Goal: Task Accomplishment & Management: Manage account settings

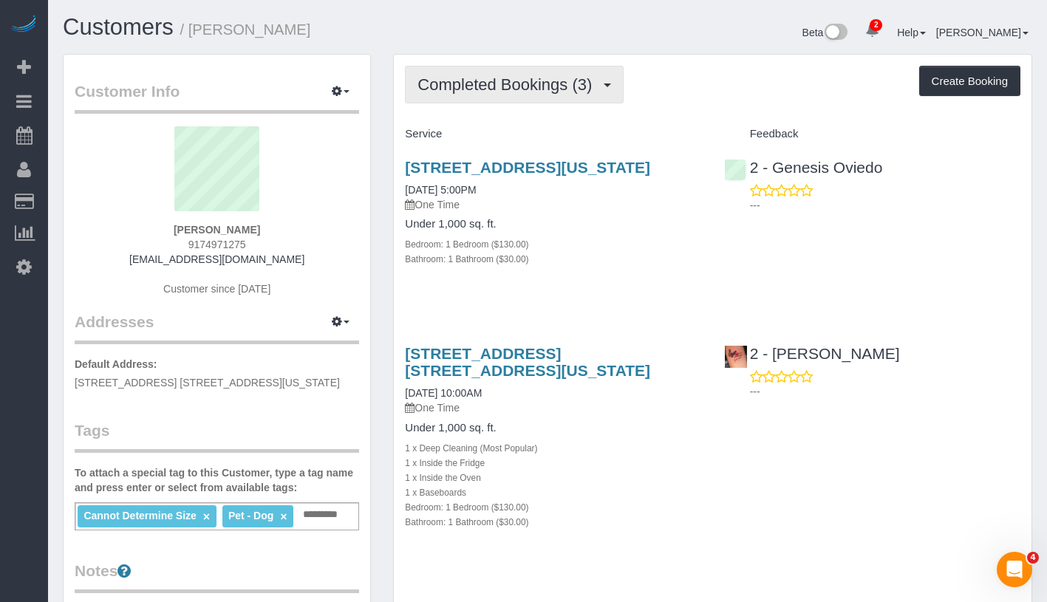
click at [514, 95] on button "Completed Bookings (3)" at bounding box center [514, 85] width 219 height 38
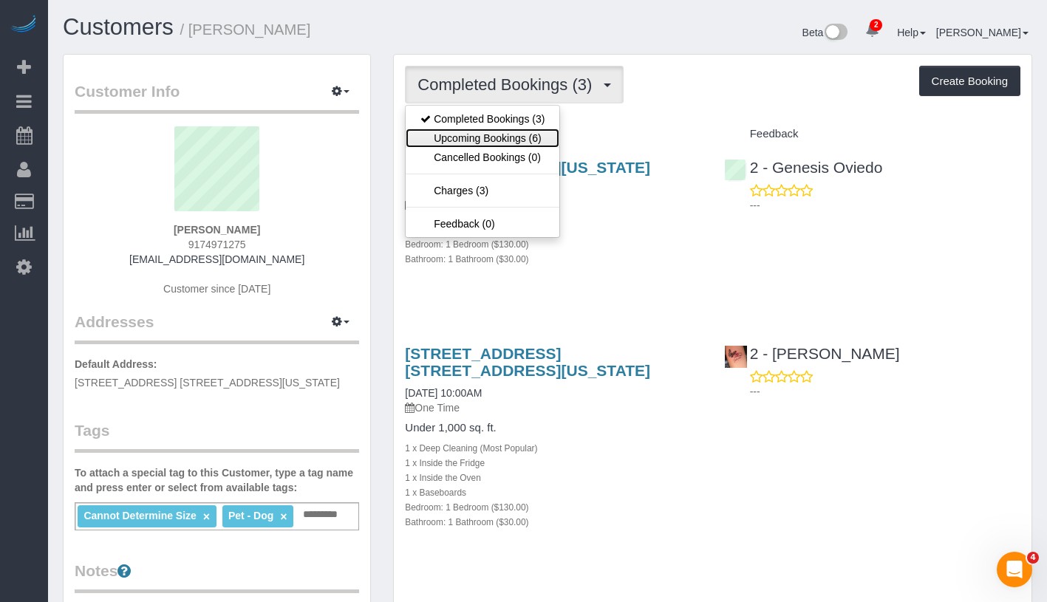
click at [509, 134] on link "Upcoming Bookings (6)" at bounding box center [483, 138] width 154 height 19
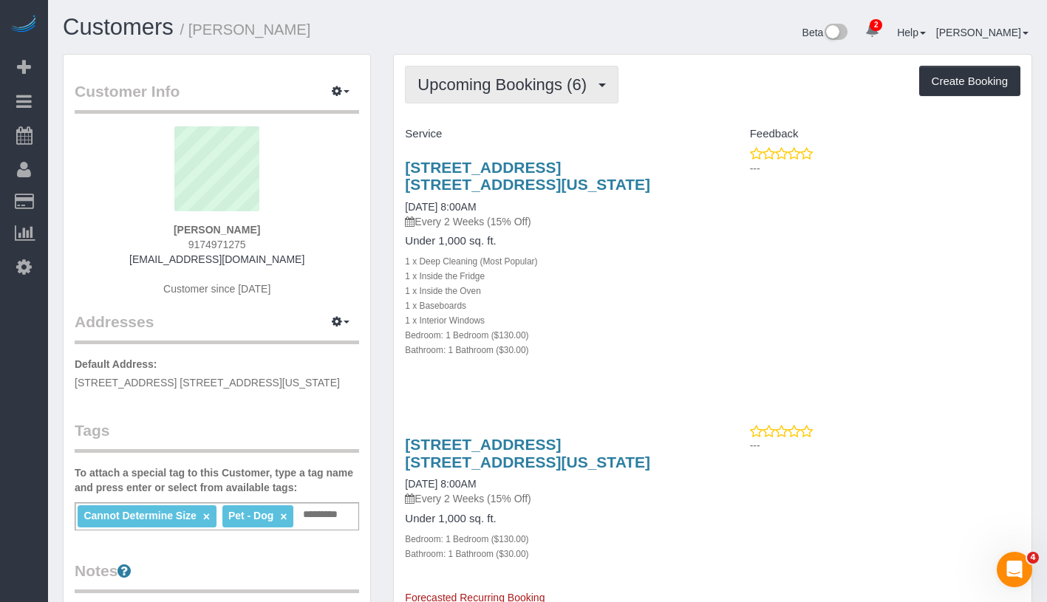
click at [527, 85] on span "Upcoming Bookings (6)" at bounding box center [506, 84] width 177 height 18
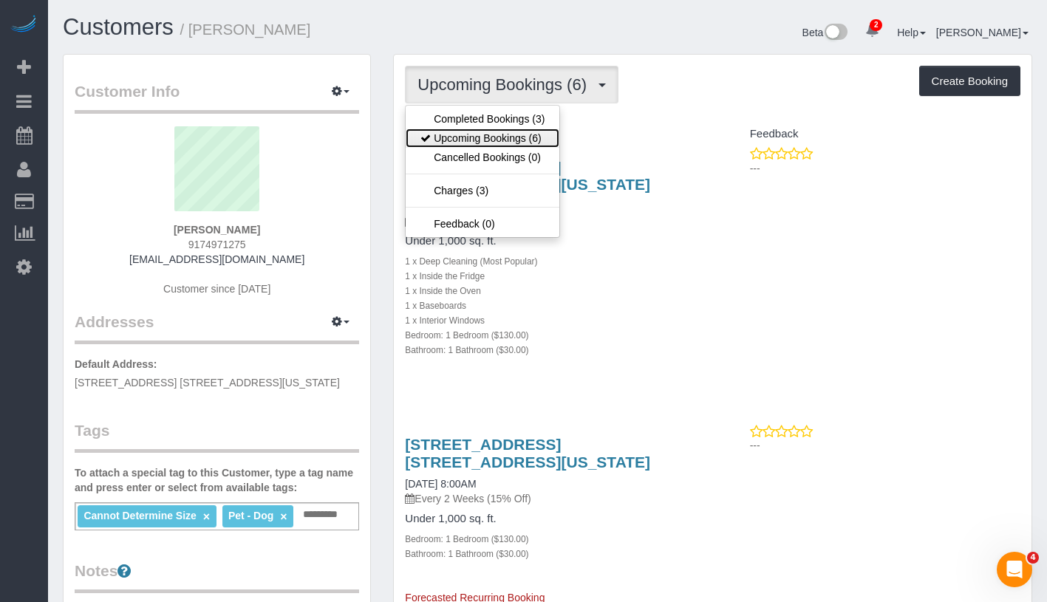
click at [523, 129] on link "Upcoming Bookings (6)" at bounding box center [483, 138] width 154 height 19
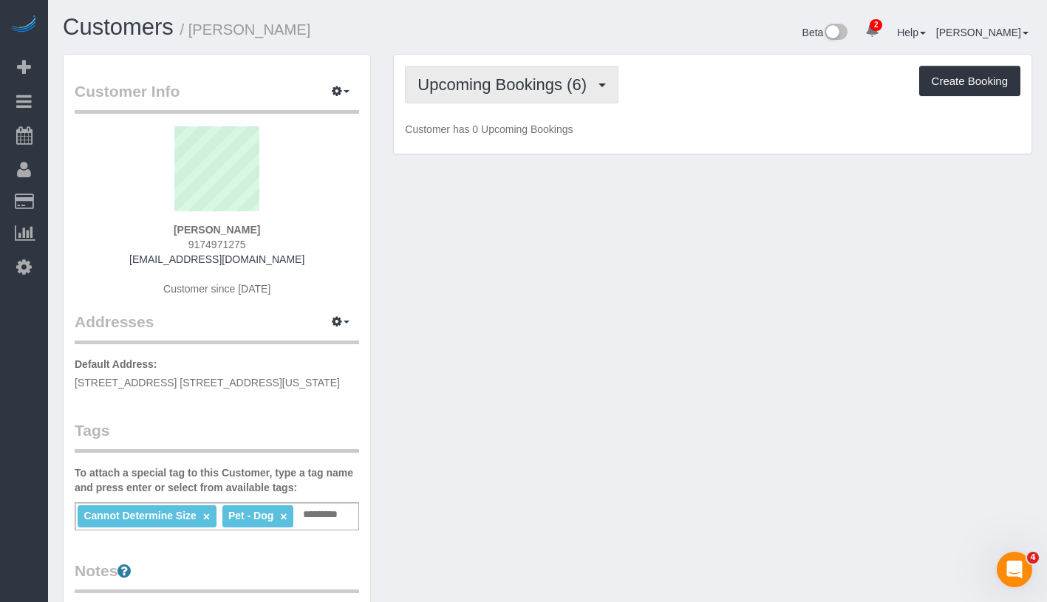
click at [535, 95] on button "Upcoming Bookings (6)" at bounding box center [512, 85] width 214 height 38
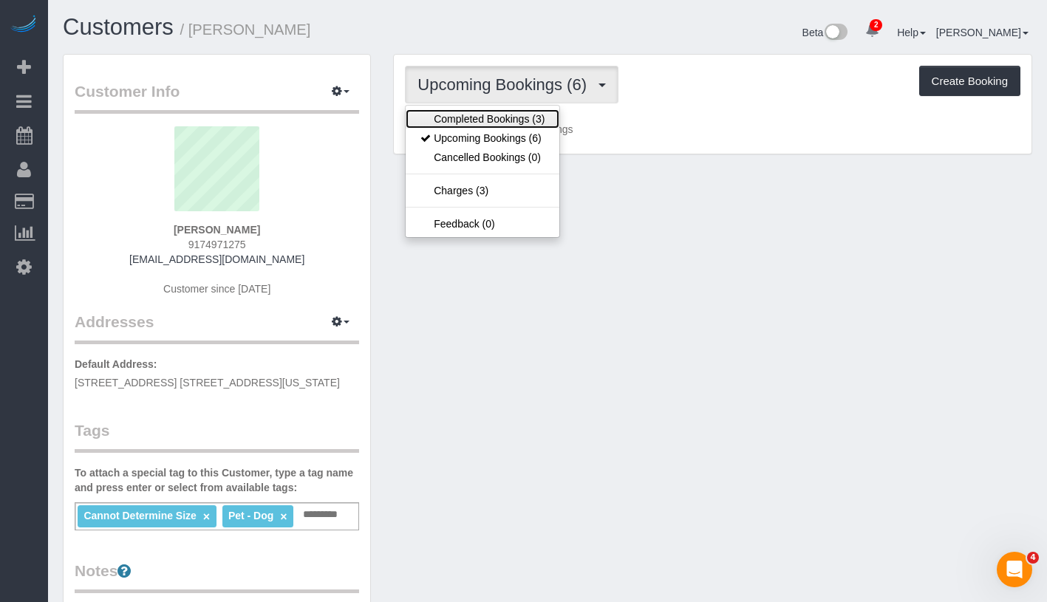
click at [525, 123] on link "Completed Bookings (3)" at bounding box center [483, 118] width 154 height 19
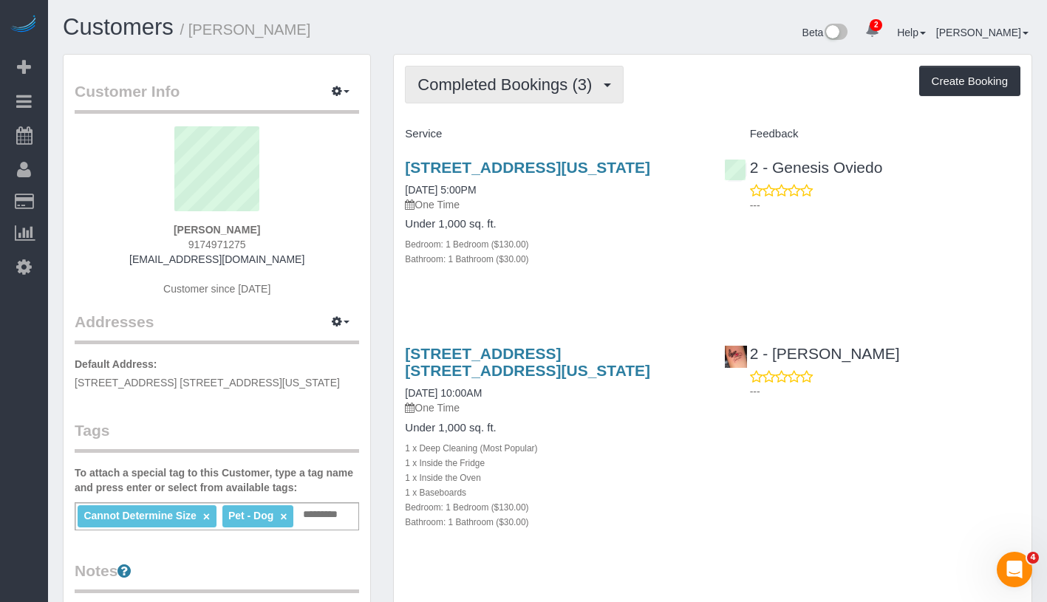
click at [536, 94] on button "Completed Bookings (3)" at bounding box center [514, 85] width 219 height 38
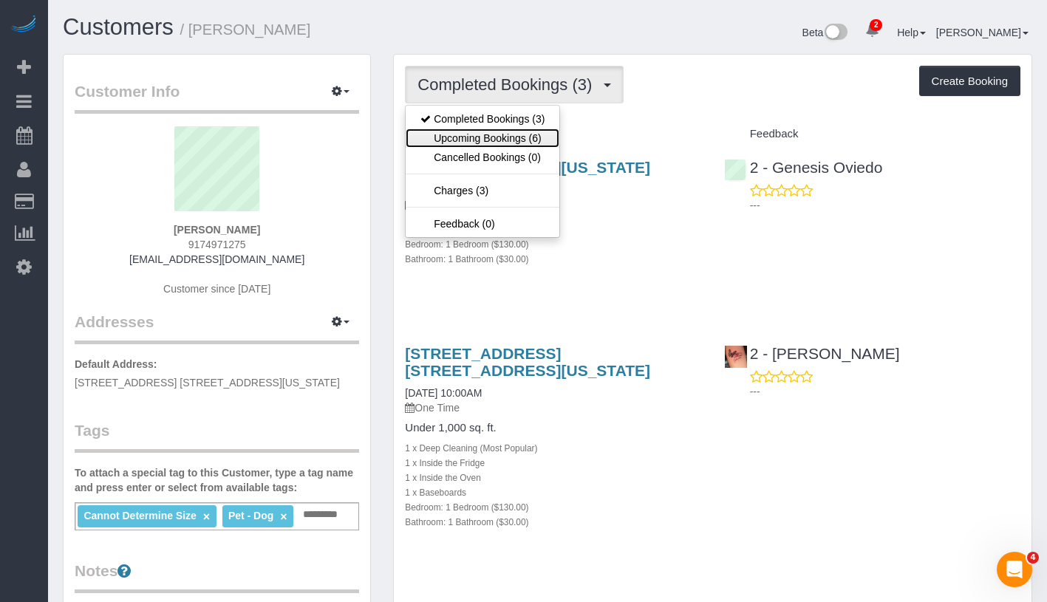
click at [523, 136] on link "Upcoming Bookings (6)" at bounding box center [483, 138] width 154 height 19
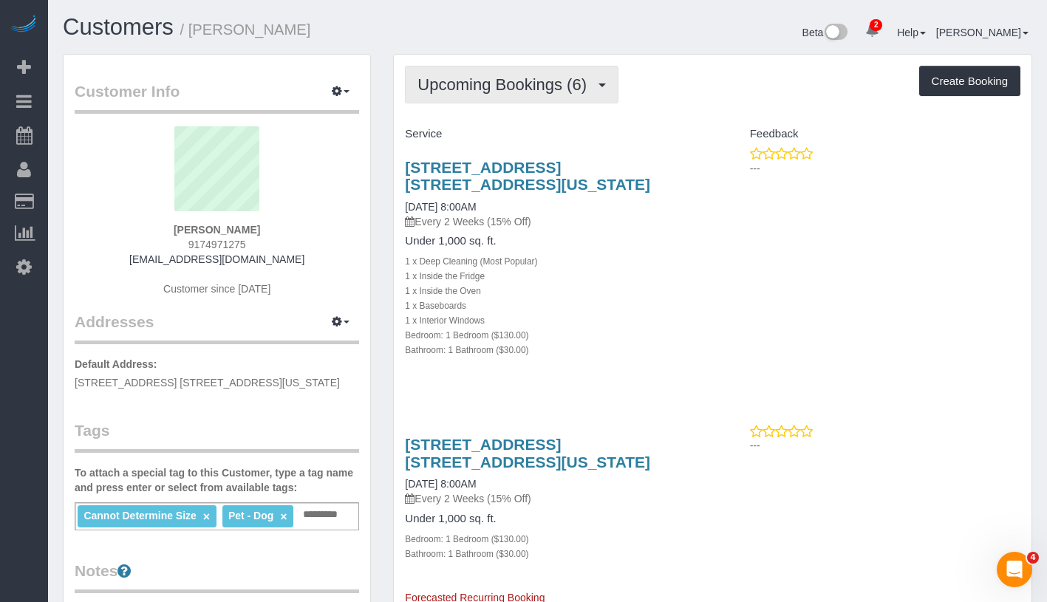
click at [535, 84] on span "Upcoming Bookings (6)" at bounding box center [506, 84] width 177 height 18
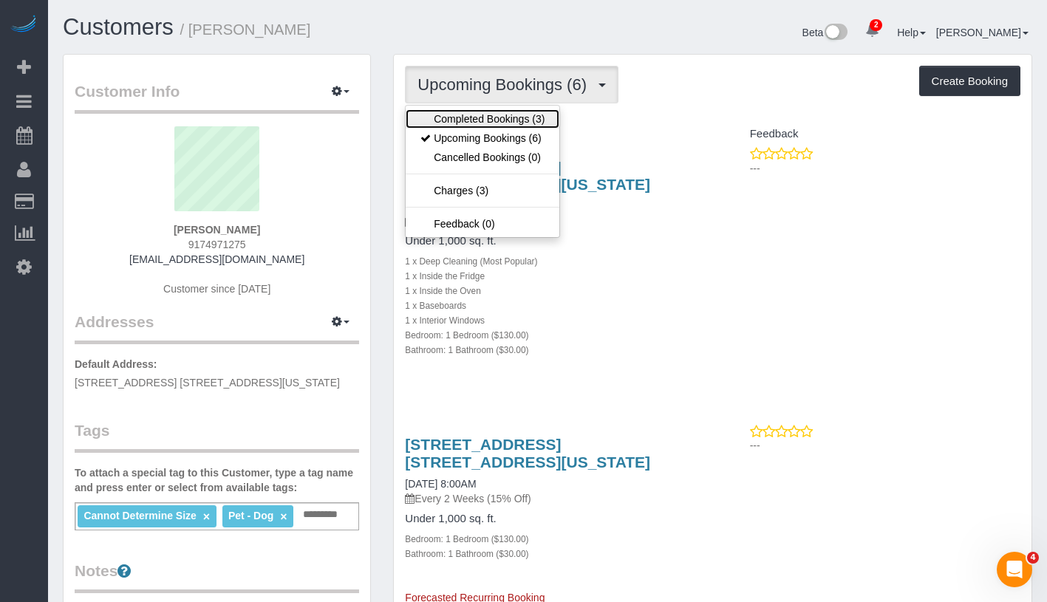
click at [531, 118] on link "Completed Bookings (3)" at bounding box center [483, 118] width 154 height 19
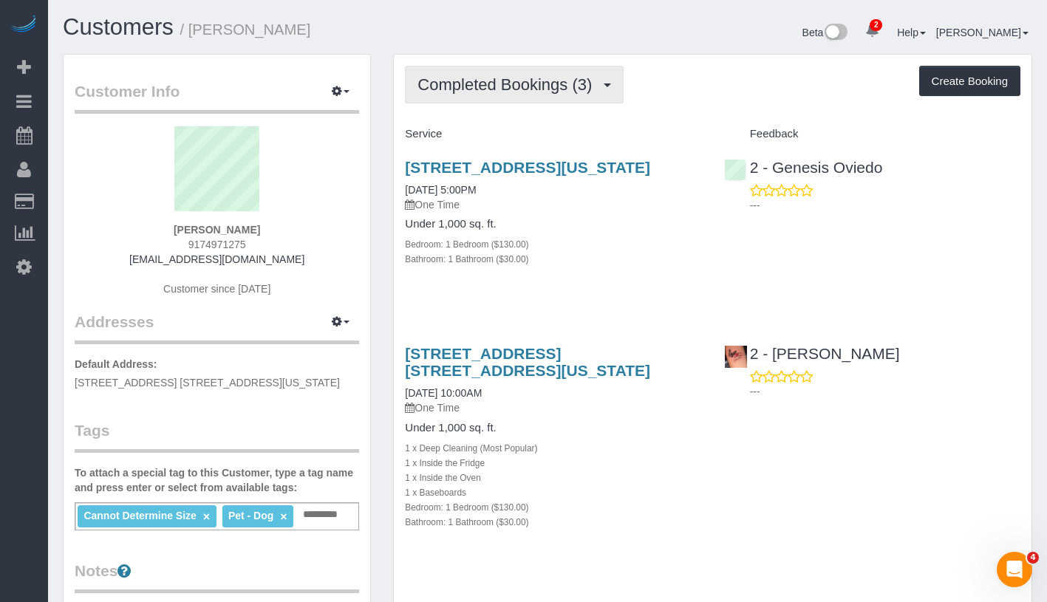
click at [538, 98] on button "Completed Bookings (3)" at bounding box center [514, 85] width 219 height 38
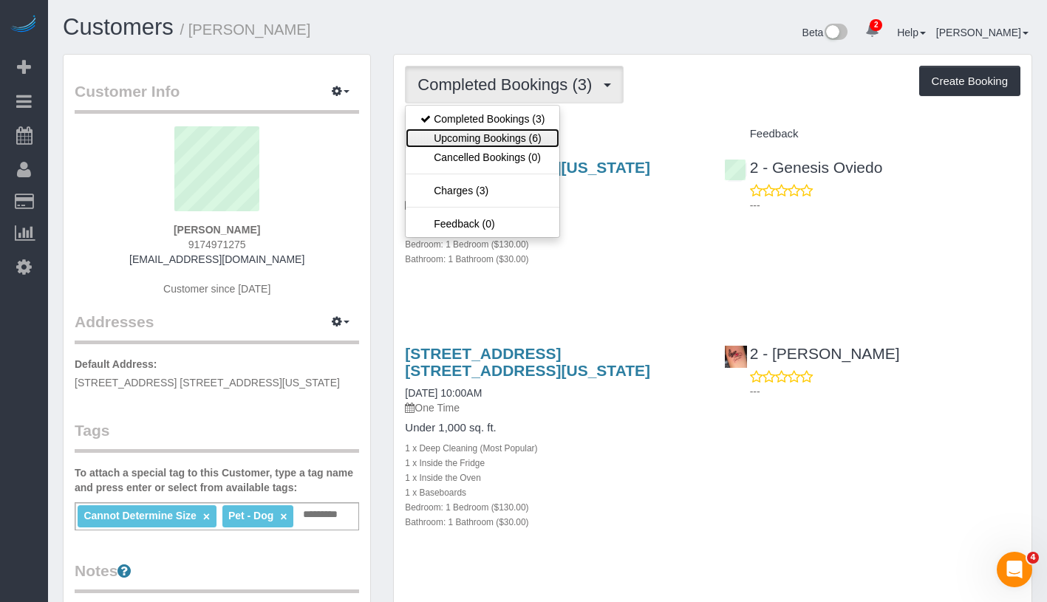
click at [516, 133] on link "Upcoming Bookings (6)" at bounding box center [483, 138] width 154 height 19
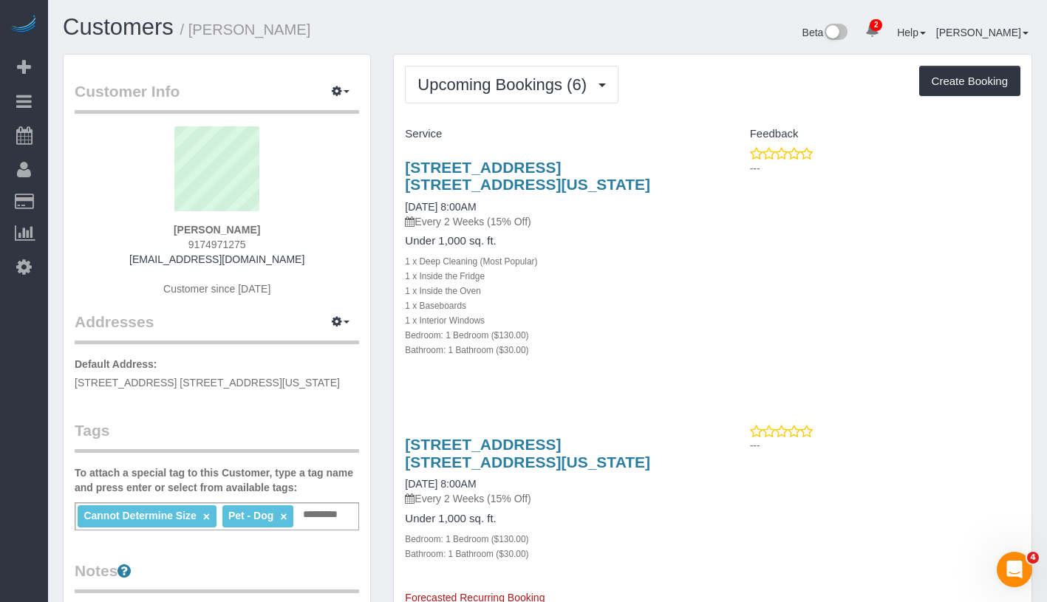
click at [494, 195] on div "535 West 110th Street, Apt. 10g, New York, NY 10025 08/31/2025 8:00AM Every 2 W…" at bounding box center [553, 194] width 296 height 70
click at [497, 178] on link "535 West 110th Street, Apt. 10g, New York, NY 10025" at bounding box center [527, 176] width 245 height 34
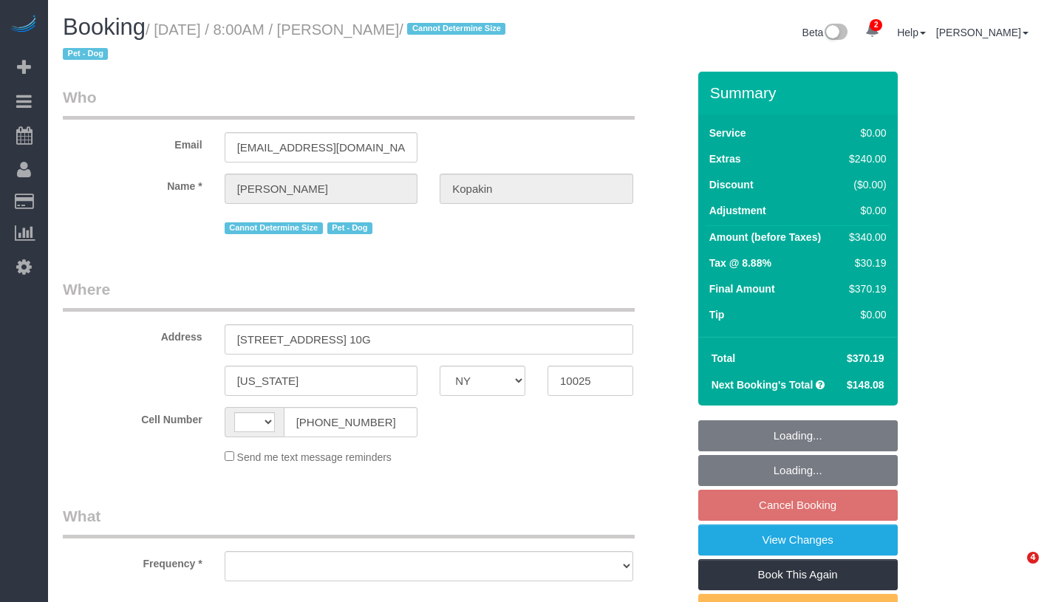
select select "NY"
select select "string:US"
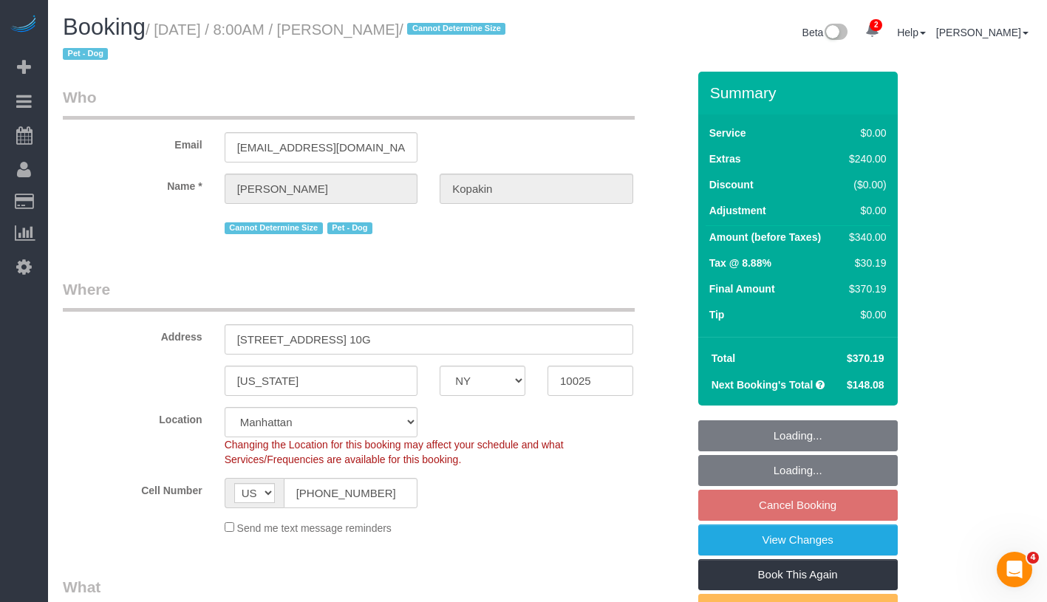
select select "string:stripe-pm_1PyaSr4VGloSiKo7ahxQI7VL"
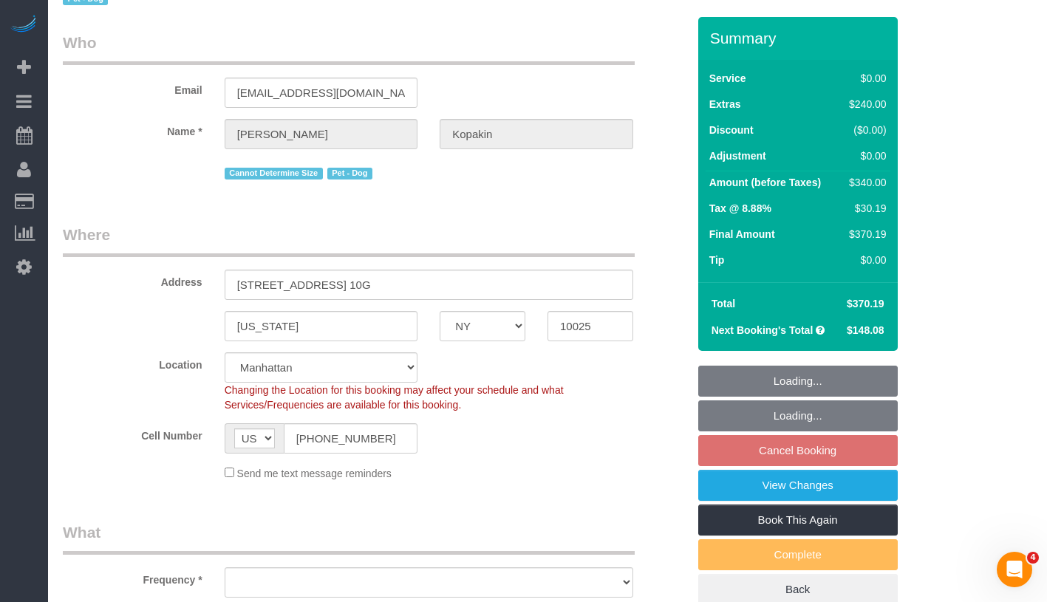
select select "object:641"
select select "spot1"
select select "number:58"
select select "number:72"
select select "number:13"
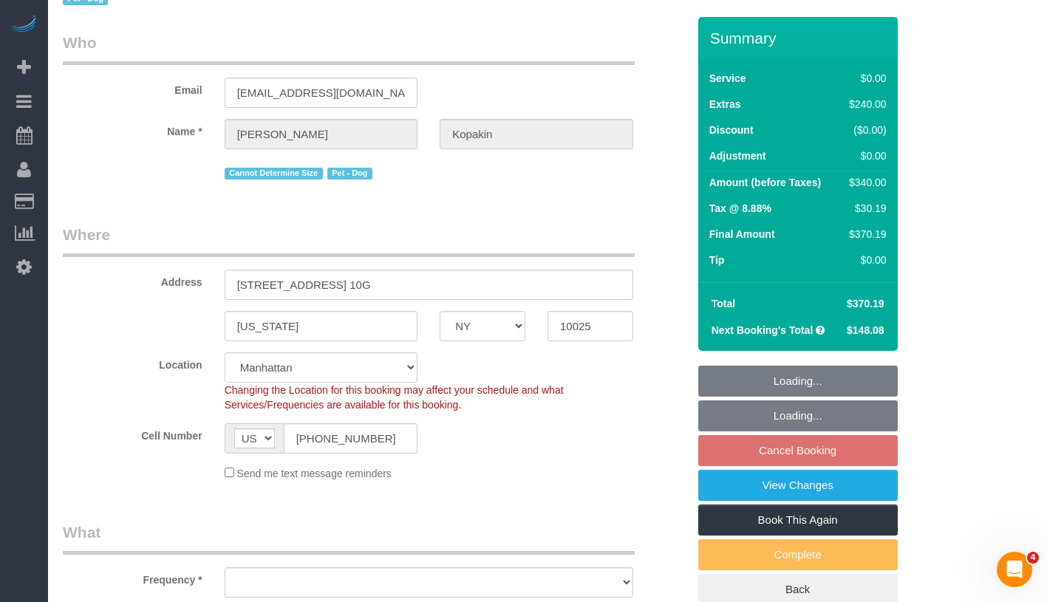
select select "number:5"
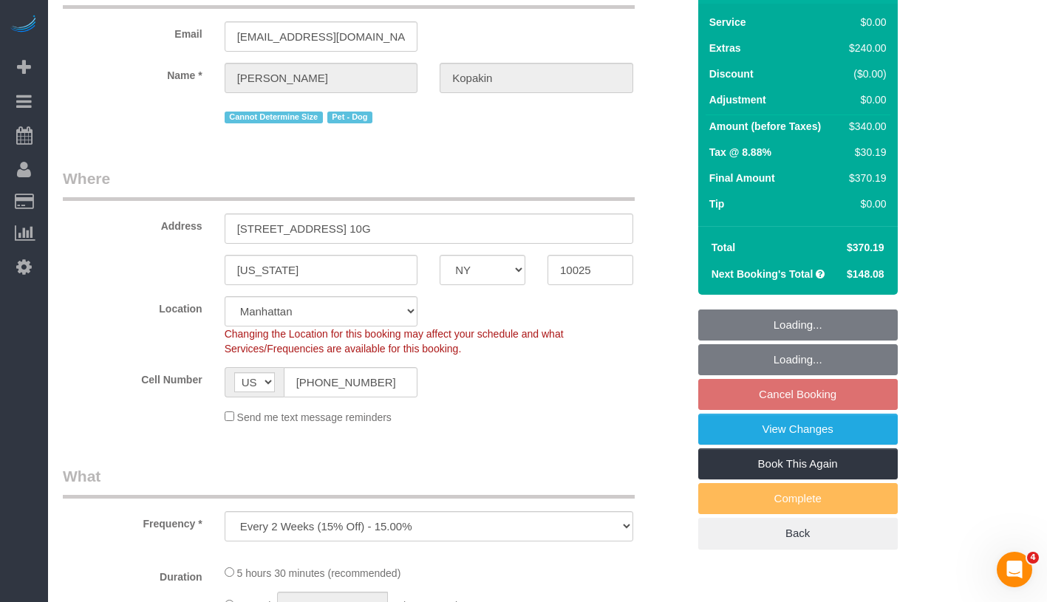
select select "1"
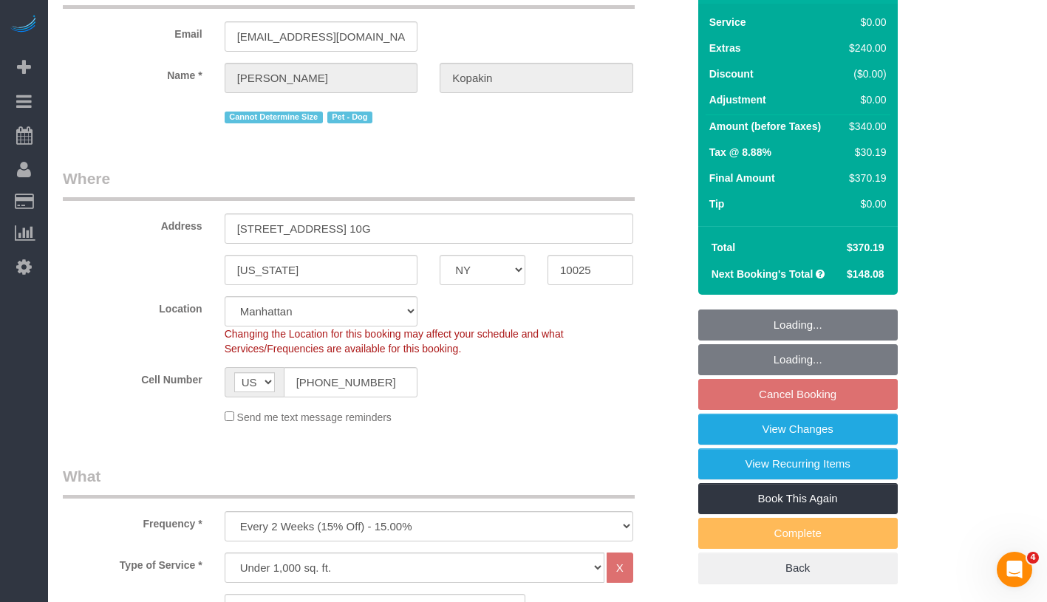
select select "object:1311"
select select "1"
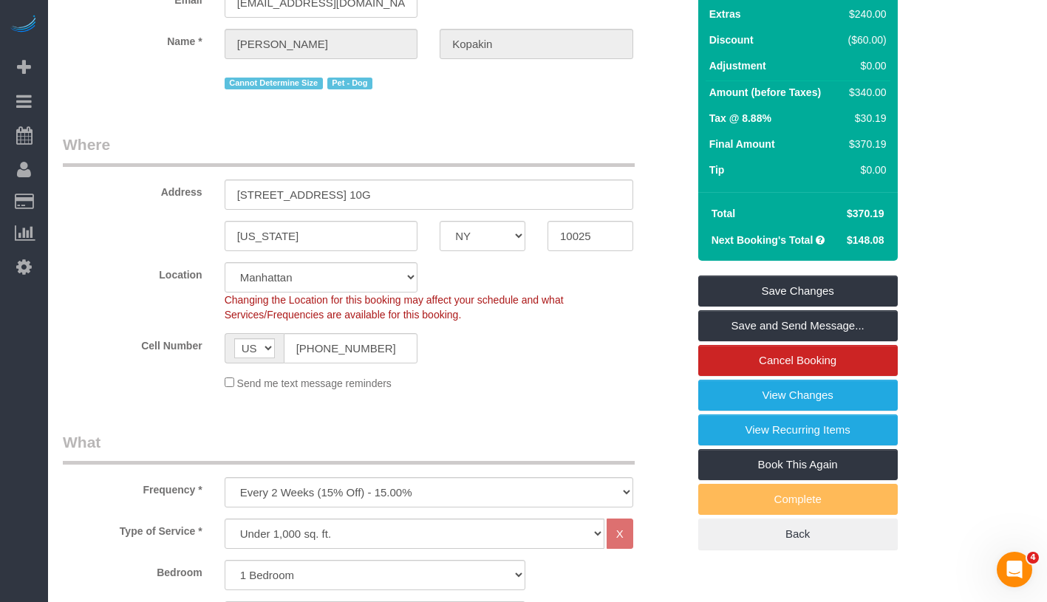
scroll to position [7, 0]
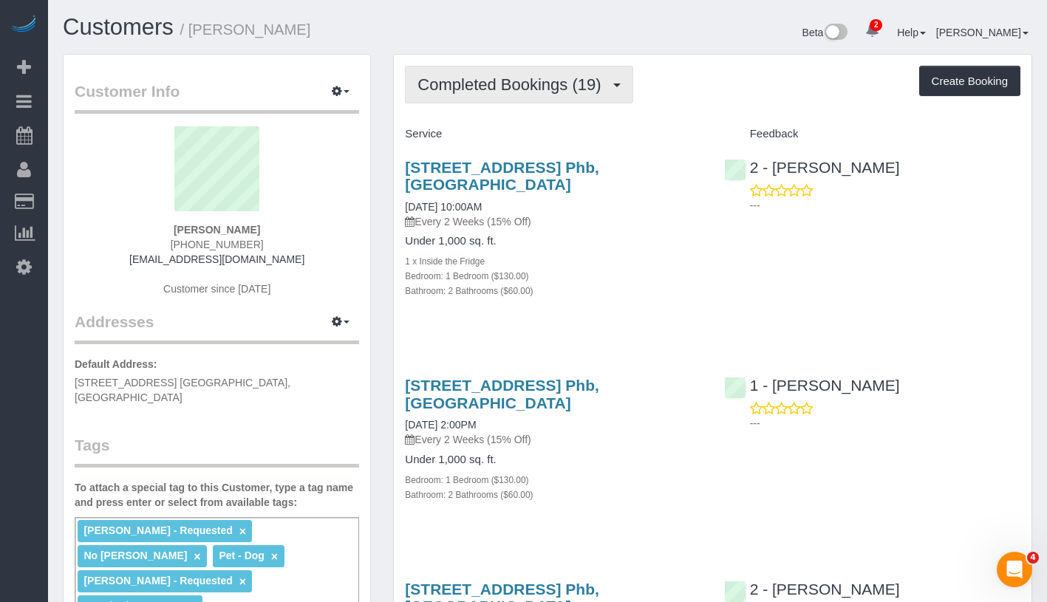
click at [528, 78] on span "Completed Bookings (19)" at bounding box center [513, 84] width 191 height 18
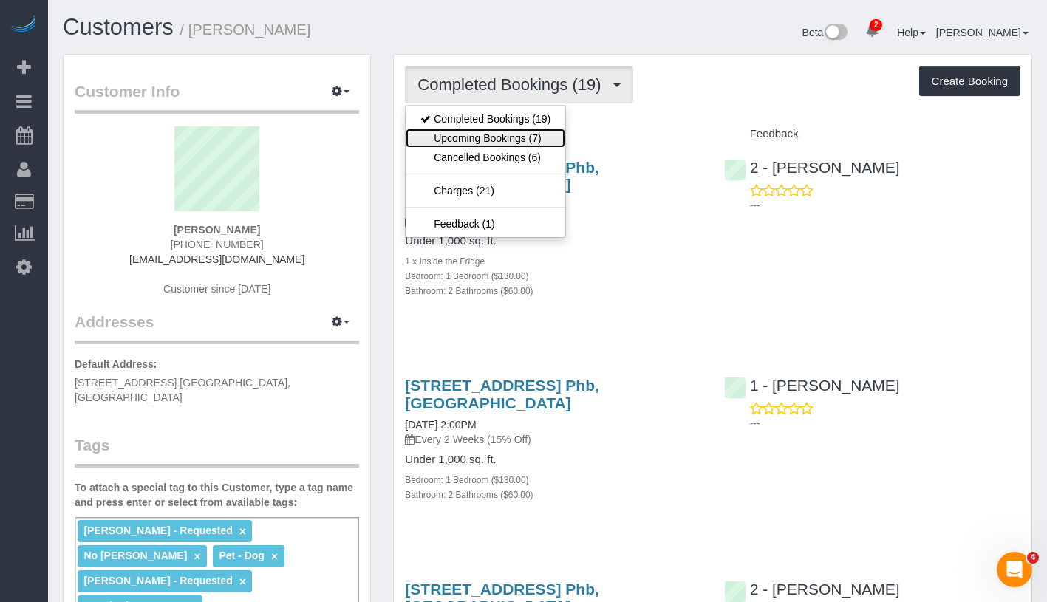
click at [519, 132] on link "Upcoming Bookings (7)" at bounding box center [486, 138] width 160 height 19
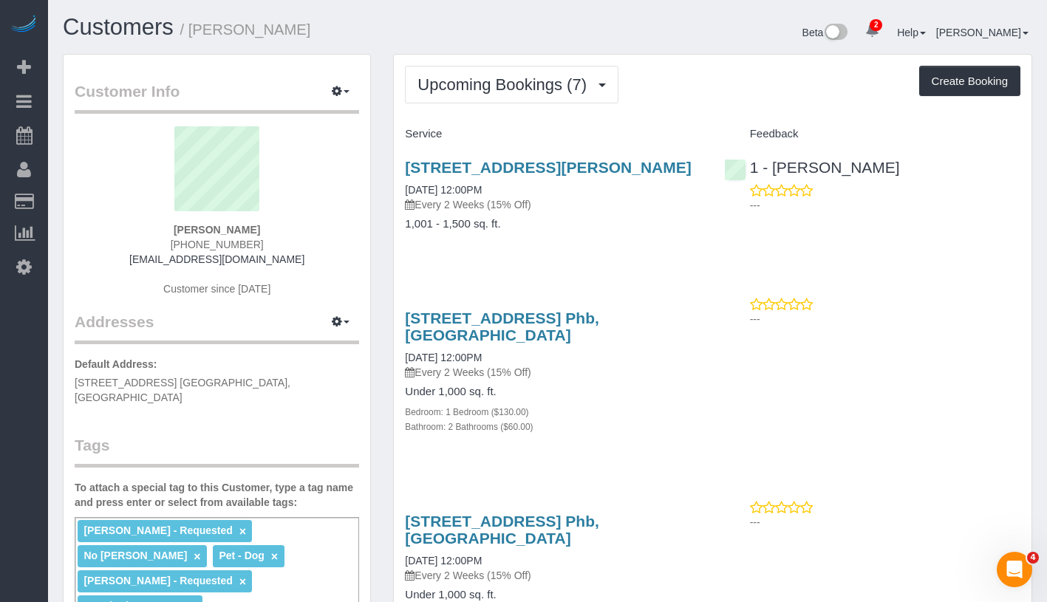
click at [508, 176] on h3 "30 Saint Felix, Apt 1a, Brooklyn, NY 11217" at bounding box center [553, 167] width 296 height 17
click at [551, 163] on link "30 Saint Felix, Apt 1a, Brooklyn, NY 11217" at bounding box center [548, 167] width 286 height 17
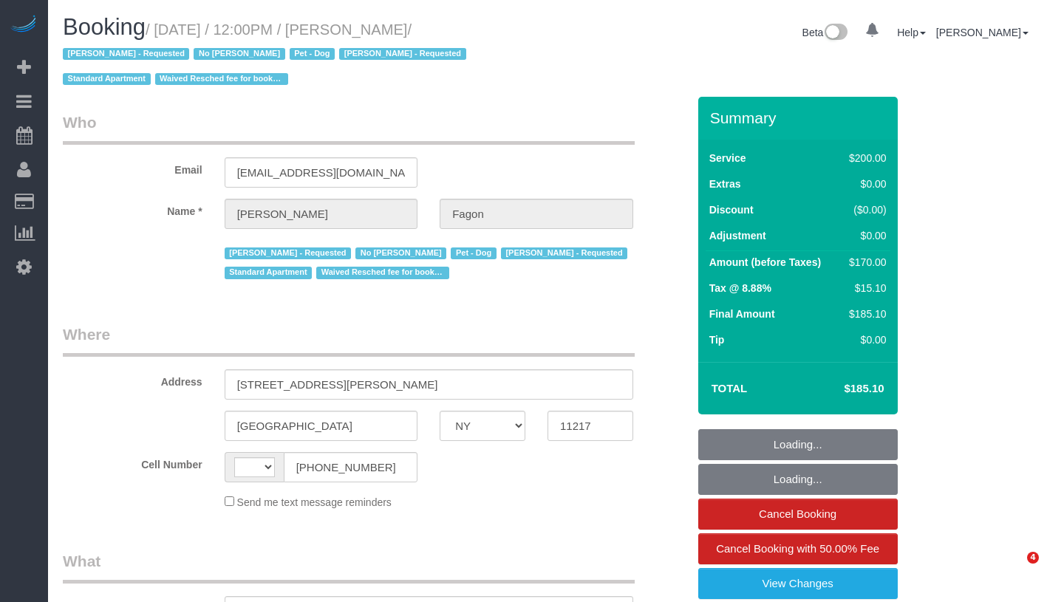
select select "NY"
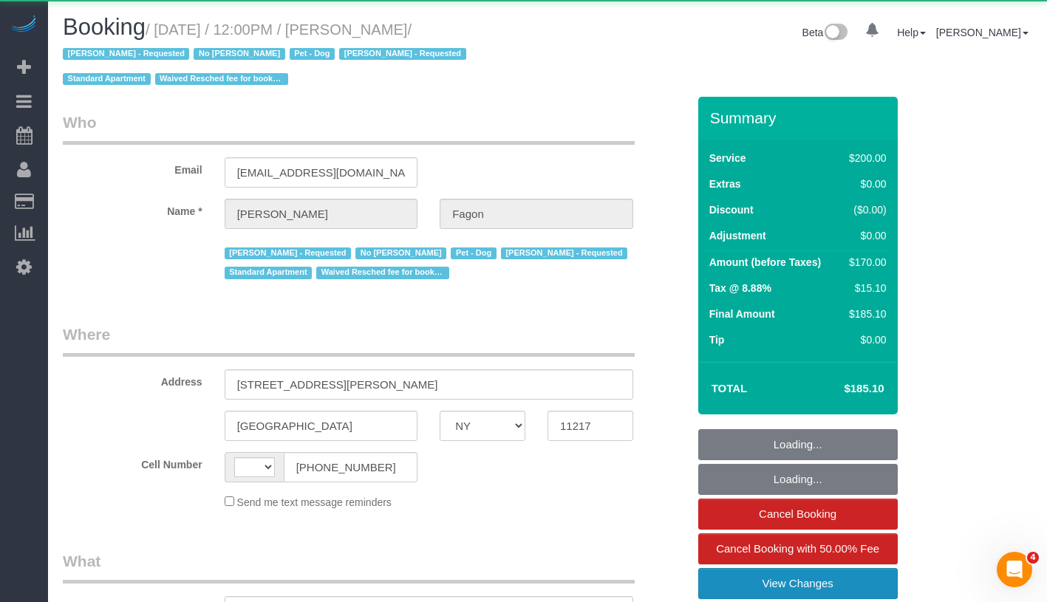
select select "string:[GEOGRAPHIC_DATA]"
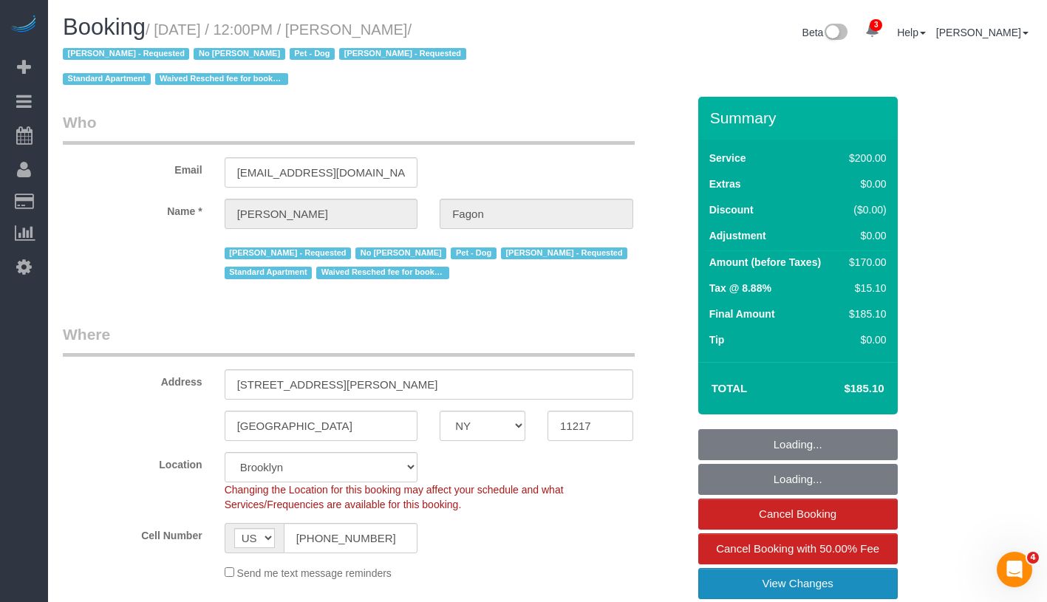
click at [835, 580] on link "View Changes" at bounding box center [798, 583] width 200 height 31
select select "object:925"
select select "string:stripe-pm_1N7MCH4VGloSiKo7X7U6WIVW"
select select "150"
select select "spot1"
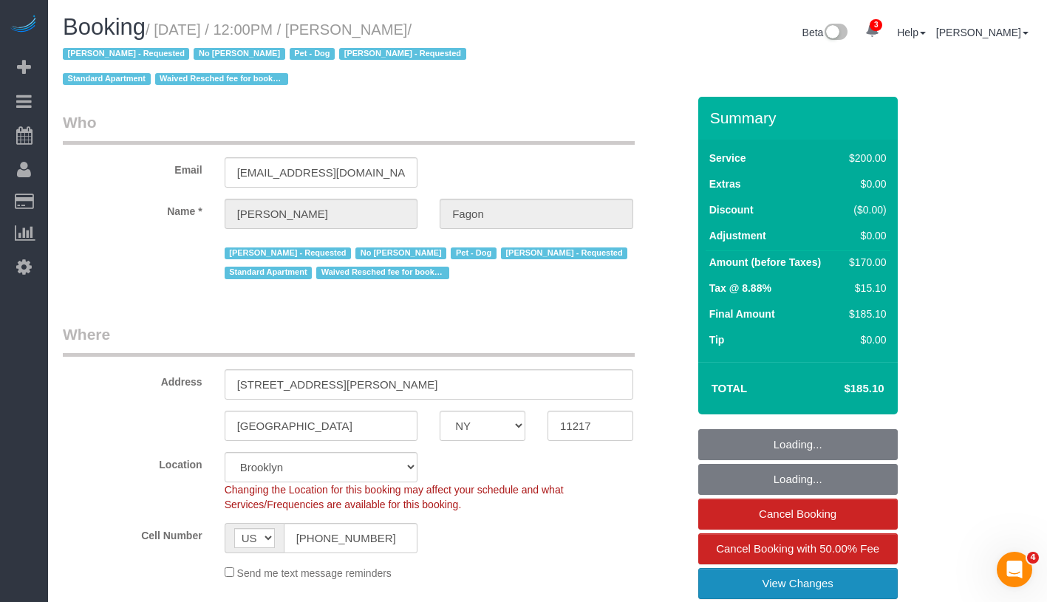
select select "number:60"
select select "number:74"
select select "number:13"
select select "number:5"
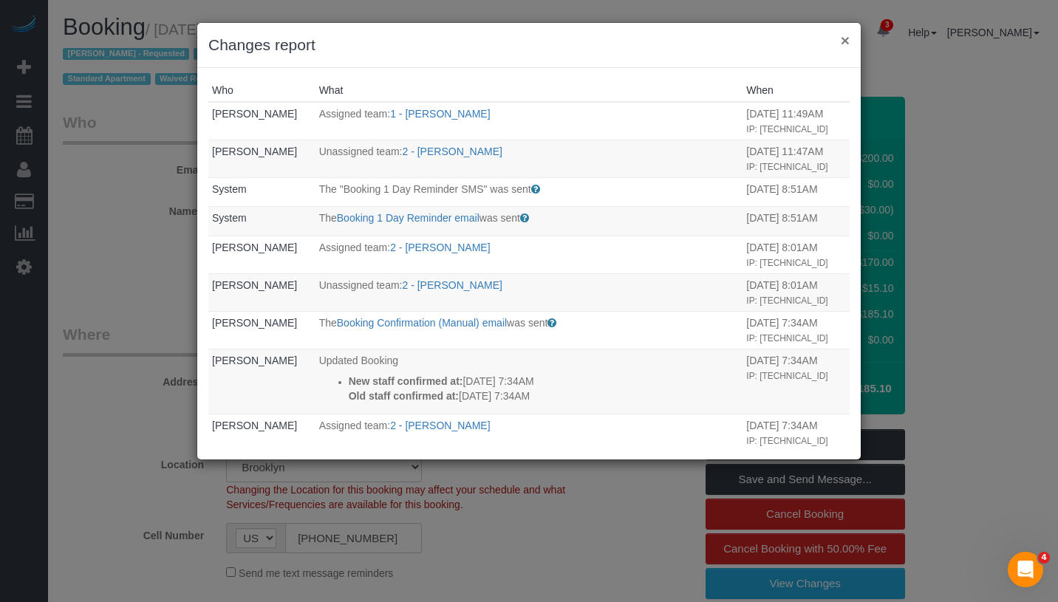
click at [847, 41] on button "×" at bounding box center [845, 41] width 9 height 16
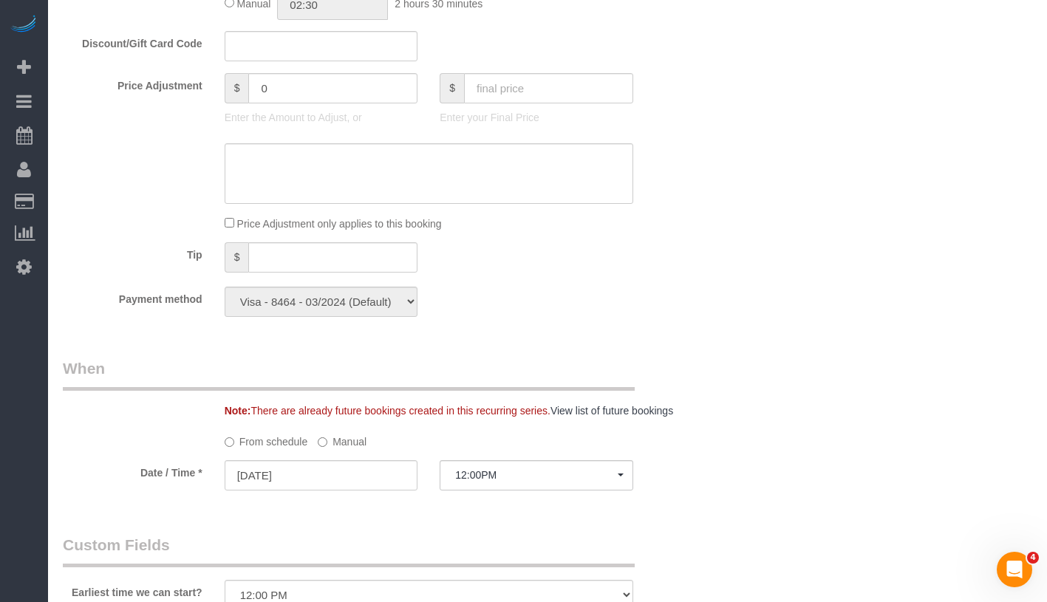
scroll to position [823, 0]
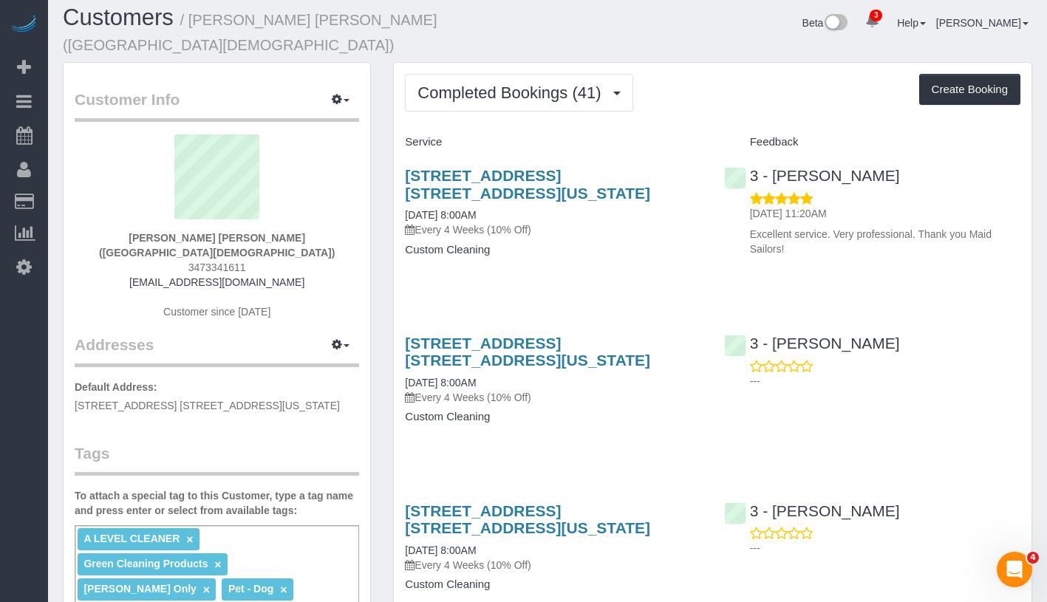
scroll to position [24, 0]
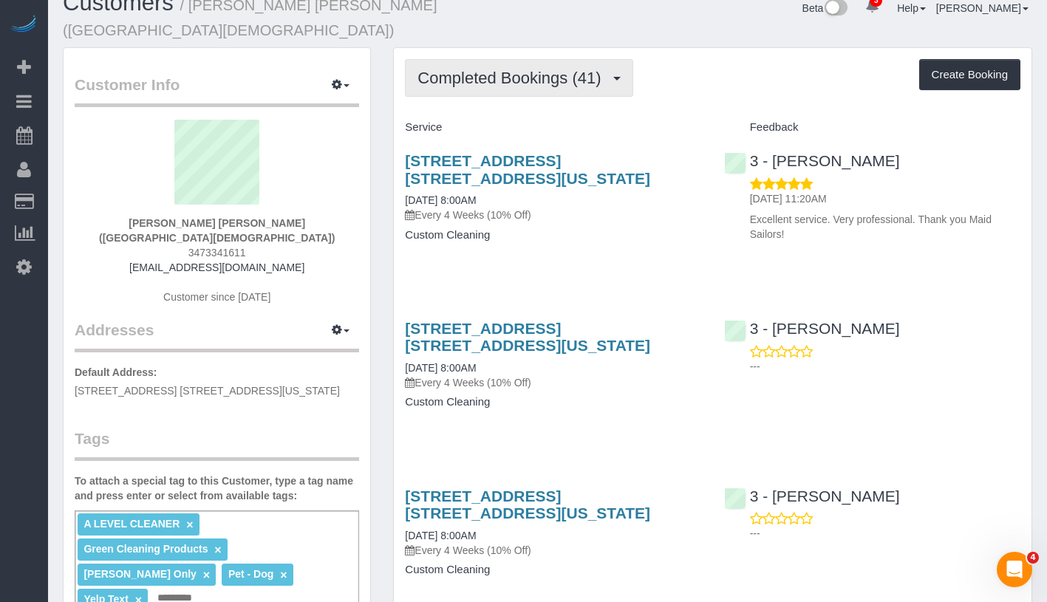
click at [559, 87] on button "Completed Bookings (41)" at bounding box center [519, 78] width 228 height 38
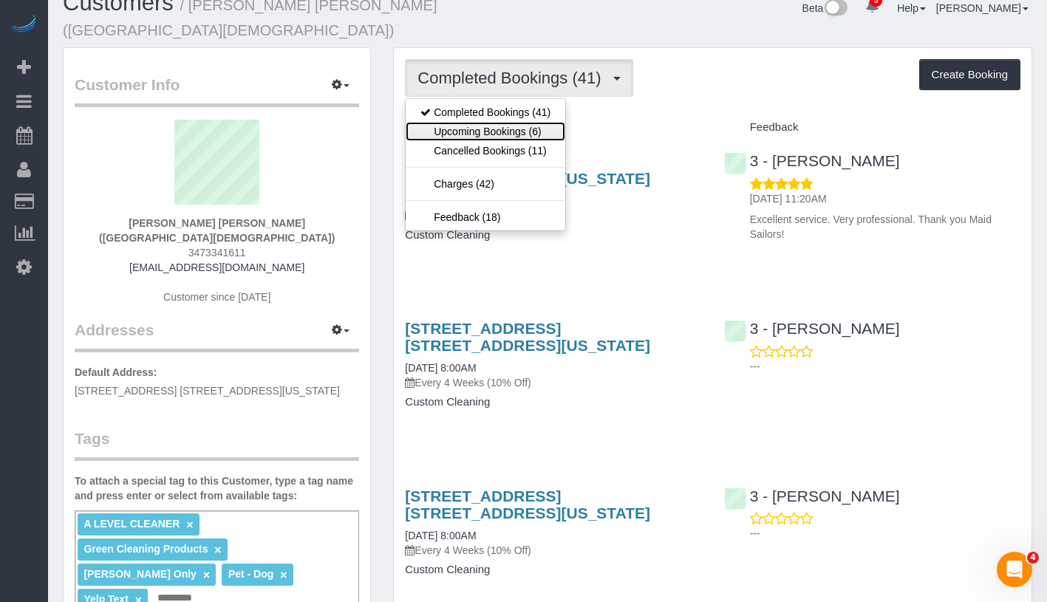
click at [531, 139] on link "Upcoming Bookings (6)" at bounding box center [486, 131] width 160 height 19
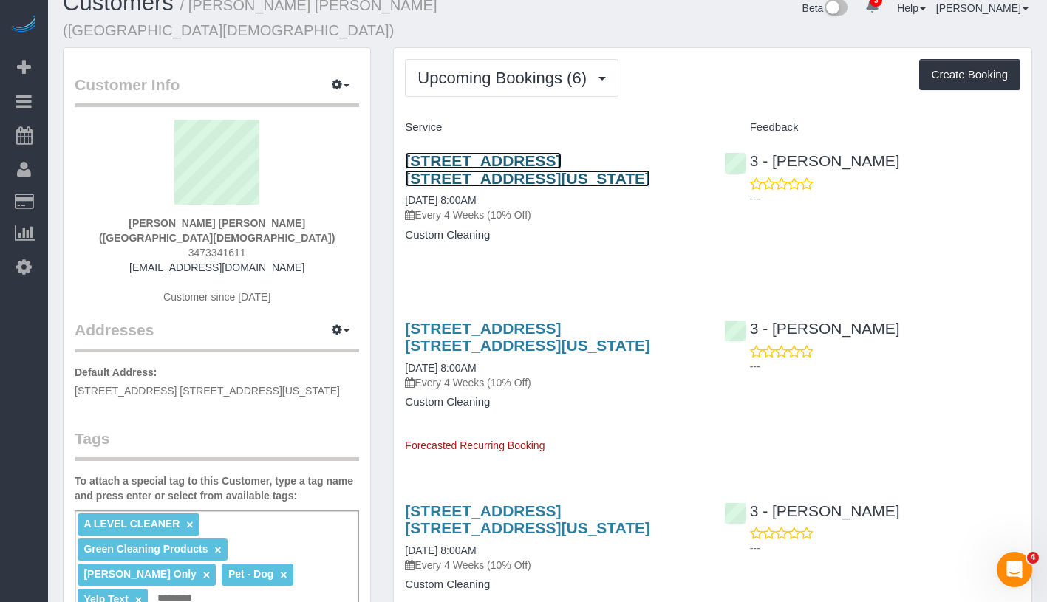
click at [587, 165] on link "[STREET_ADDRESS] [STREET_ADDRESS][US_STATE]" at bounding box center [527, 169] width 245 height 34
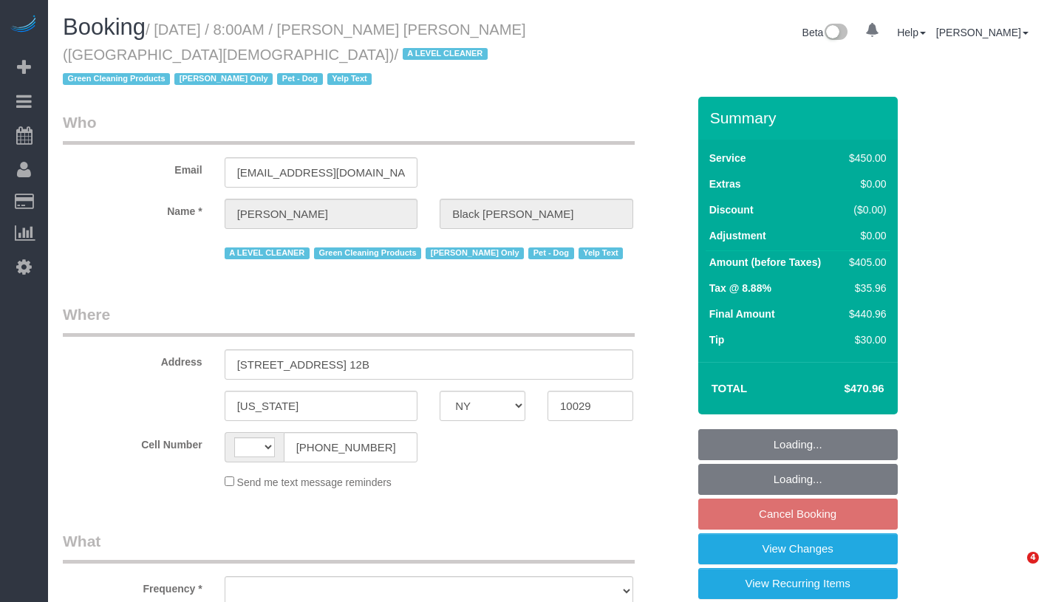
select select "NY"
select select "object:418"
select select "string:[GEOGRAPHIC_DATA]"
select select "360"
select select "number:89"
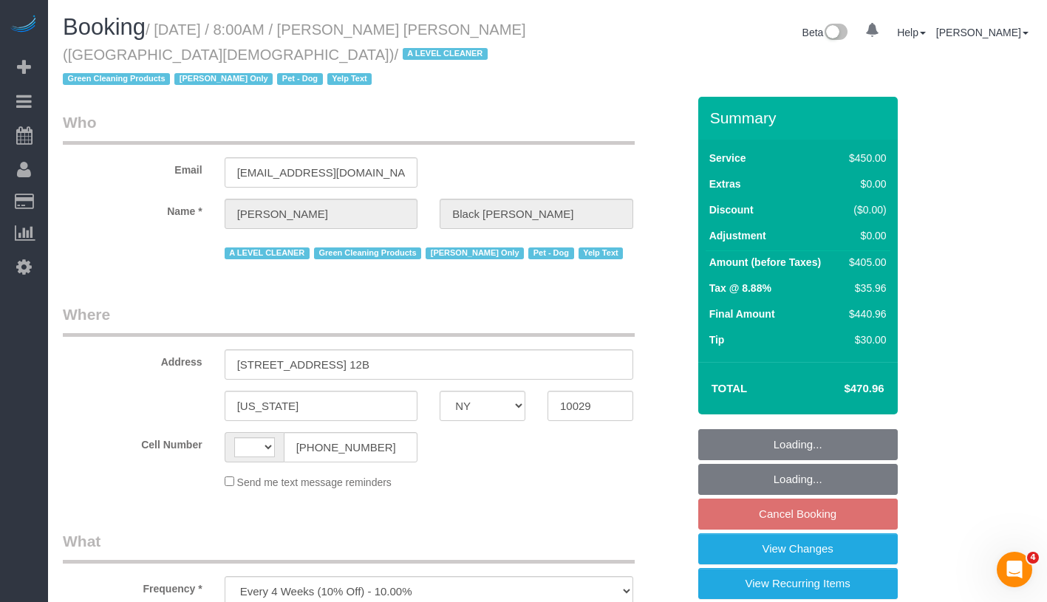
select select "number:90"
select select "number:13"
select select "number:5"
select select "number:21"
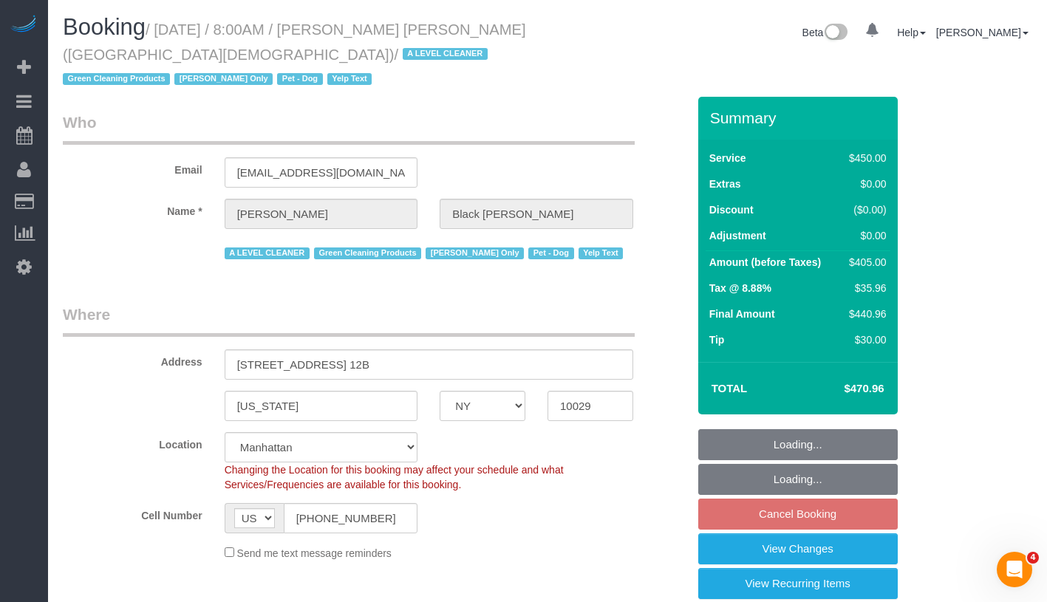
select select "object:917"
select select "string:stripe-pm_1M6IuF4VGloSiKo7psK1qtCl"
select select "spot1"
click at [863, 546] on link "View Changes" at bounding box center [798, 549] width 200 height 31
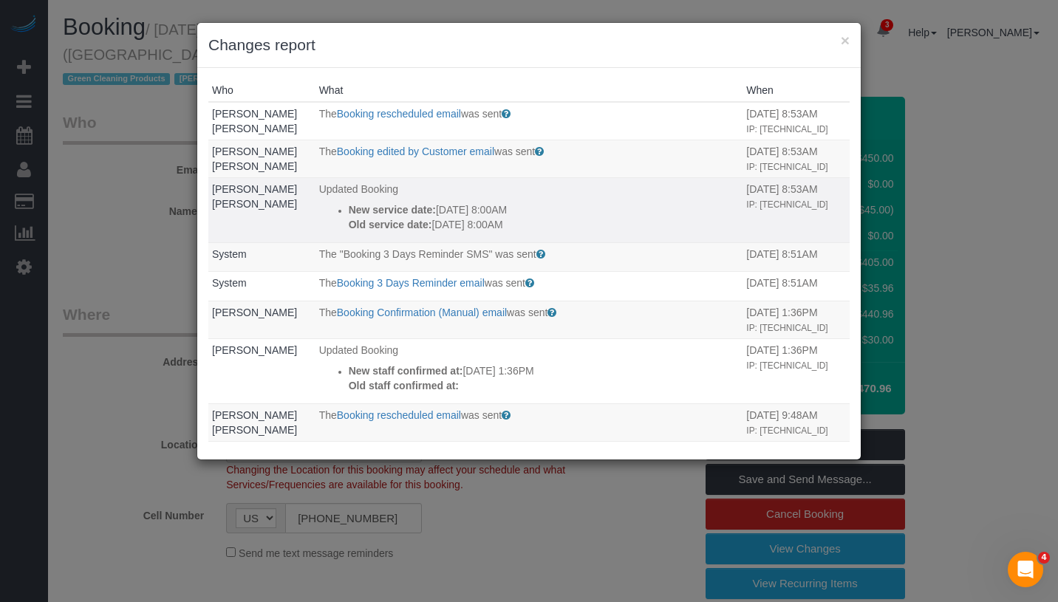
drag, startPoint x: 556, startPoint y: 222, endPoint x: 342, endPoint y: 207, distance: 214.9
click at [342, 207] on ul "New service date: 09/04/2025 8:00AM Old service date: 08/28/2025 8:00AM" at bounding box center [529, 217] width 420 height 30
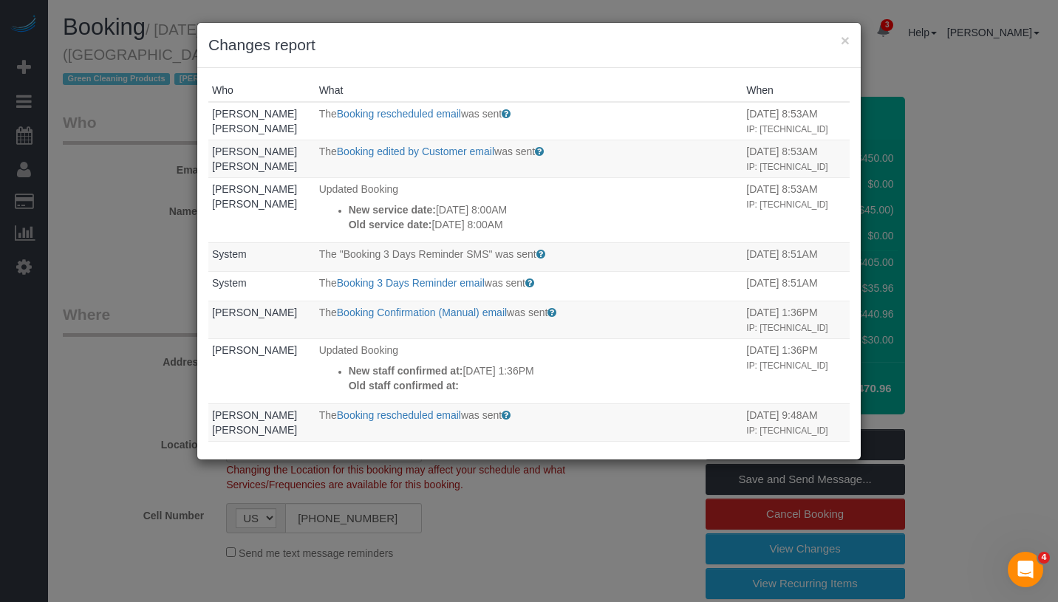
copy div "New service date: 09/04/2025 8:00AM Old service date: 08/28/2025 8:00AM"
click at [848, 39] on button "×" at bounding box center [845, 41] width 9 height 16
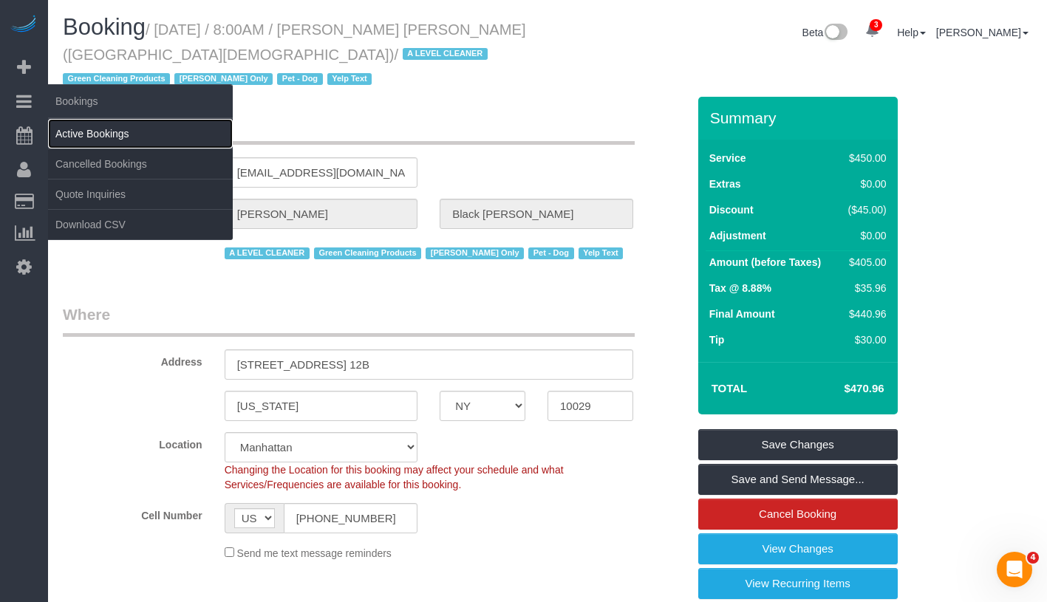
click at [132, 134] on link "Active Bookings" at bounding box center [140, 134] width 185 height 30
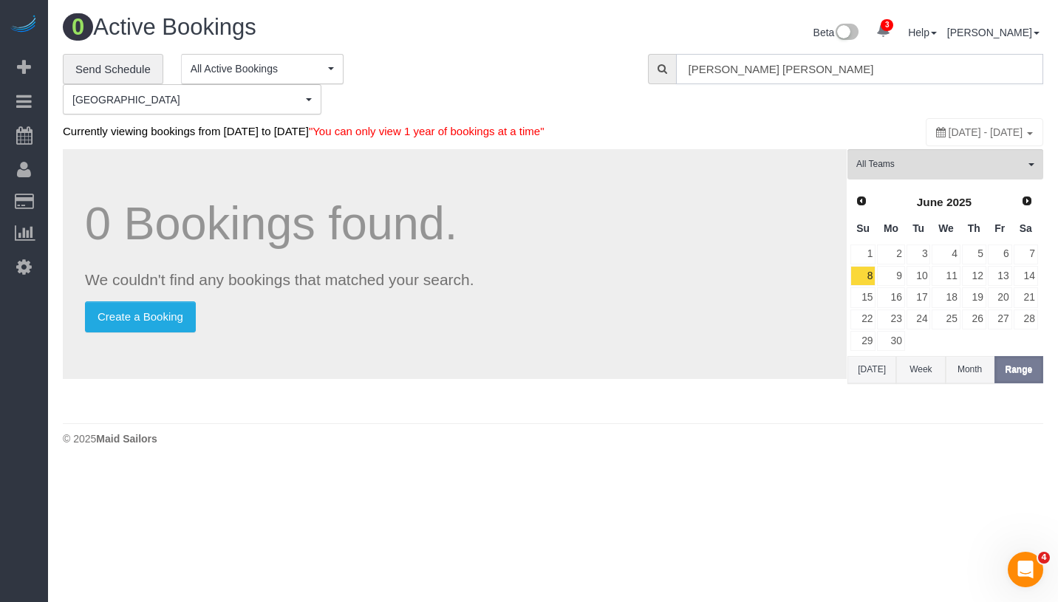
click at [846, 75] on input "Scott Black Johnston" at bounding box center [859, 69] width 367 height 30
paste input "arah Johns"
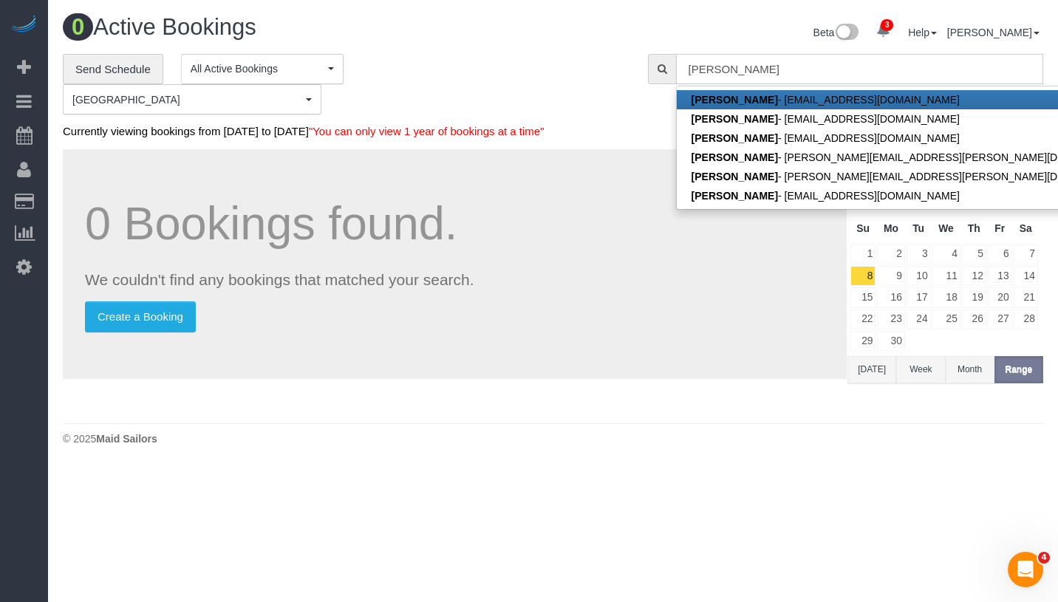
click at [797, 78] on input "Sarah Johnson" at bounding box center [859, 69] width 367 height 30
click at [795, 70] on input "Sarah Johnson" at bounding box center [859, 69] width 367 height 30
paste input "sjjohn2@gmail.com"
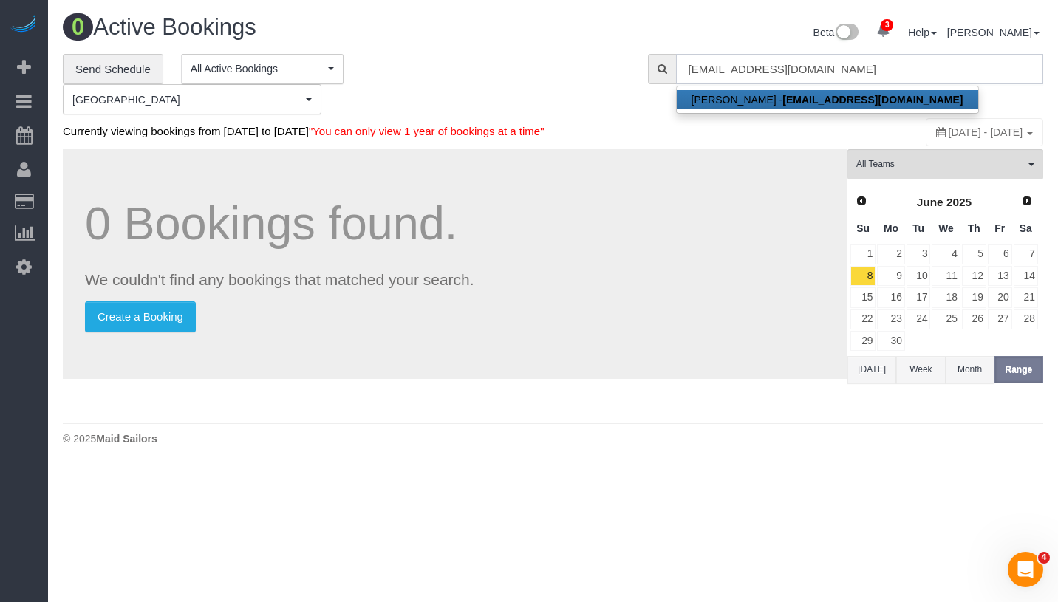
type input "sjjohn2@gmail.com"
click at [800, 90] on link "Sarah Johnson - sjjohn2@gmail.com" at bounding box center [827, 99] width 301 height 19
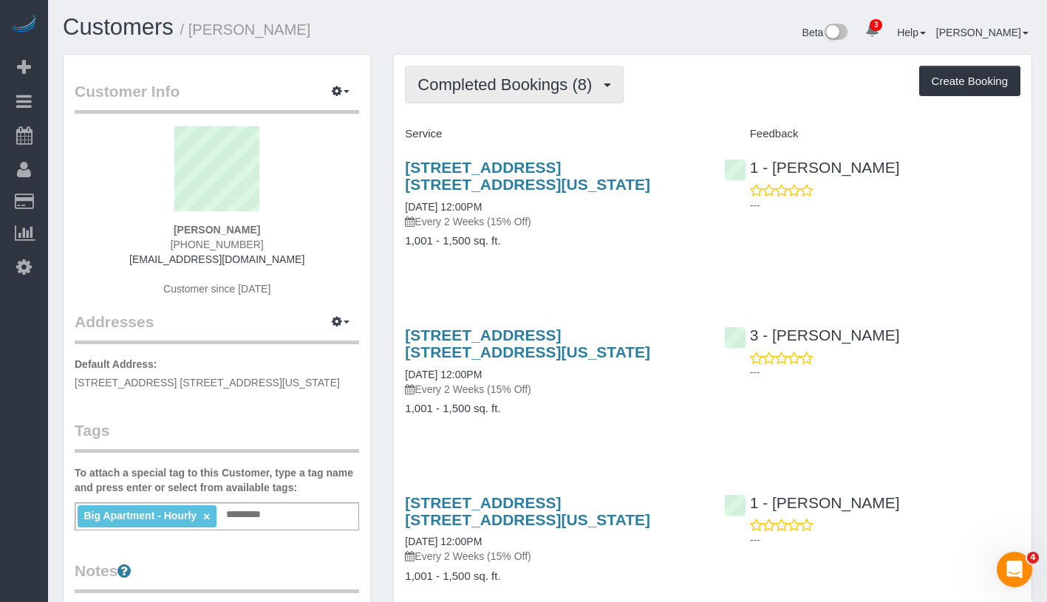
click at [496, 89] on span "Completed Bookings (8)" at bounding box center [509, 84] width 182 height 18
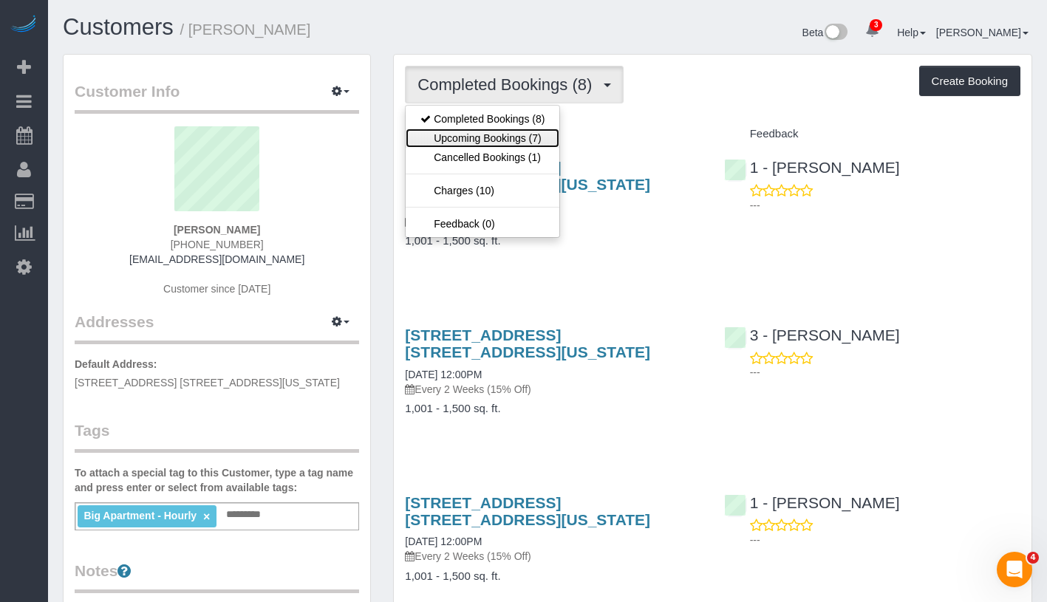
click at [495, 139] on link "Upcoming Bookings (7)" at bounding box center [483, 138] width 154 height 19
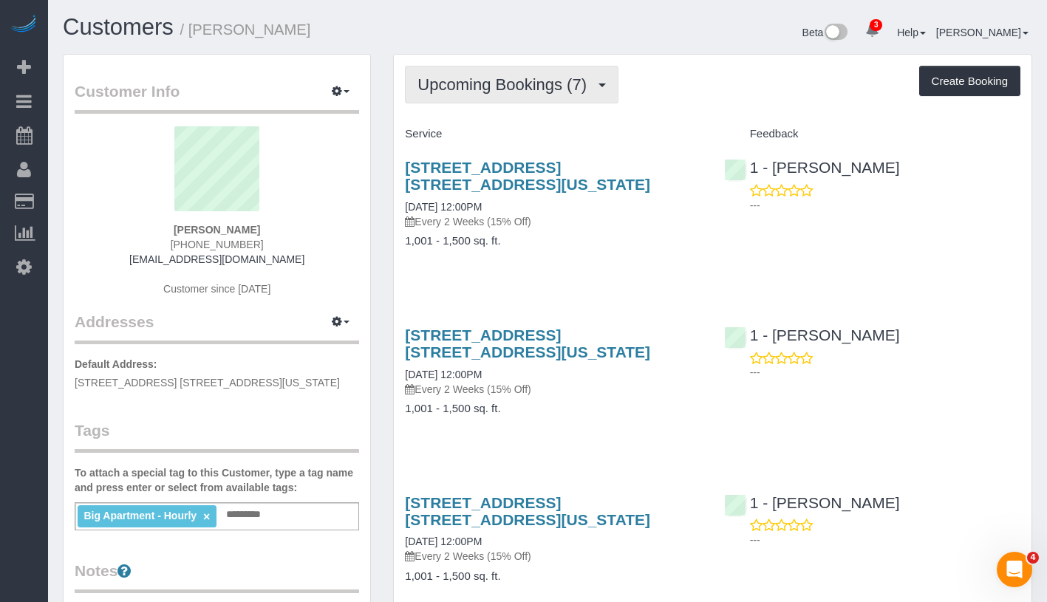
click at [519, 100] on button "Upcoming Bookings (7)" at bounding box center [512, 85] width 214 height 38
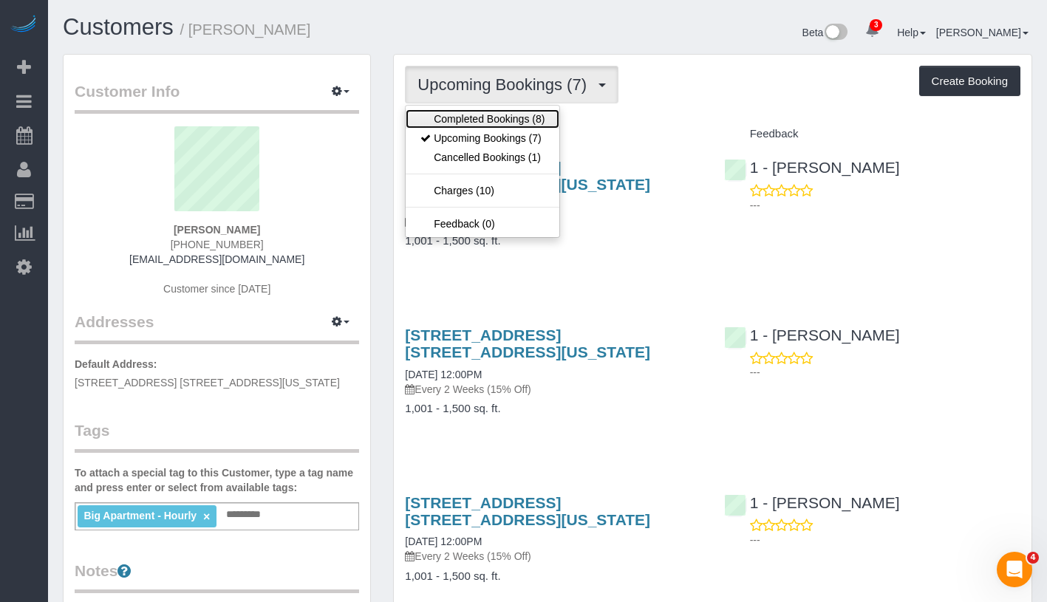
click at [518, 117] on link "Completed Bookings (8)" at bounding box center [483, 118] width 154 height 19
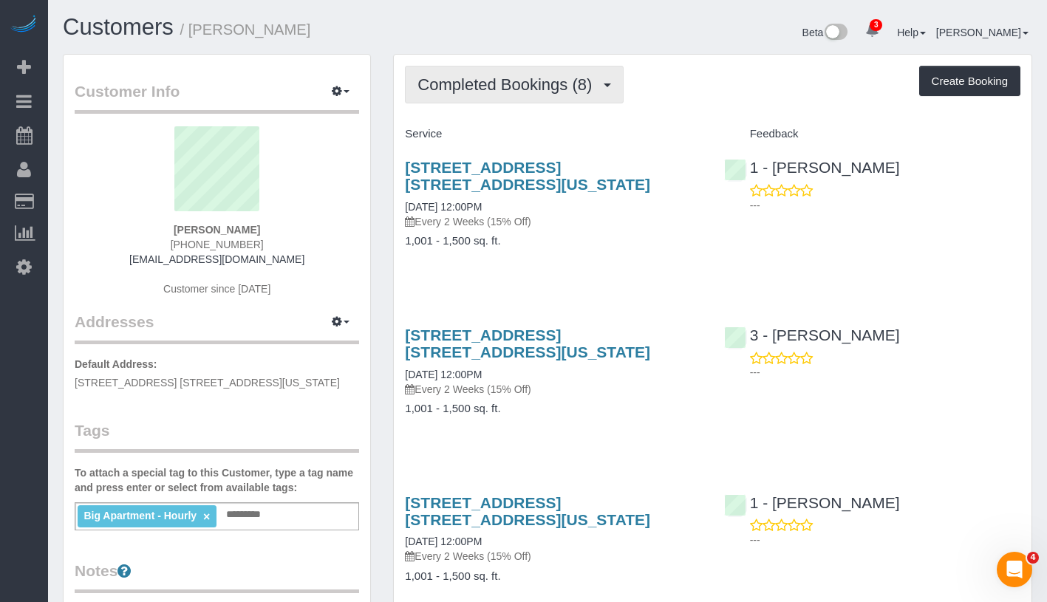
click at [551, 85] on span "Completed Bookings (8)" at bounding box center [509, 84] width 182 height 18
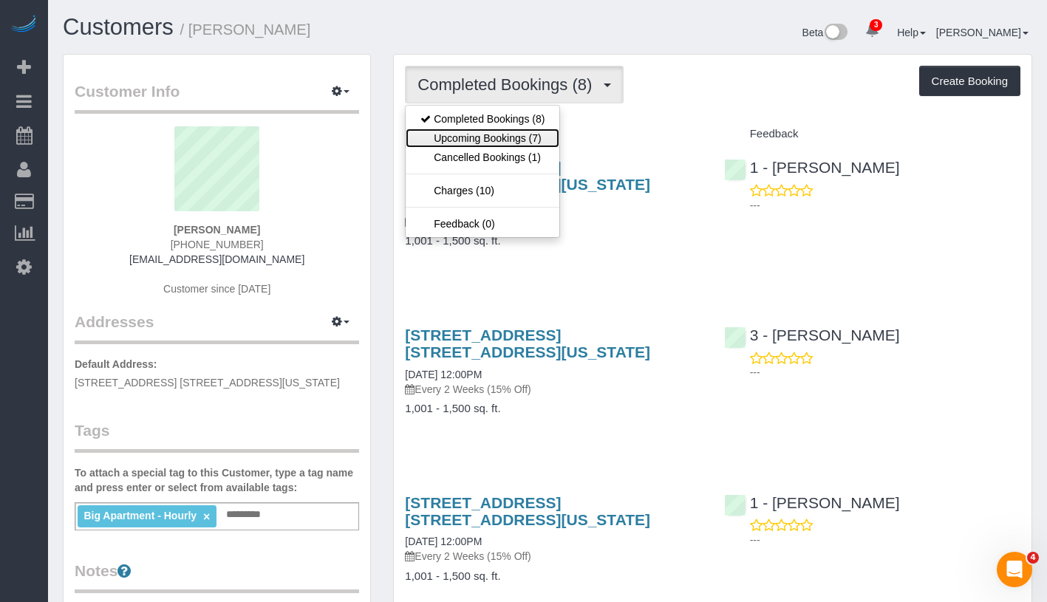
click at [527, 141] on link "Upcoming Bookings (7)" at bounding box center [483, 138] width 154 height 19
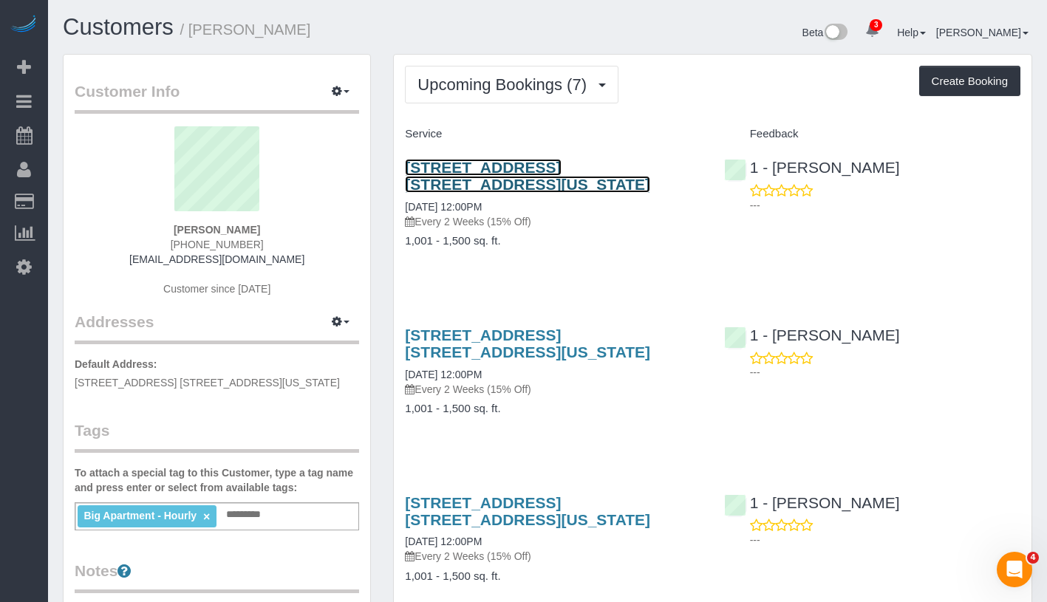
click at [521, 167] on link "222 West 135th Street, Apt. 4b, New York, NY 10030" at bounding box center [527, 176] width 245 height 34
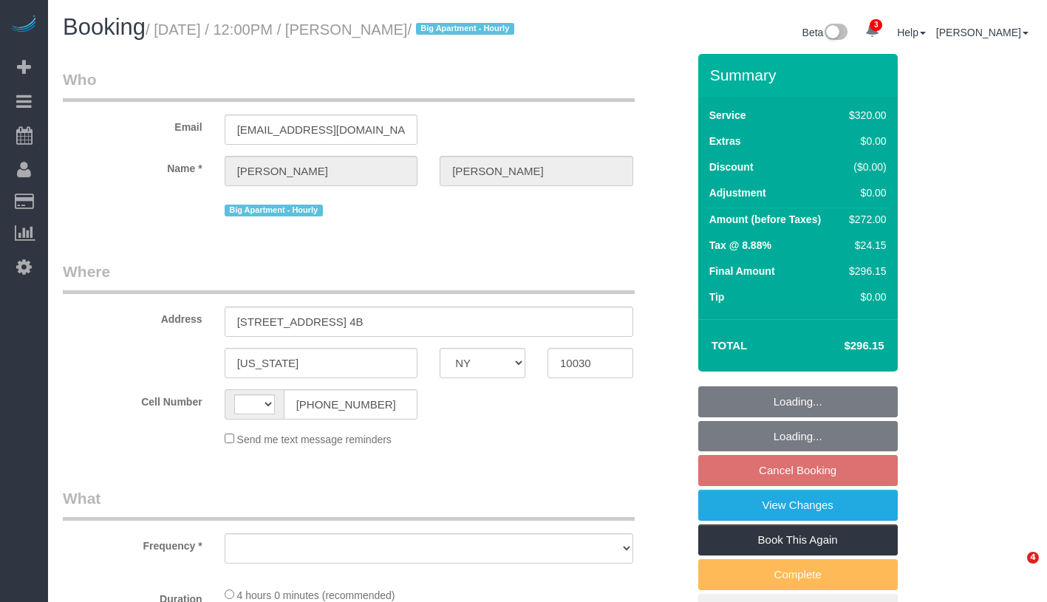
select select "NY"
select select "string:[GEOGRAPHIC_DATA]"
select select "number:89"
select select "number:90"
select select "number:15"
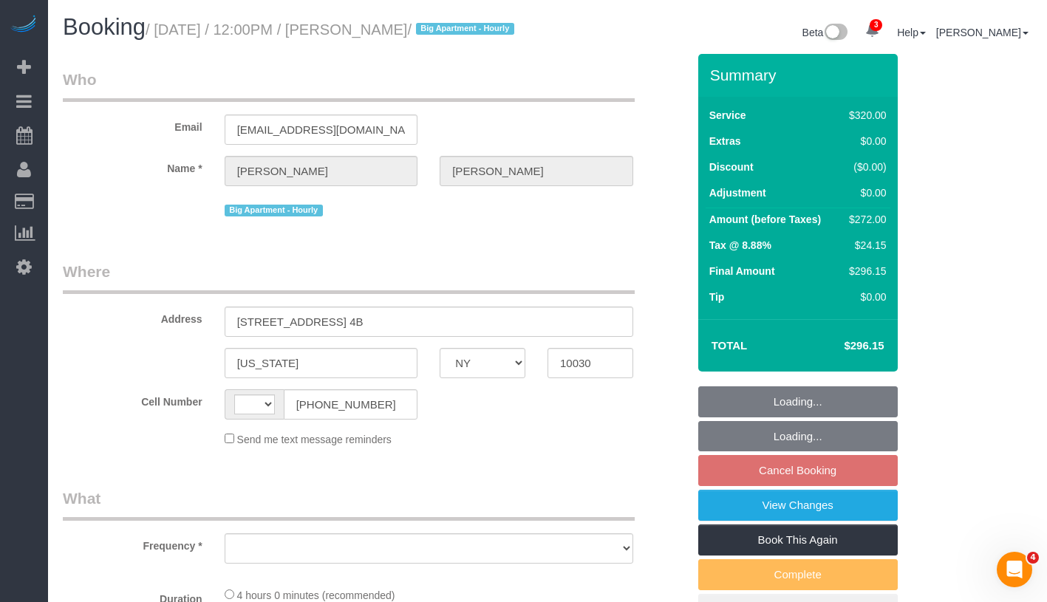
select select "number:5"
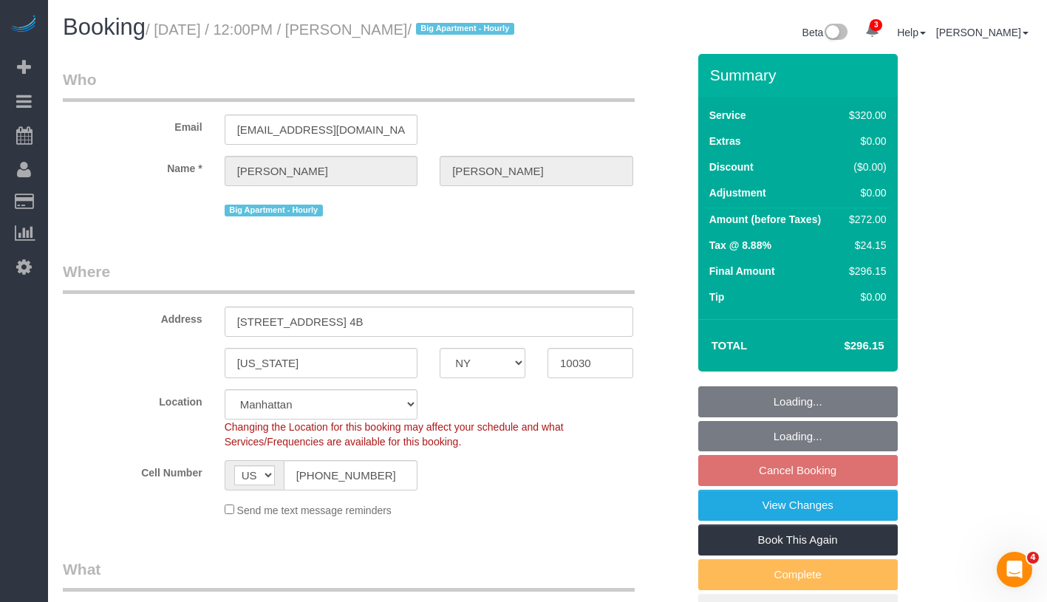
select select "string:stripe-pm_1Rf2gy4VGloSiKo7S6Ideuvg"
select select "240"
select select "object:1293"
select select "spot5"
select select "object:1300"
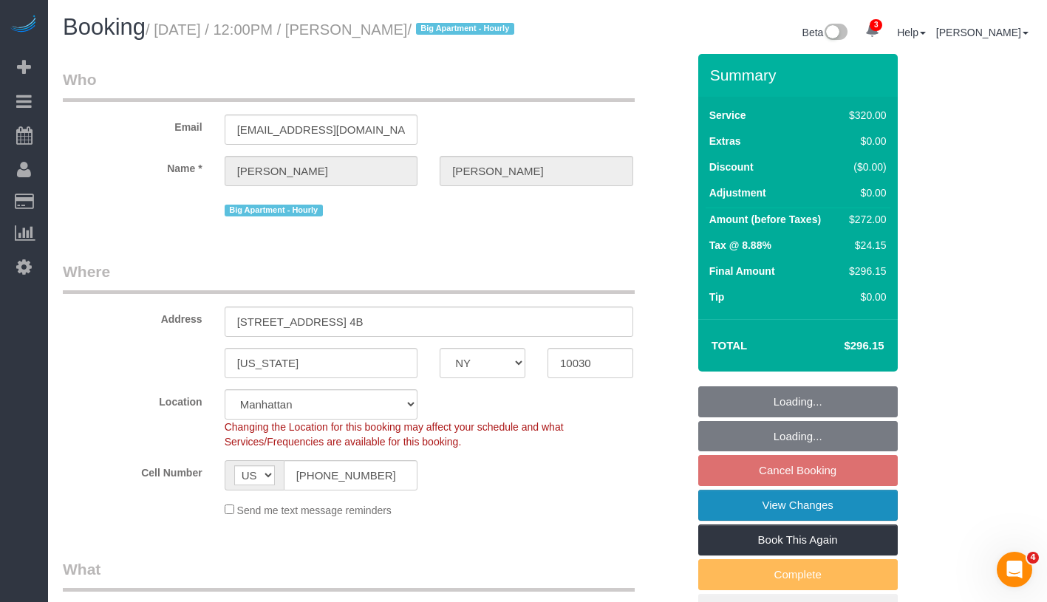
click at [869, 521] on link "View Changes" at bounding box center [798, 505] width 200 height 31
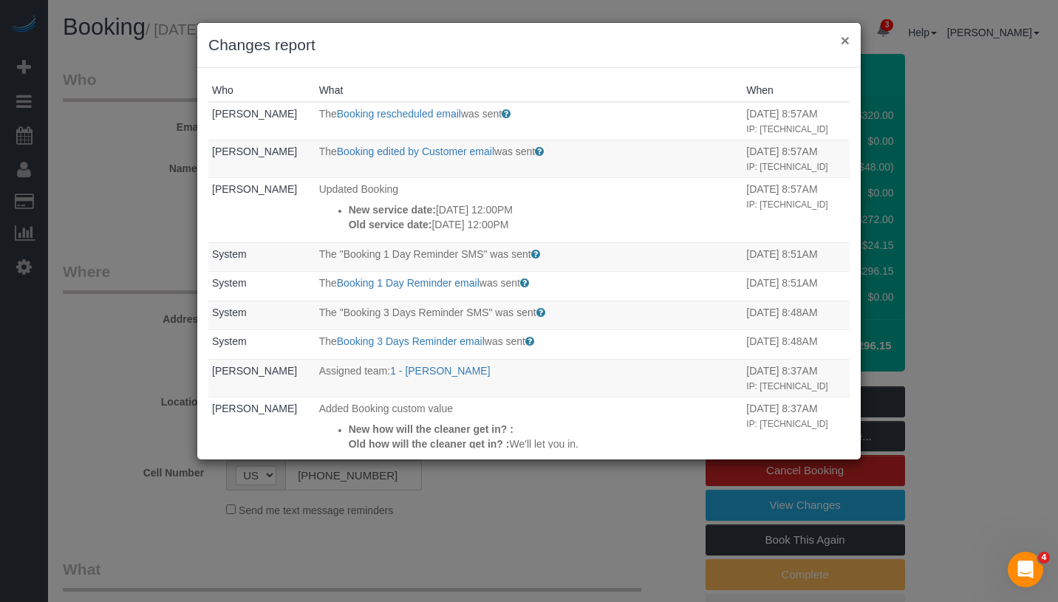
click at [845, 39] on button "×" at bounding box center [845, 41] width 9 height 16
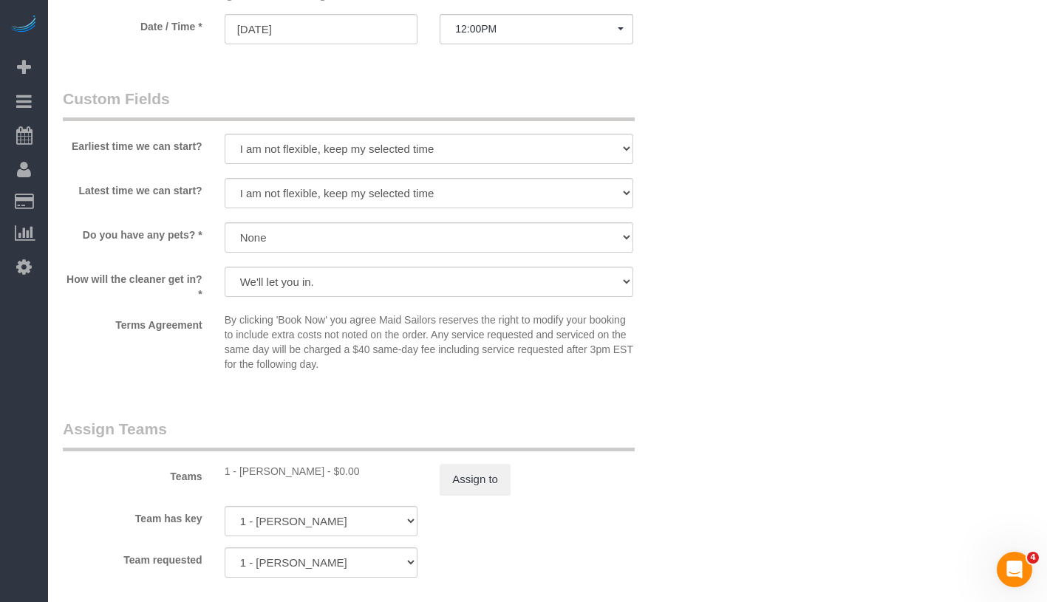
scroll to position [1572, 0]
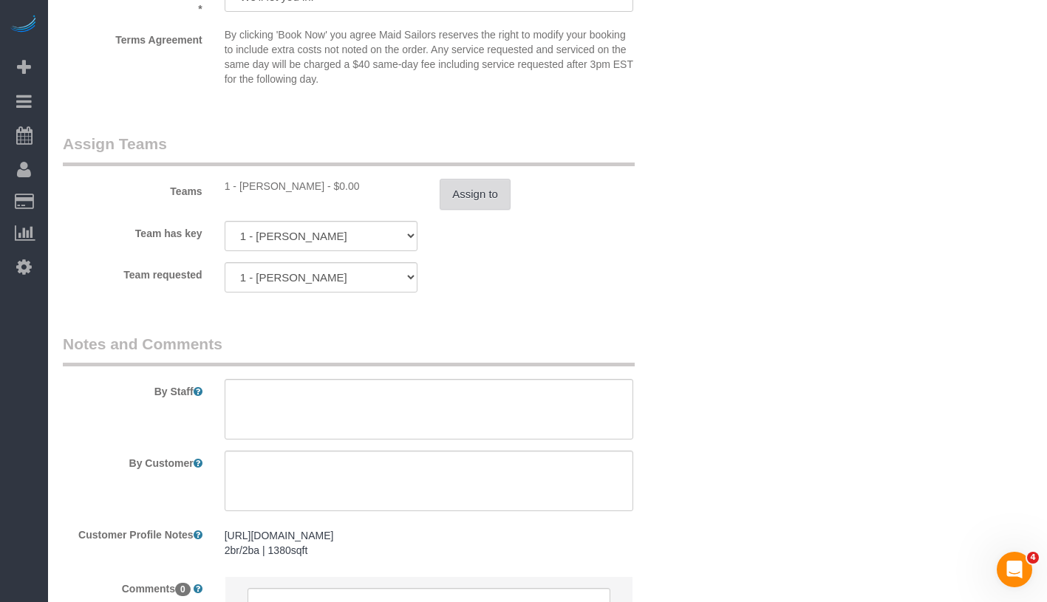
click at [502, 210] on button "Assign to" at bounding box center [475, 194] width 71 height 31
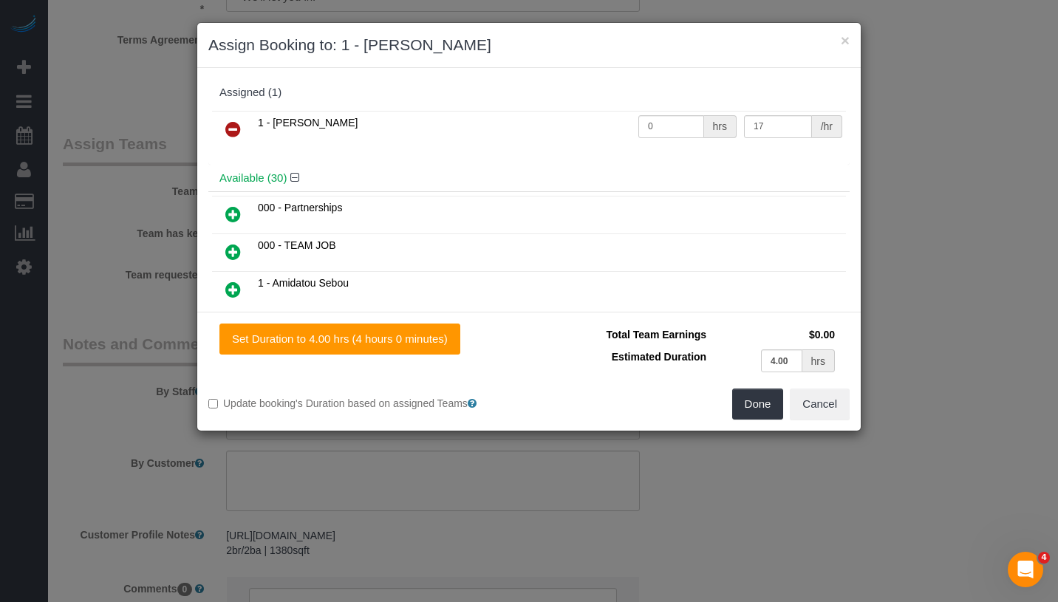
click at [234, 130] on icon at bounding box center [233, 129] width 16 height 18
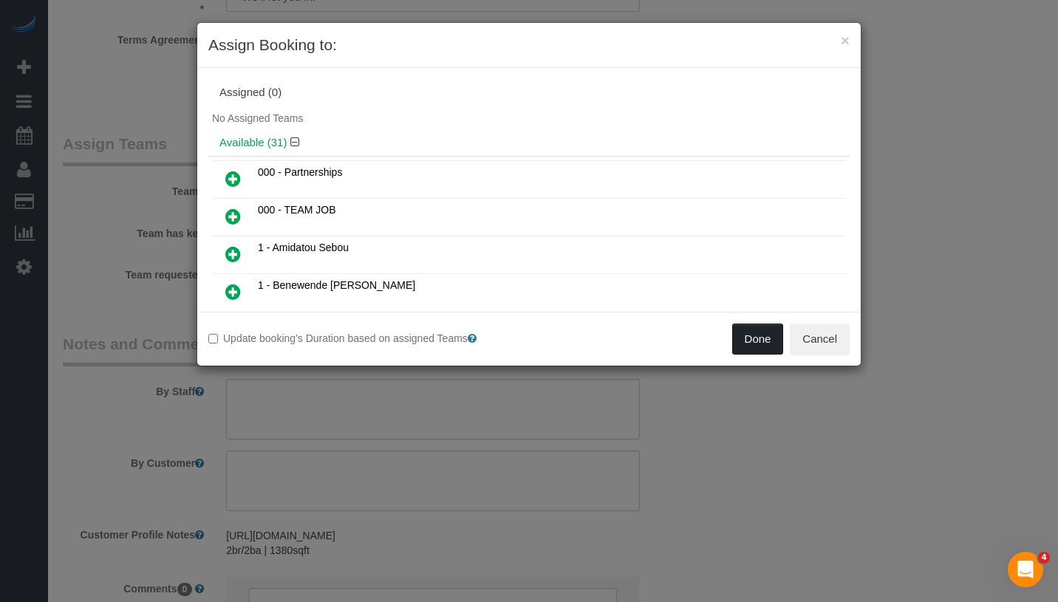
drag, startPoint x: 760, startPoint y: 336, endPoint x: 780, endPoint y: 299, distance: 42.6
click at [761, 336] on button "Done" at bounding box center [758, 339] width 52 height 31
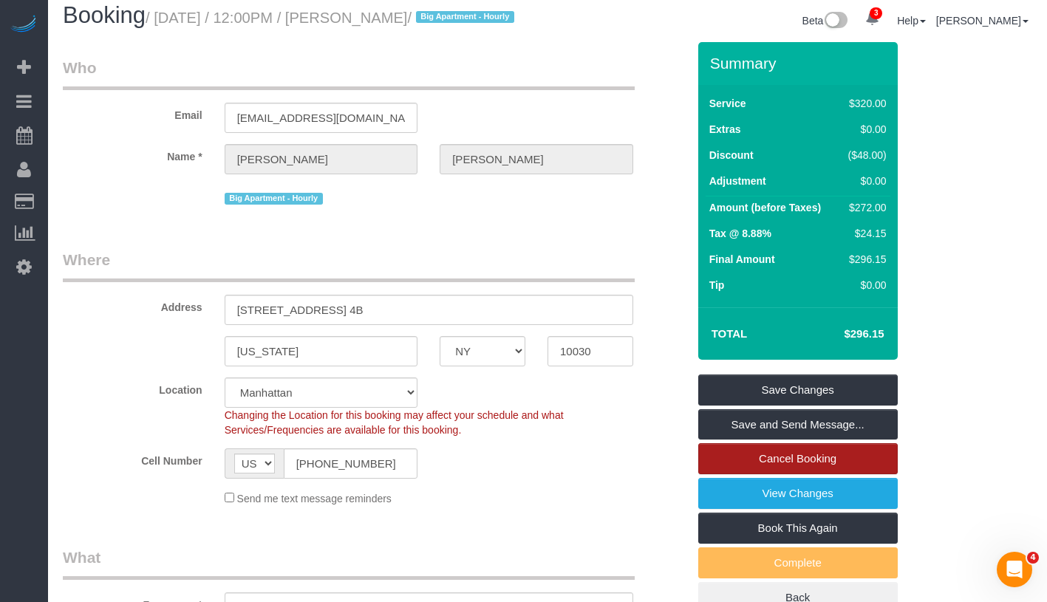
scroll to position [0, 0]
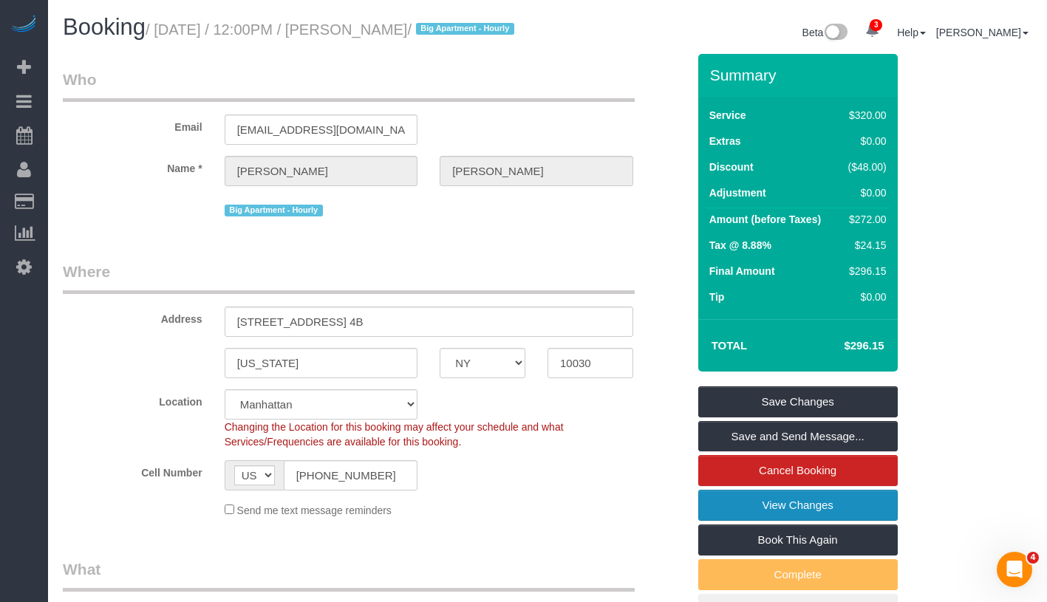
click at [862, 521] on link "View Changes" at bounding box center [798, 505] width 200 height 31
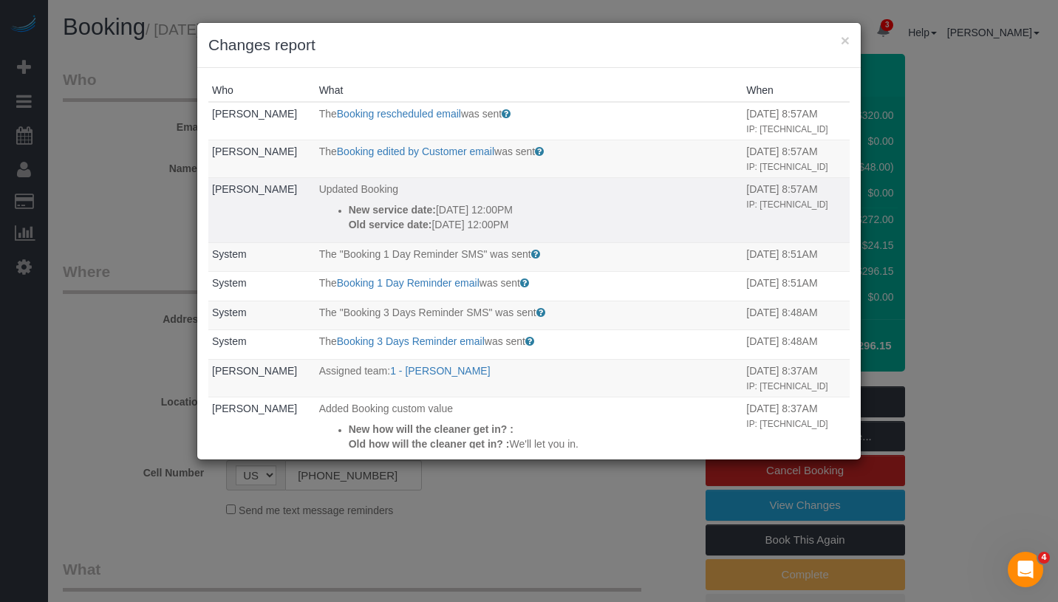
drag, startPoint x: 336, startPoint y: 208, endPoint x: 556, endPoint y: 236, distance: 221.3
click at [556, 236] on td "Updated Booking New service date: 08/27/2025 12:00PM Old service date: 08/26/20…" at bounding box center [530, 209] width 428 height 65
copy div "New service date: 08/27/2025 12:00PM Old service date: 08/26/2025 12:00PM"
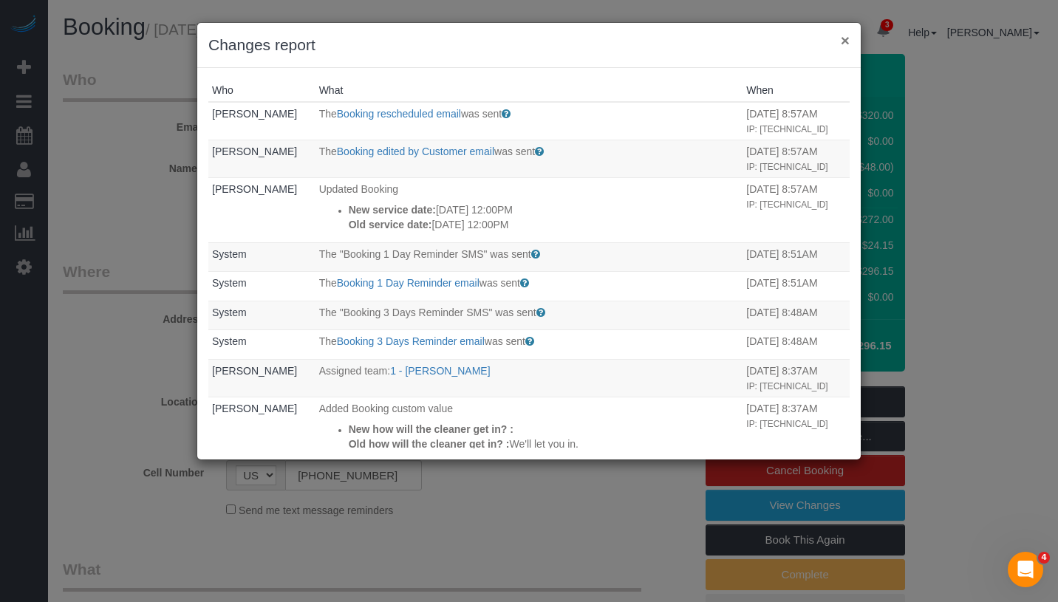
click at [845, 44] on button "×" at bounding box center [845, 41] width 9 height 16
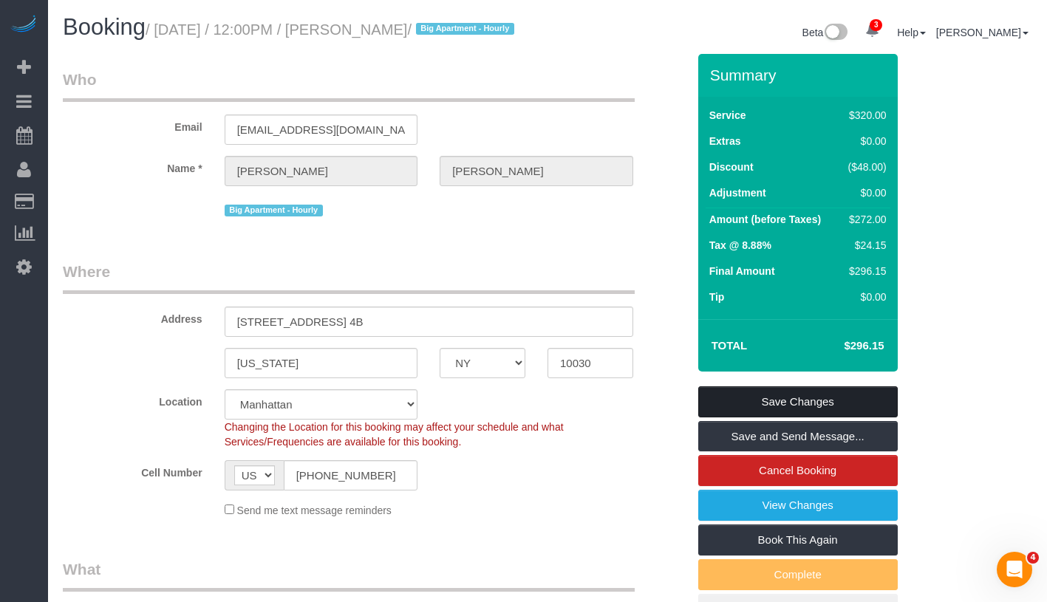
click at [799, 412] on link "Save Changes" at bounding box center [798, 401] width 200 height 31
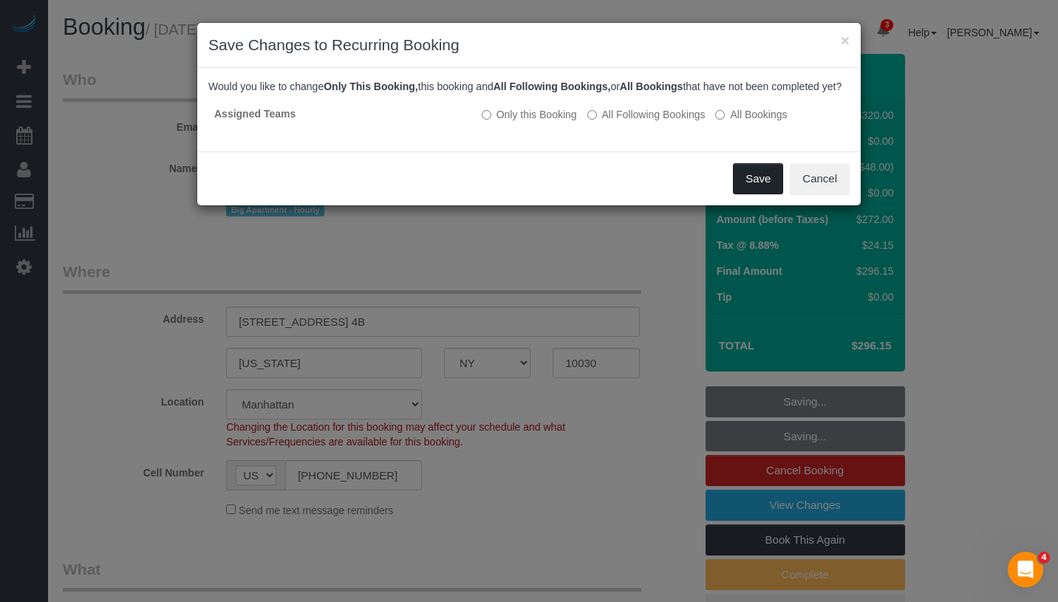
click at [747, 184] on button "Save" at bounding box center [758, 178] width 50 height 31
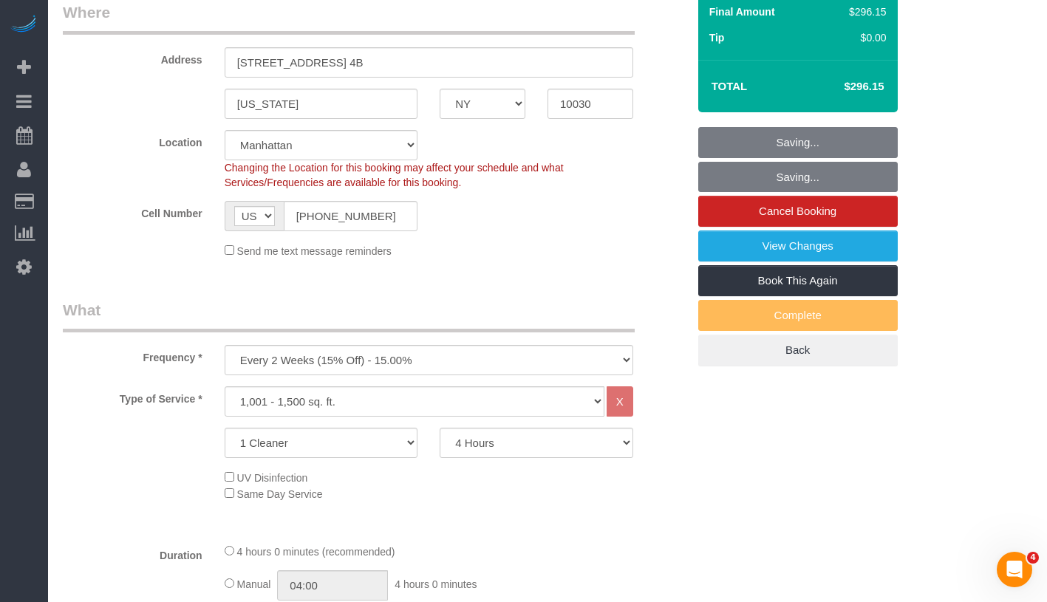
scroll to position [392, 0]
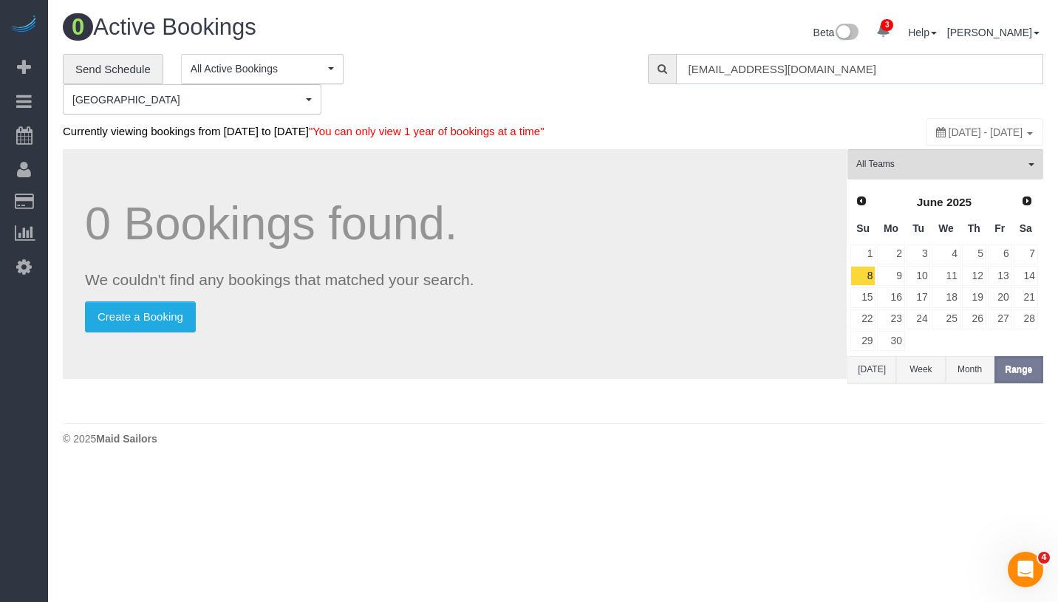
click at [856, 68] on input "sjjohn2@gmail.com" at bounding box center [859, 69] width 367 height 30
click at [856, 68] on input "[EMAIL_ADDRESS][DOMAIN_NAME]" at bounding box center [859, 69] width 367 height 30
click at [865, 68] on input "[EMAIL_ADDRESS][DOMAIN_NAME]" at bounding box center [859, 69] width 367 height 30
type input "[EMAIL_ADDRESS][DOMAIN_NAME]"
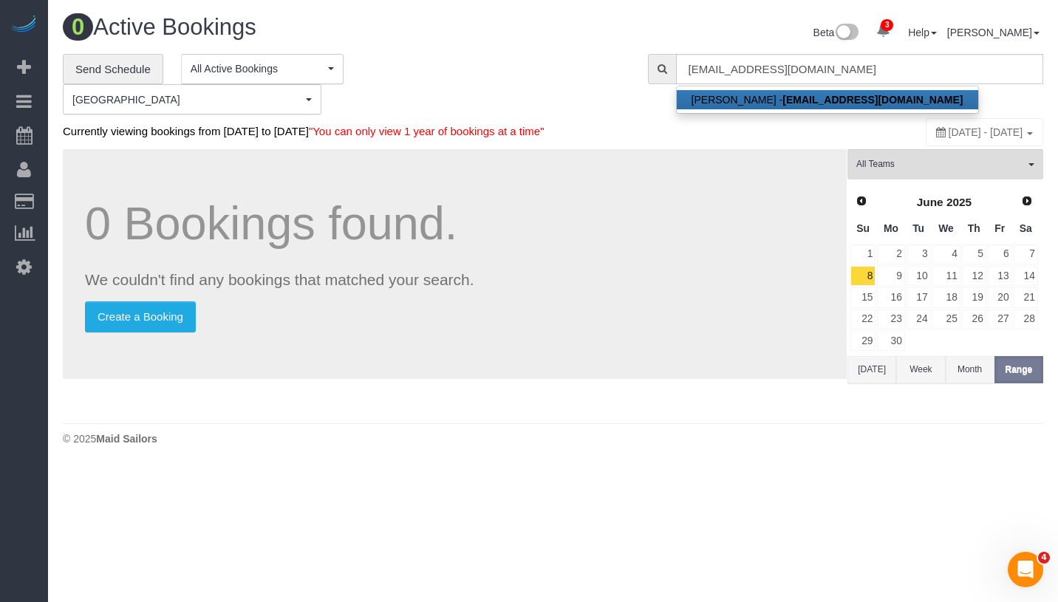
click at [822, 94] on strong "[EMAIL_ADDRESS][DOMAIN_NAME]" at bounding box center [873, 100] width 180 height 12
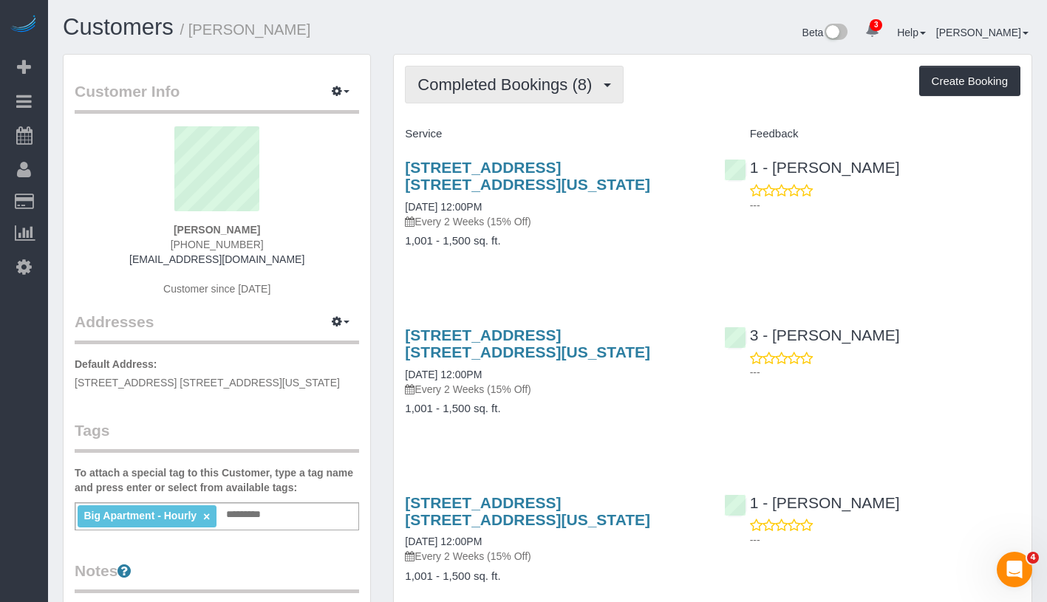
click at [491, 92] on span "Completed Bookings (8)" at bounding box center [509, 84] width 182 height 18
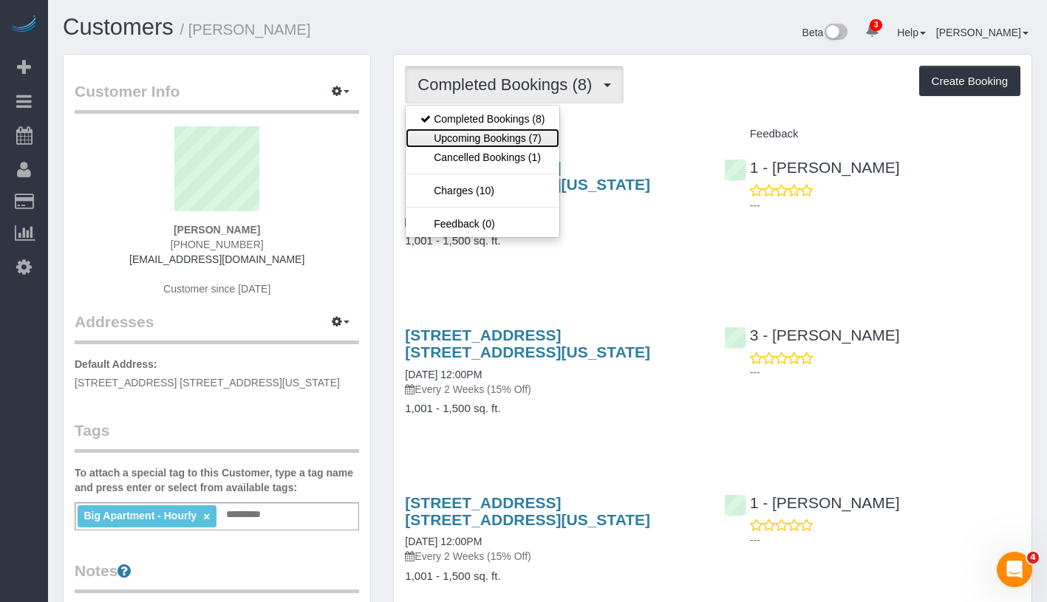
click at [491, 142] on link "Upcoming Bookings (7)" at bounding box center [483, 138] width 154 height 19
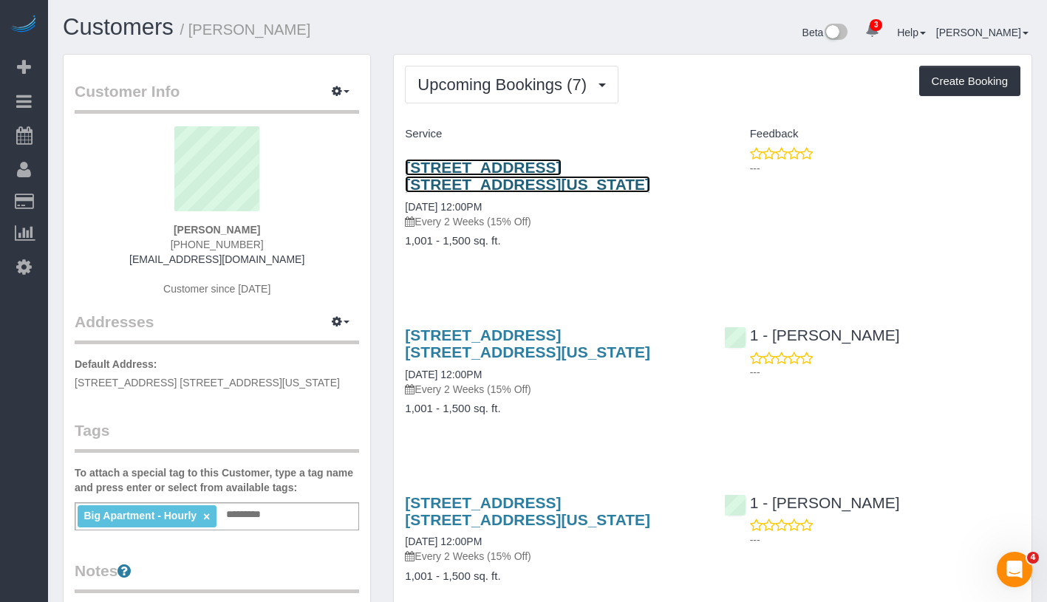
click at [554, 169] on link "222 West 135th Street, Apt. 4b, New York, NY 10030" at bounding box center [527, 176] width 245 height 34
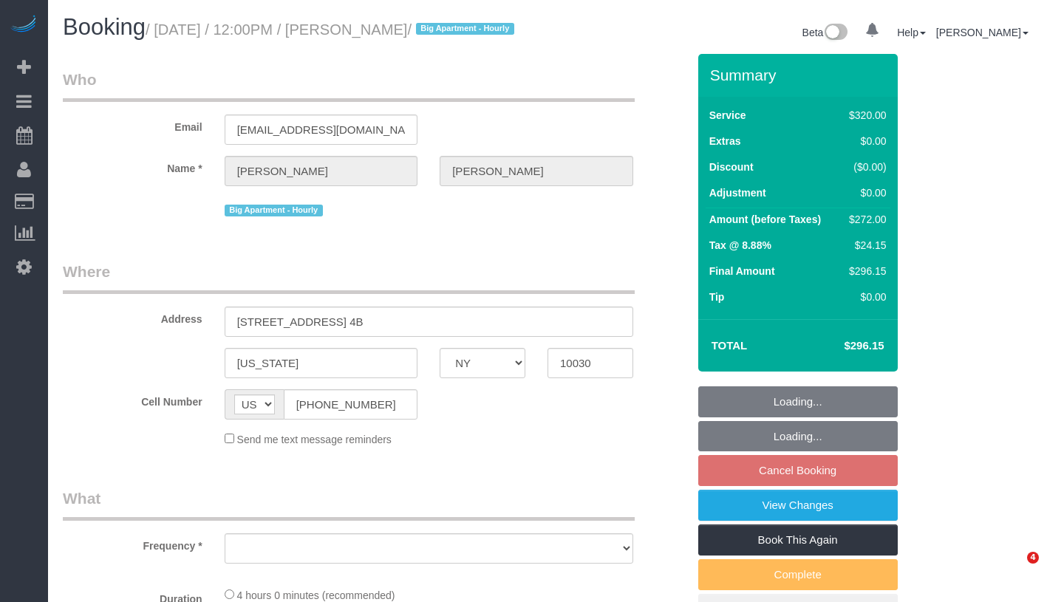
select select "NY"
select select "number:89"
select select "number:90"
select select "number:15"
select select "number:5"
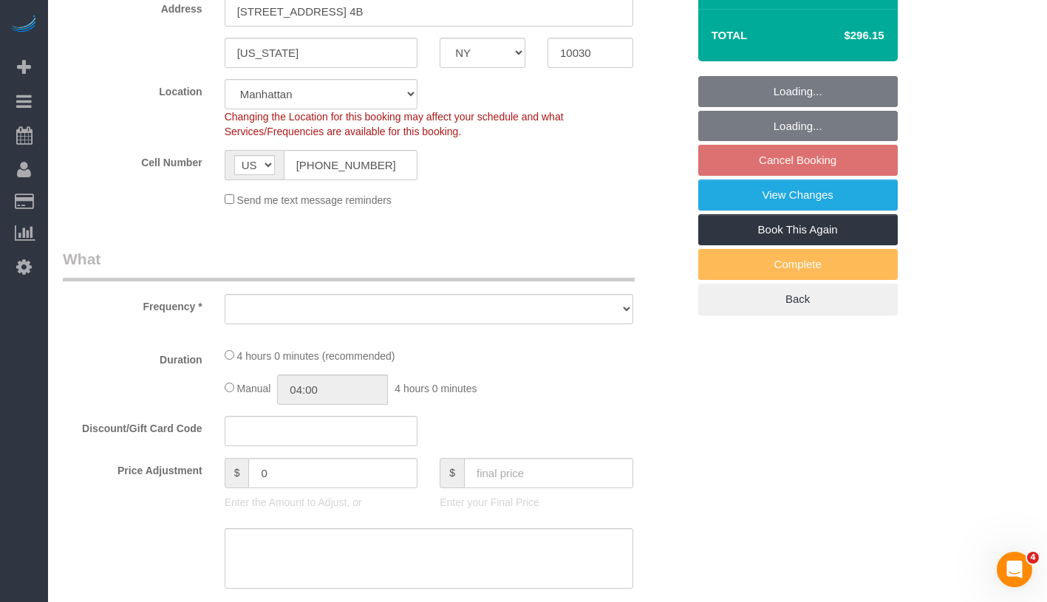
select select "object:792"
select select "string:stripe-pm_1Rf2gy4VGloSiKo7S6Ideuvg"
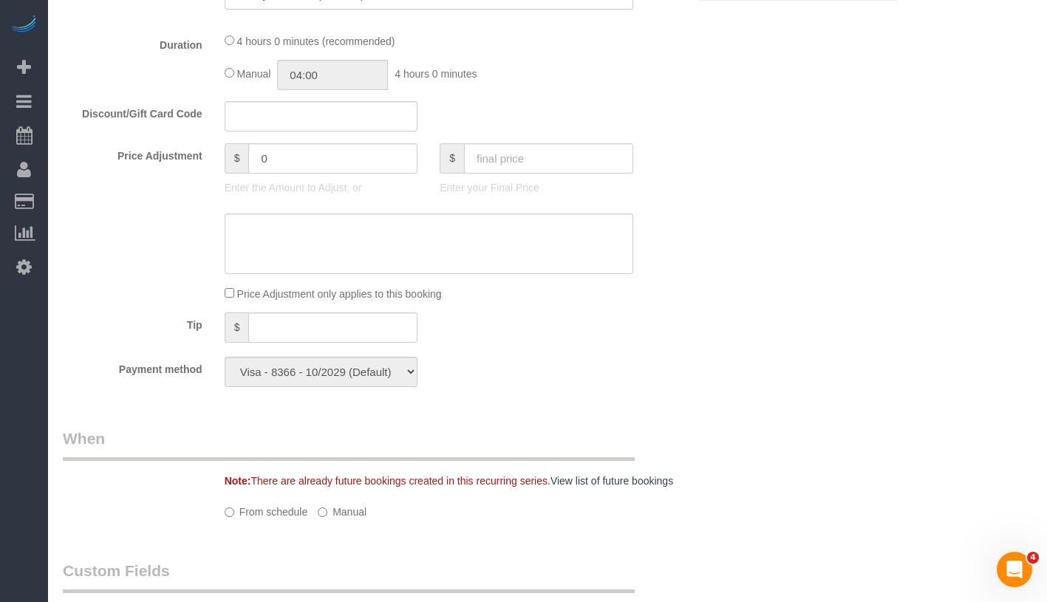
select select "240"
select select "spot5"
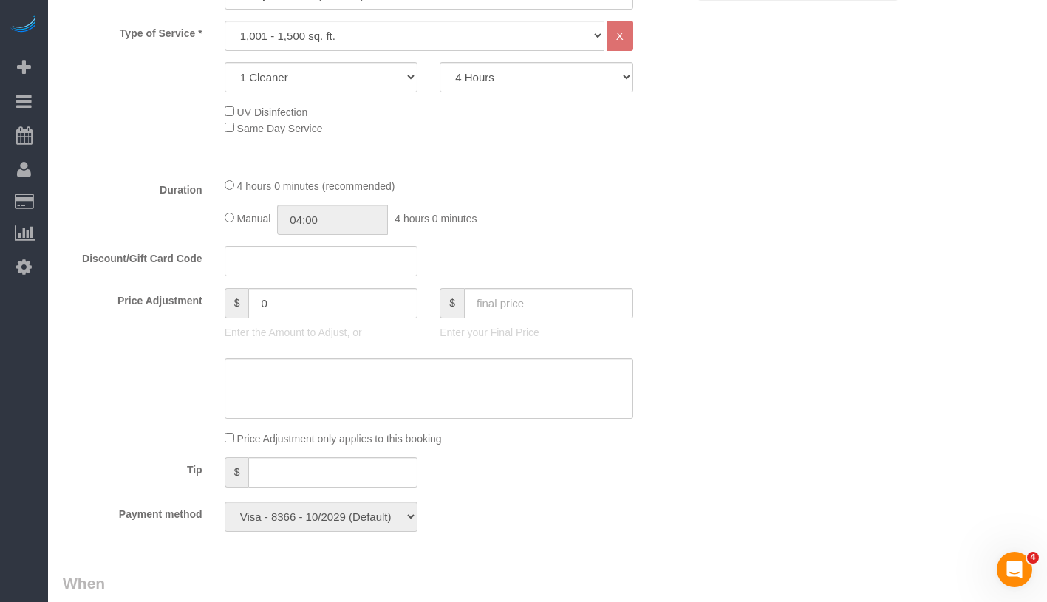
select select "object:1292"
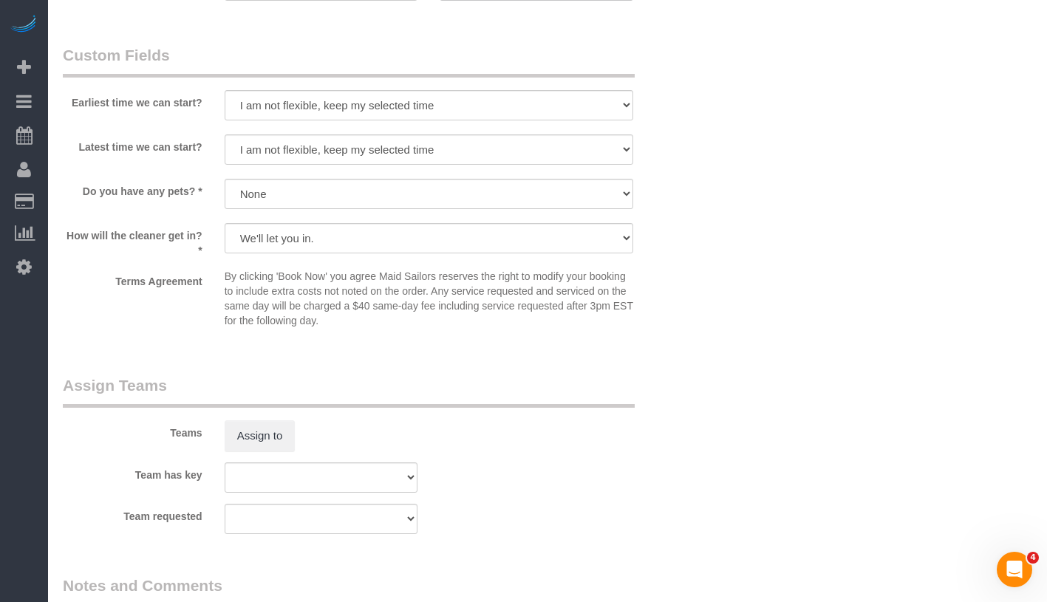
scroll to position [1329, 0]
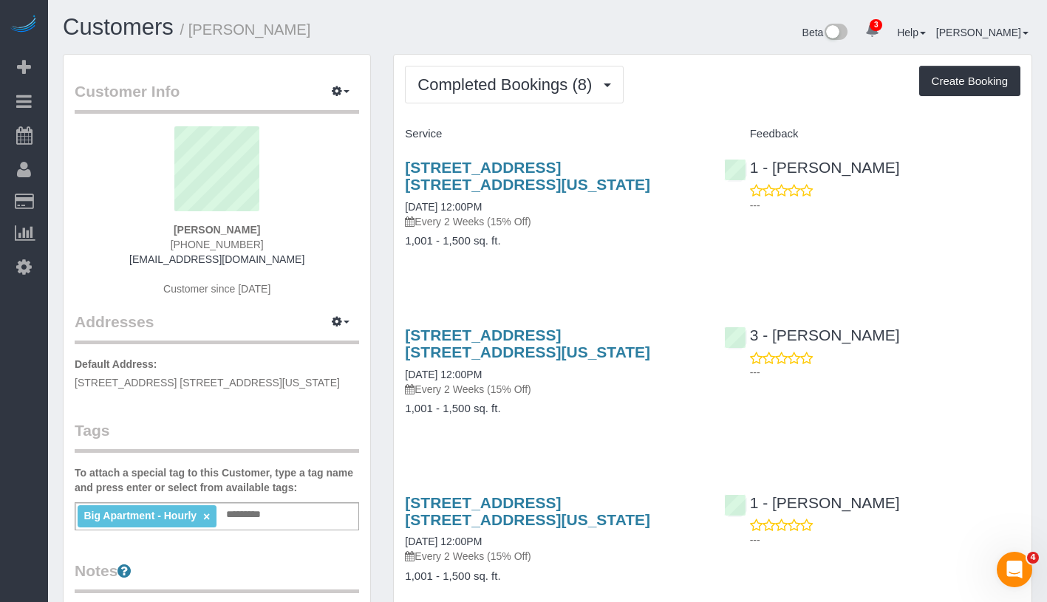
click at [525, 81] on span "Completed Bookings (8)" at bounding box center [509, 84] width 182 height 18
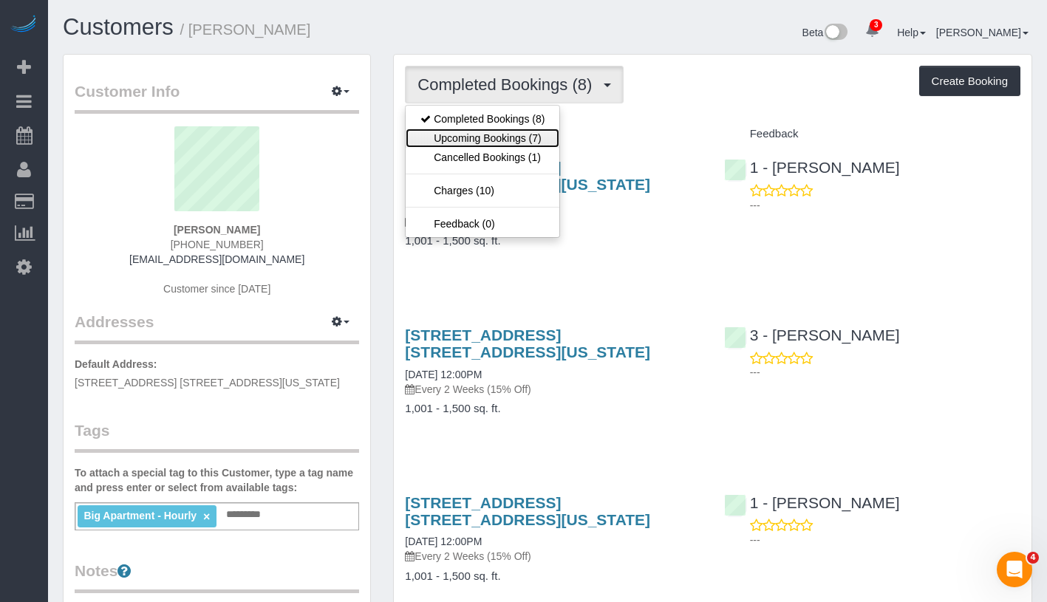
click at [502, 134] on link "Upcoming Bookings (7)" at bounding box center [483, 138] width 154 height 19
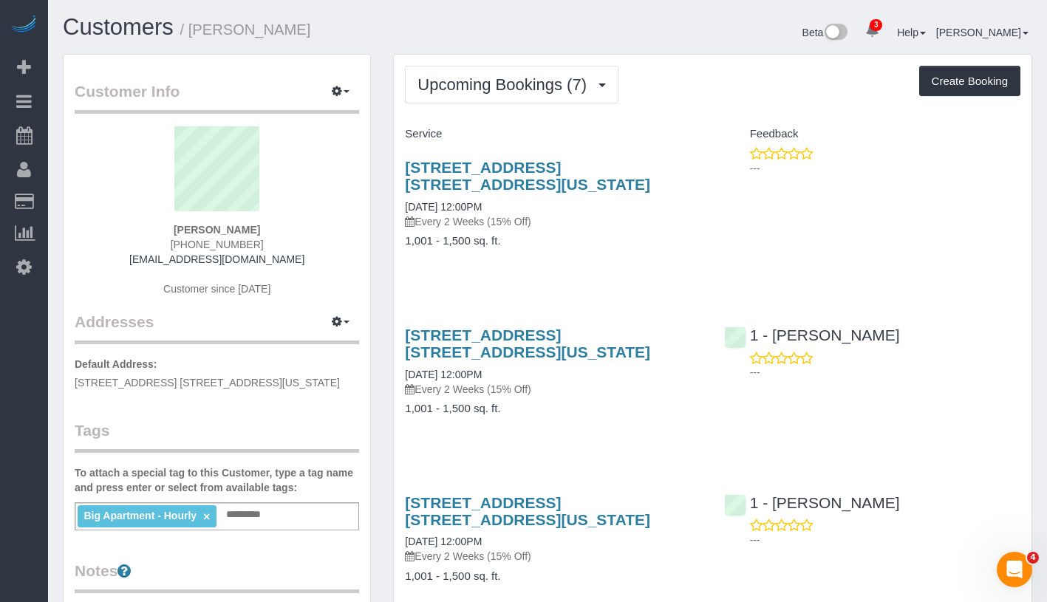
drag, startPoint x: 417, startPoint y: 208, endPoint x: 523, endPoint y: 212, distance: 106.5
click at [523, 212] on div "222 West 135th Street, Apt. 4b, New York, NY 10030 08/27/2025 12:00PM Every 2 W…" at bounding box center [553, 211] width 318 height 131
copy link "[DATE] 12:00PM"
click at [488, 200] on div "222 West 135th Street, Apt. 4b, New York, NY 10030 08/27/2025 12:00PM Every 2 W…" at bounding box center [553, 194] width 296 height 70
click at [488, 213] on div "222 West 135th Street, Apt. 4b, New York, NY 10030 08/27/2025 12:00PM Every 2 W…" at bounding box center [553, 194] width 296 height 70
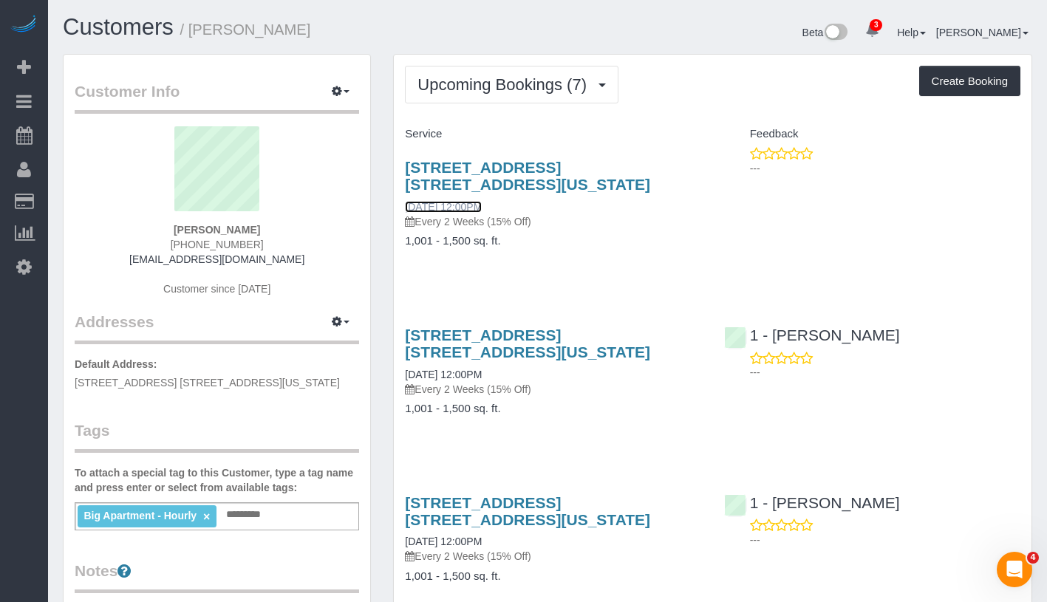
click at [482, 209] on link "[DATE] 12:00PM" at bounding box center [443, 207] width 77 height 12
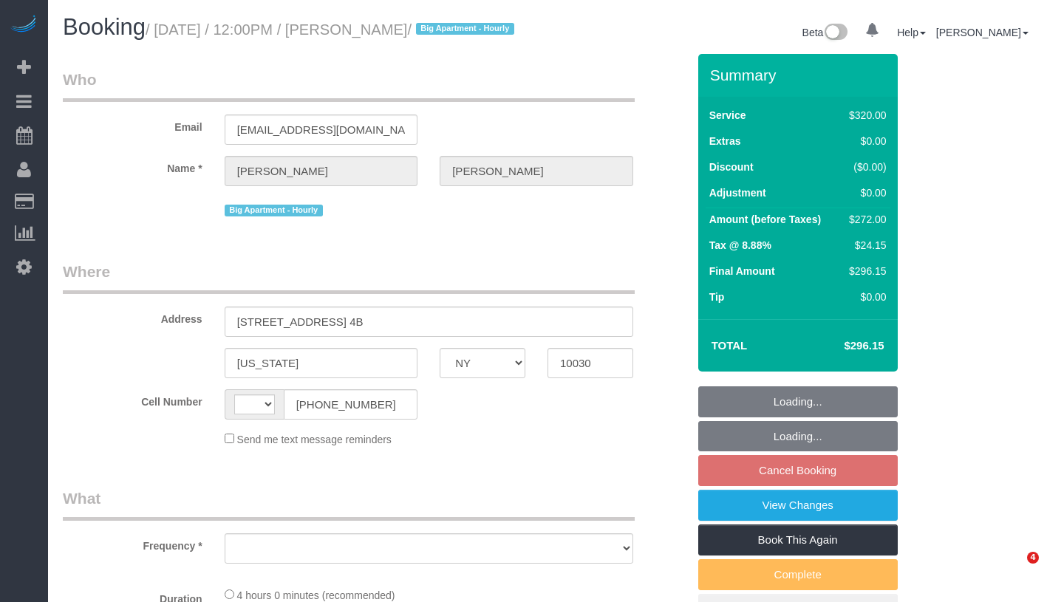
select select "NY"
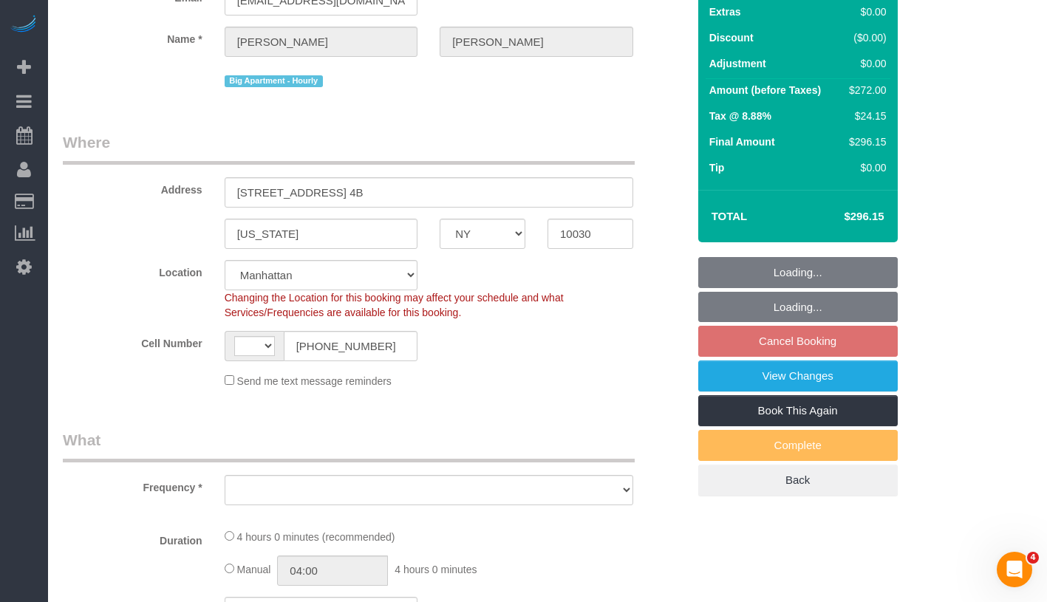
select select "string:[GEOGRAPHIC_DATA]"
select select "object:1139"
select select "string:stripe-pm_1Rf2gy4VGloSiKo7S6Ideuvg"
select select "240"
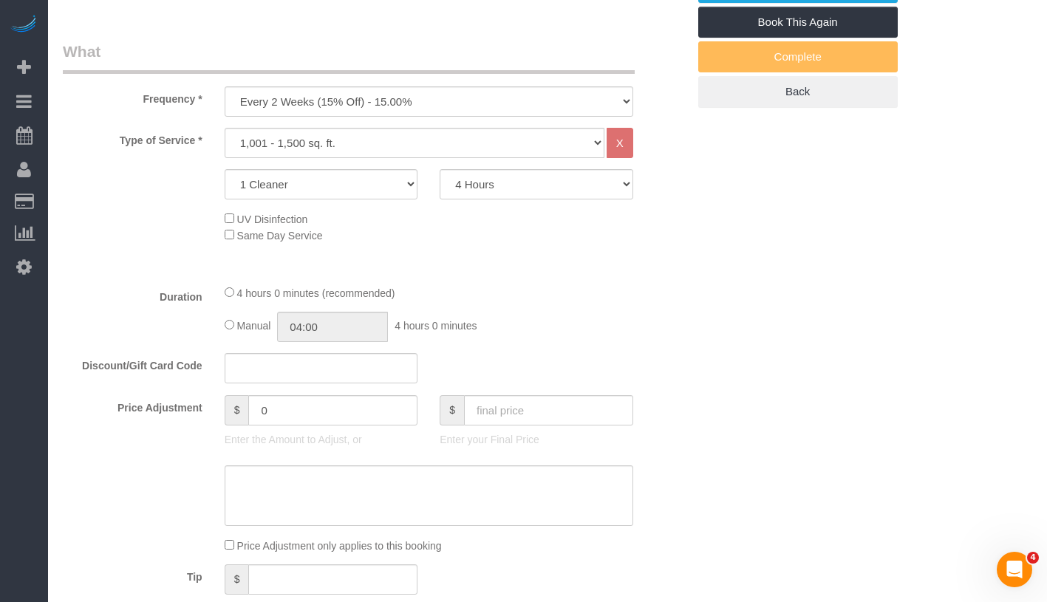
select select "spot5"
select select "number:89"
select select "number:90"
select select "number:15"
select select "number:5"
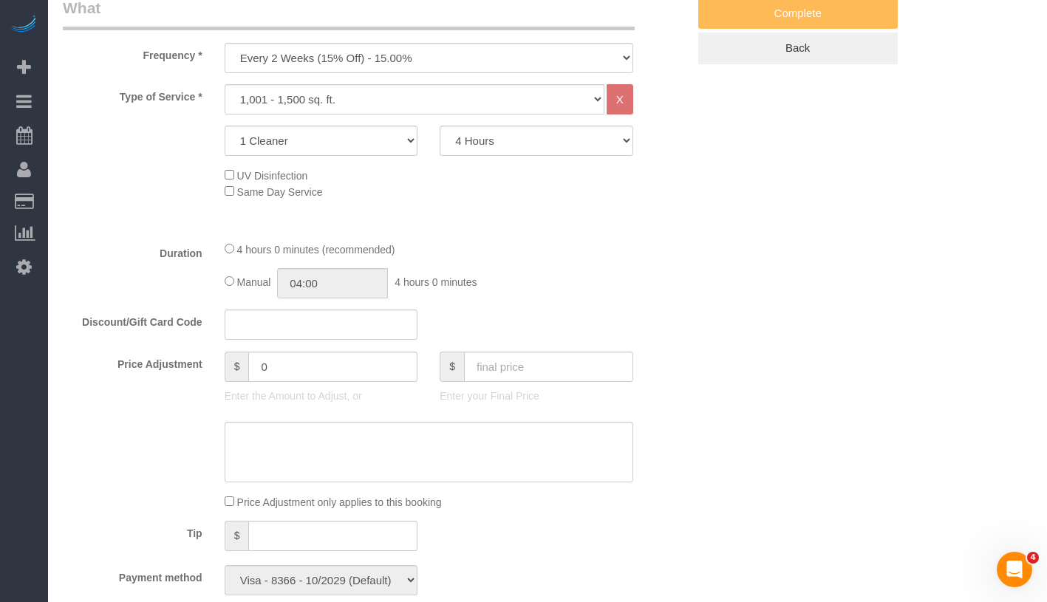
select select "object:1292"
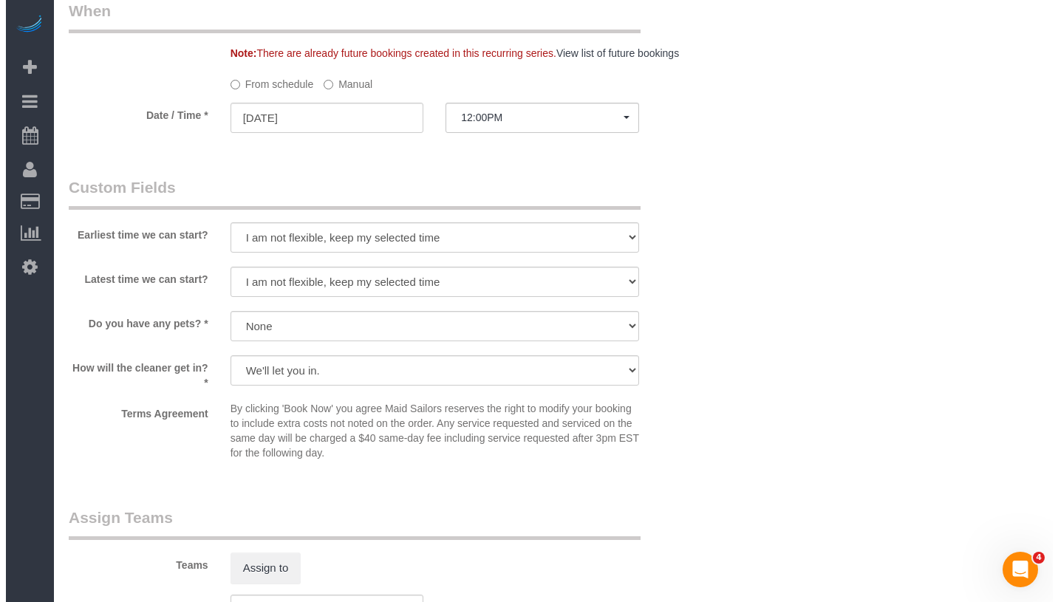
scroll to position [1510, 0]
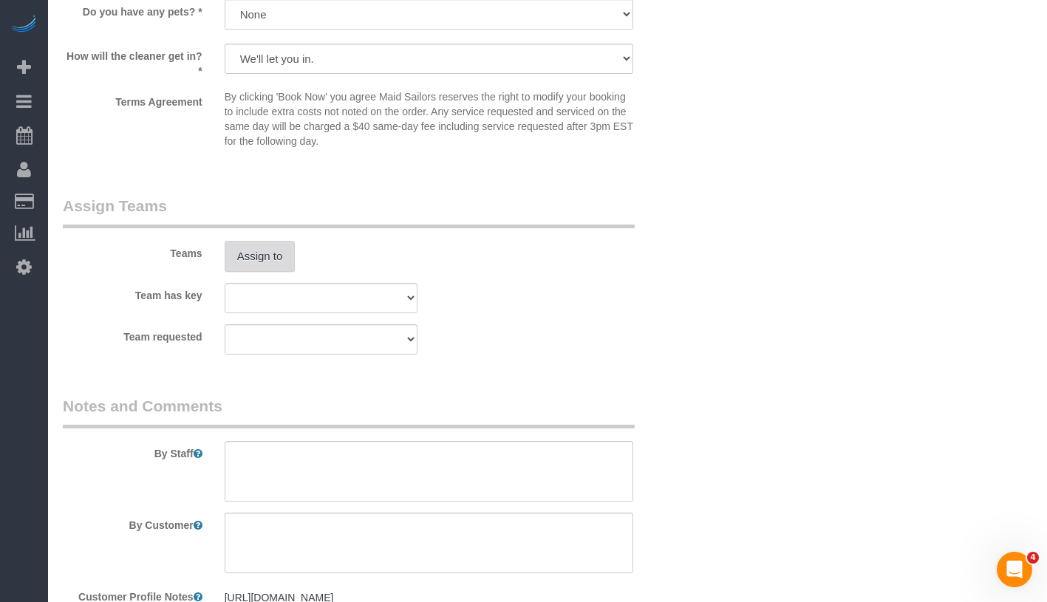
click at [265, 272] on button "Assign to" at bounding box center [260, 256] width 71 height 31
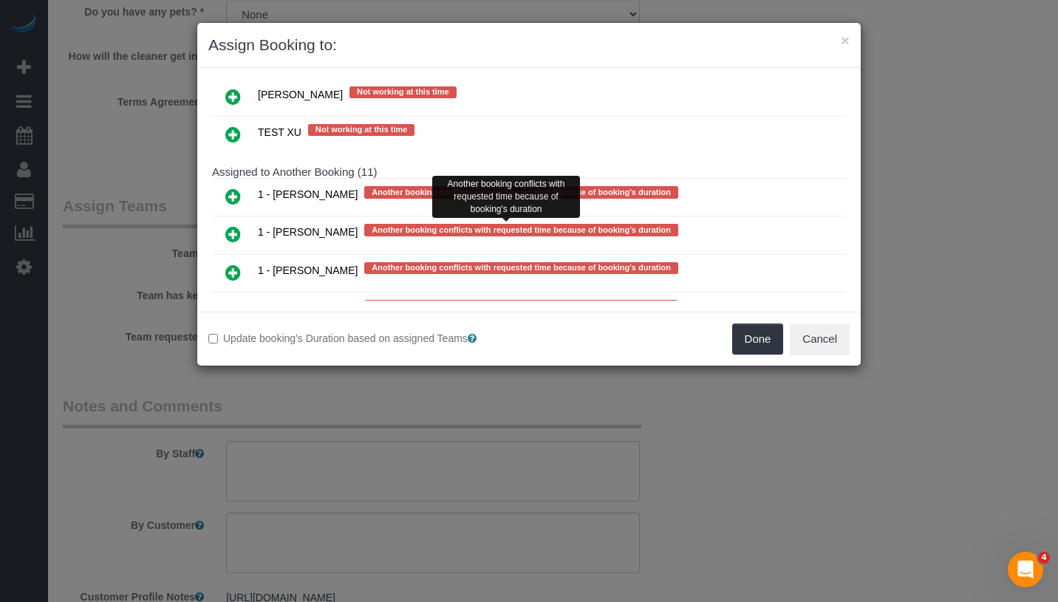
scroll to position [2747, 0]
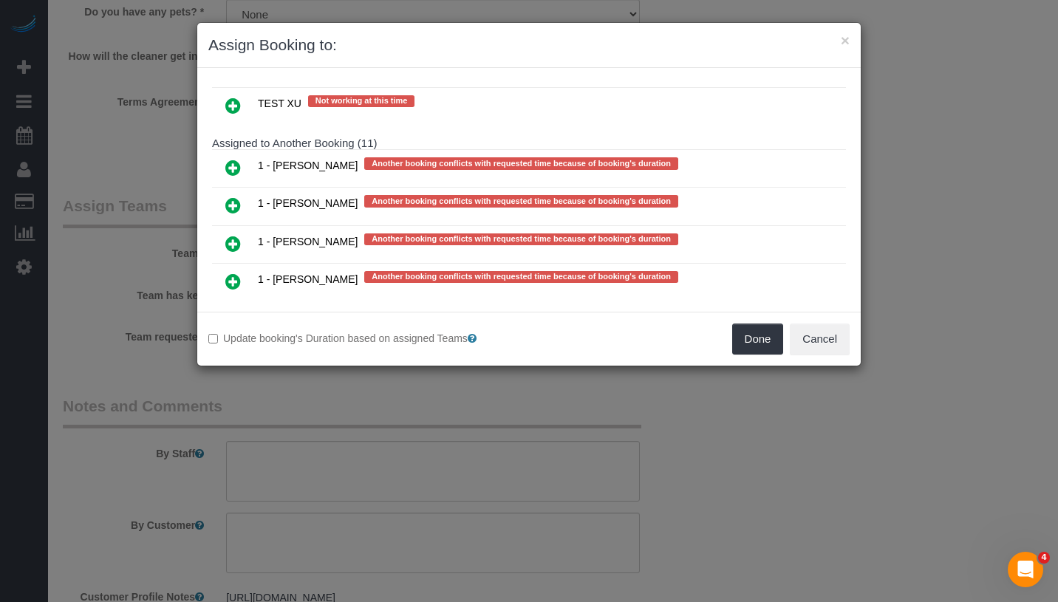
click at [230, 197] on icon at bounding box center [233, 206] width 16 height 18
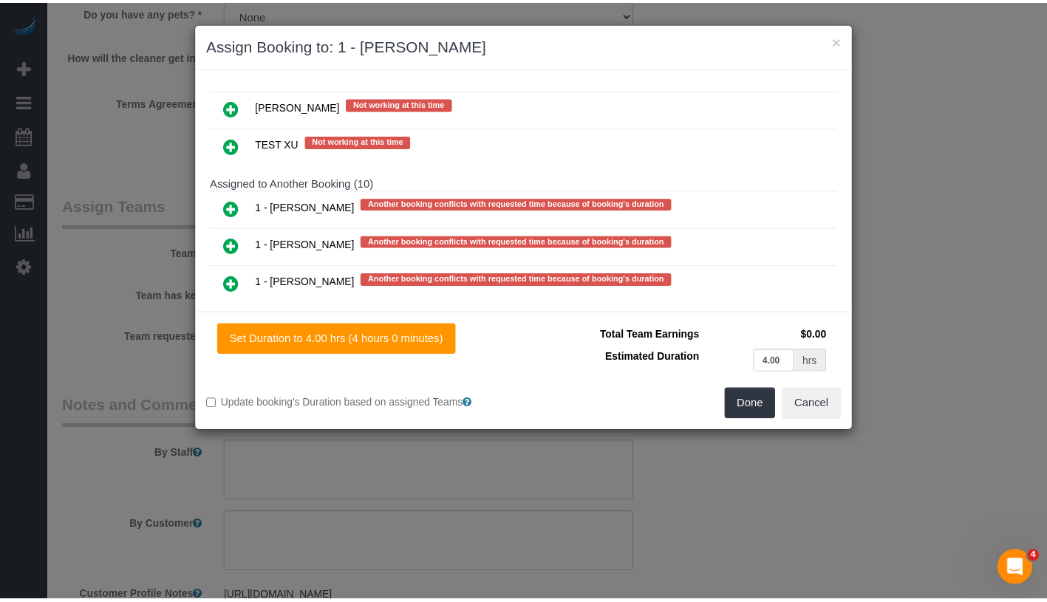
scroll to position [2787, 0]
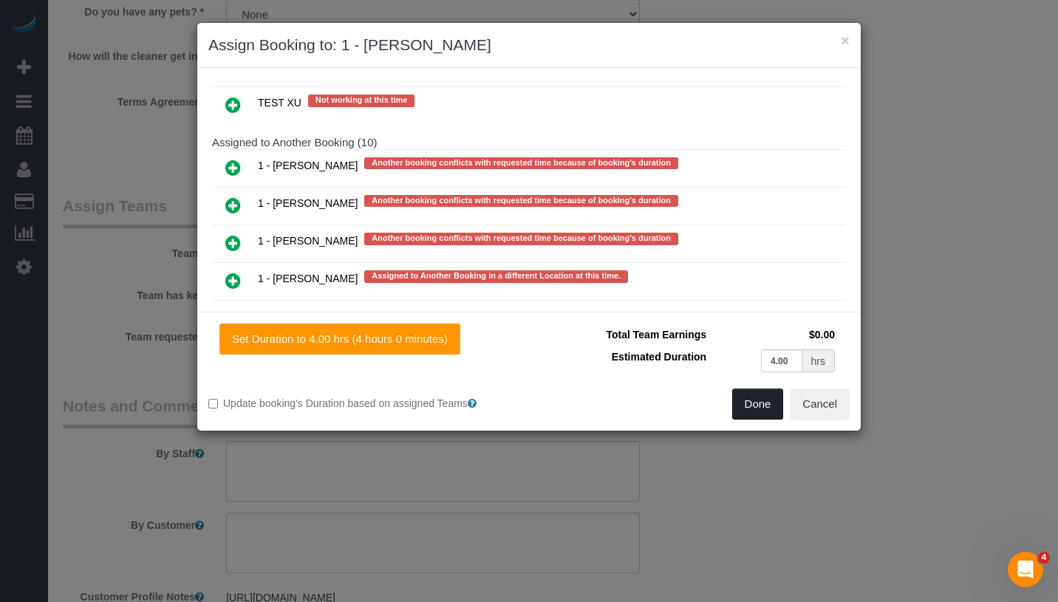
click at [760, 408] on button "Done" at bounding box center [758, 404] width 52 height 31
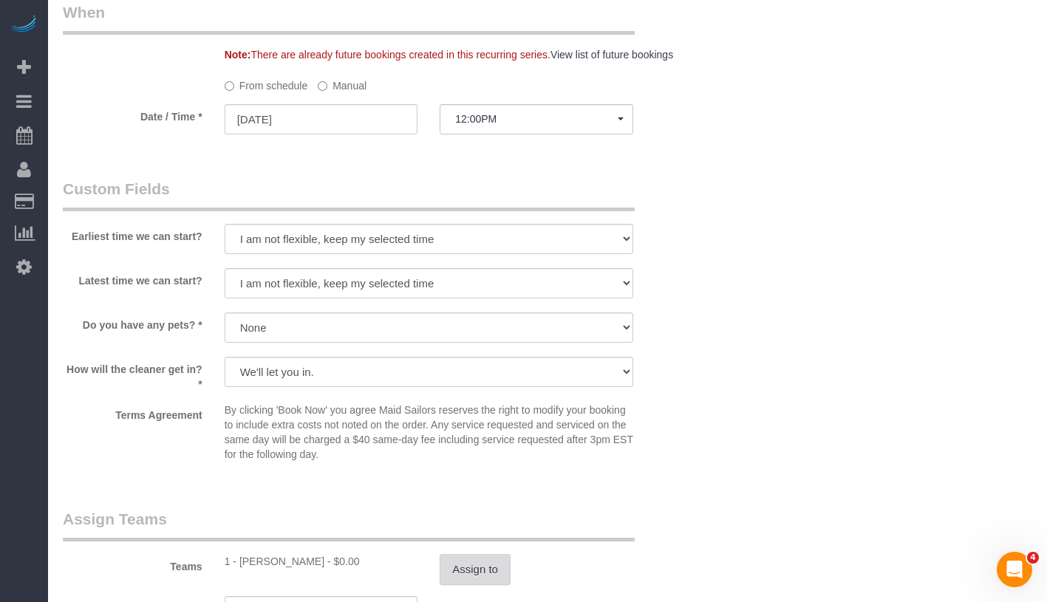
scroll to position [908, 0]
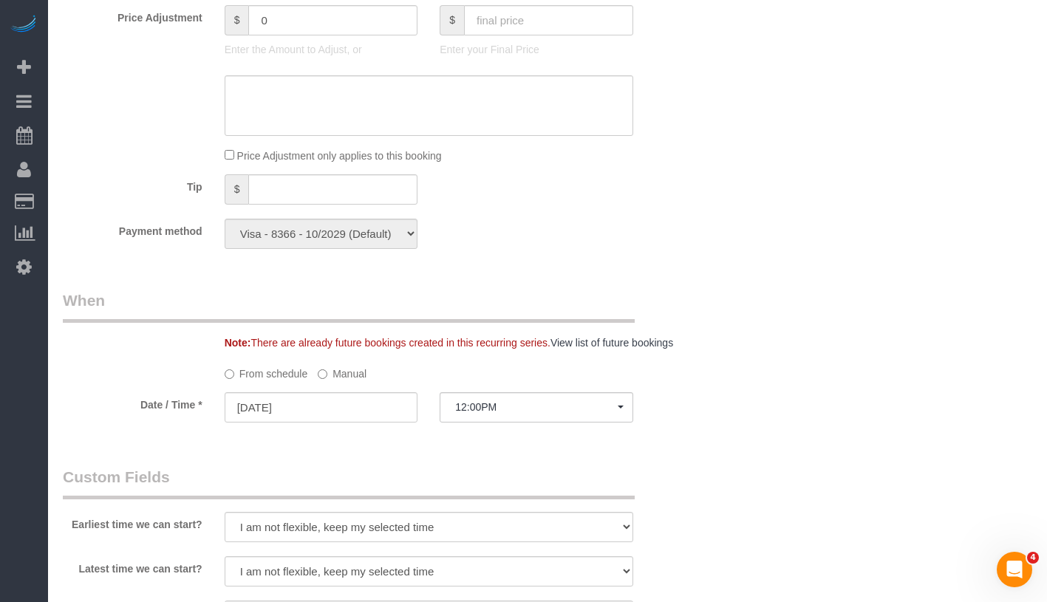
click at [348, 381] on label "Manual" at bounding box center [342, 371] width 49 height 20
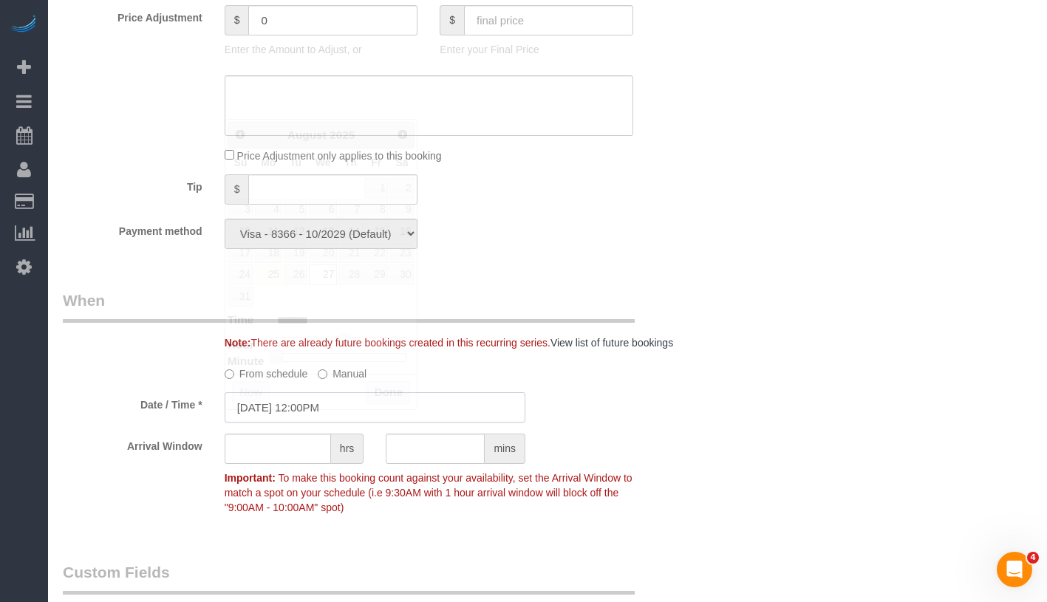
click at [376, 415] on input "08/27/2025 12:00PM" at bounding box center [375, 407] width 301 height 30
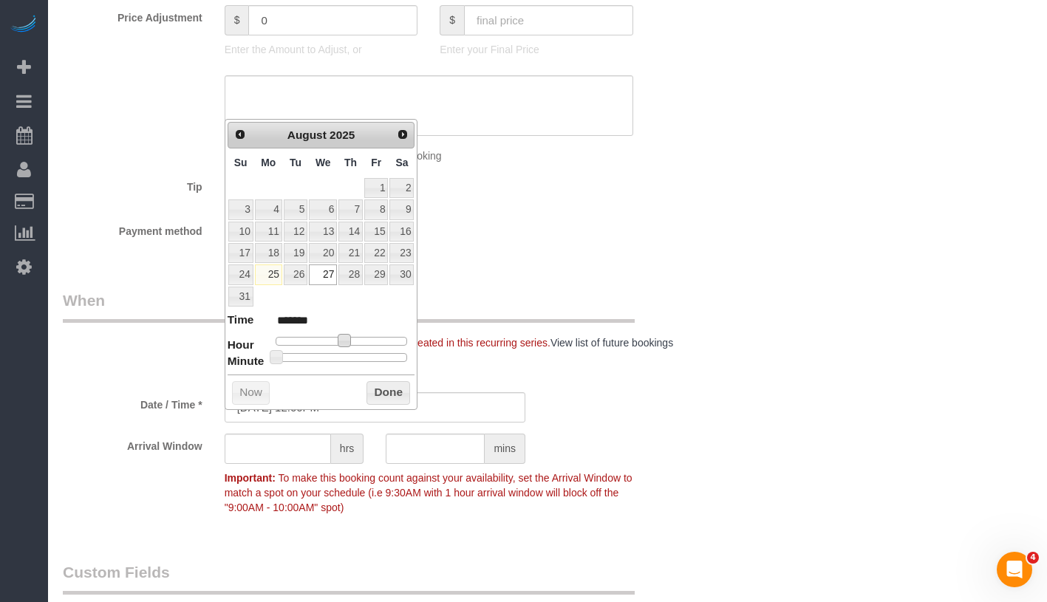
type input "08/27/2025 11:00AM"
type input "*******"
type input "08/27/2025 10:00AM"
type input "*******"
type input "08/27/2025 11:00AM"
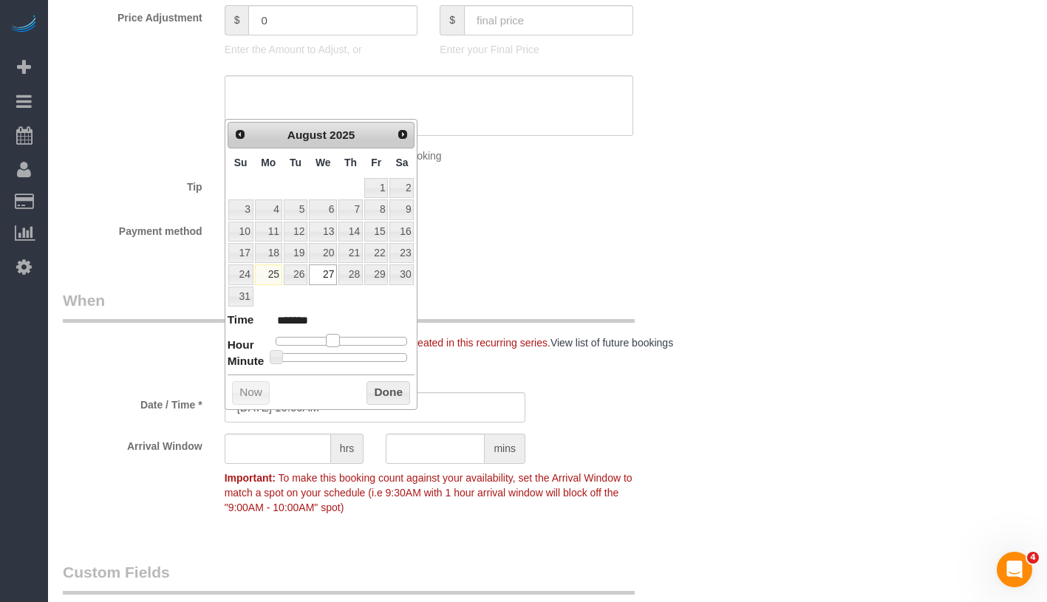
type input "*******"
type input "08/27/2025 12:00PM"
type input "*******"
type input "08/27/2025 1:00PM"
type input "******"
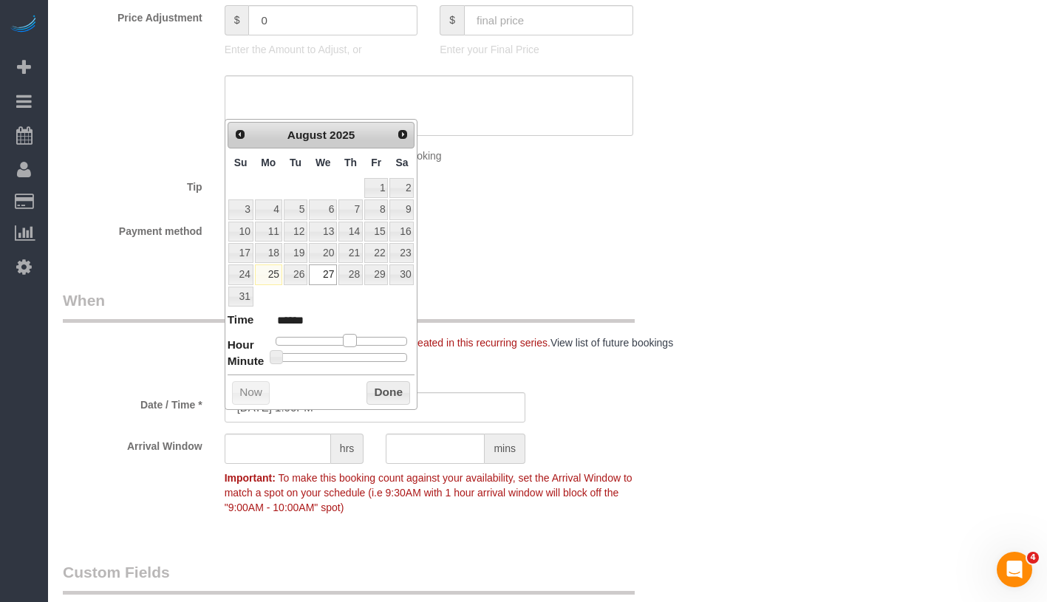
type input "08/27/2025 2:00PM"
type input "******"
drag, startPoint x: 345, startPoint y: 339, endPoint x: 358, endPoint y: 340, distance: 12.6
click at [358, 340] on span at bounding box center [355, 340] width 13 height 13
click at [392, 386] on button "Done" at bounding box center [389, 393] width 44 height 24
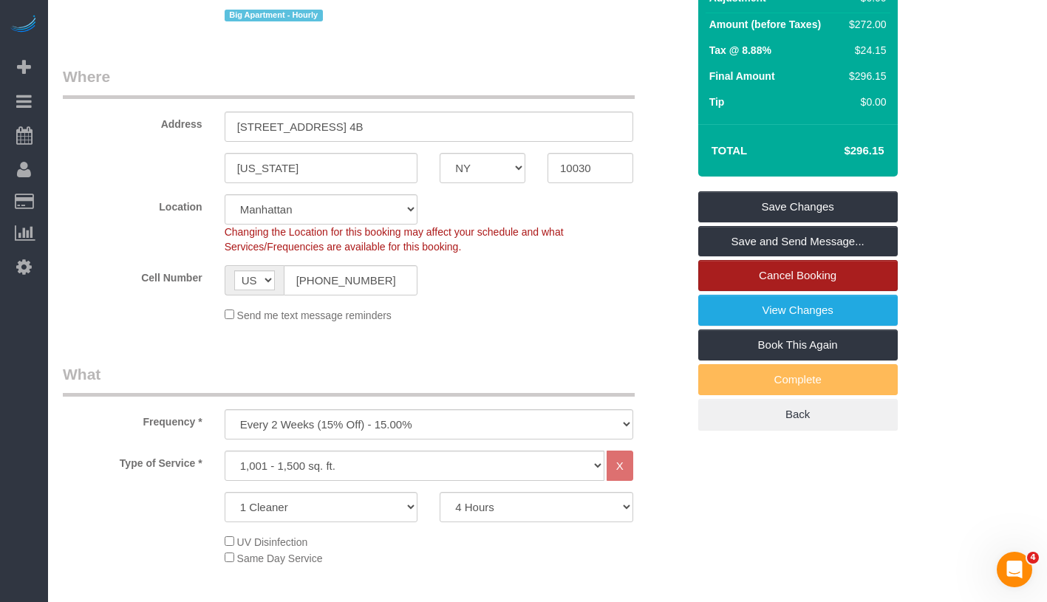
scroll to position [194, 0]
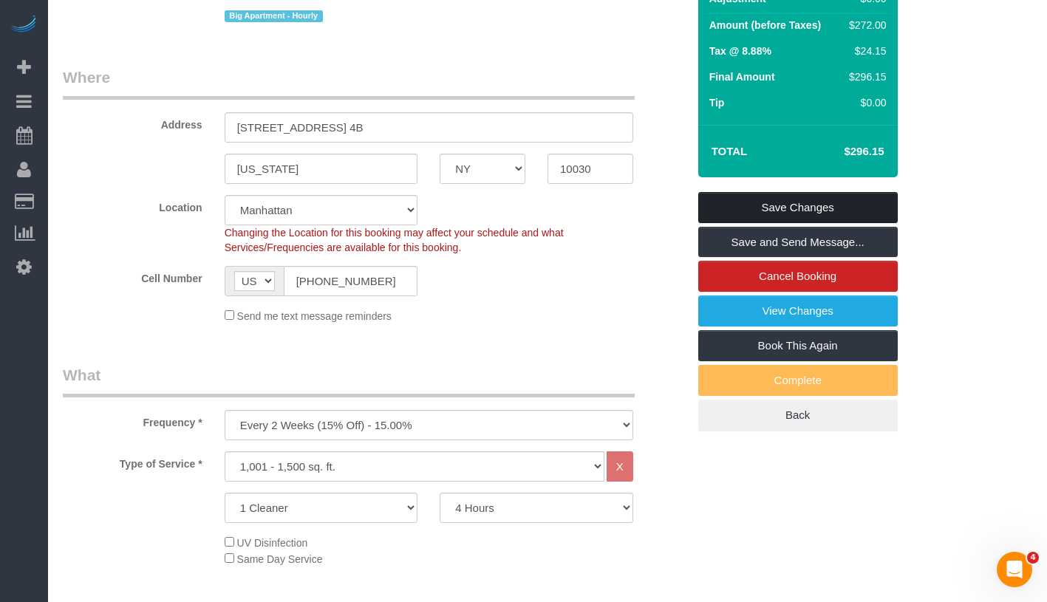
click at [862, 219] on link "Save Changes" at bounding box center [798, 207] width 200 height 31
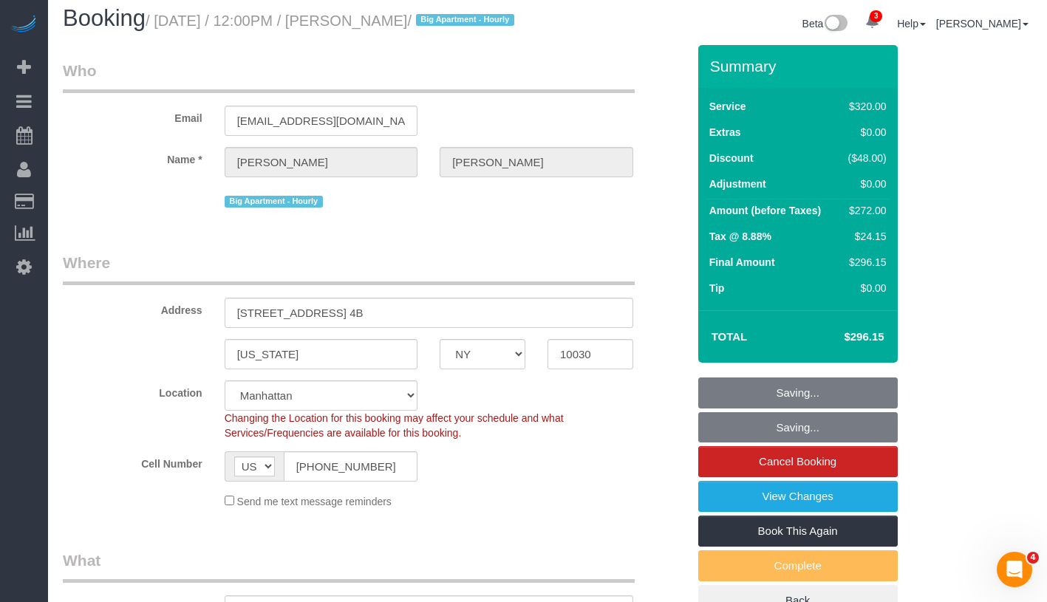
scroll to position [0, 0]
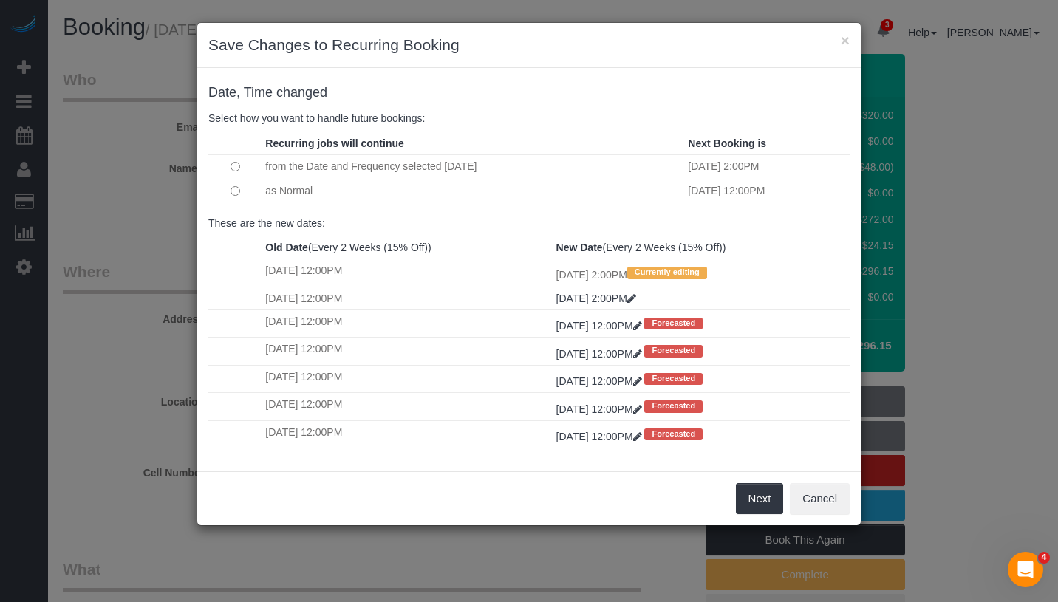
click at [242, 197] on td at bounding box center [234, 191] width 53 height 24
click at [240, 193] on td at bounding box center [234, 191] width 53 height 24
click at [753, 501] on button "Next" at bounding box center [760, 498] width 48 height 31
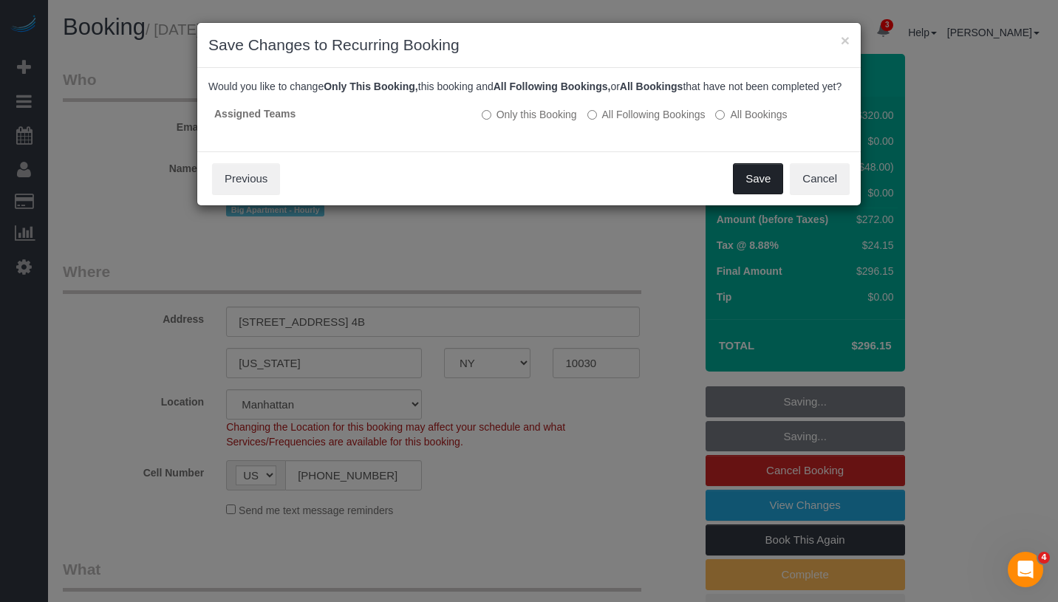
click at [744, 194] on button "Save" at bounding box center [758, 178] width 50 height 31
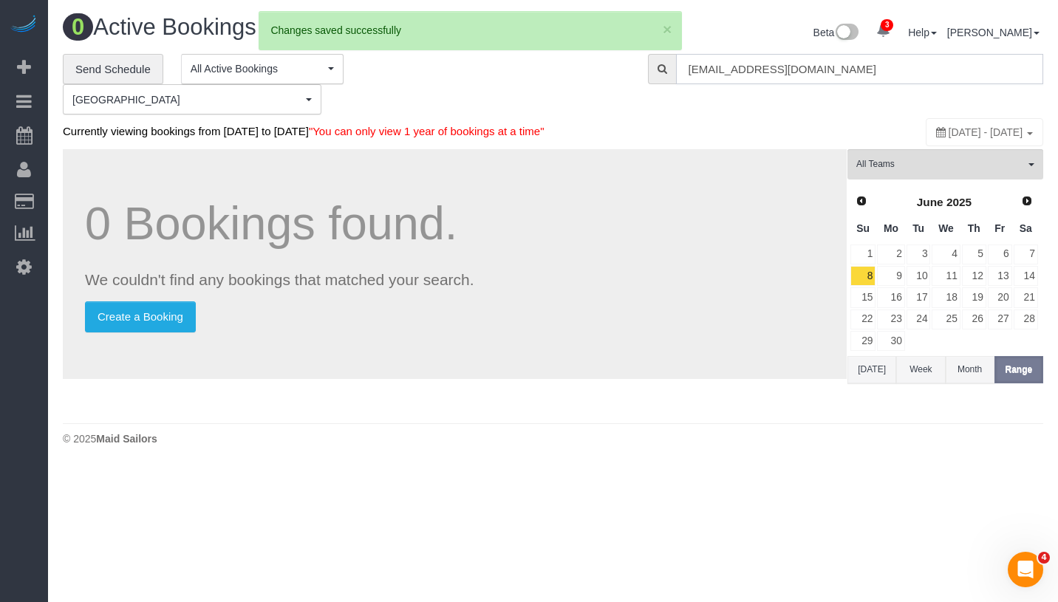
click at [811, 68] on input "[EMAIL_ADDRESS][DOMAIN_NAME]" at bounding box center [859, 69] width 367 height 30
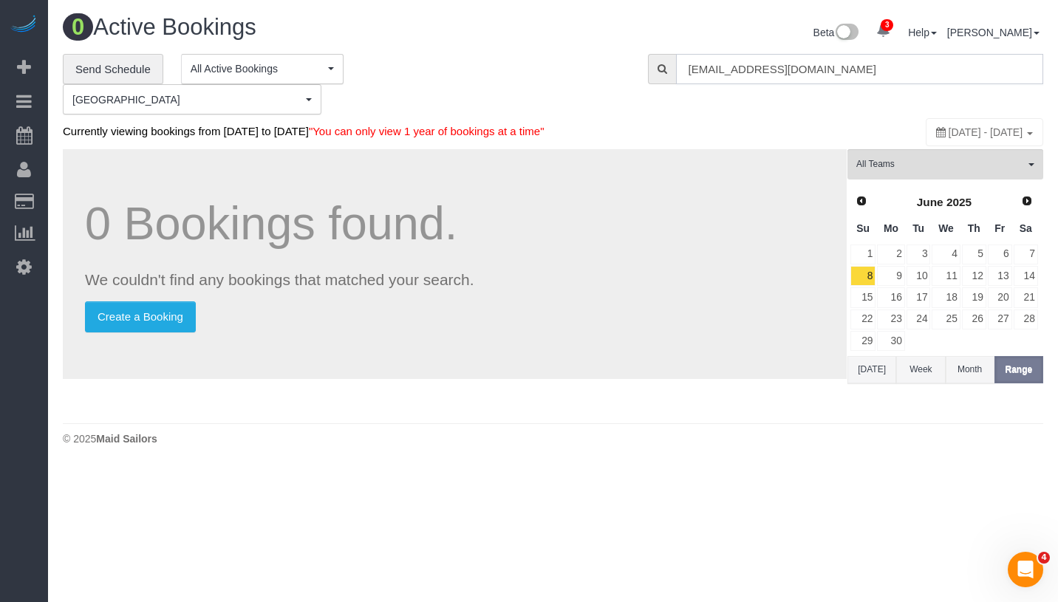
type input "[EMAIL_ADDRESS][DOMAIN_NAME]"
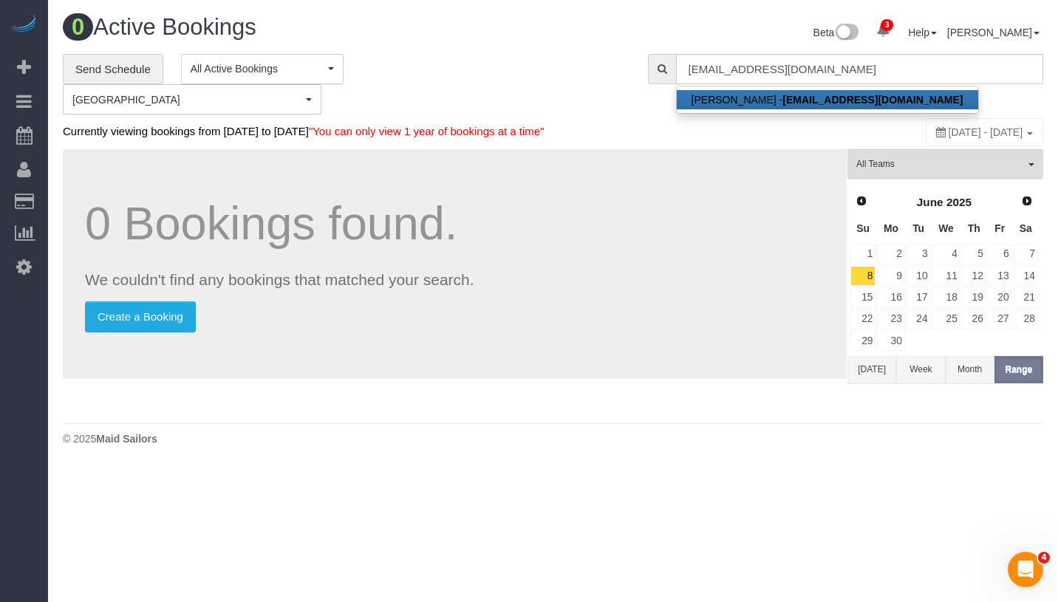
click at [800, 96] on strong "[EMAIL_ADDRESS][DOMAIN_NAME]" at bounding box center [873, 100] width 180 height 12
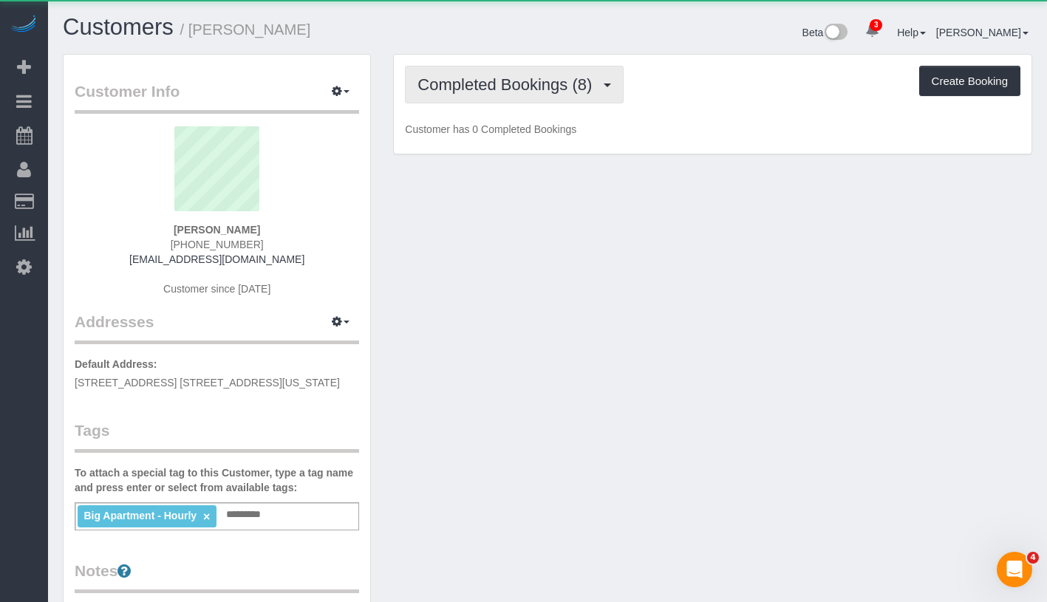
click at [531, 84] on span "Completed Bookings (8)" at bounding box center [509, 84] width 182 height 18
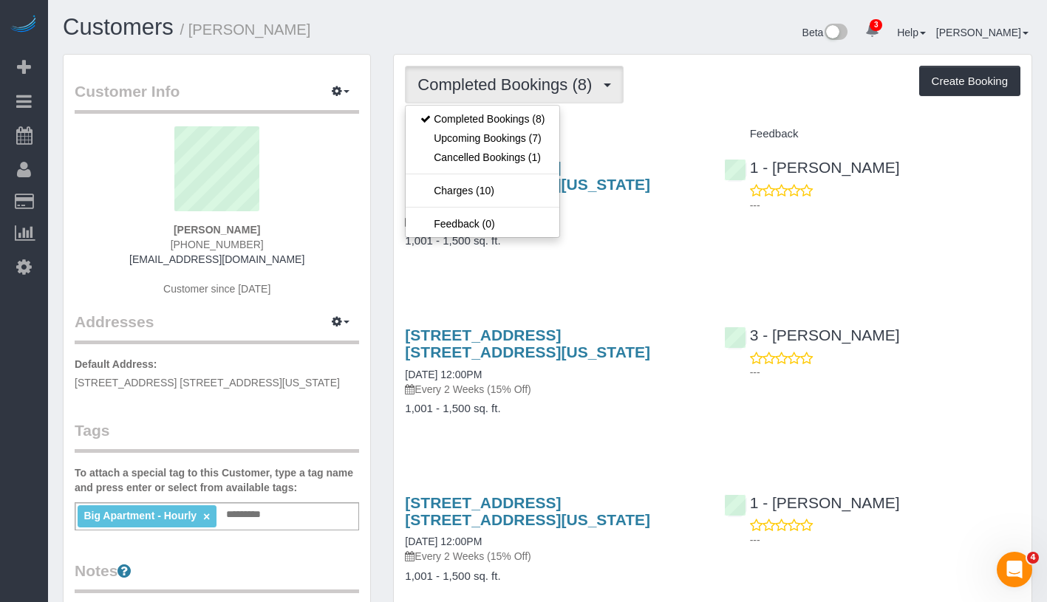
click at [743, 94] on div "Completed Bookings (8) Completed Bookings (8) Upcoming Bookings (7) Cancelled B…" at bounding box center [713, 85] width 616 height 38
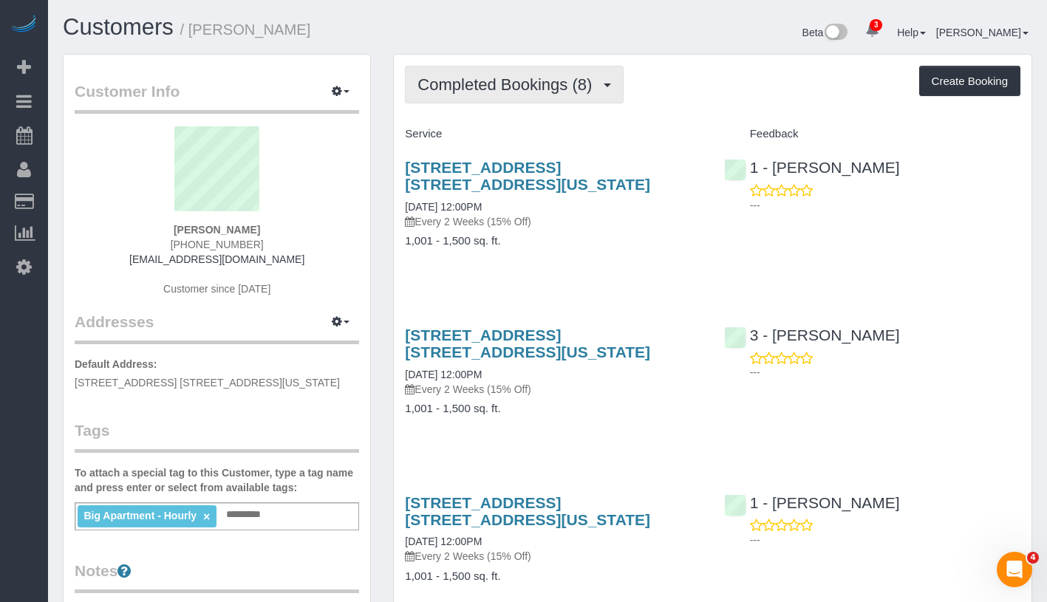
click at [532, 87] on span "Completed Bookings (8)" at bounding box center [509, 84] width 182 height 18
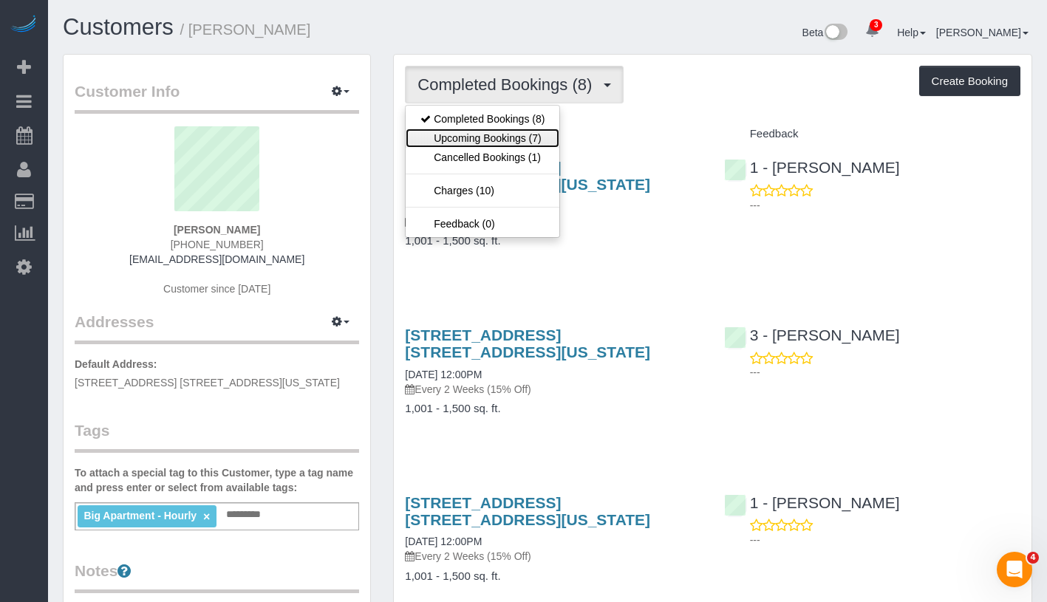
click at [508, 144] on link "Upcoming Bookings (7)" at bounding box center [483, 138] width 154 height 19
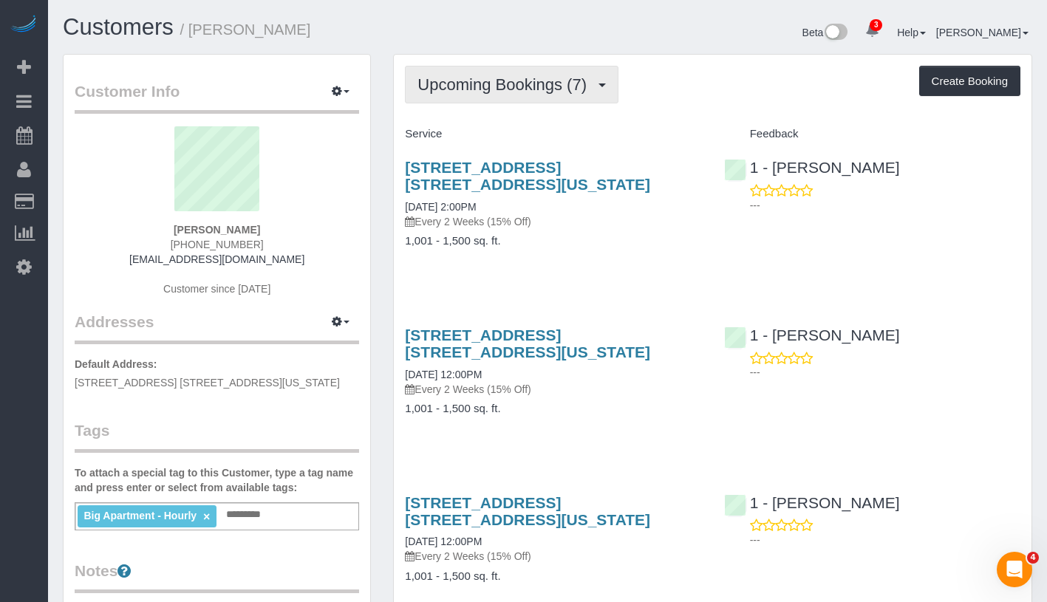
click at [502, 68] on button "Upcoming Bookings (7)" at bounding box center [512, 85] width 214 height 38
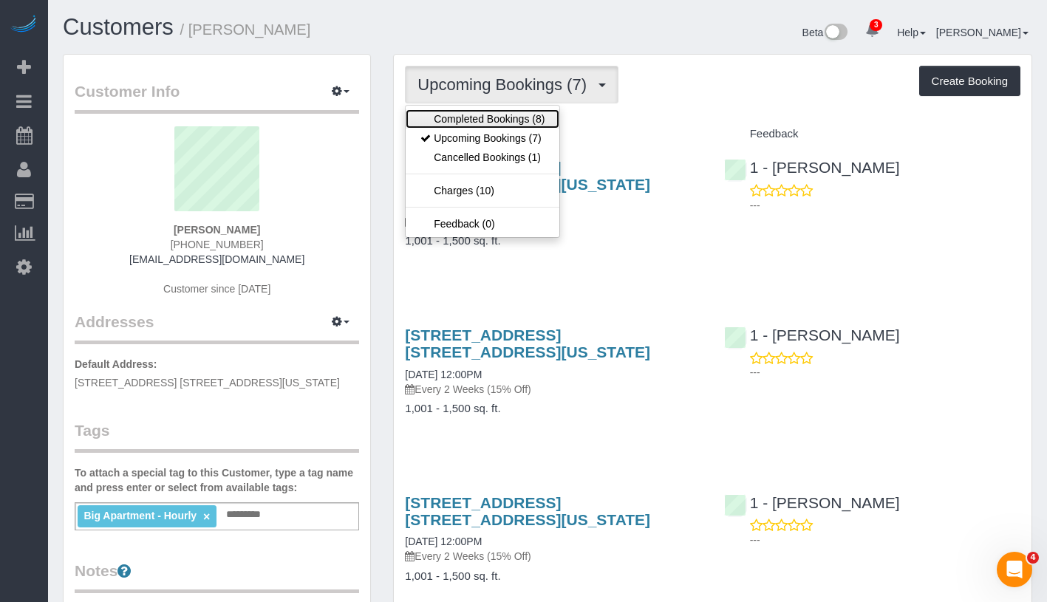
click at [489, 117] on link "Completed Bookings (8)" at bounding box center [483, 118] width 154 height 19
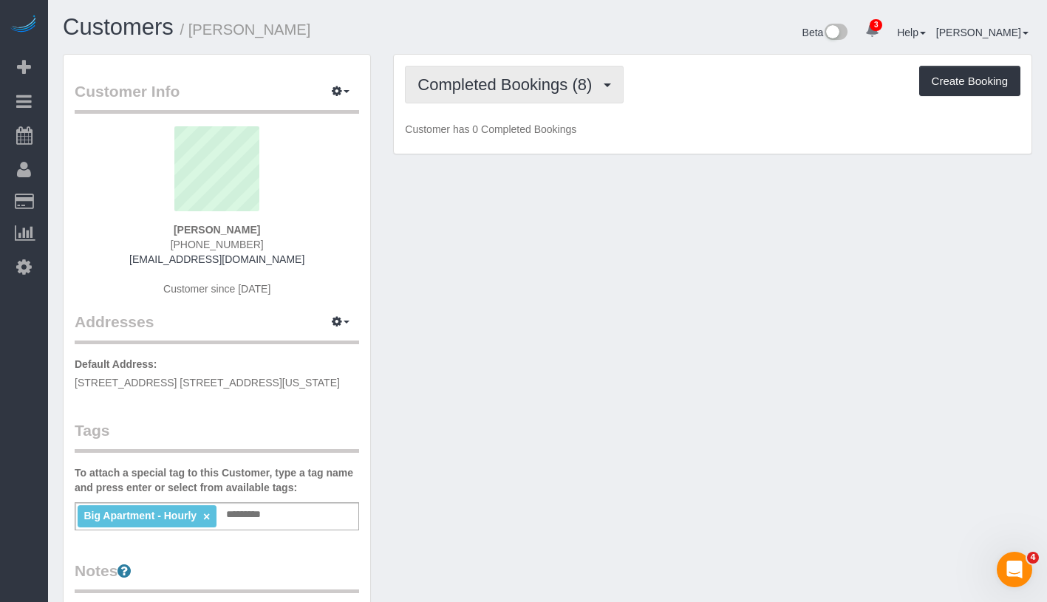
click at [531, 84] on span "Completed Bookings (8)" at bounding box center [509, 84] width 182 height 18
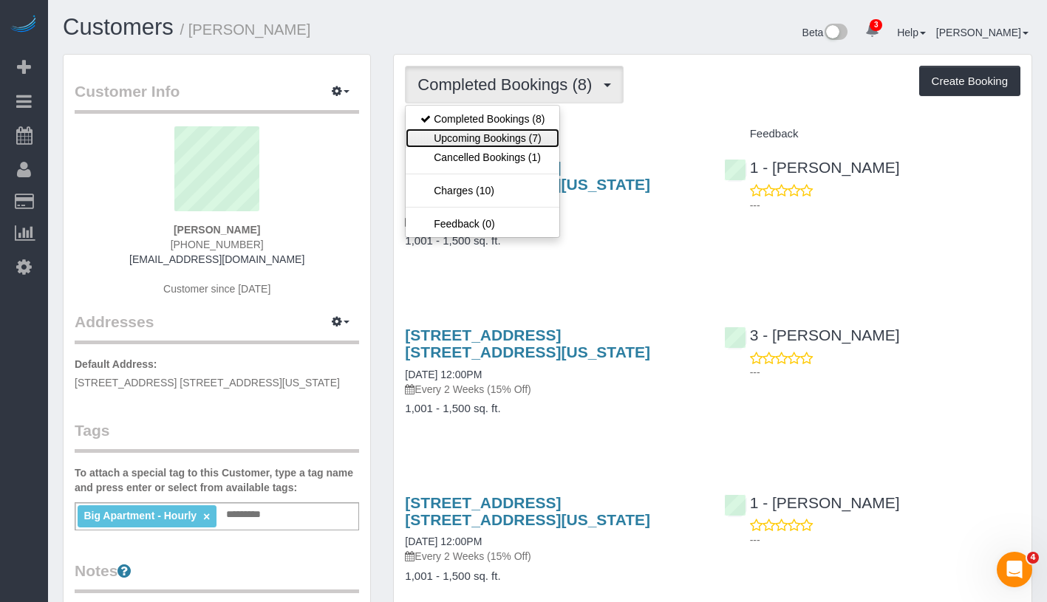
click at [518, 142] on link "Upcoming Bookings (7)" at bounding box center [483, 138] width 154 height 19
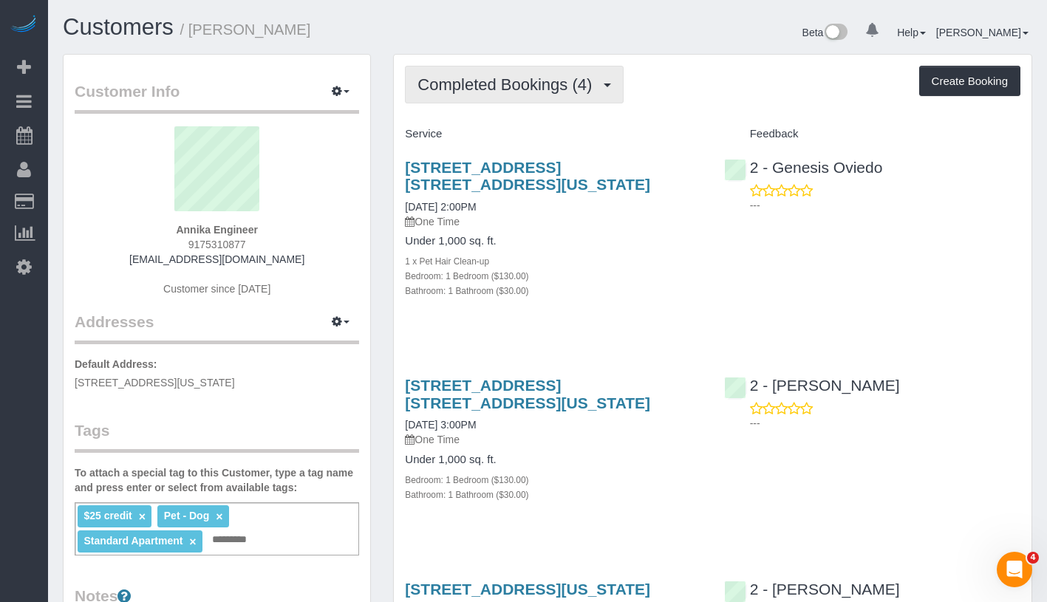
click at [516, 95] on button "Completed Bookings (4)" at bounding box center [514, 85] width 219 height 38
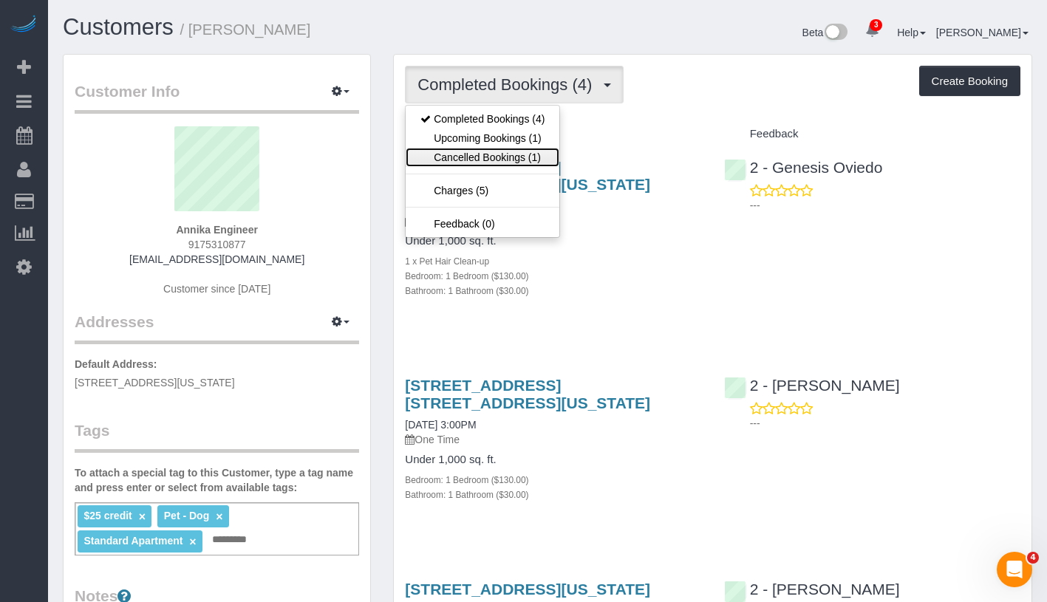
click at [507, 151] on link "Cancelled Bookings (1)" at bounding box center [483, 157] width 154 height 19
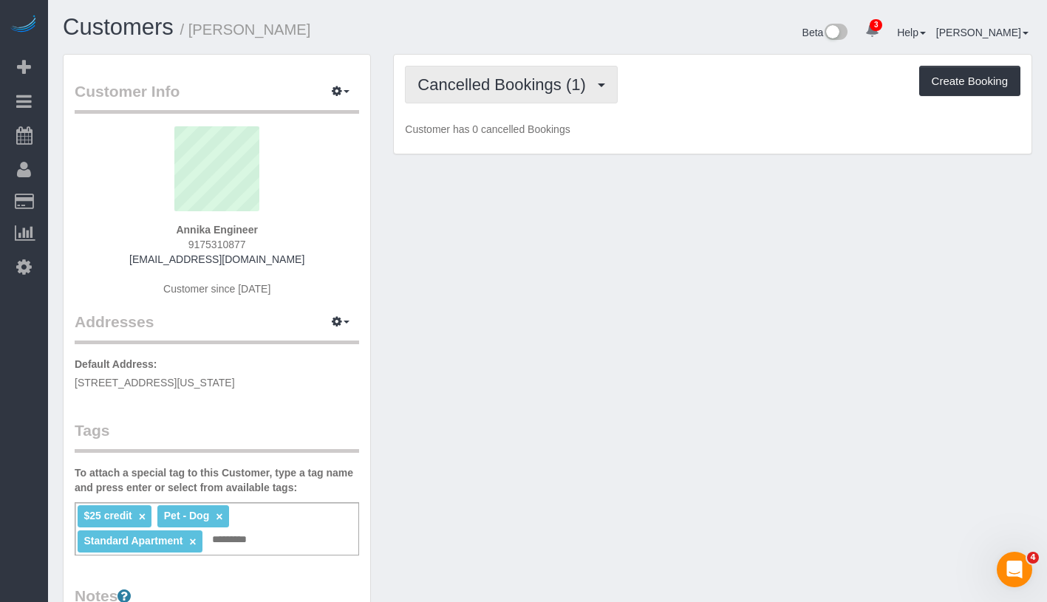
click at [526, 92] on span "Cancelled Bookings (1)" at bounding box center [505, 84] width 175 height 18
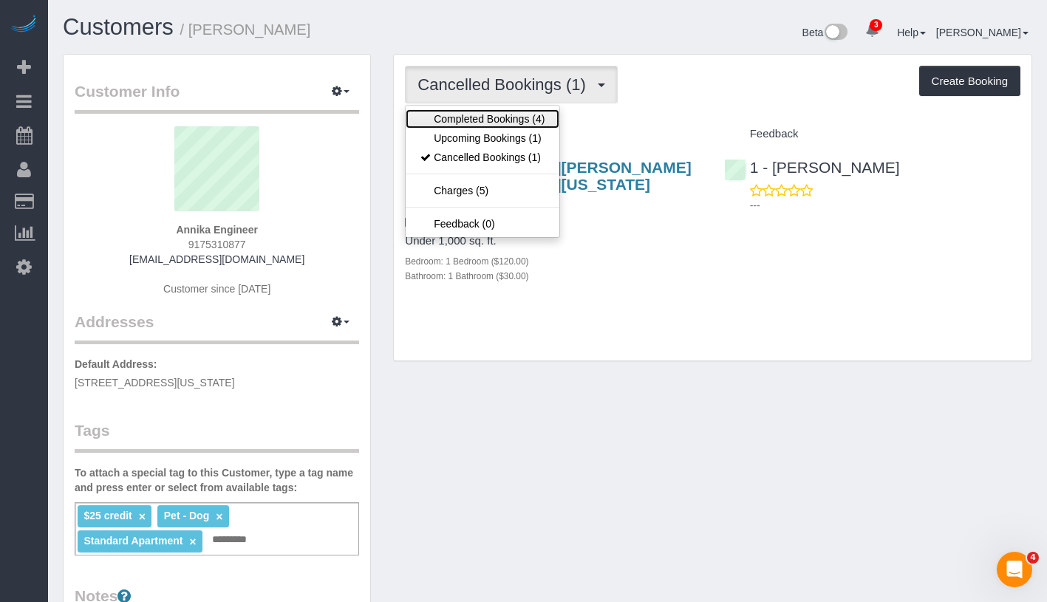
click at [522, 123] on link "Completed Bookings (4)" at bounding box center [483, 118] width 154 height 19
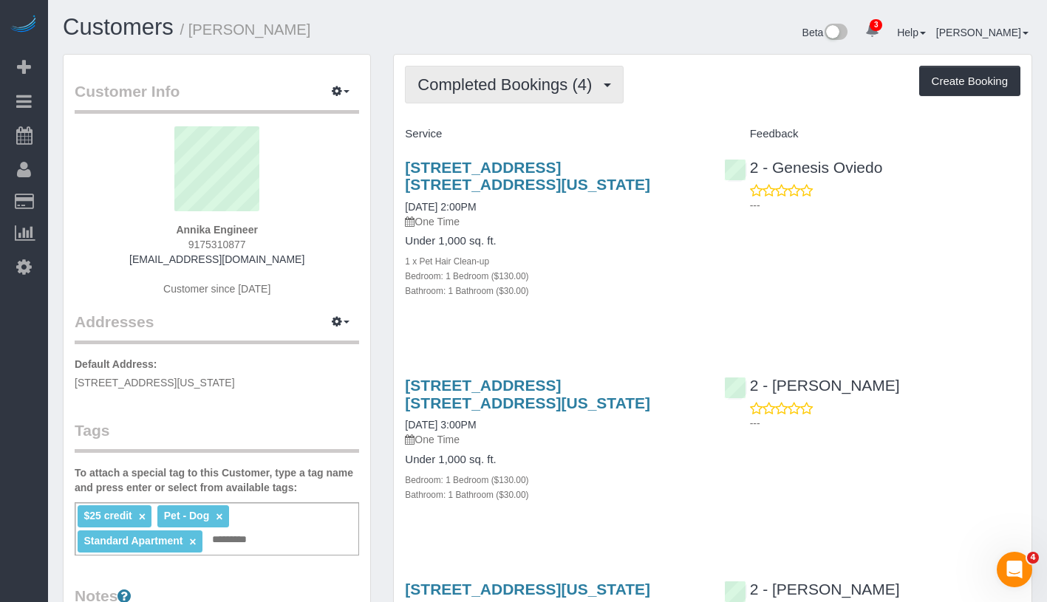
click at [539, 83] on span "Completed Bookings (4)" at bounding box center [509, 84] width 182 height 18
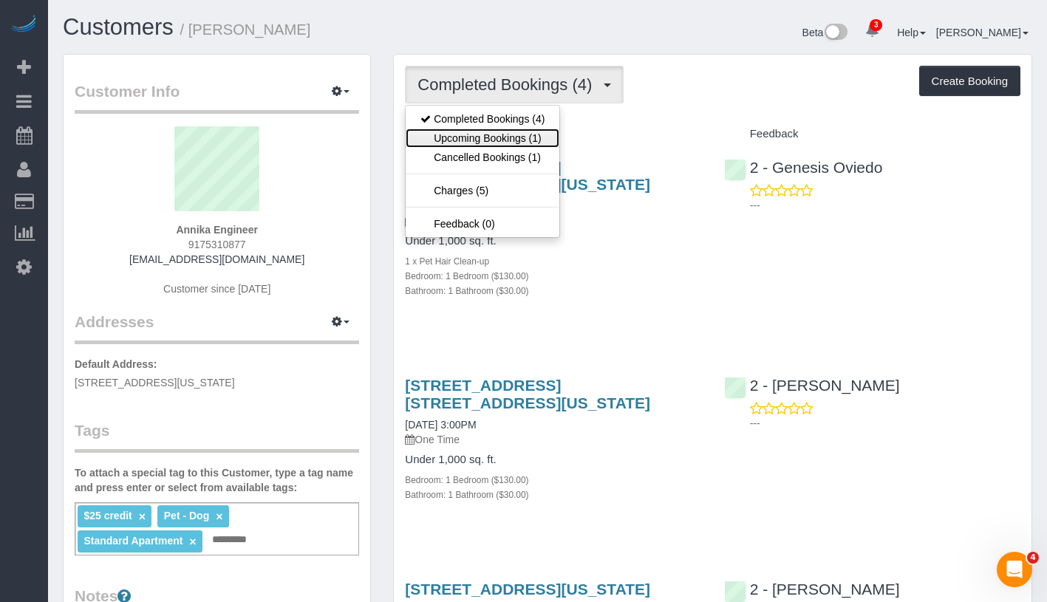
click at [522, 141] on link "Upcoming Bookings (1)" at bounding box center [483, 138] width 154 height 19
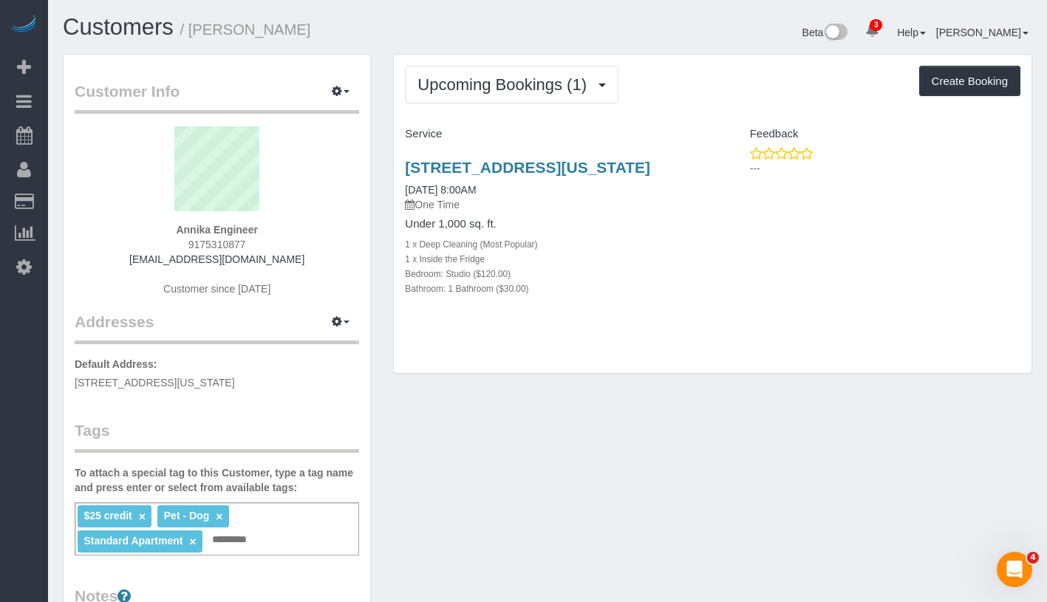
drag, startPoint x: 199, startPoint y: 228, endPoint x: 283, endPoint y: 229, distance: 84.3
click at [283, 229] on div "Annika Engineer 9175310877 [EMAIL_ADDRESS][DOMAIN_NAME] Customer since [DATE]" at bounding box center [217, 218] width 285 height 185
copy strong "Annika Engineer"
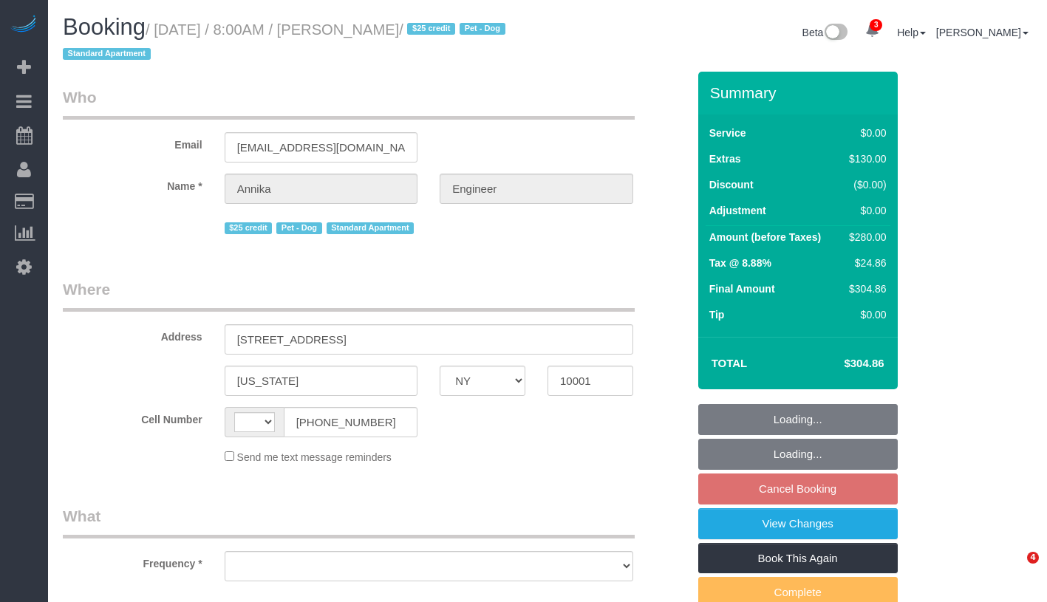
select select "NY"
select select "string:[GEOGRAPHIC_DATA]"
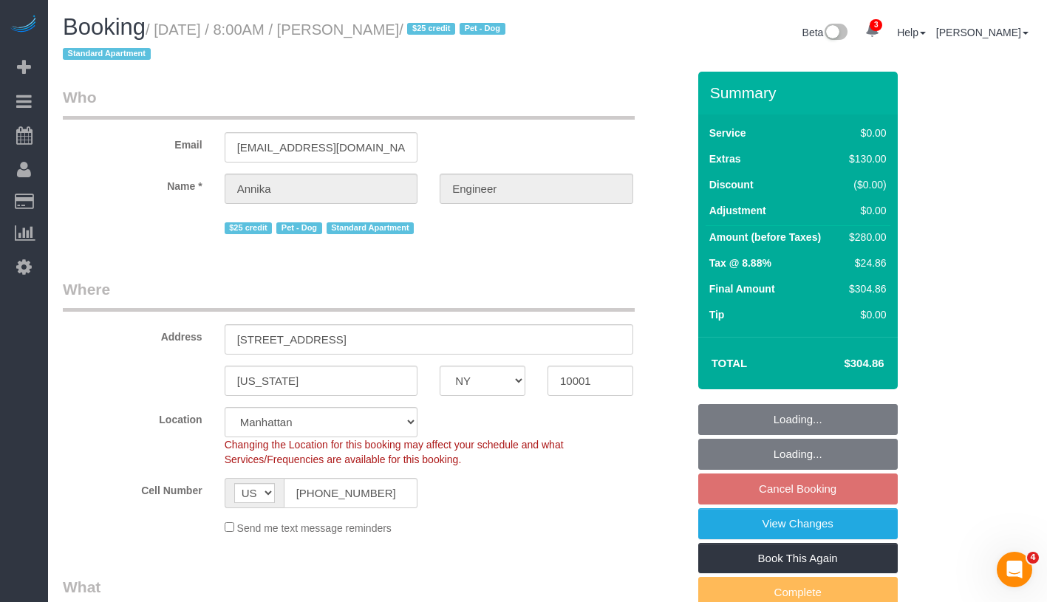
select select "object:651"
select select "spot1"
select select "number:89"
select select "number:76"
select select "number:13"
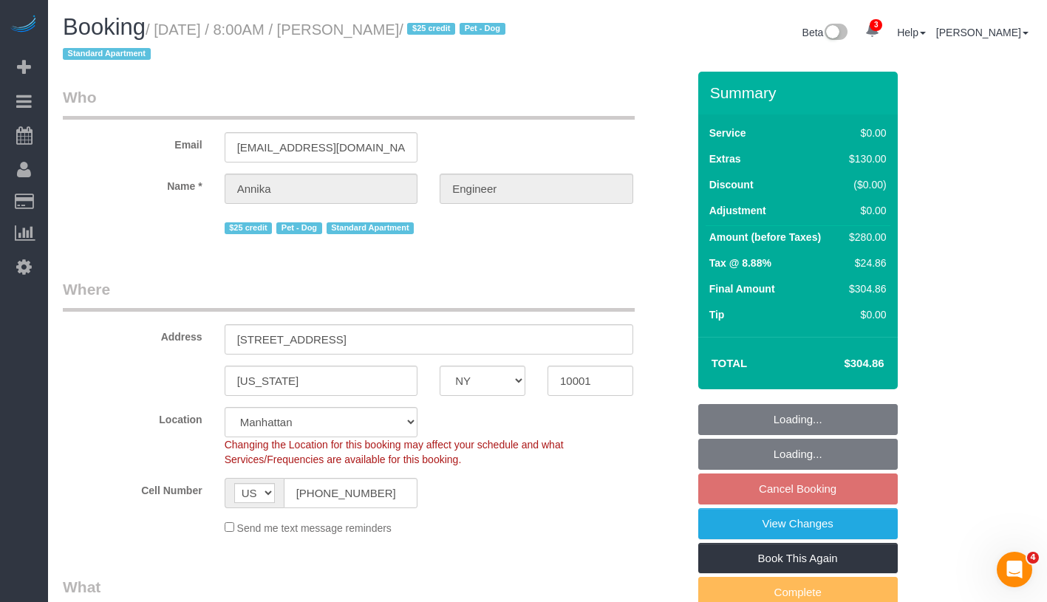
select select "number:5"
select select "object:1319"
select select "string:stripe-pm_1RW4tx4VGloSiKo7kpYPENs0"
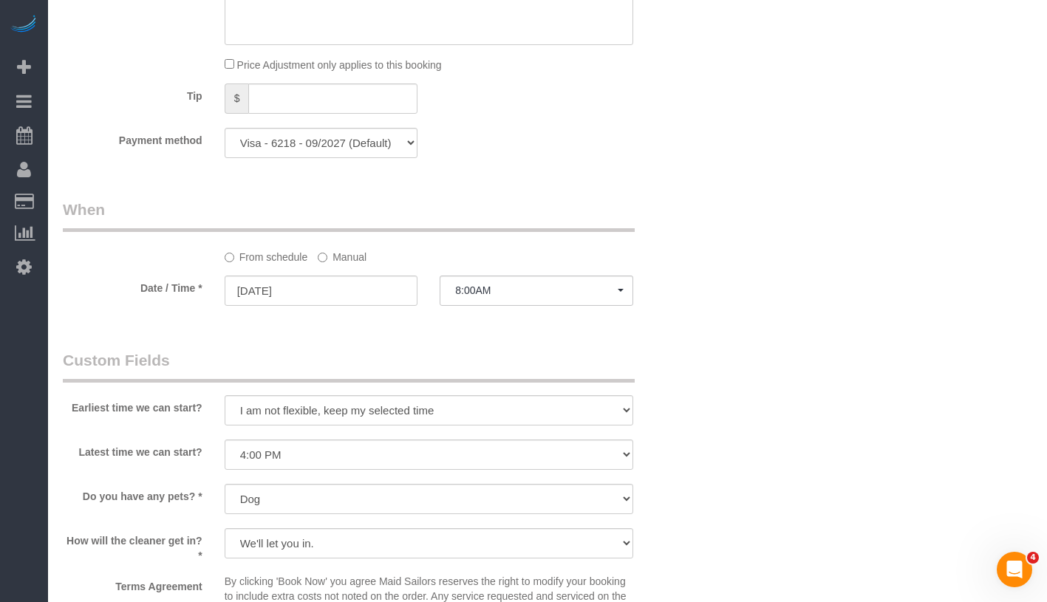
scroll to position [1313, 0]
click at [342, 259] on label "Manual" at bounding box center [342, 254] width 49 height 20
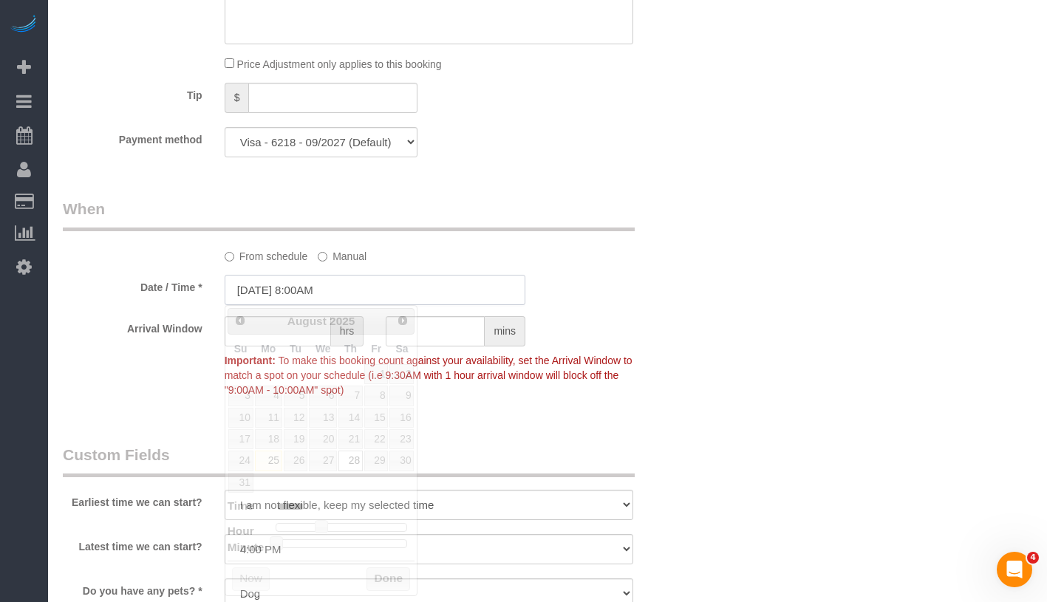
click at [381, 287] on input "08/28/2025 8:00AM" at bounding box center [375, 290] width 301 height 30
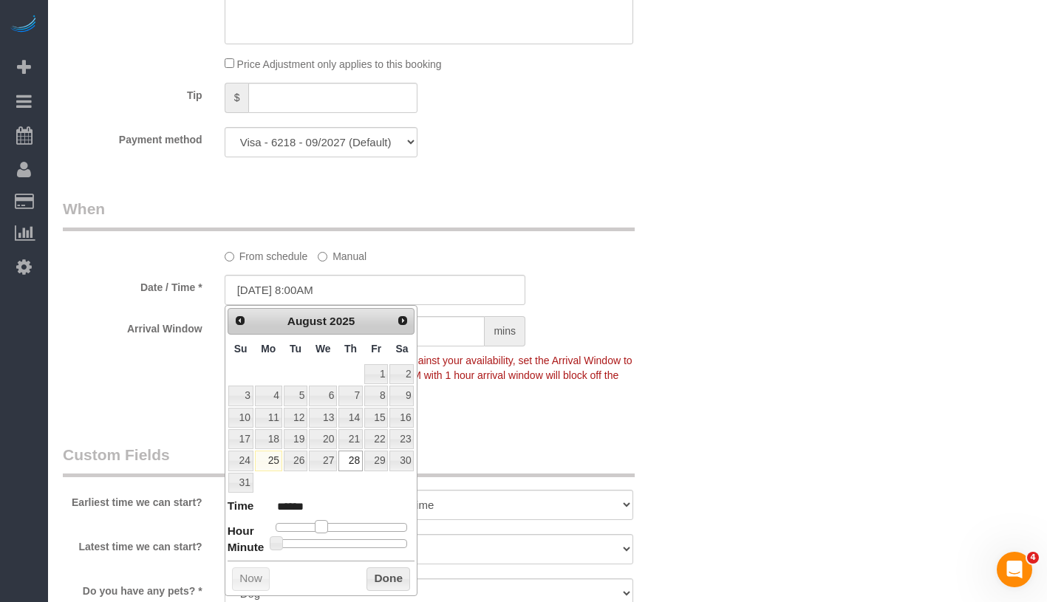
type input "08/28/2025 9:00AM"
type input "******"
type input "08/28/2025 10:00AM"
type input "*******"
type input "08/28/2025 11:00AM"
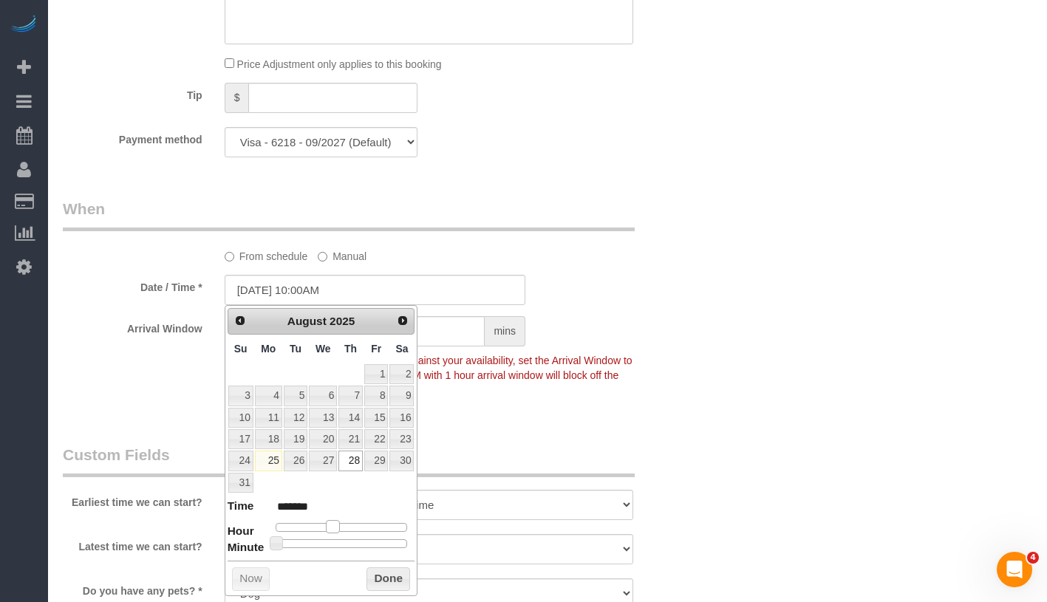
type input "*******"
type input "08/28/2025 12:00PM"
type input "*******"
type input "08/28/2025 1:00PM"
type input "******"
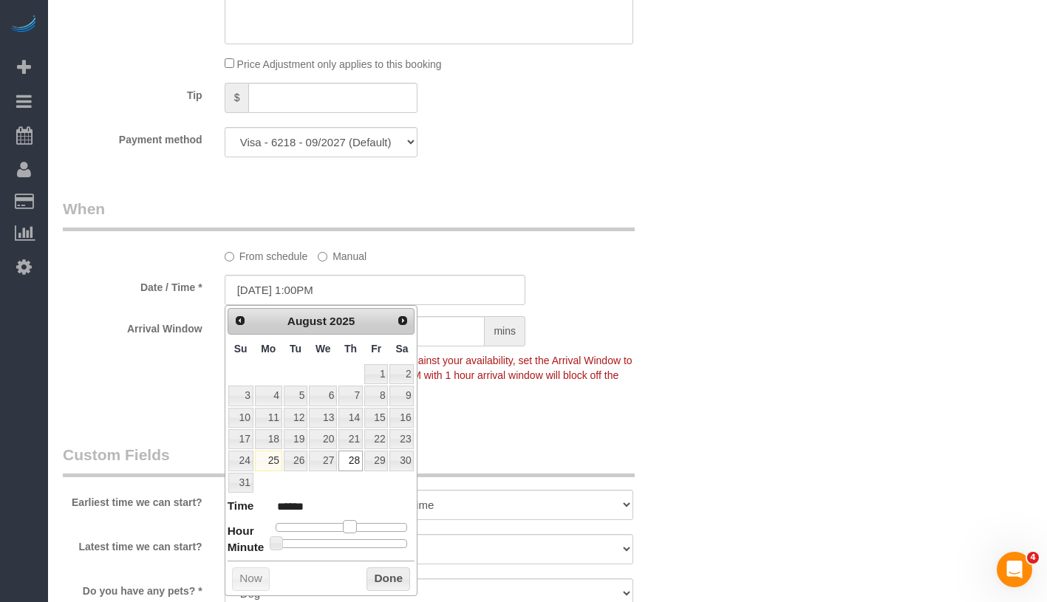
type input "08/28/2025 2:00PM"
type input "******"
type input "08/28/2025 3:00PM"
type input "******"
drag, startPoint x: 321, startPoint y: 525, endPoint x: 363, endPoint y: 524, distance: 42.1
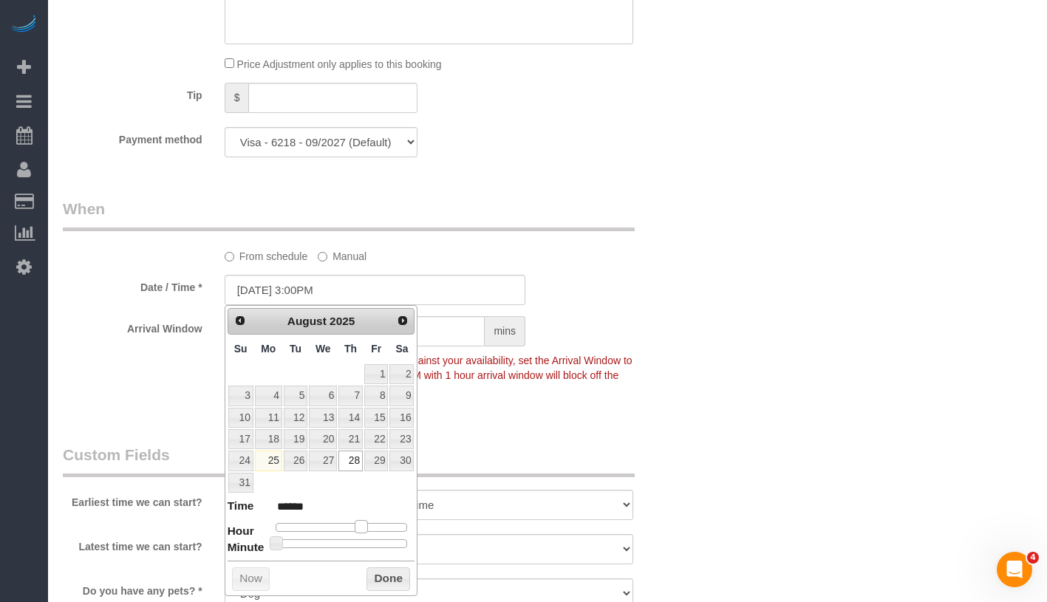
click at [363, 524] on span at bounding box center [361, 526] width 13 height 13
click at [396, 579] on button "Done" at bounding box center [389, 580] width 44 height 24
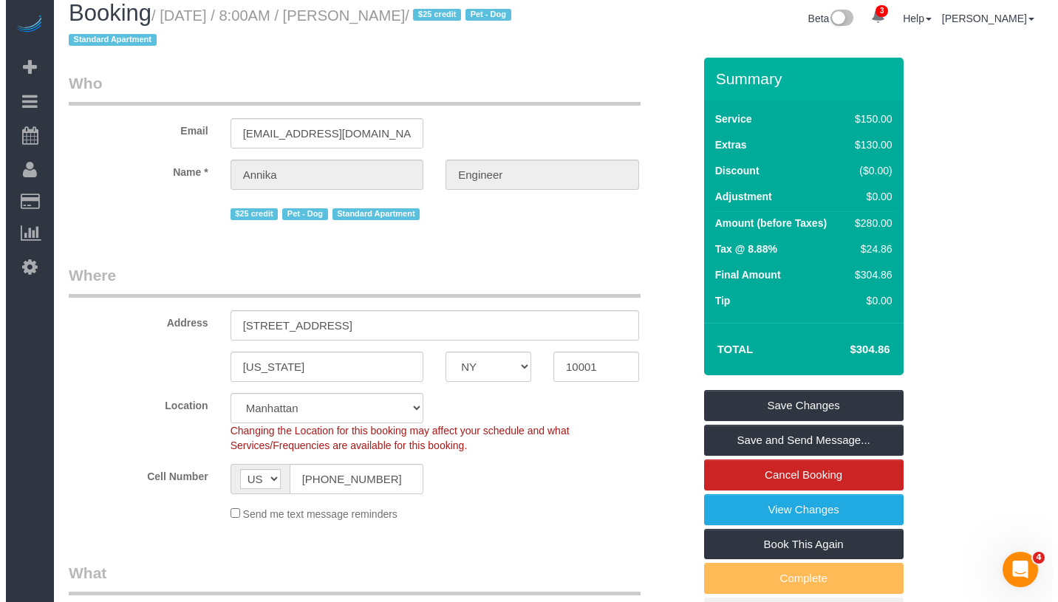
scroll to position [0, 0]
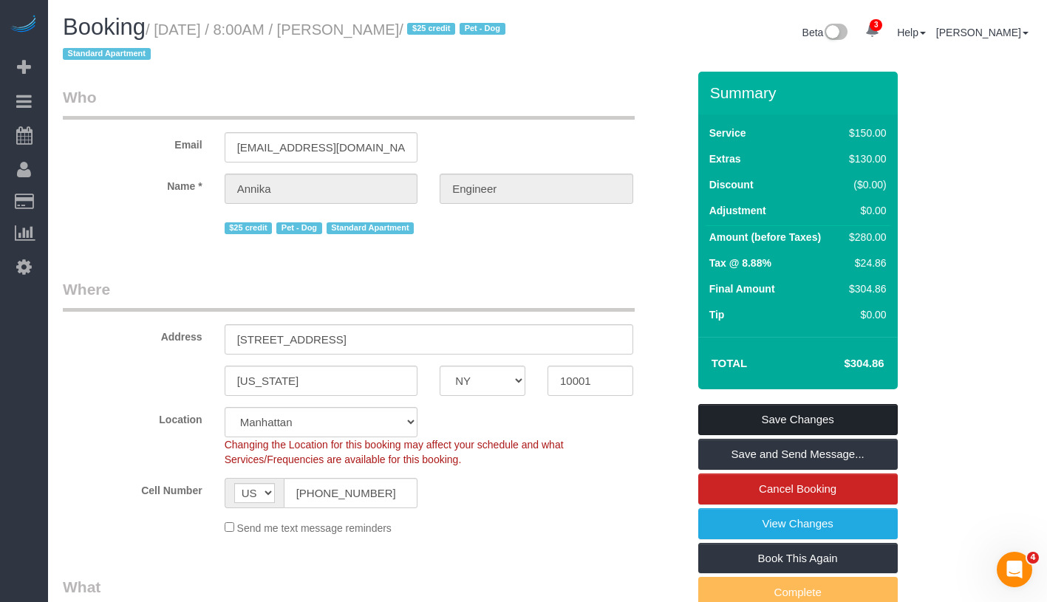
click at [885, 422] on link "Save Changes" at bounding box center [798, 419] width 200 height 31
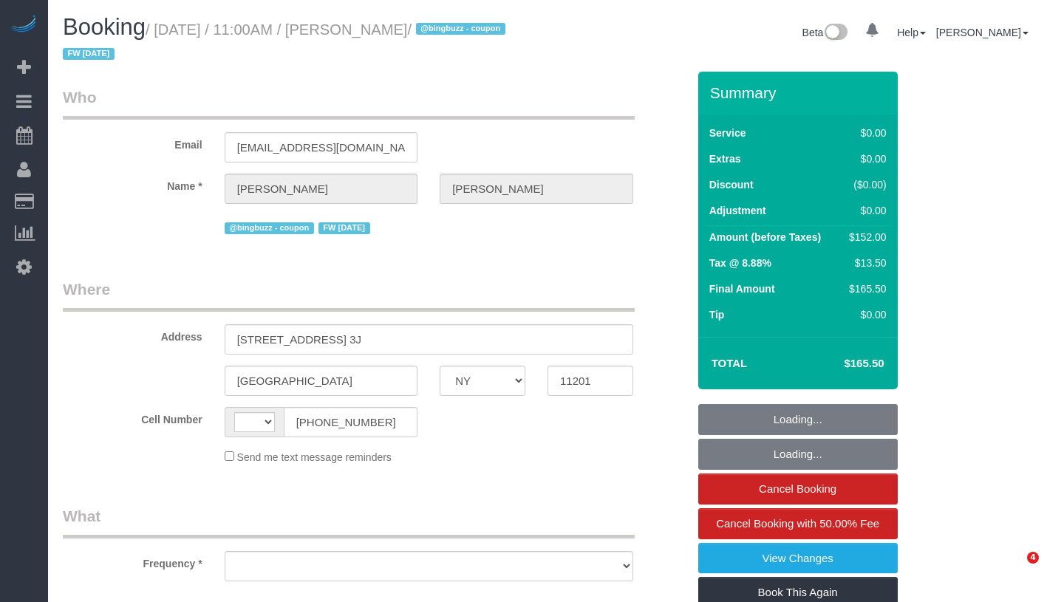
select select "NY"
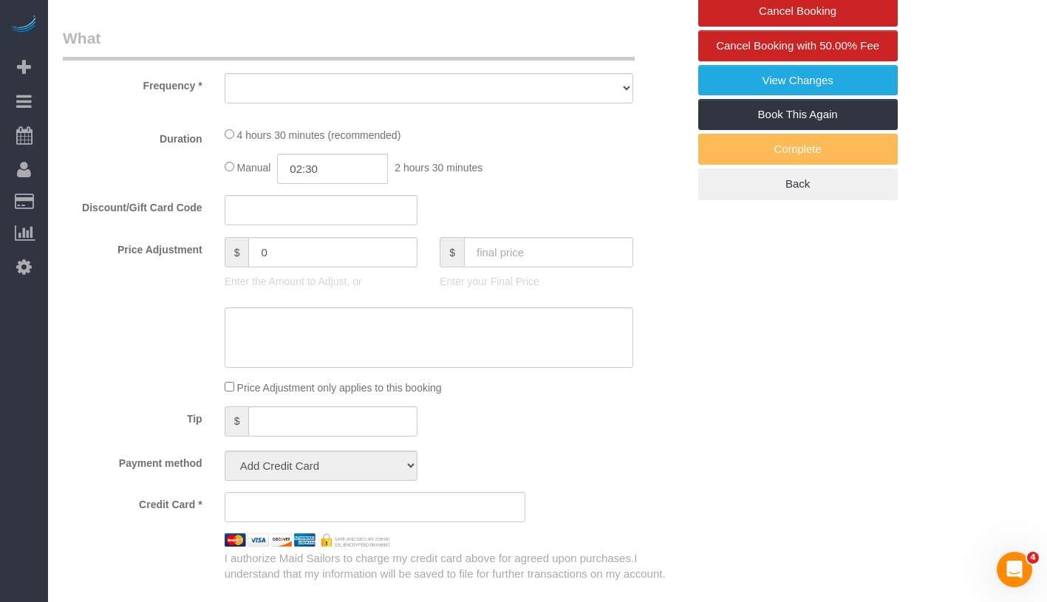
select select "string:[GEOGRAPHIC_DATA]"
select select "number:89"
select select "number:90"
select select "number:15"
select select "number:6"
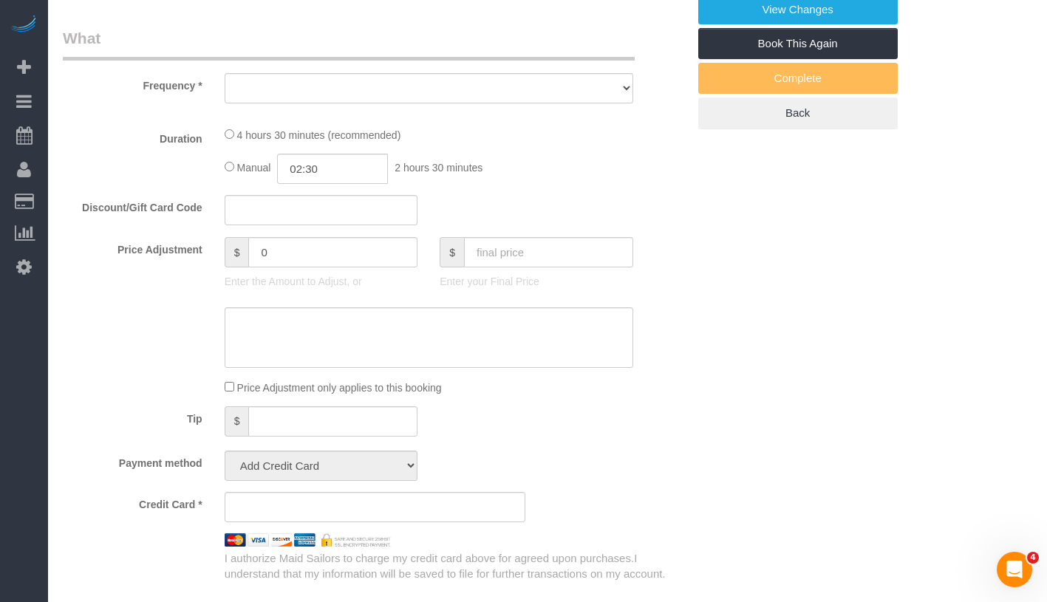
select select "string:stripe-pm_1QIB3I4VGloSiKo71y7zcdOm"
select select "2"
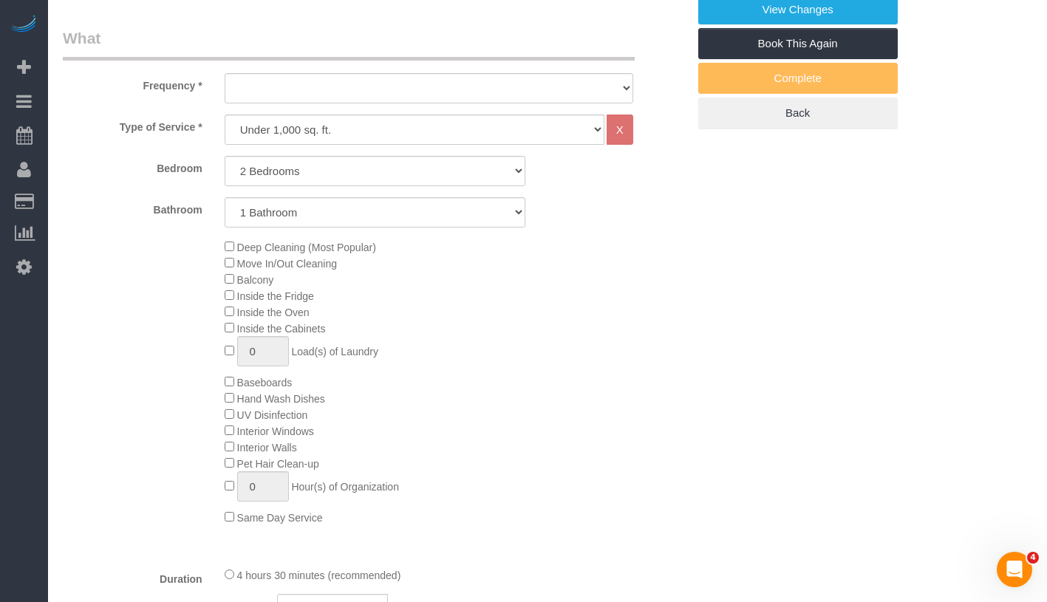
select select "object:905"
select select "spot1"
select select "2"
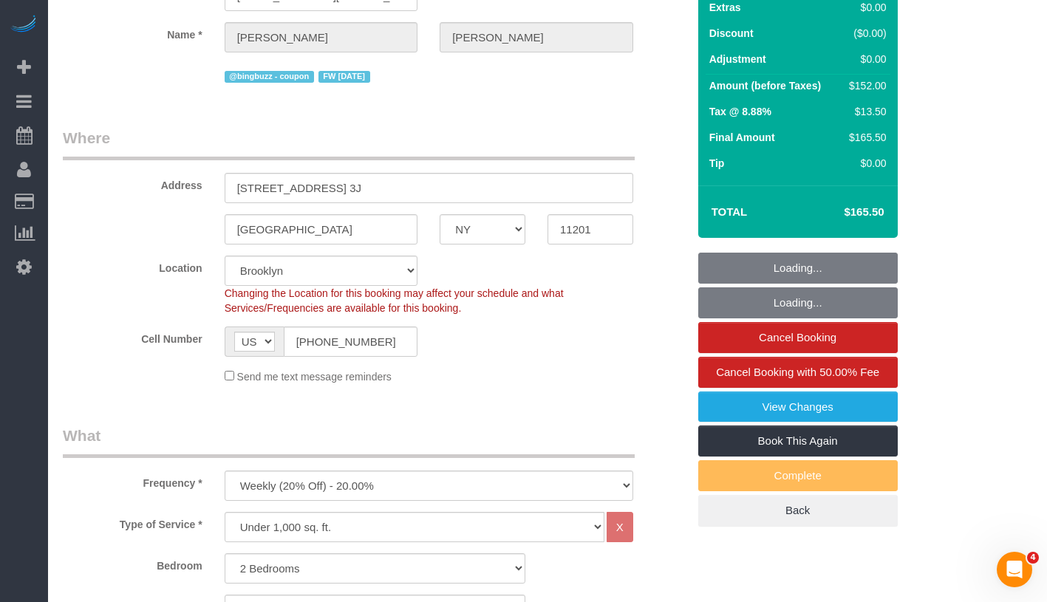
select select "object:1343"
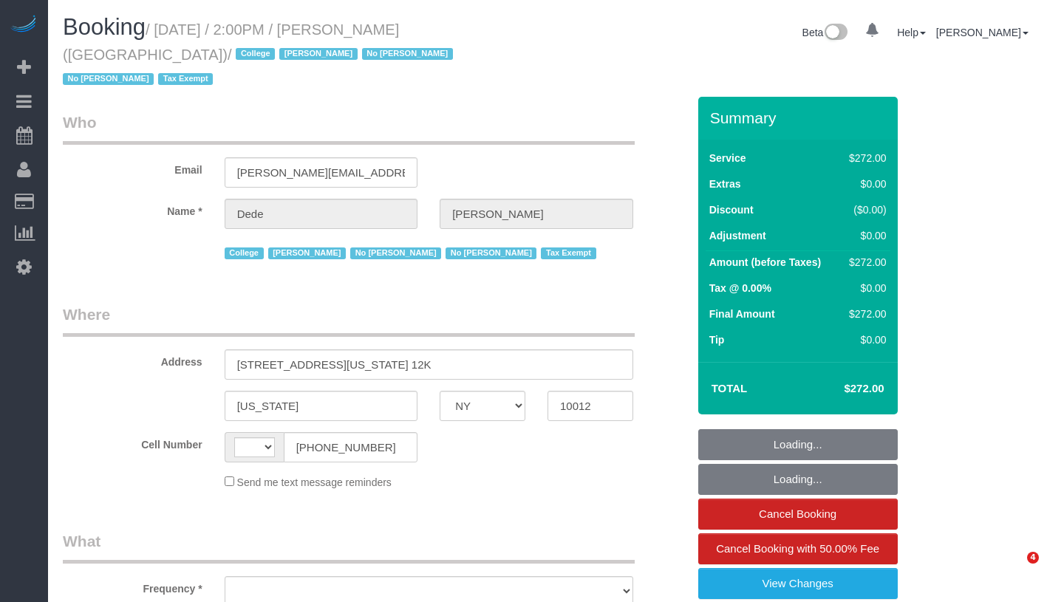
select select "NY"
select select "object:404"
select select "number:62"
select select "number:79"
select select "number:15"
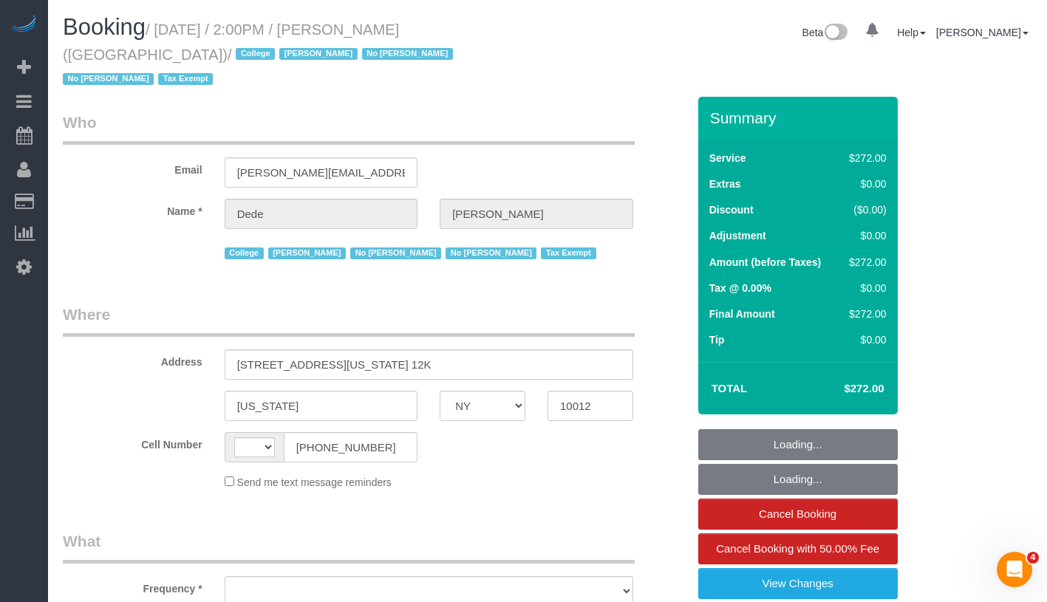
select select "number:6"
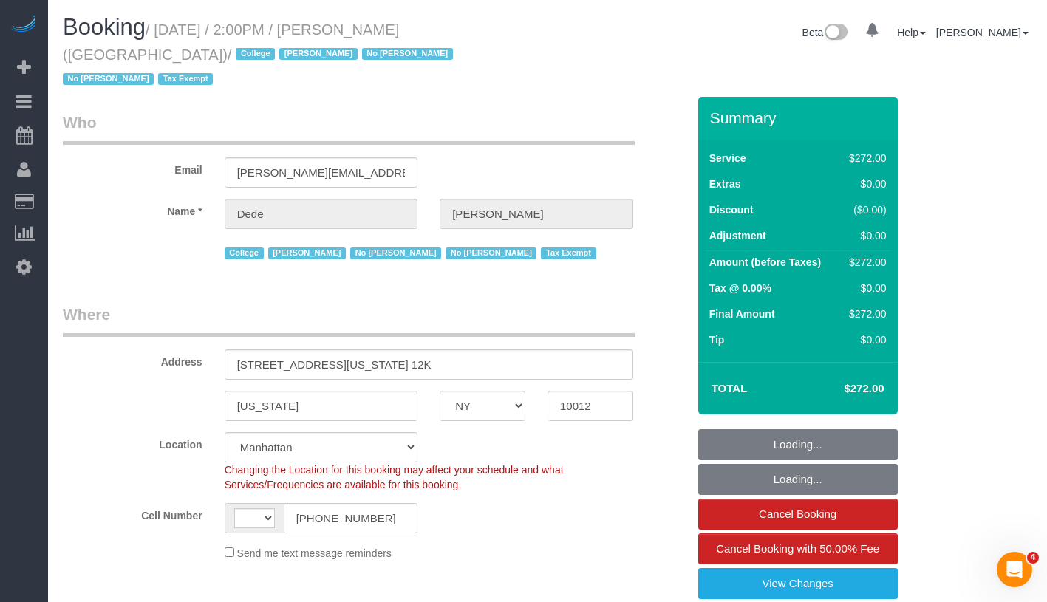
select select "object:870"
select select "string:[GEOGRAPHIC_DATA]"
select select "240"
select select "spot1"
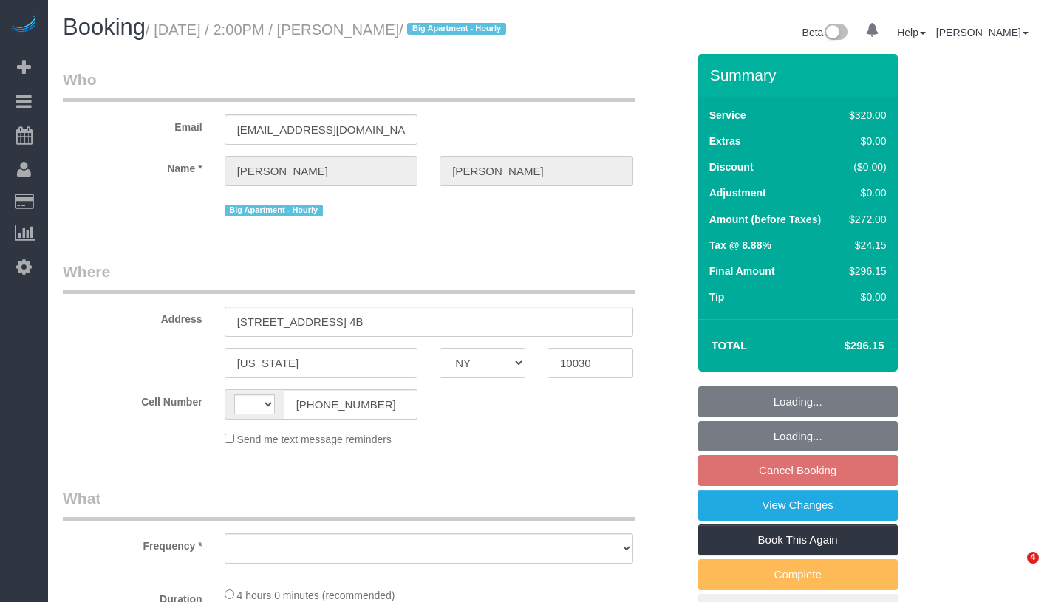
select select "NY"
select select "number:89"
select select "number:90"
select select "number:15"
select select "number:5"
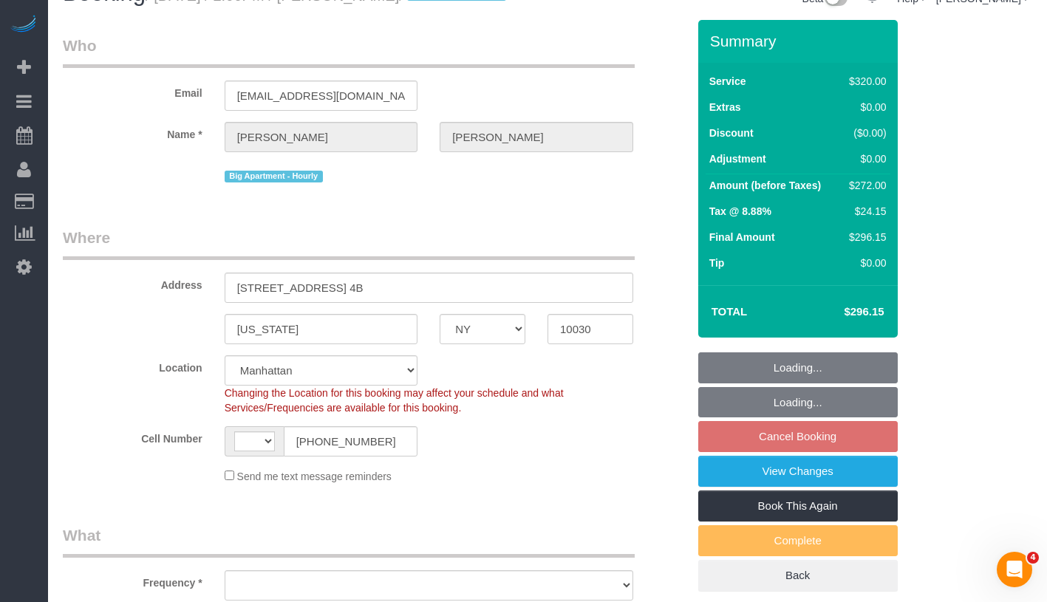
select select "string:[GEOGRAPHIC_DATA]"
select select "string:stripe-pm_1Rf2gy4VGloSiKo7S6Ideuvg"
select select "240"
select select "spot7"
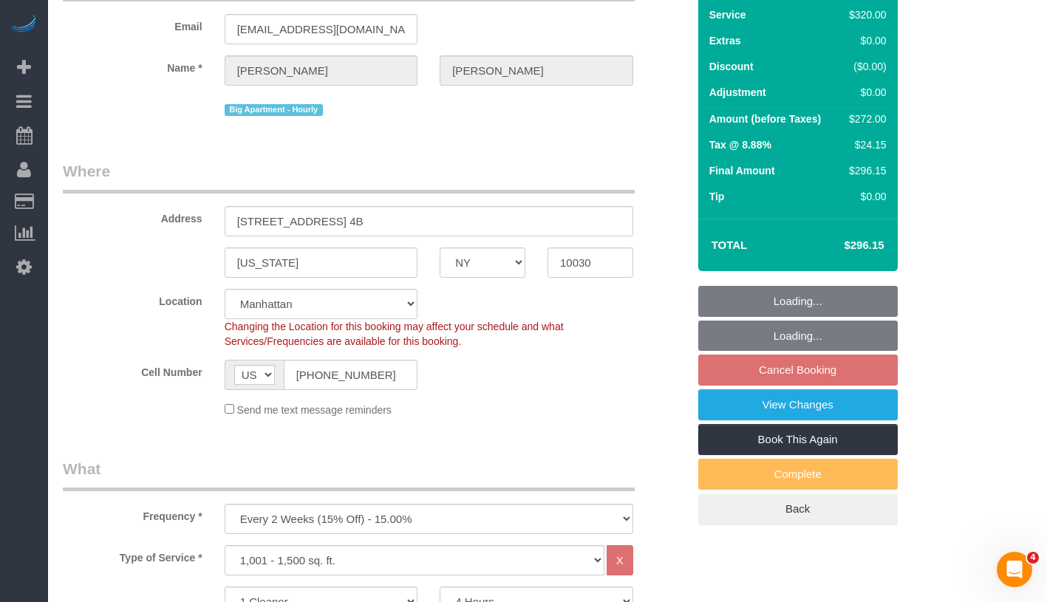
select select "object:1300"
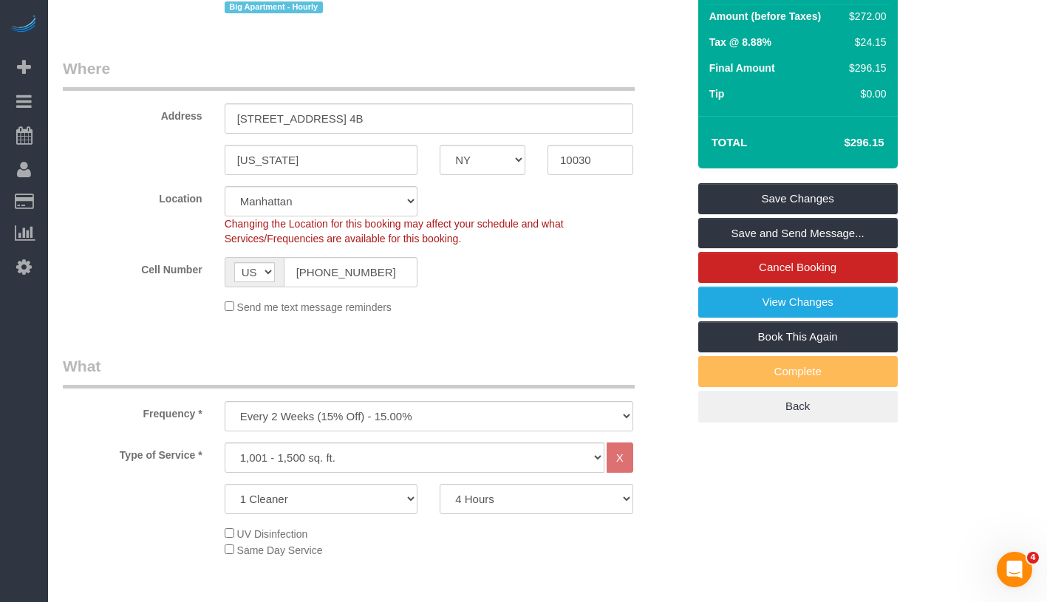
scroll to position [61, 0]
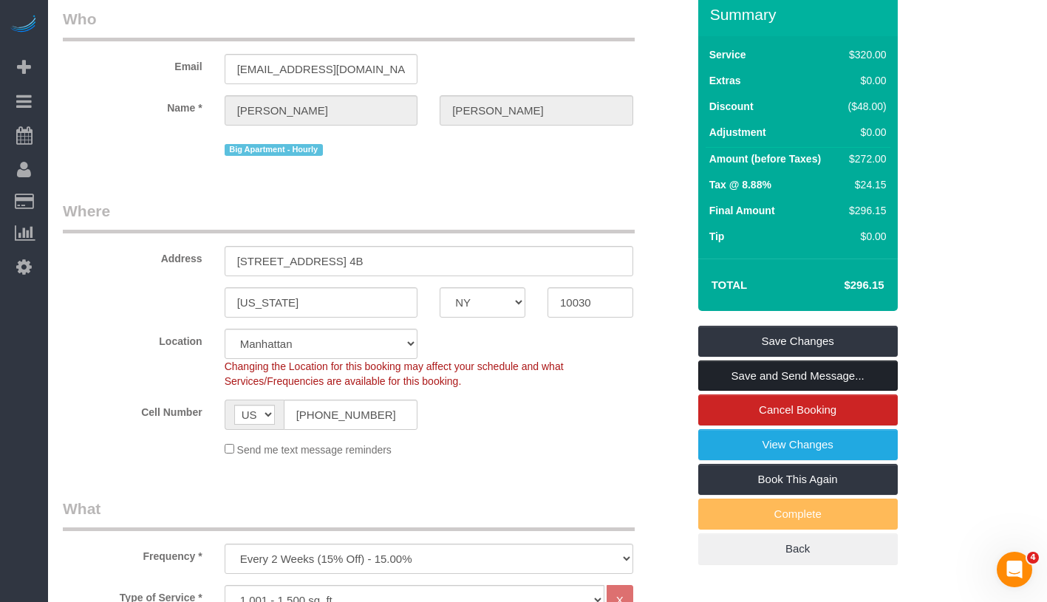
click at [879, 392] on link "Save and Send Message..." at bounding box center [798, 376] width 200 height 31
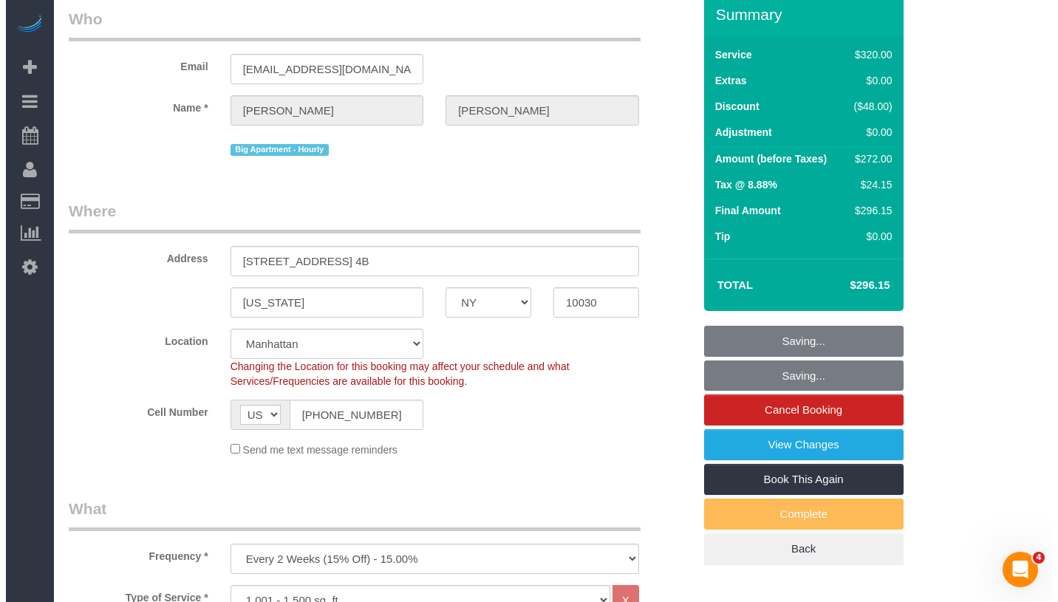
scroll to position [0, 0]
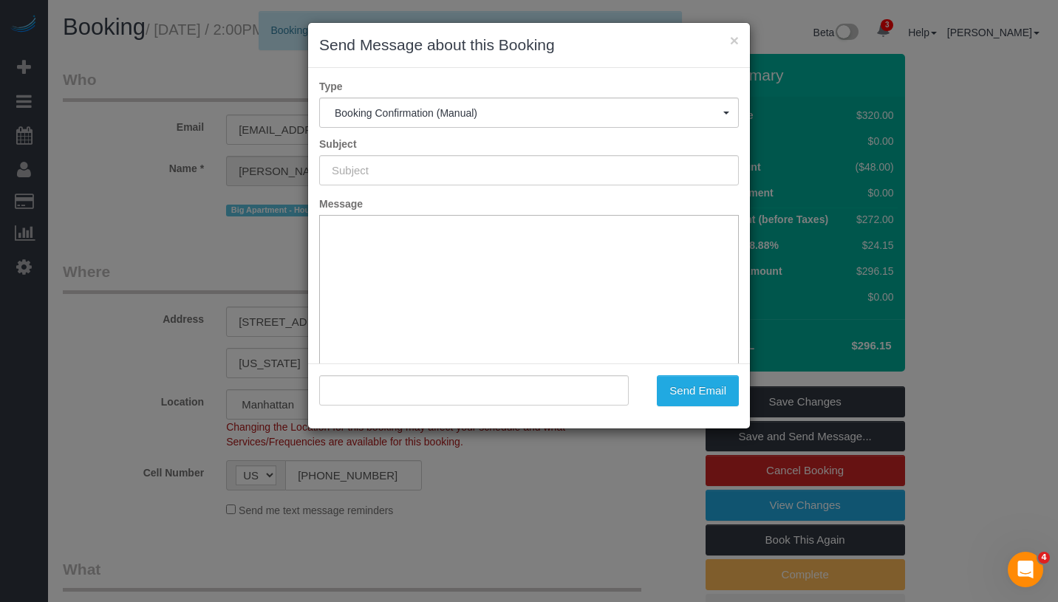
type input "Cleaning Confirmed for [DATE] 2:00pm"
type input ""[PERSON_NAME]" <[EMAIL_ADDRESS][DOMAIN_NAME]>"
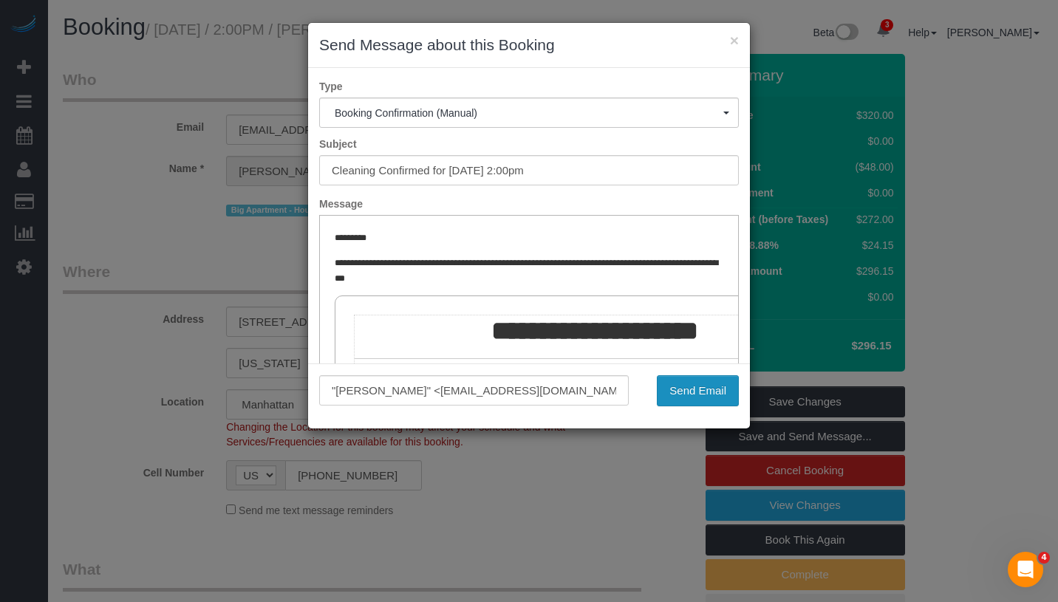
click at [694, 395] on button "Send Email" at bounding box center [698, 390] width 82 height 31
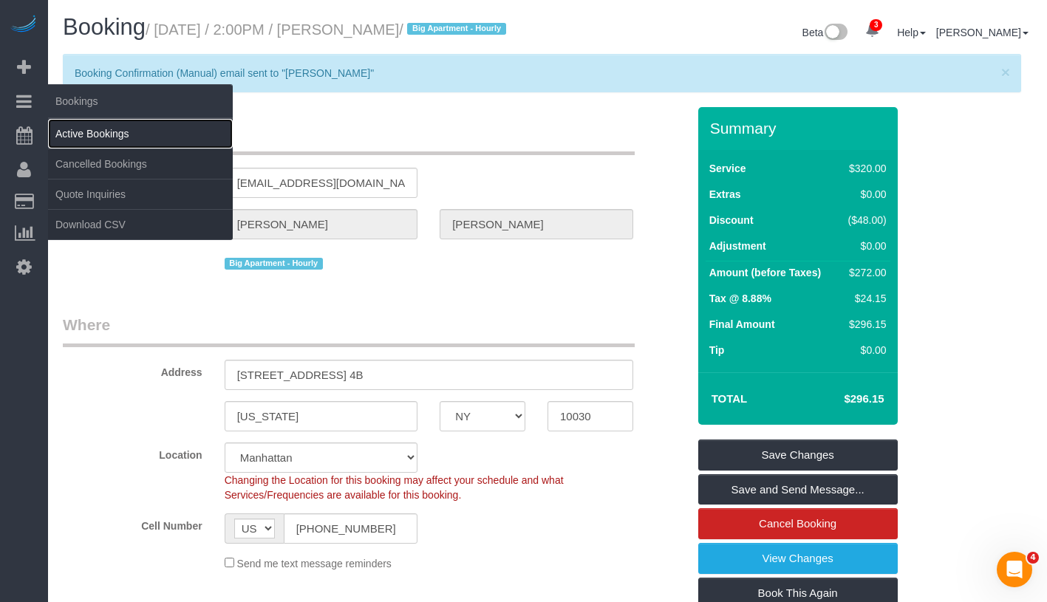
click at [106, 131] on link "Active Bookings" at bounding box center [140, 134] width 185 height 30
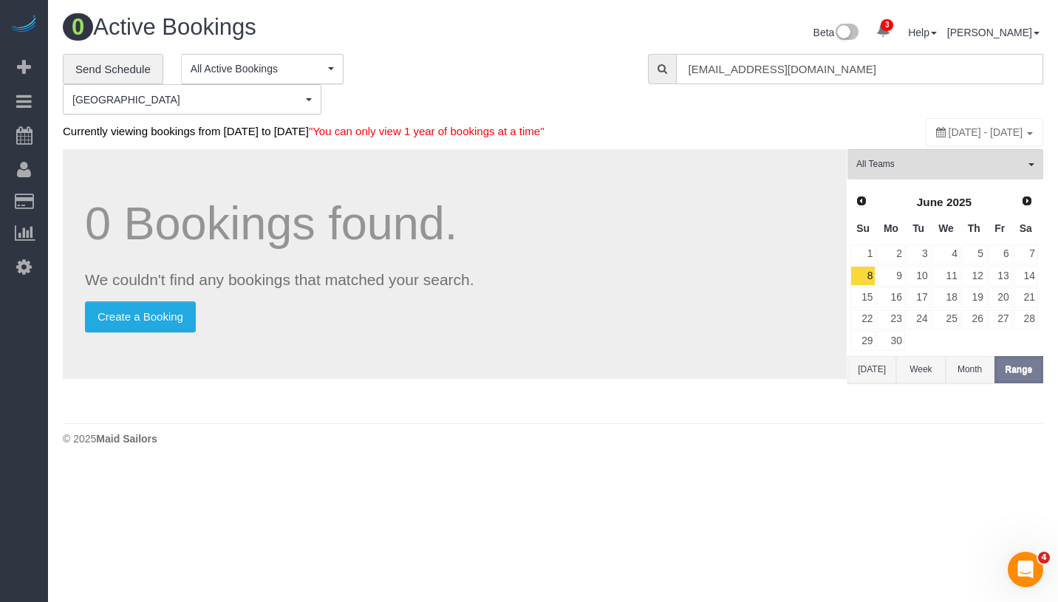
click at [889, 58] on input "sjjohn2@gmail.com" at bounding box center [859, 69] width 367 height 30
paste input "Sofia Mankin"
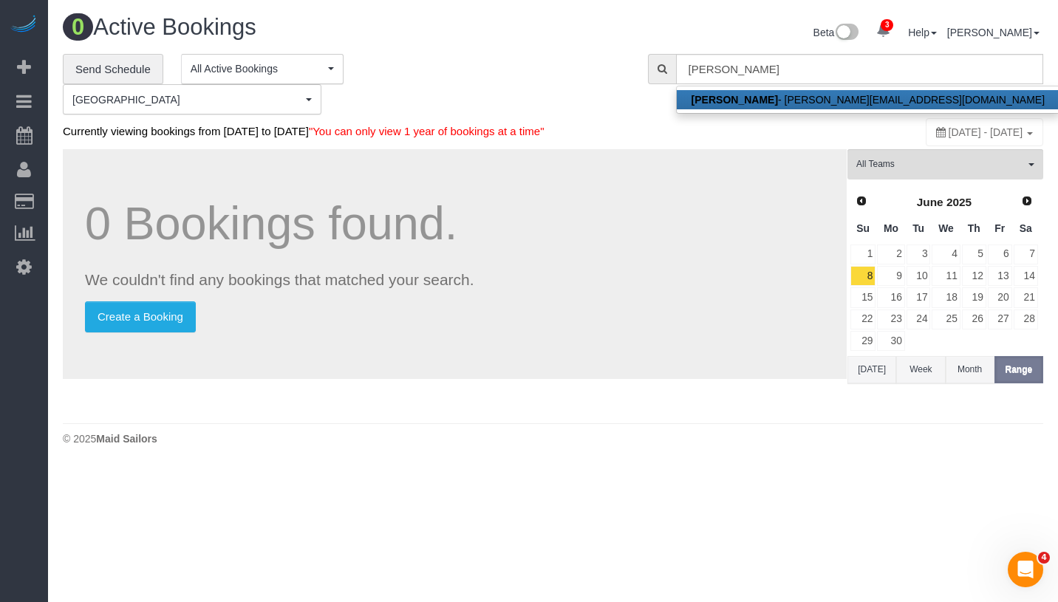
click at [861, 95] on link "Sofia Mankin - sofiamankin@yahoo.com" at bounding box center [868, 99] width 383 height 19
type input "sofiamankin@yahoo.com"
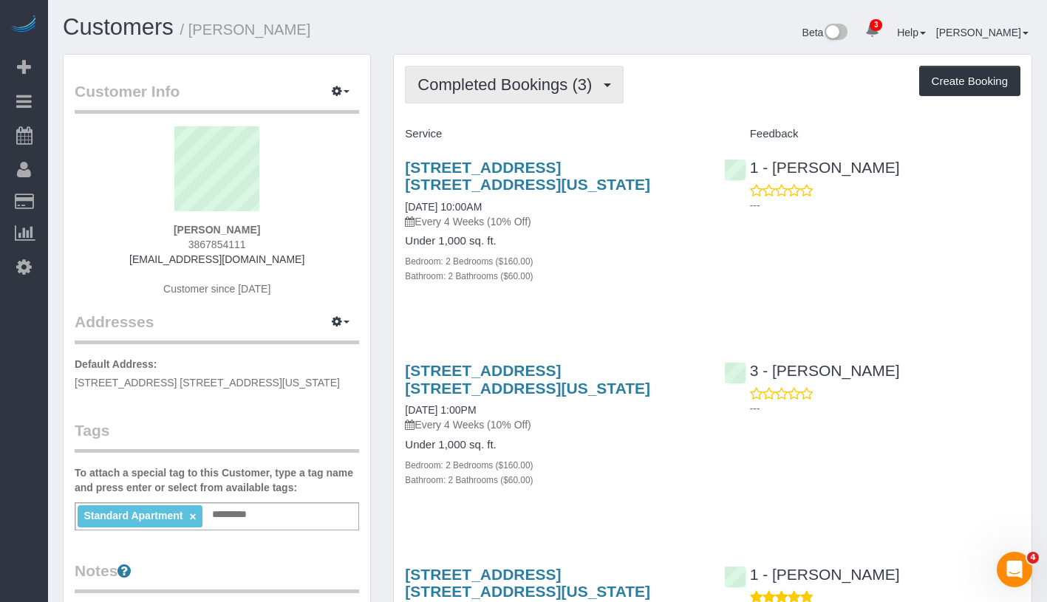
click at [512, 86] on span "Completed Bookings (3)" at bounding box center [509, 84] width 182 height 18
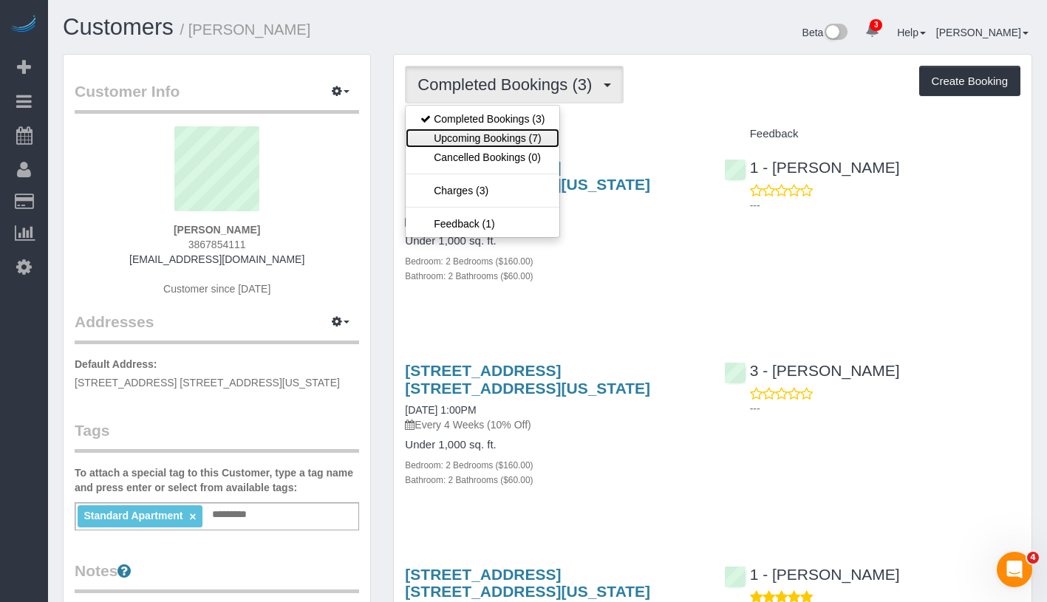
click at [521, 146] on link "Upcoming Bookings (7)" at bounding box center [483, 138] width 154 height 19
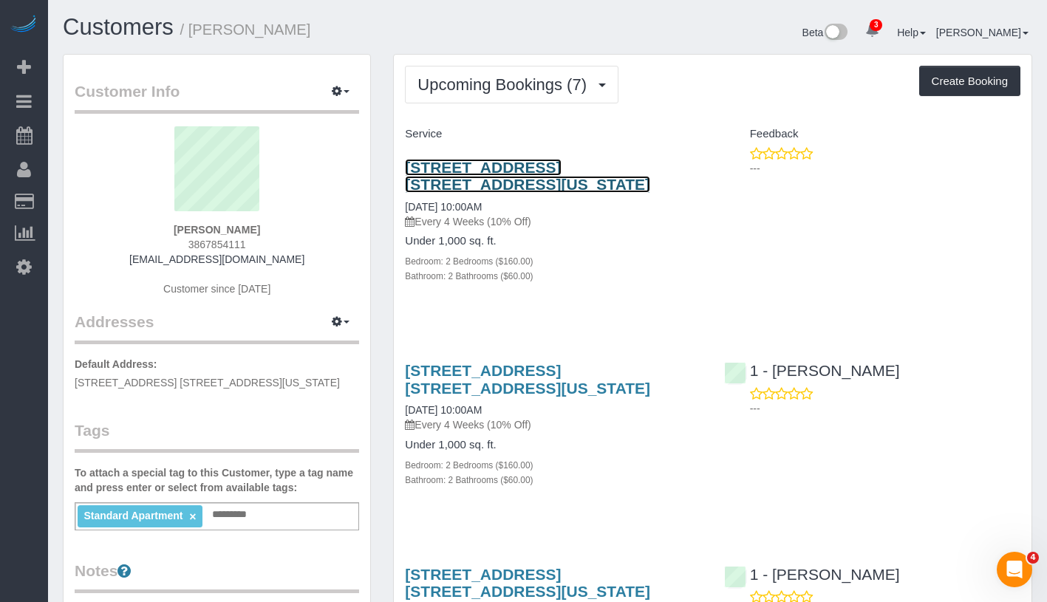
click at [596, 171] on link "310 West 52nd Street, Apt. 7b, New York, NY 10019" at bounding box center [527, 176] width 245 height 34
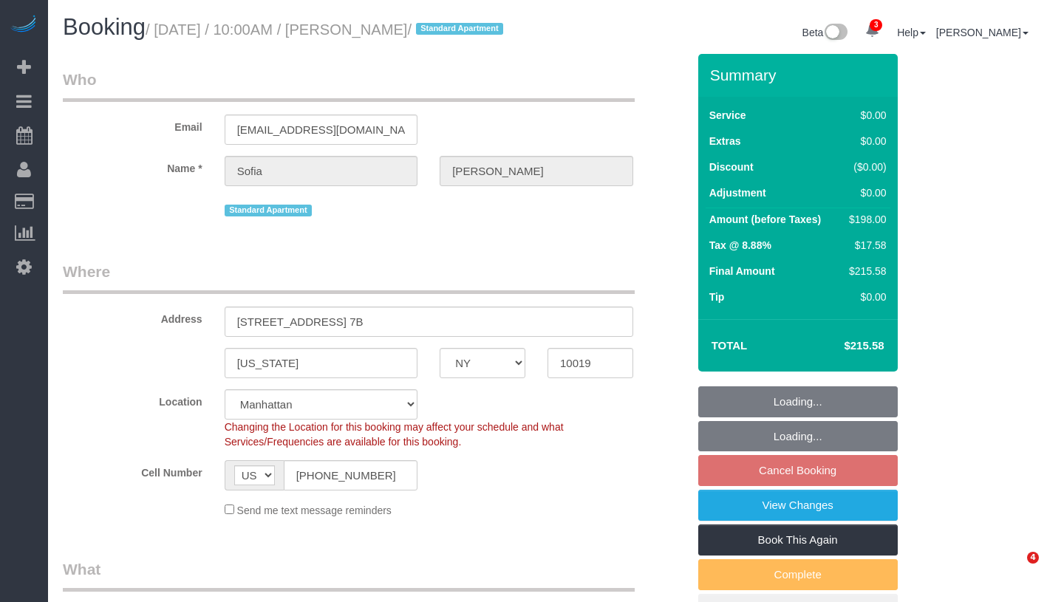
select select "NY"
select select "2"
select select "spot3"
select select "number:57"
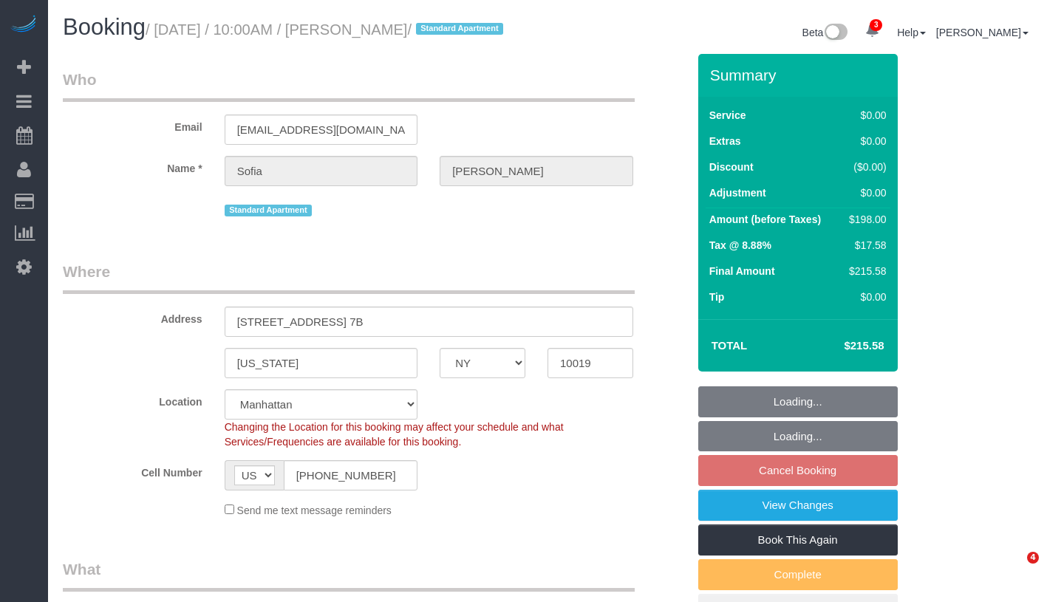
select select "number:75"
select select "number:15"
select select "number:5"
select select "2"
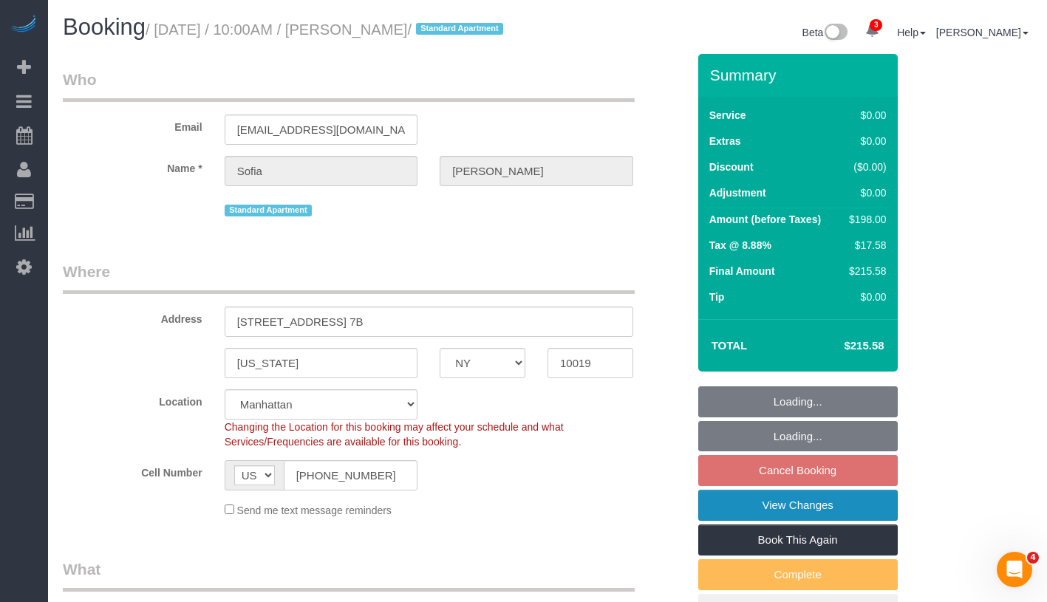
click at [835, 521] on link "View Changes" at bounding box center [798, 505] width 200 height 31
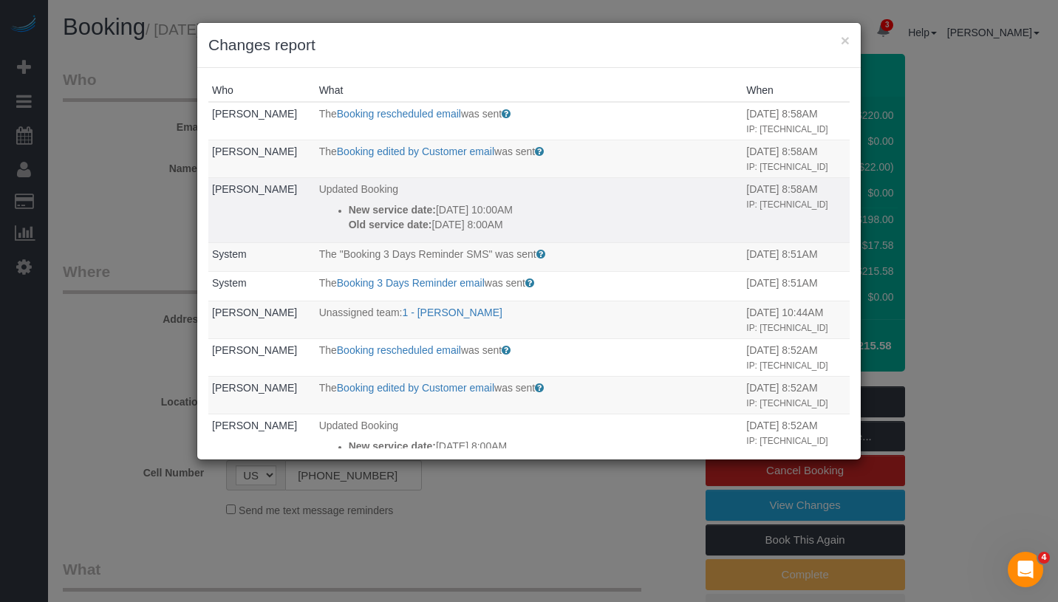
drag, startPoint x: 541, startPoint y: 222, endPoint x: 313, endPoint y: 210, distance: 228.7
click at [319, 210] on ul "New service date: 08/28/2025 10:00AM Old service date: 08/28/2025 8:00AM" at bounding box center [529, 217] width 420 height 30
copy div "New service date: 08/28/2025 10:00AM Old service date: 08/28/2025 8:00AM"
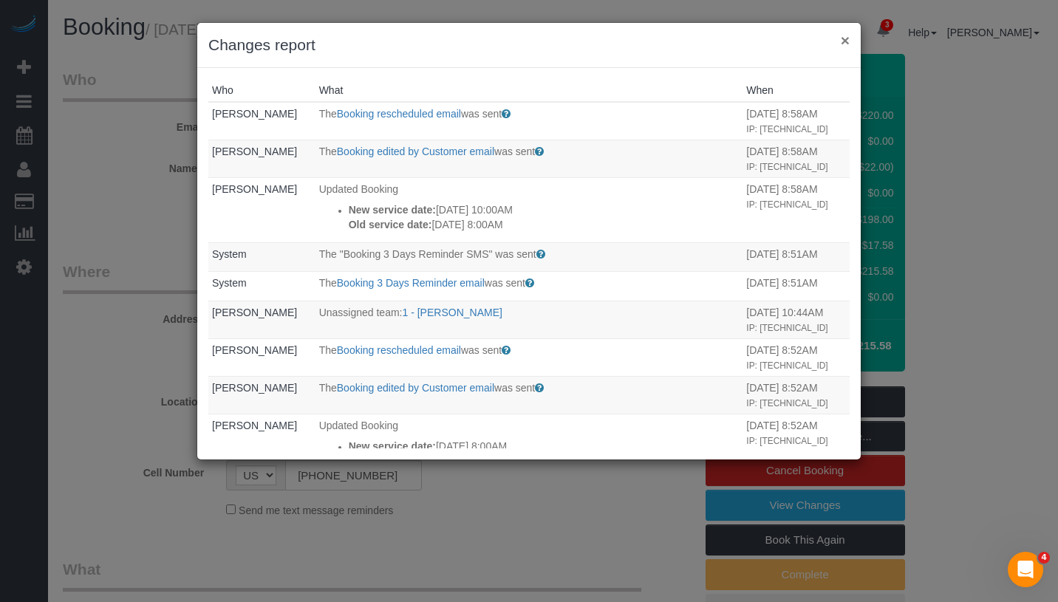
click at [843, 47] on button "×" at bounding box center [845, 41] width 9 height 16
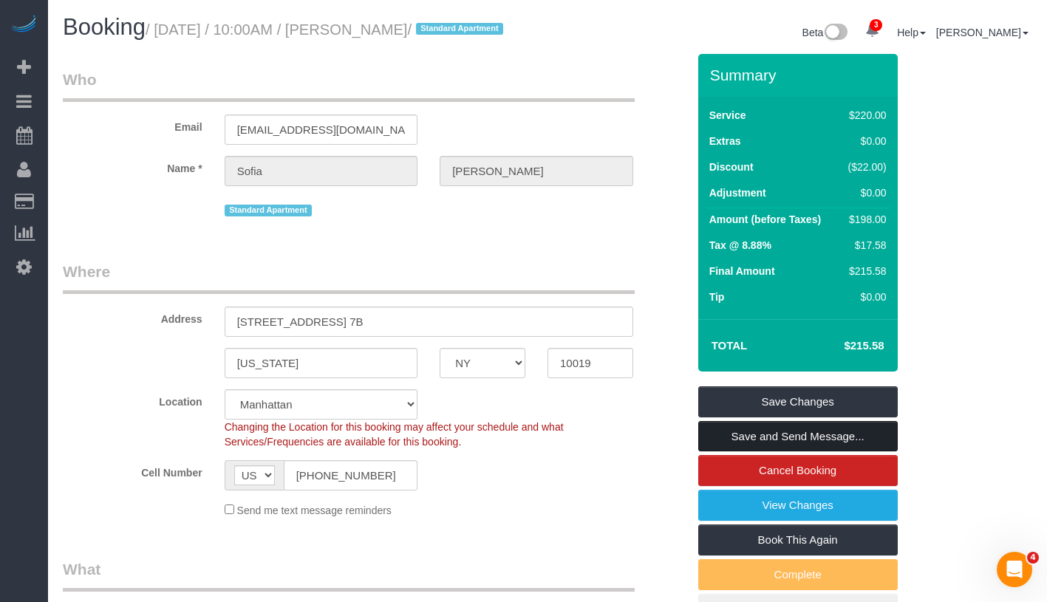
click at [874, 452] on link "Save and Send Message..." at bounding box center [798, 436] width 200 height 31
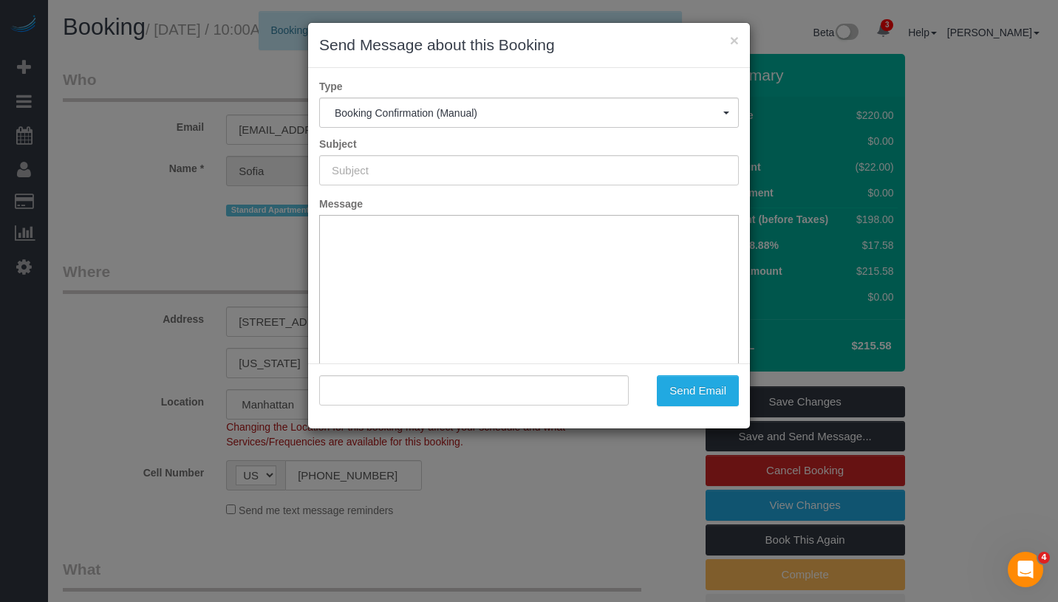
type input "Cleaning Confirmed for 08/28/2025 at 10:00am"
type input ""Sofia Mankin" <sofiamankin@yahoo.com>"
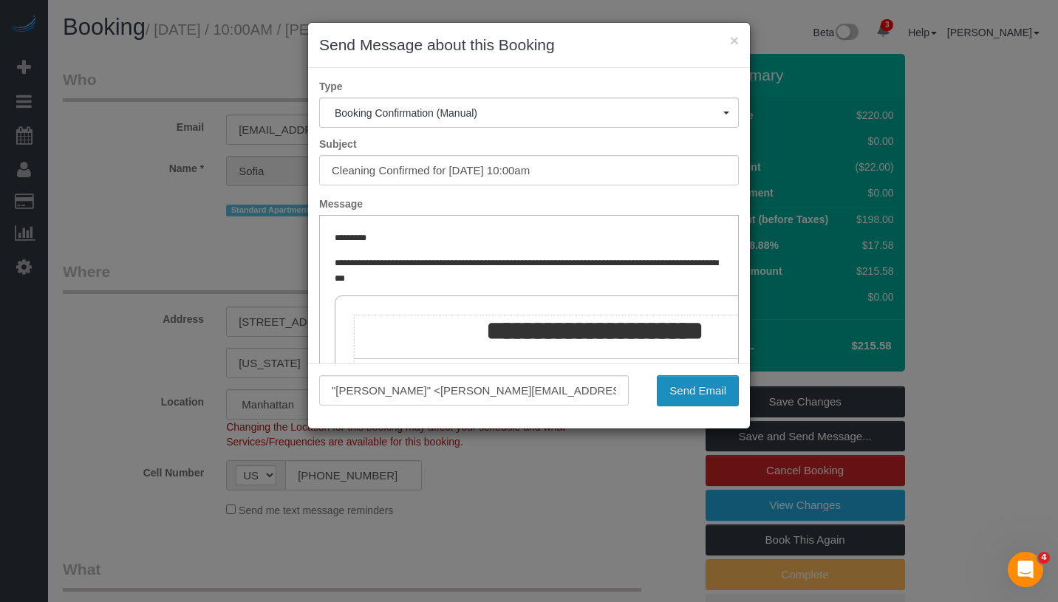
click at [705, 401] on button "Send Email" at bounding box center [698, 390] width 82 height 31
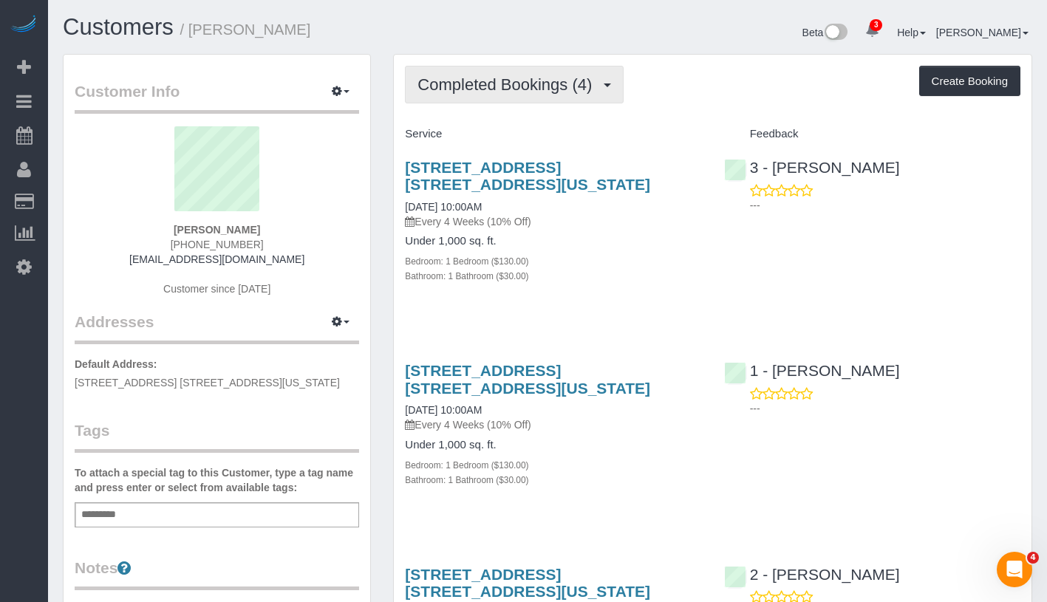
click at [534, 78] on span "Completed Bookings (4)" at bounding box center [509, 84] width 182 height 18
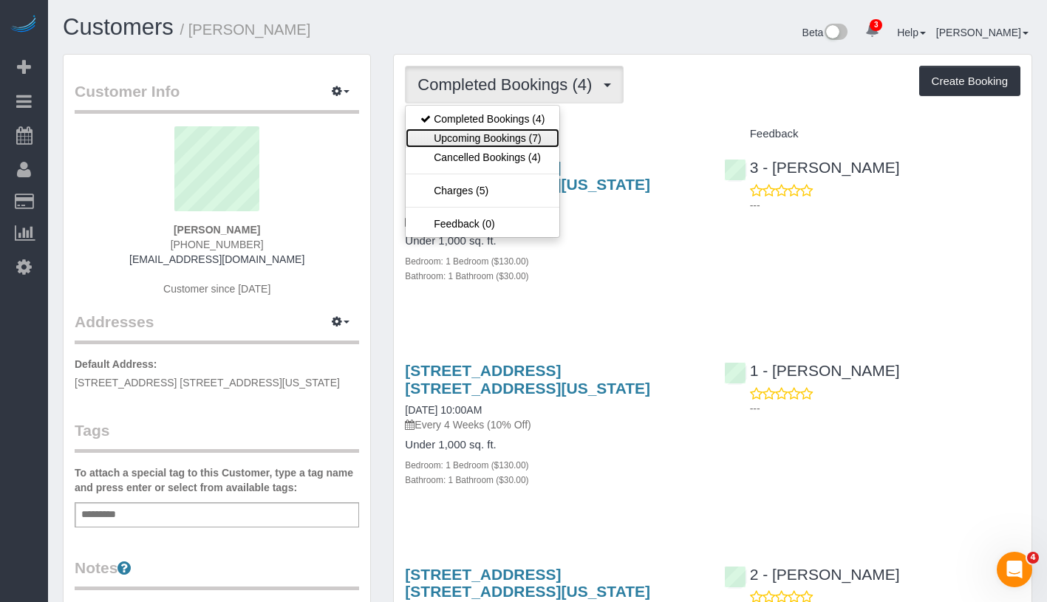
click at [511, 139] on link "Upcoming Bookings (7)" at bounding box center [483, 138] width 154 height 19
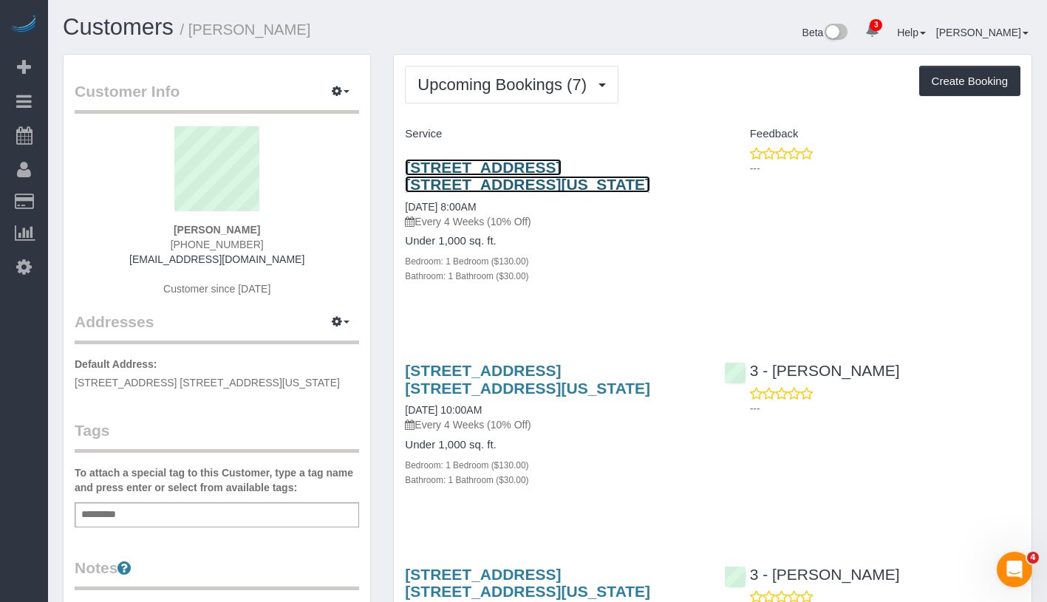
click at [579, 174] on link "[STREET_ADDRESS] [STREET_ADDRESS][US_STATE]" at bounding box center [527, 176] width 245 height 34
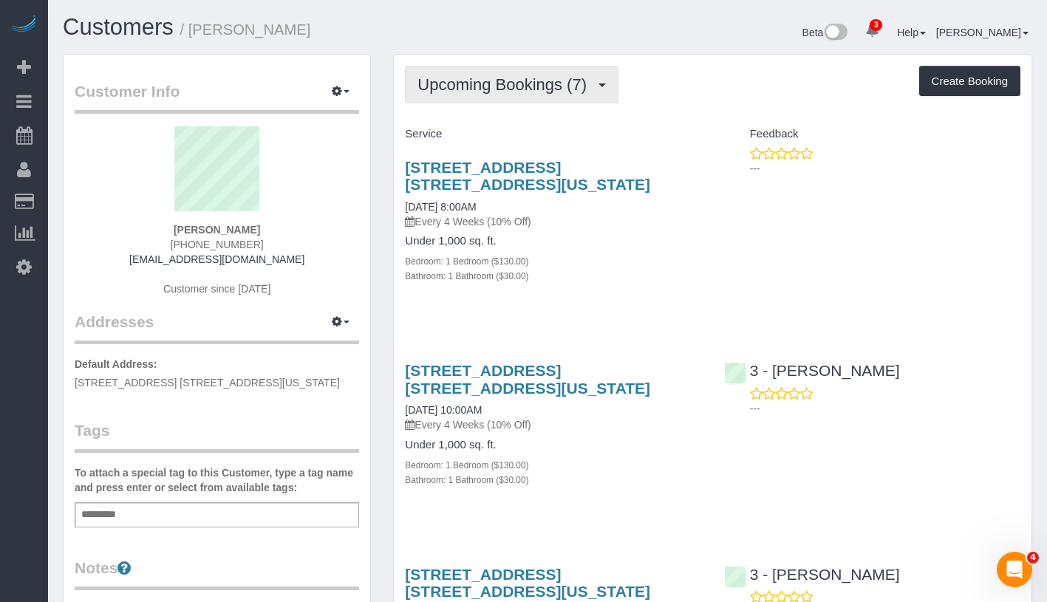
click at [533, 88] on span "Upcoming Bookings (7)" at bounding box center [506, 84] width 177 height 18
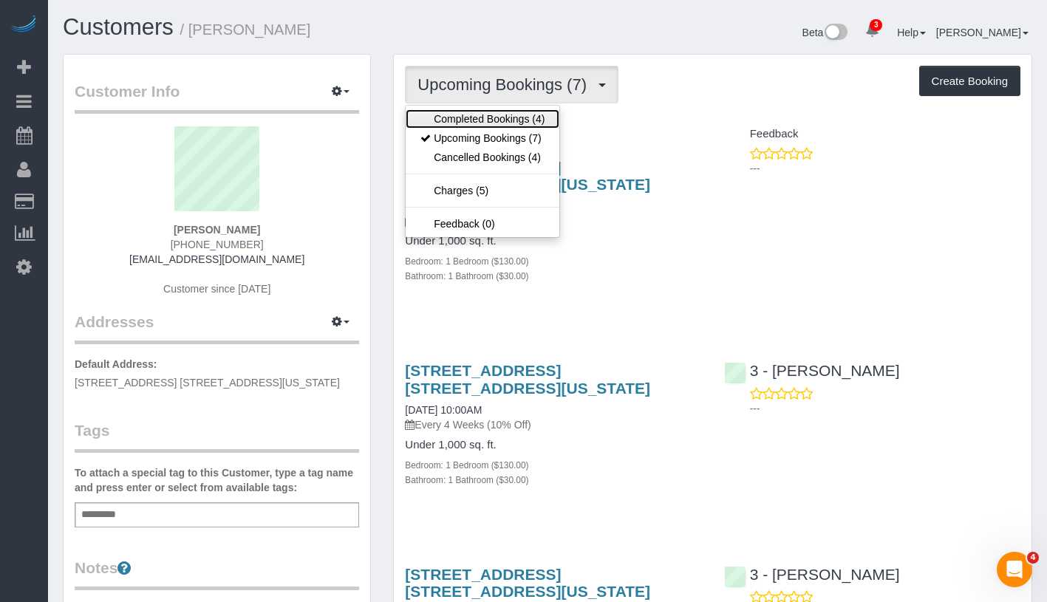
click at [521, 118] on link "Completed Bookings (4)" at bounding box center [483, 118] width 154 height 19
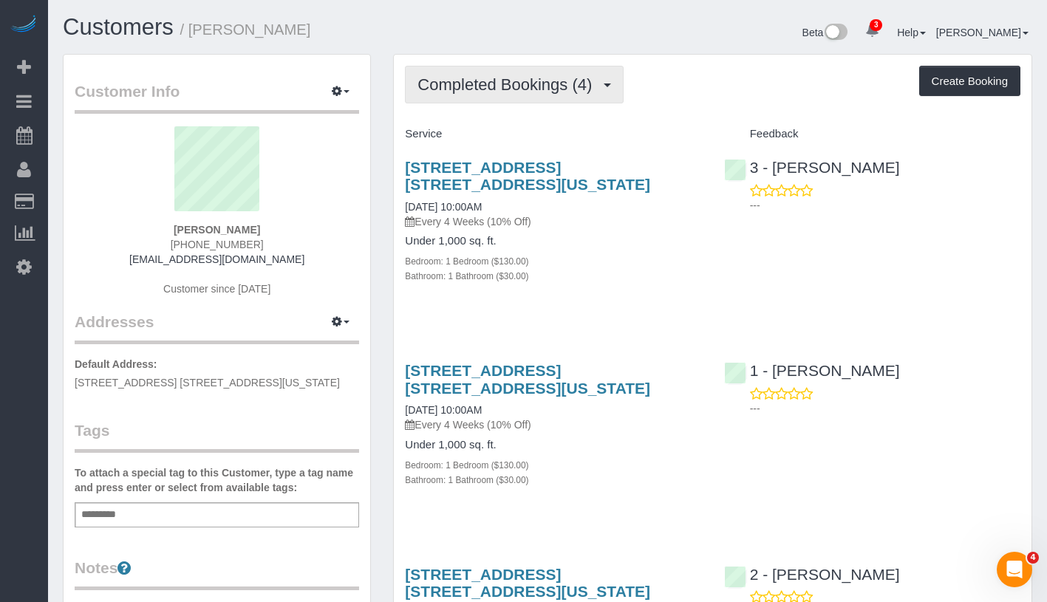
click at [539, 95] on button "Completed Bookings (4)" at bounding box center [514, 85] width 219 height 38
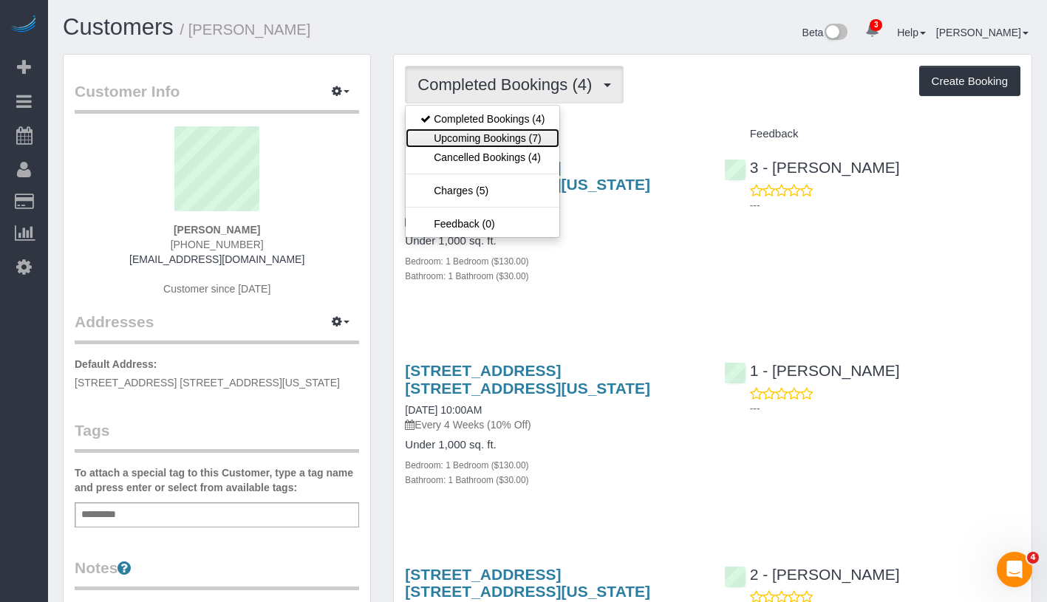
click at [523, 137] on link "Upcoming Bookings (7)" at bounding box center [483, 138] width 154 height 19
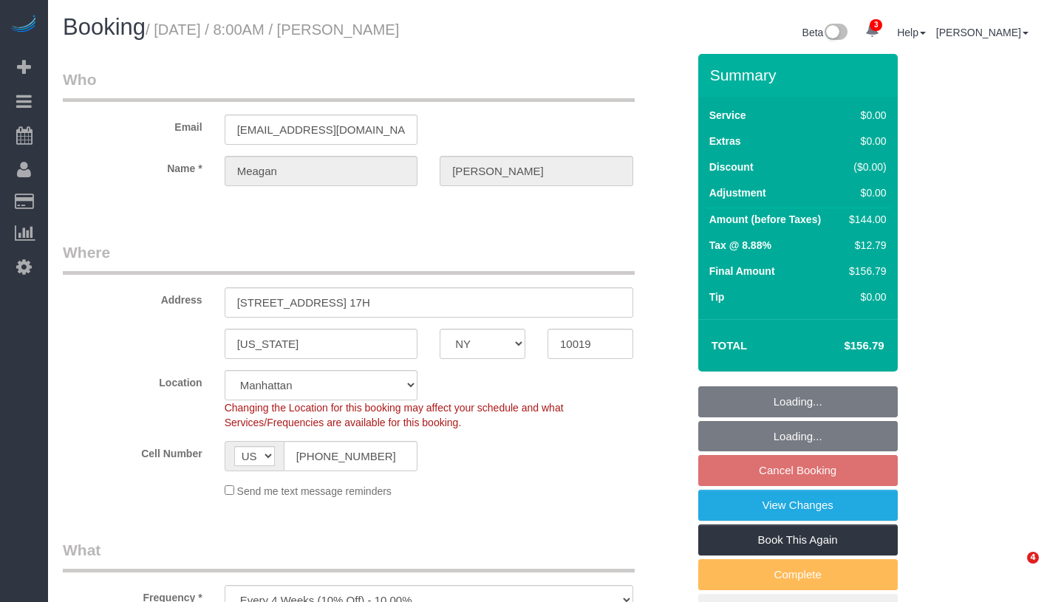
select select "NY"
select select "spot1"
select select "object:1338"
select select "string:stripe-pm_1QbDsO4VGloSiKo7Ou6H4738"
select select "1"
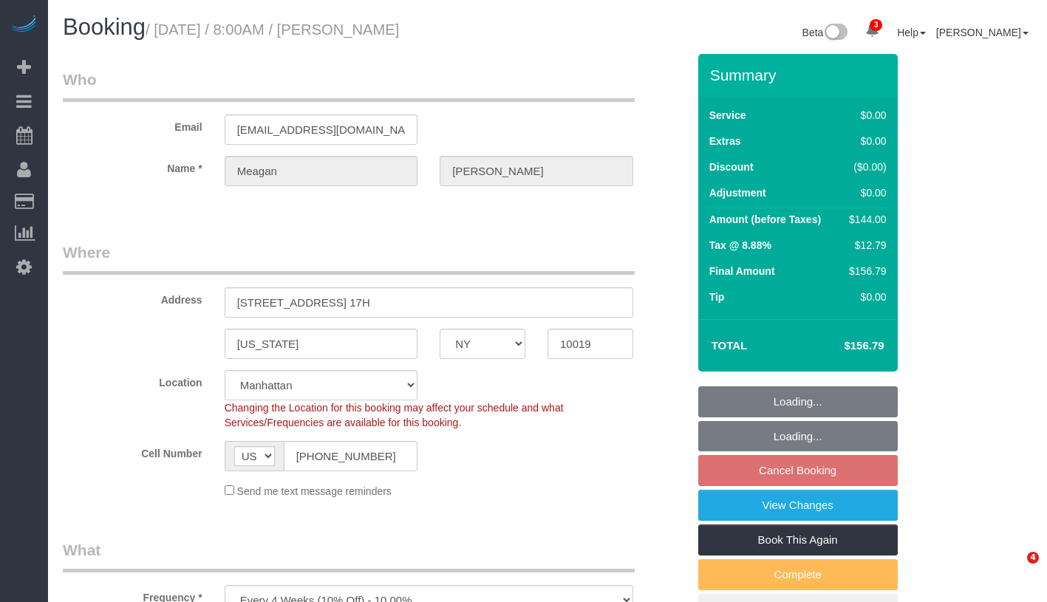
select select "number:58"
select select "number:90"
select select "number:15"
select select "number:5"
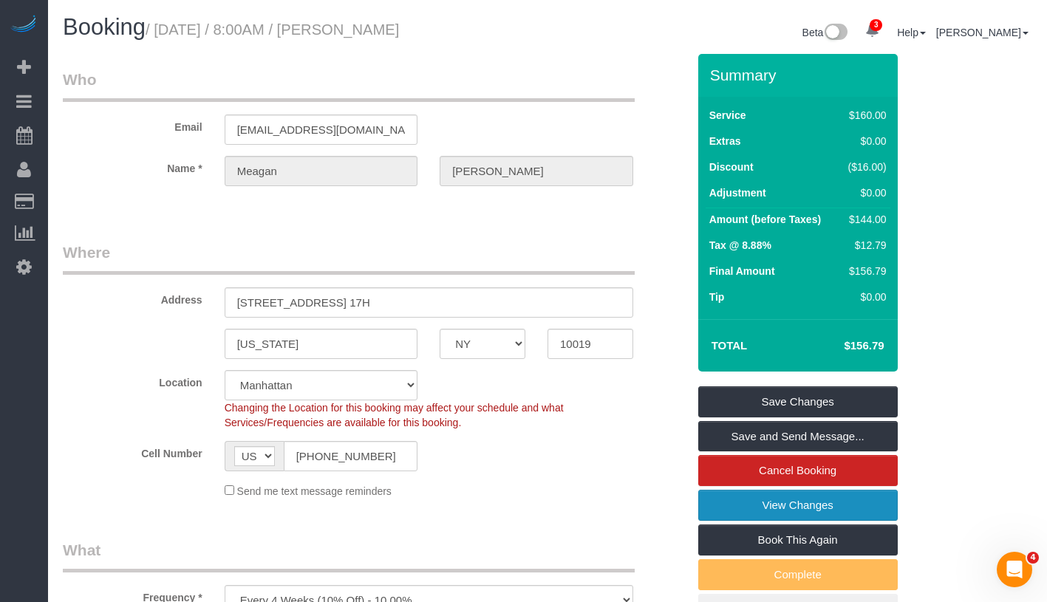
click at [868, 502] on link "View Changes" at bounding box center [798, 505] width 200 height 31
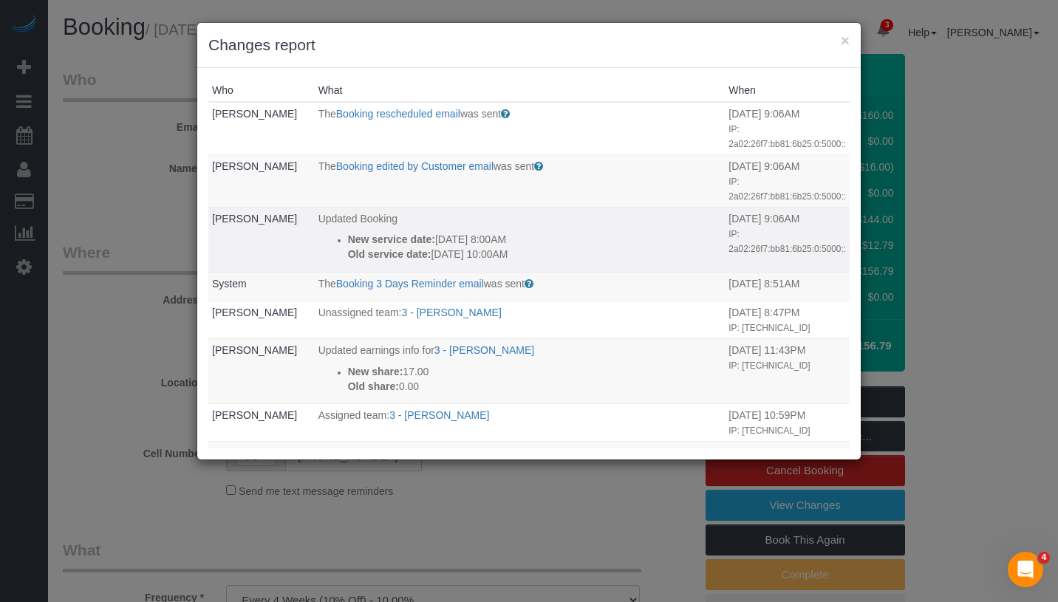
drag, startPoint x: 331, startPoint y: 208, endPoint x: 541, endPoint y: 227, distance: 210.7
click at [541, 232] on ul "New service date: 09/15/2025 8:00AM Old service date: 08/28/2025 10:00AM" at bounding box center [519, 247] width 403 height 30
copy div "New service date: 09/15/2025 8:00AM Old service date: 08/28/2025 10:00AM"
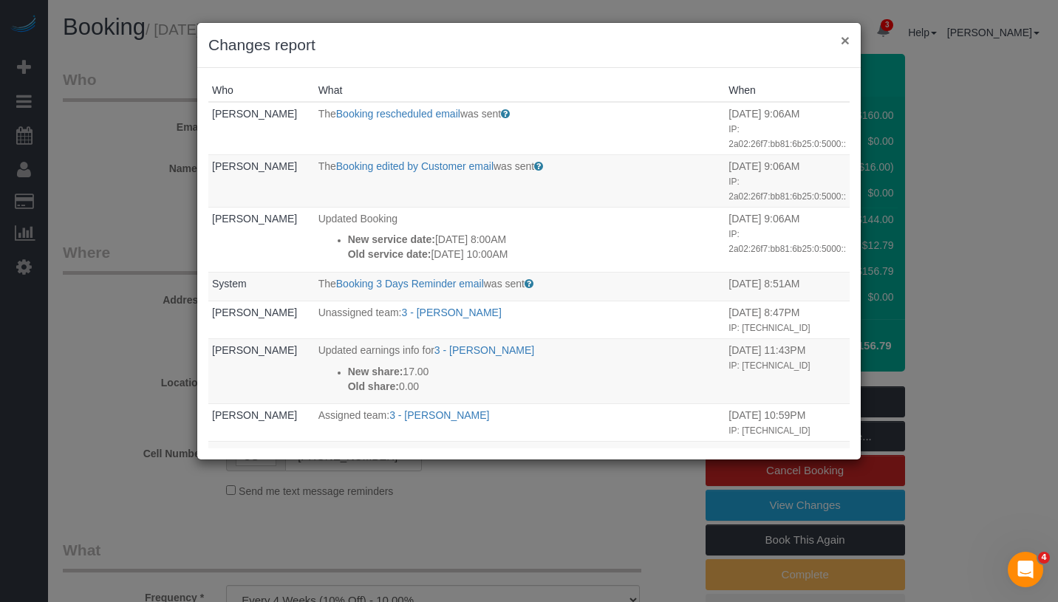
click at [843, 41] on button "×" at bounding box center [845, 41] width 9 height 16
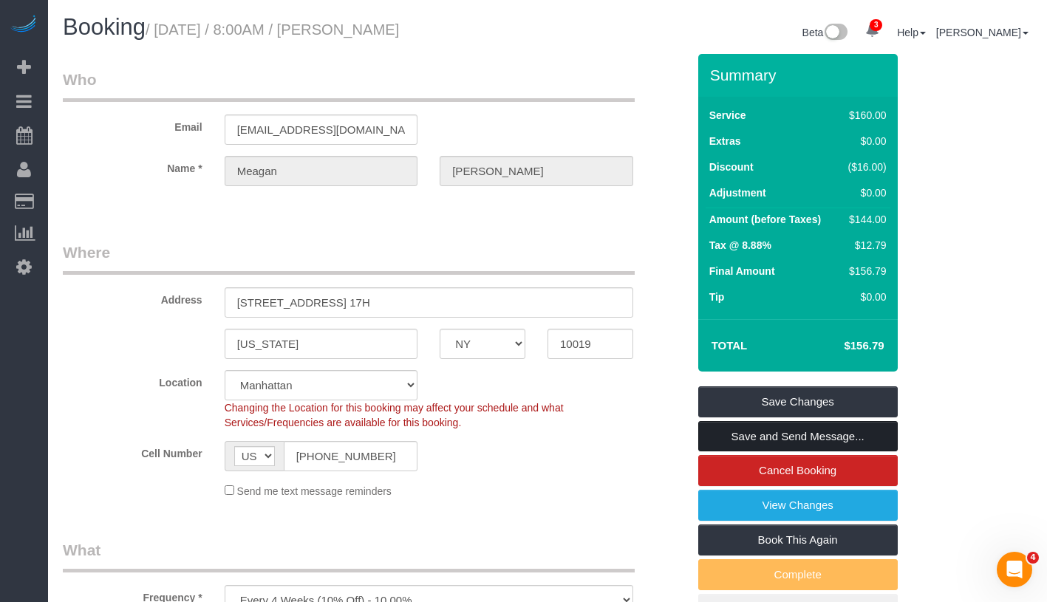
click at [861, 433] on link "Save and Send Message..." at bounding box center [798, 436] width 200 height 31
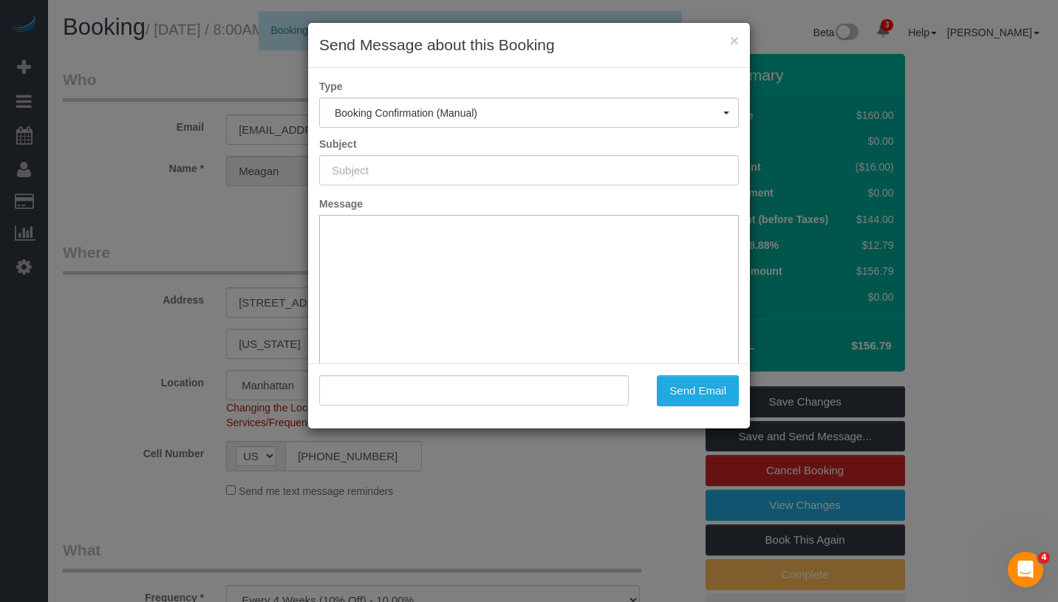
type input "Cleaning Confirmed for 09/15/2025 at 8:00am"
type input ""Meagan Tarlowe" <meagantarlowe@gmail.com>"
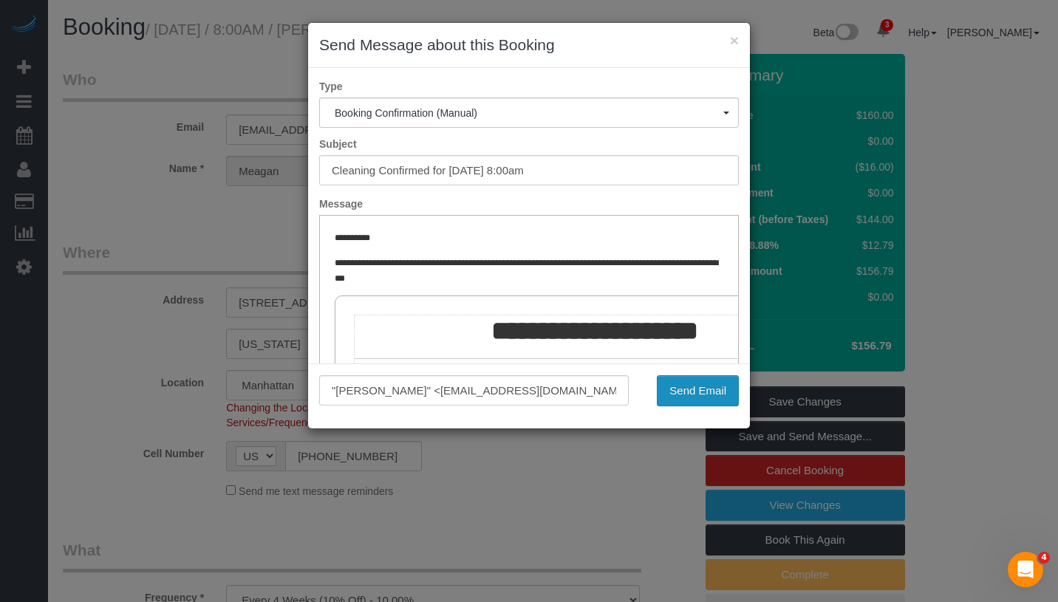
click at [713, 392] on button "Send Email" at bounding box center [698, 390] width 82 height 31
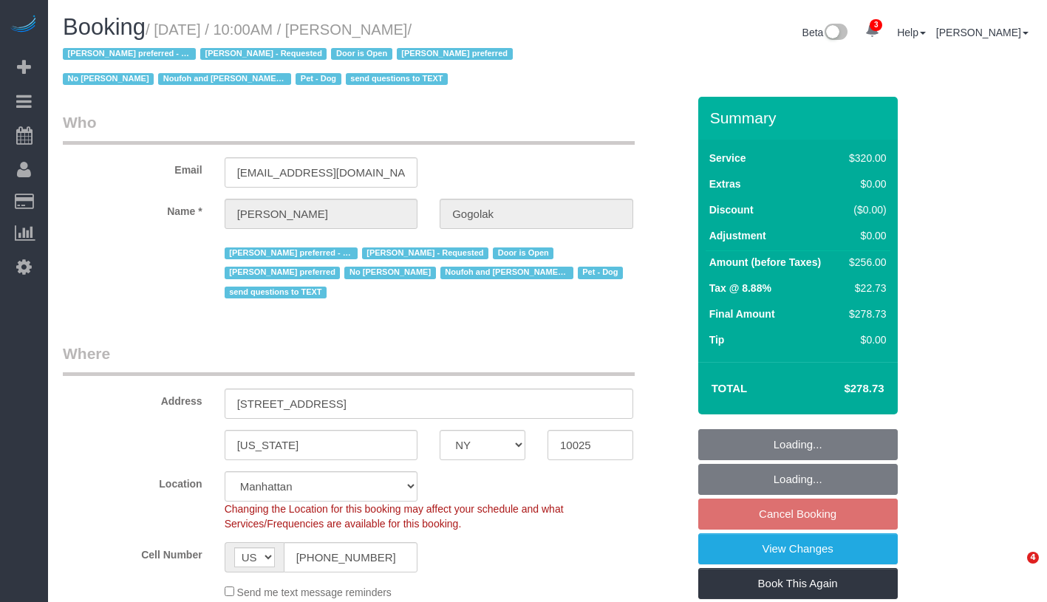
select select "NY"
select select "240"
select select "number:58"
select select "number:76"
select select "number:13"
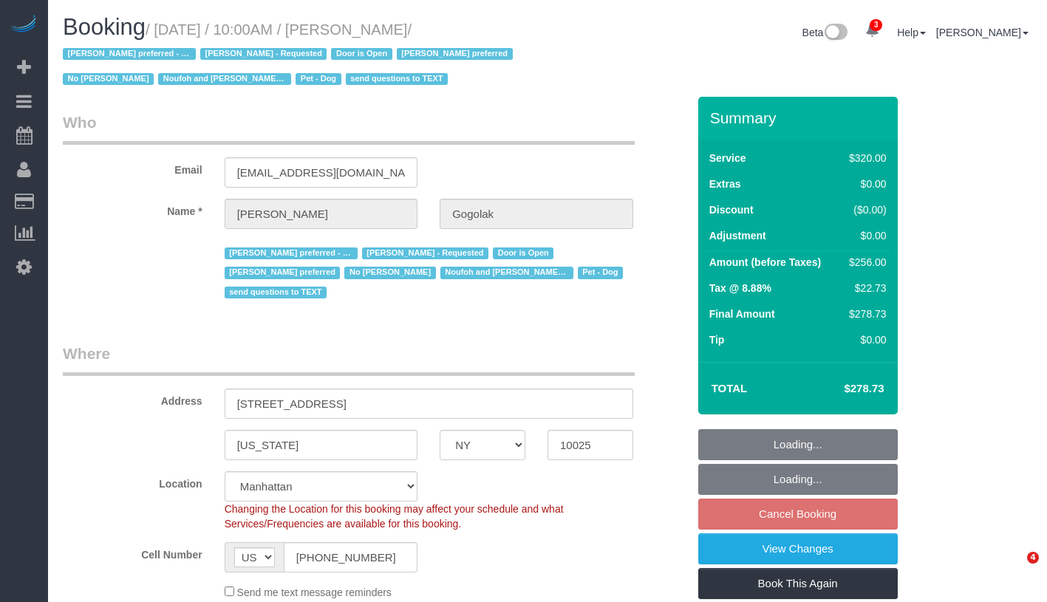
select select "number:5"
select select "object:1373"
select select "spot3"
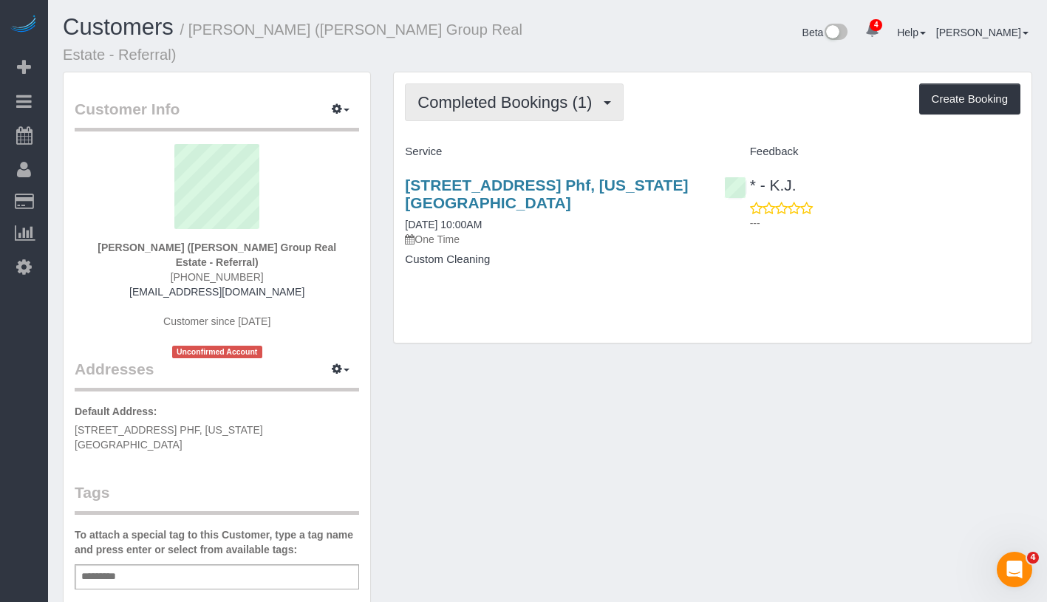
click at [498, 93] on span "Completed Bookings (1)" at bounding box center [509, 102] width 182 height 18
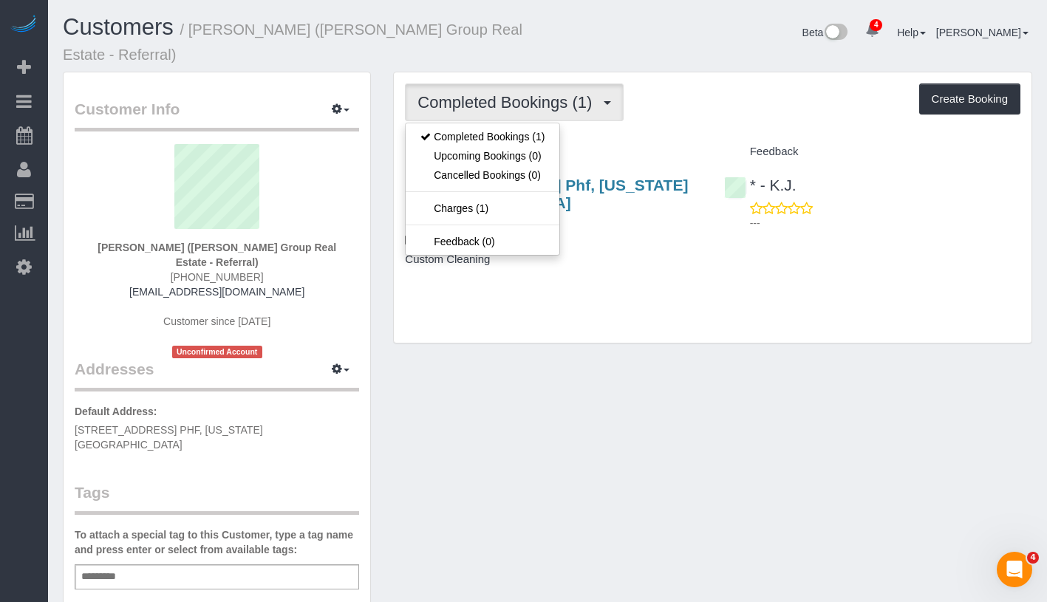
click at [717, 110] on div "Completed Bookings (1) Completed Bookings (1) Upcoming Bookings (0) Cancelled B…" at bounding box center [713, 207] width 638 height 270
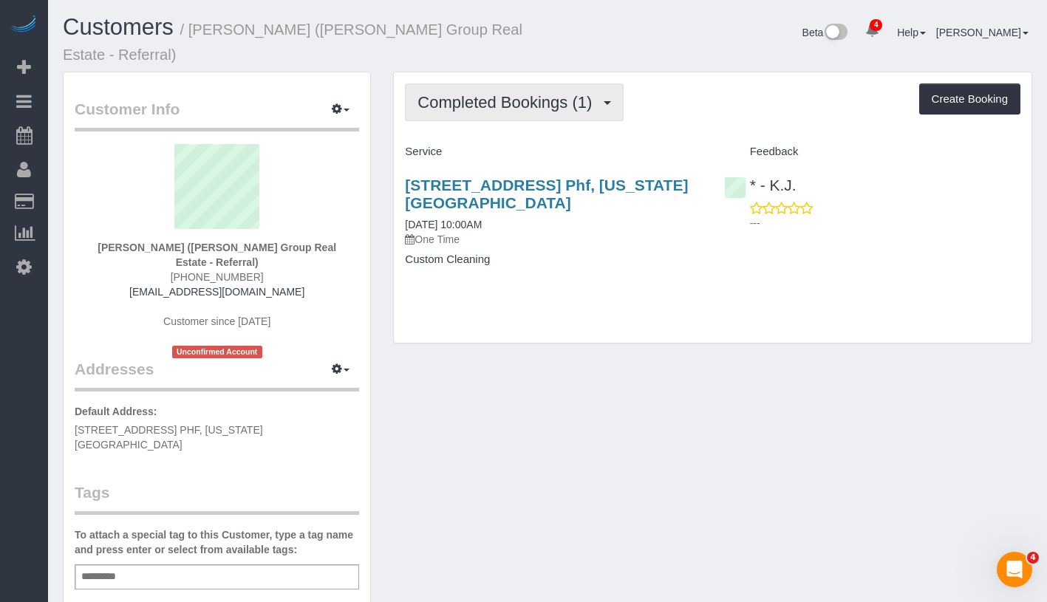
click at [575, 96] on button "Completed Bookings (1)" at bounding box center [514, 103] width 219 height 38
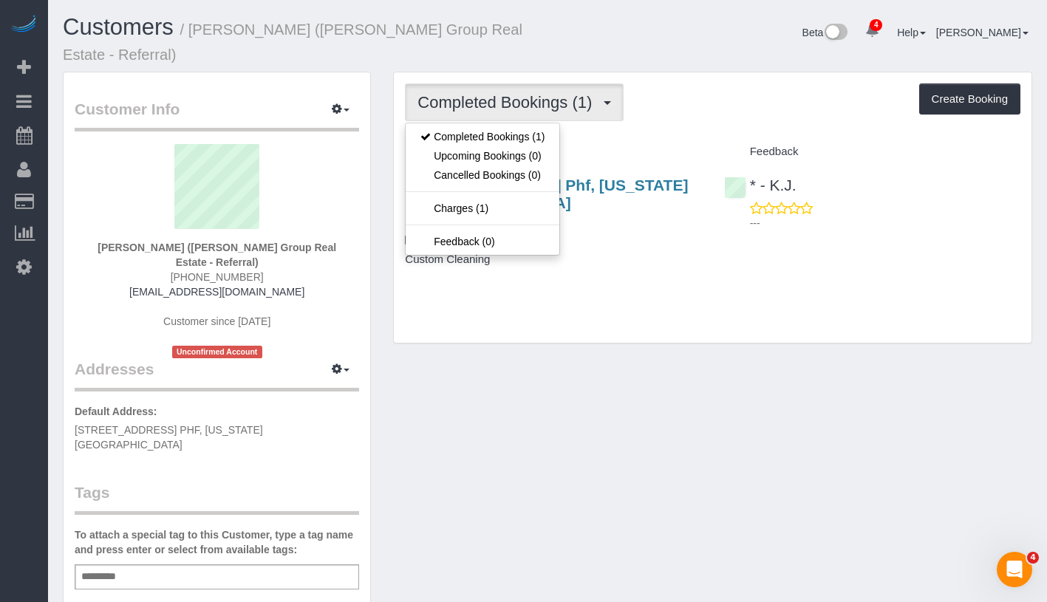
click at [676, 105] on div "Completed Bookings (1) Completed Bookings (1) Upcoming Bookings (0) Cancelled B…" at bounding box center [713, 207] width 638 height 270
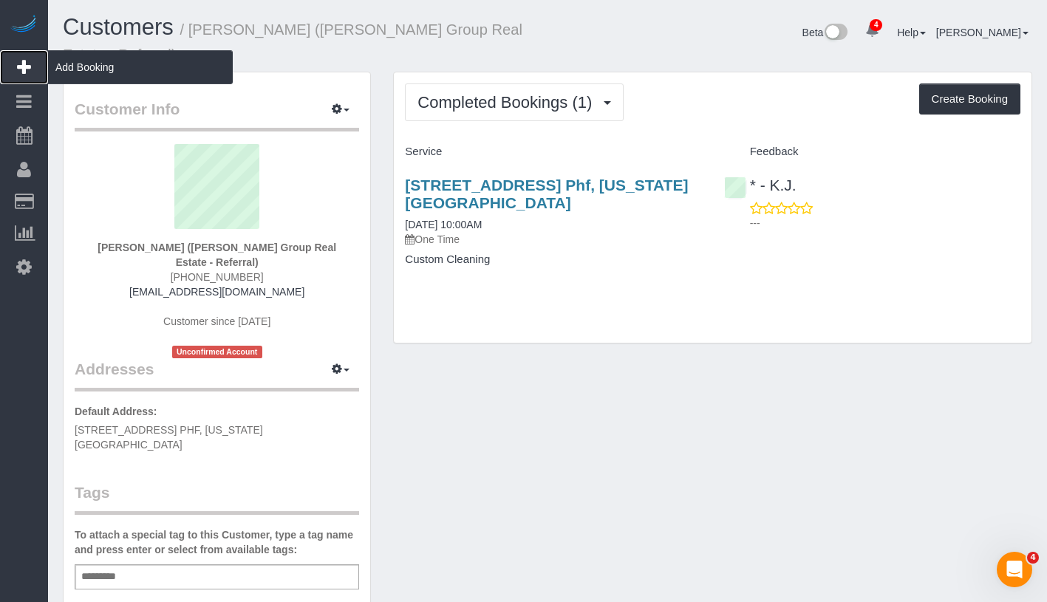
click at [101, 70] on span "Add Booking" at bounding box center [140, 67] width 185 height 34
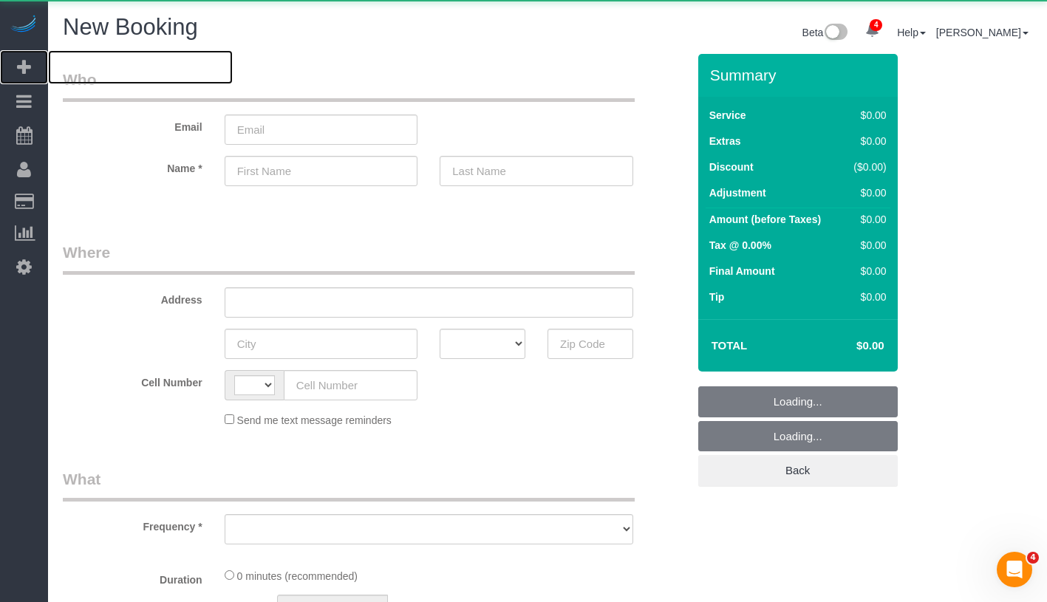
select select "object:893"
select select "number:89"
select select "number:90"
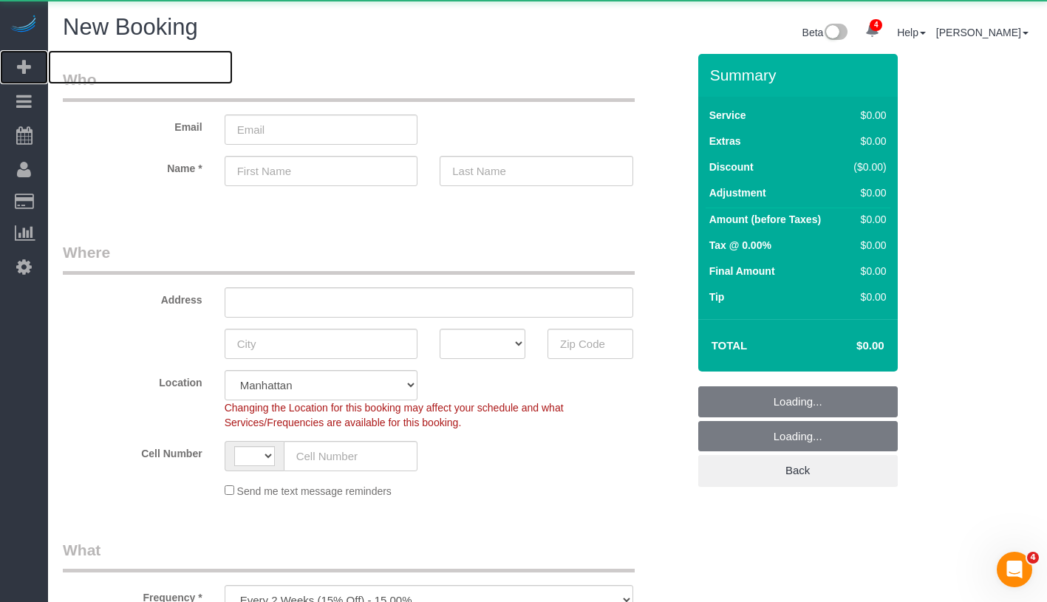
select select "string:[GEOGRAPHIC_DATA]"
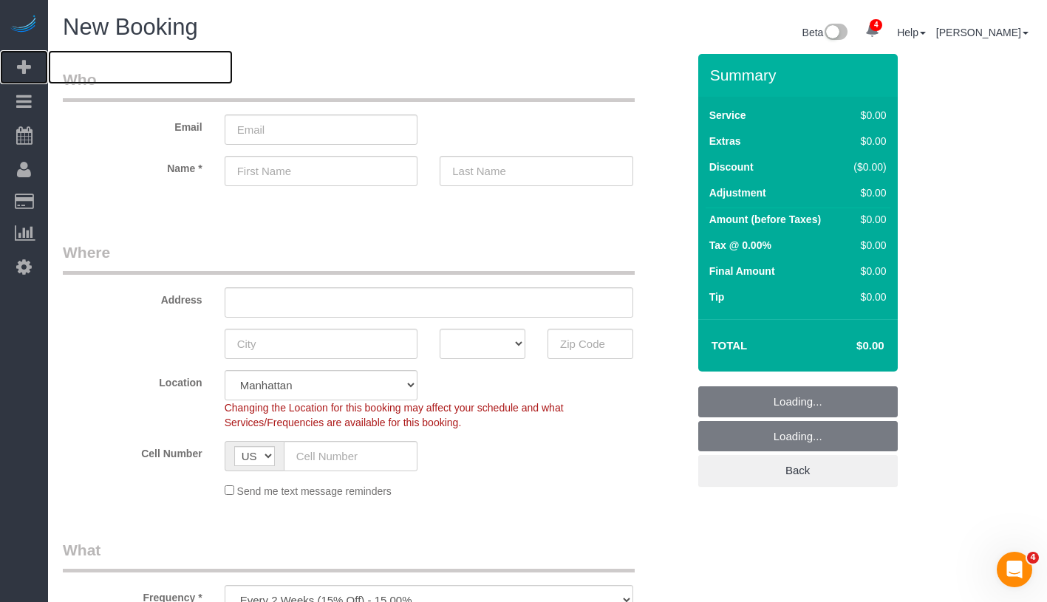
scroll to position [304, 0]
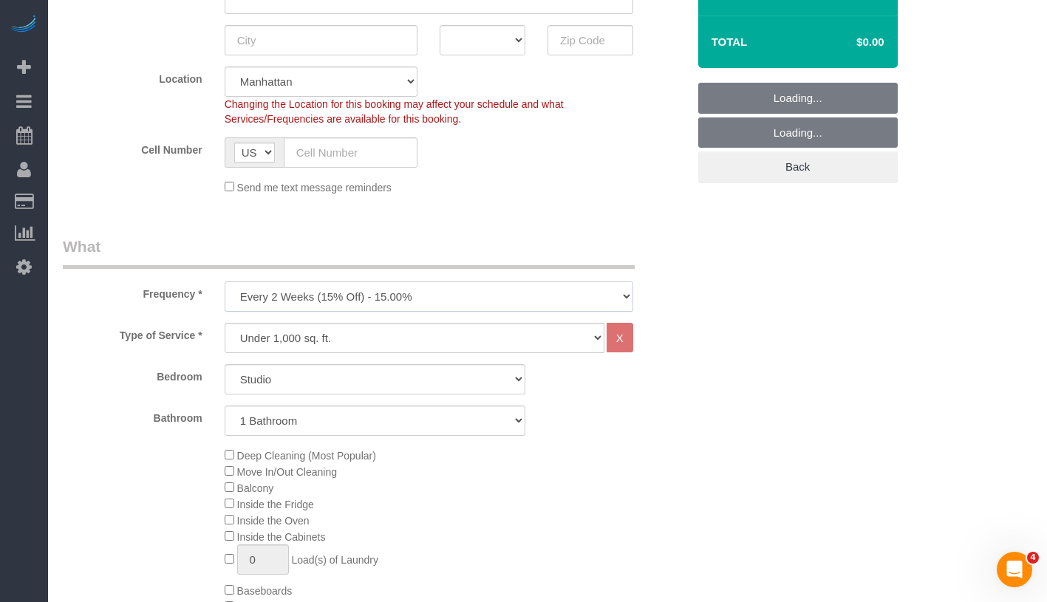
click at [424, 294] on select "One Time Weekly (20% Off) - 20.00% Every 2 Weeks (15% Off) - 15.00% Every 4 Wee…" at bounding box center [429, 297] width 409 height 30
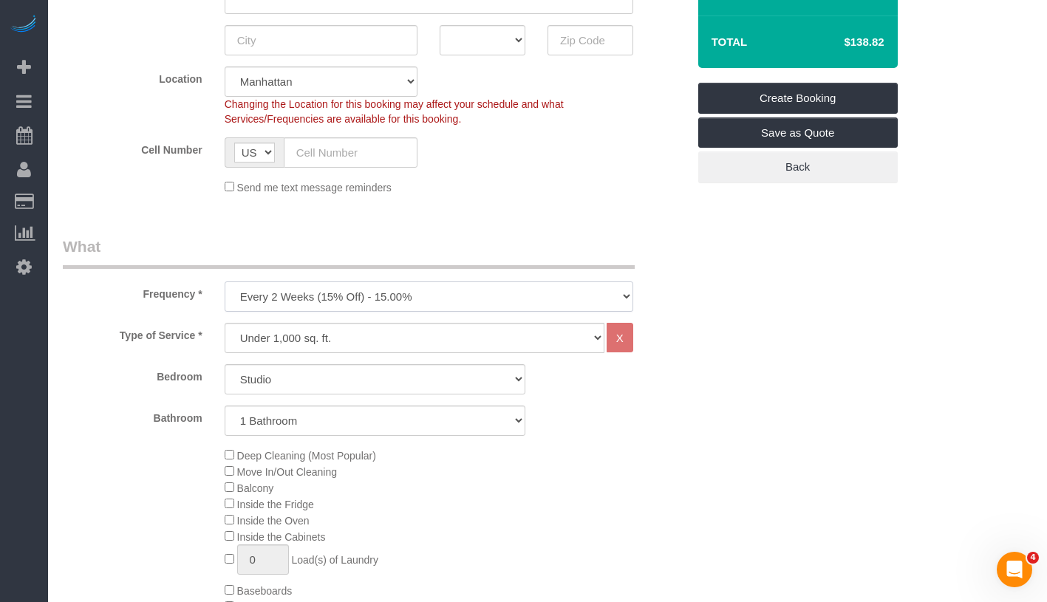
select select "object:1659"
click at [327, 370] on select "Studio 1 Bedroom 2 Bedrooms 3 Bedrooms" at bounding box center [375, 379] width 301 height 30
select select "2"
click at [350, 415] on select "1 Bathroom 2 Bathrooms" at bounding box center [375, 421] width 301 height 30
select select "2"
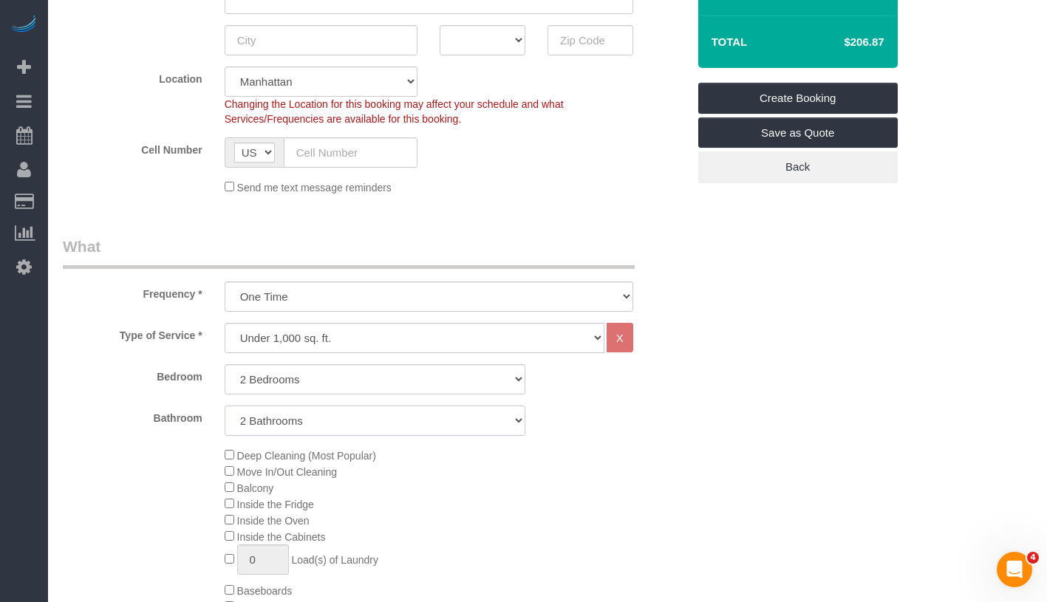
scroll to position [0, 0]
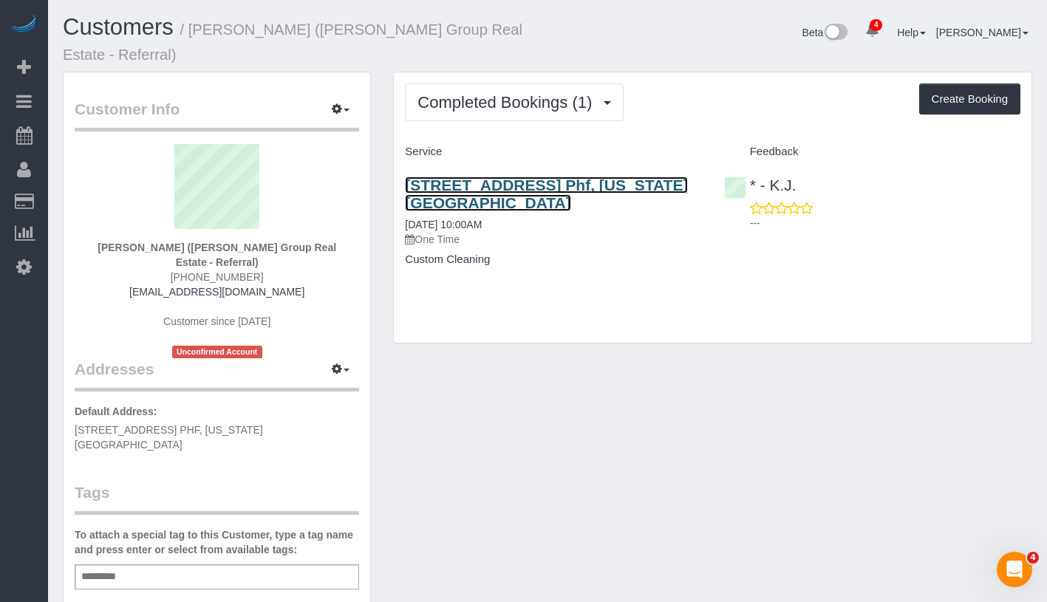
click at [442, 177] on link "[STREET_ADDRESS] Phf, [US_STATE][GEOGRAPHIC_DATA]" at bounding box center [546, 194] width 283 height 34
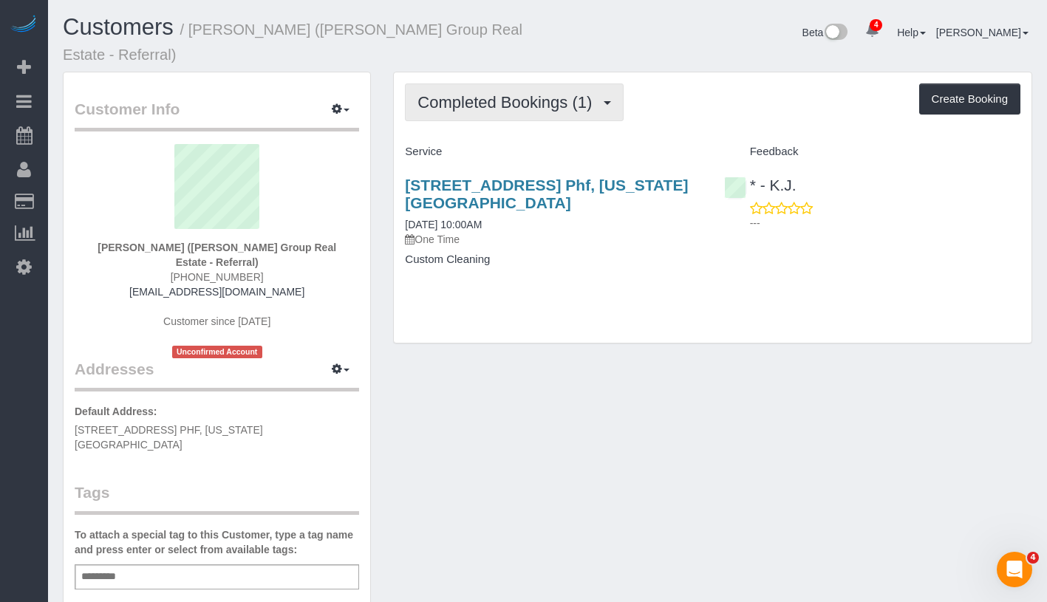
click at [530, 93] on span "Completed Bookings (1)" at bounding box center [509, 102] width 182 height 18
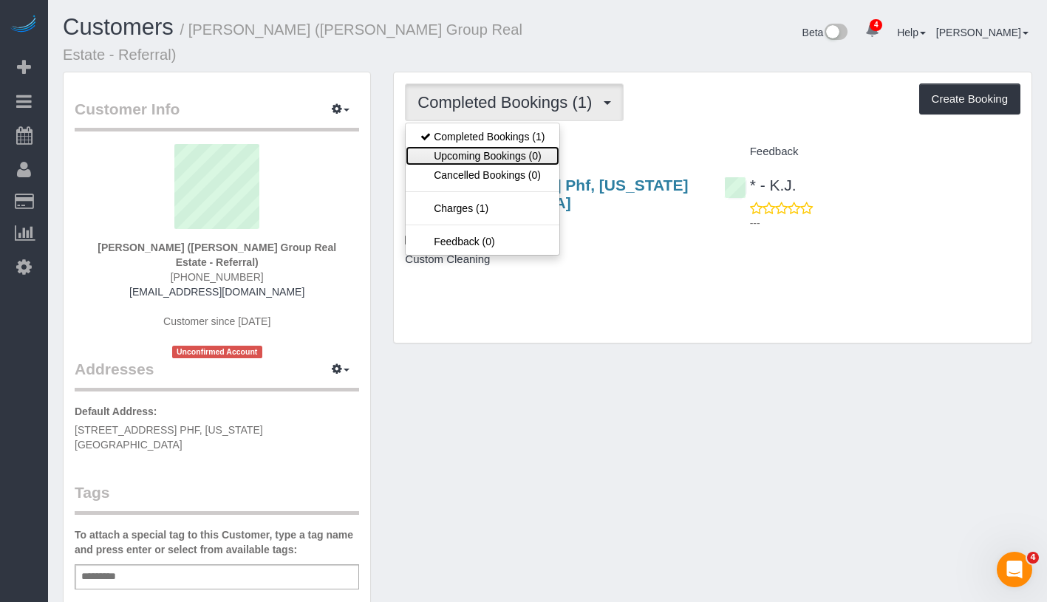
click at [506, 146] on link "Upcoming Bookings (0)" at bounding box center [483, 155] width 154 height 19
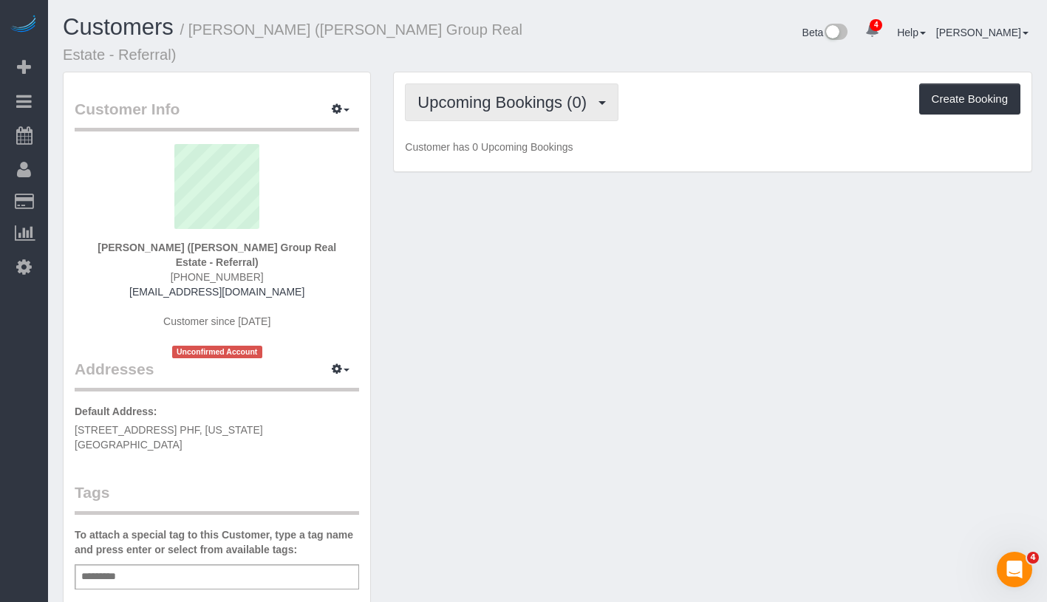
click at [454, 93] on span "Upcoming Bookings (0)" at bounding box center [506, 102] width 177 height 18
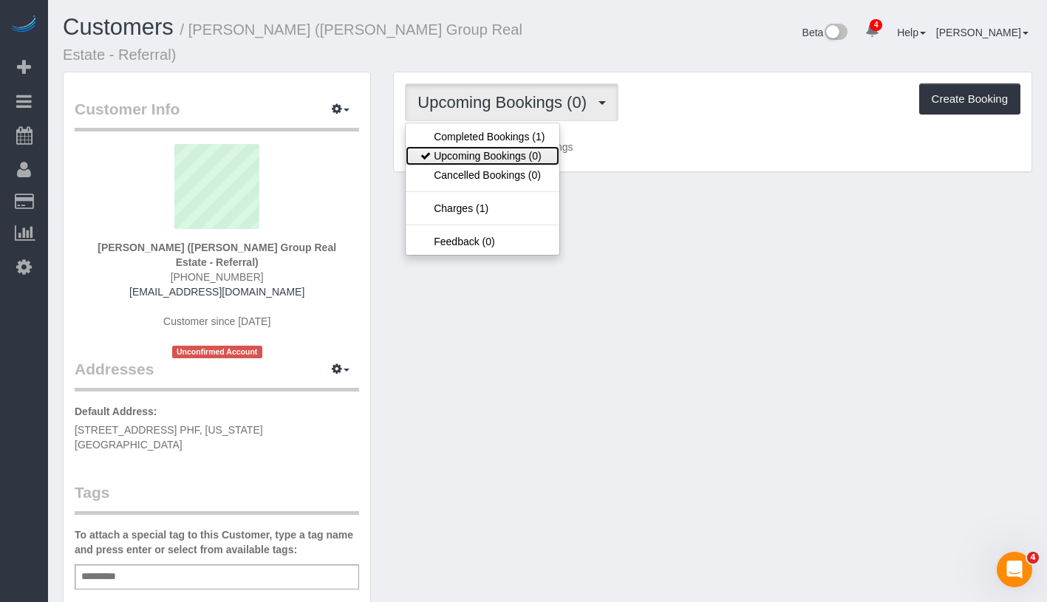
click at [495, 146] on link "Upcoming Bookings (0)" at bounding box center [483, 155] width 154 height 19
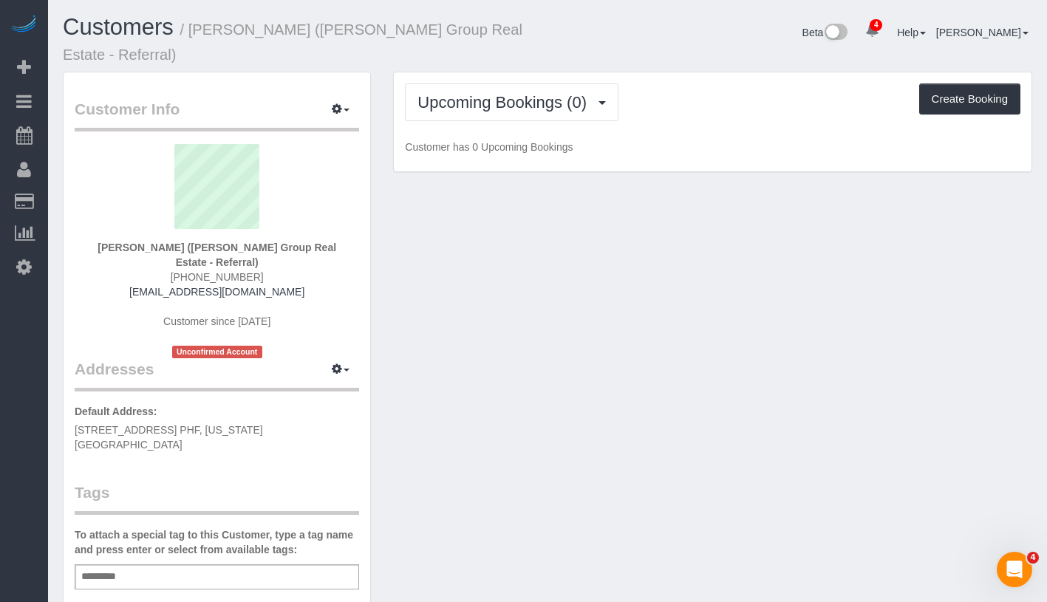
click at [686, 140] on p "Customer has 0 Upcoming Bookings" at bounding box center [713, 147] width 616 height 15
click at [566, 93] on span "Upcoming Bookings (0)" at bounding box center [506, 102] width 177 height 18
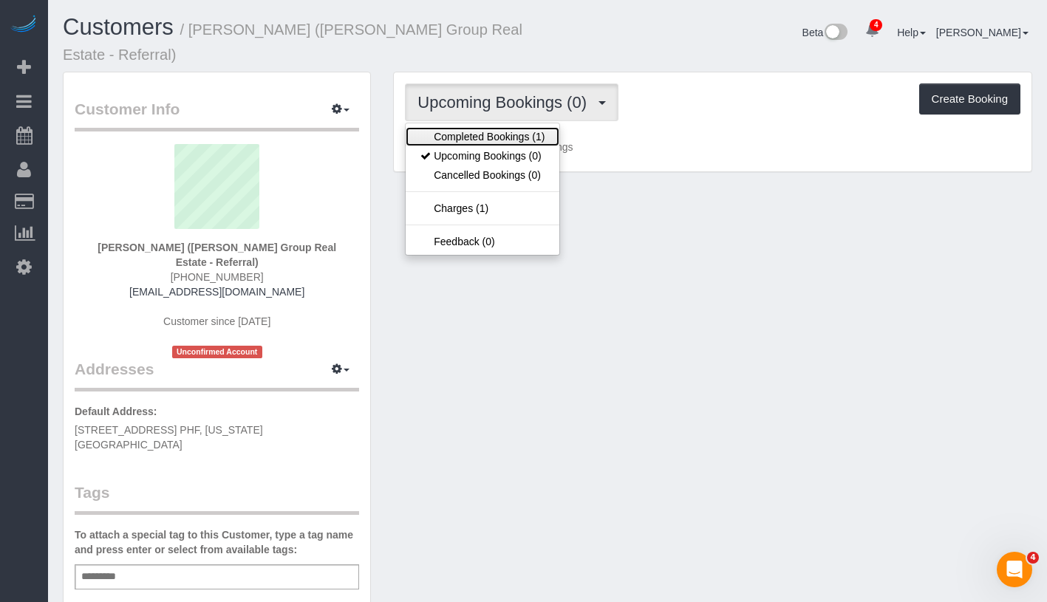
click at [537, 127] on link "Completed Bookings (1)" at bounding box center [483, 136] width 154 height 19
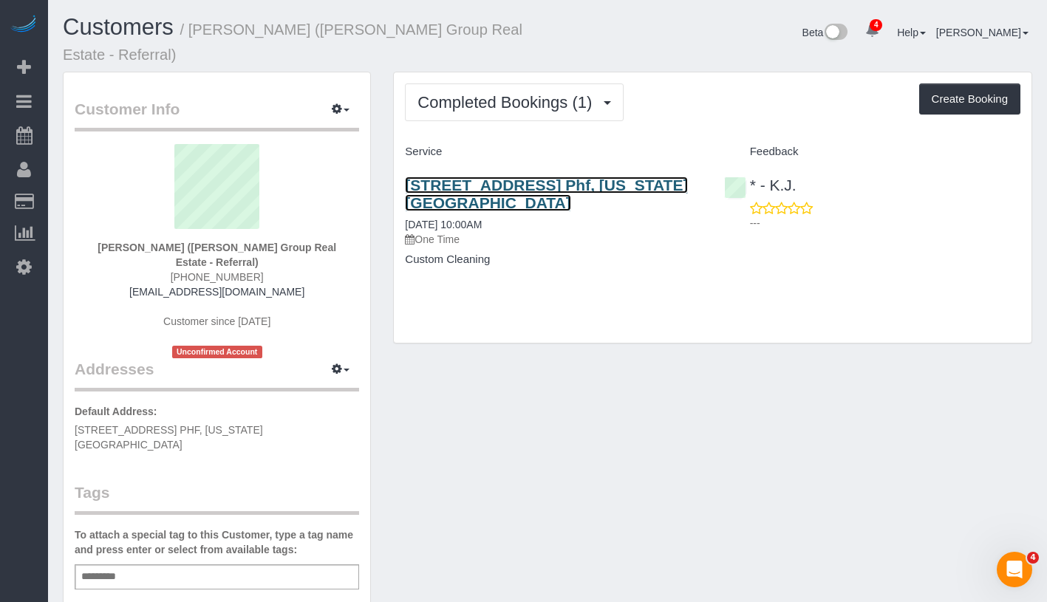
click at [543, 177] on link "[STREET_ADDRESS] Phf, [US_STATE][GEOGRAPHIC_DATA]" at bounding box center [546, 194] width 283 height 34
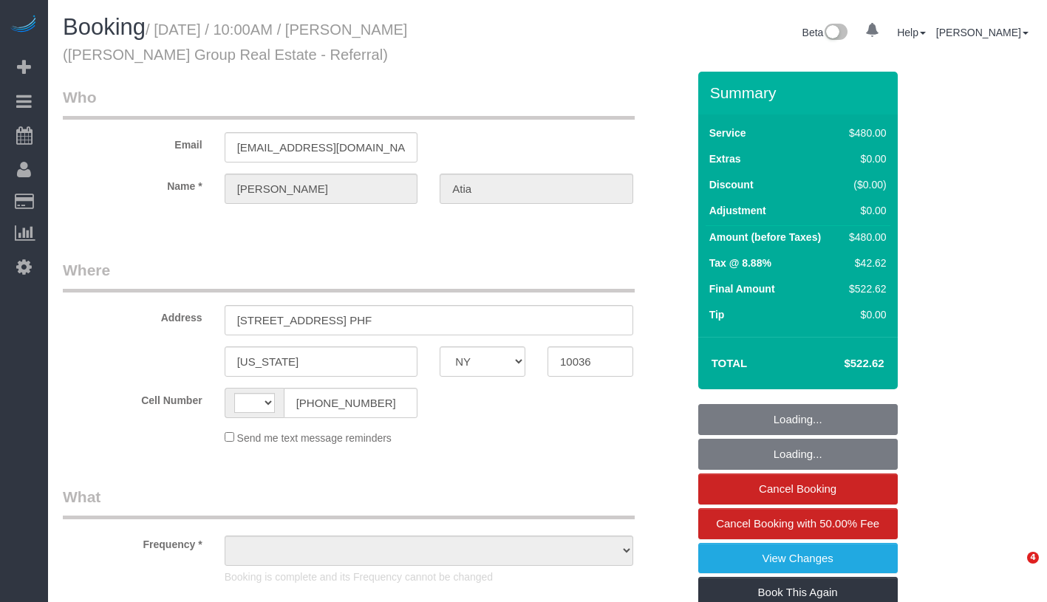
select select "NY"
select select "string:[GEOGRAPHIC_DATA]"
select select "number:89"
select select "number:90"
select select "number:15"
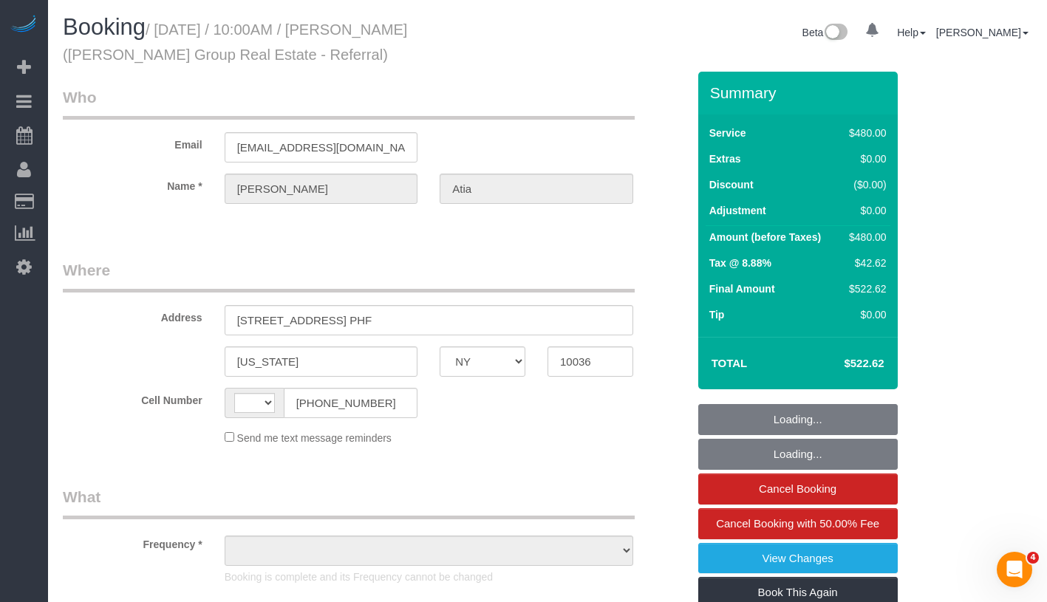
select select "number:6"
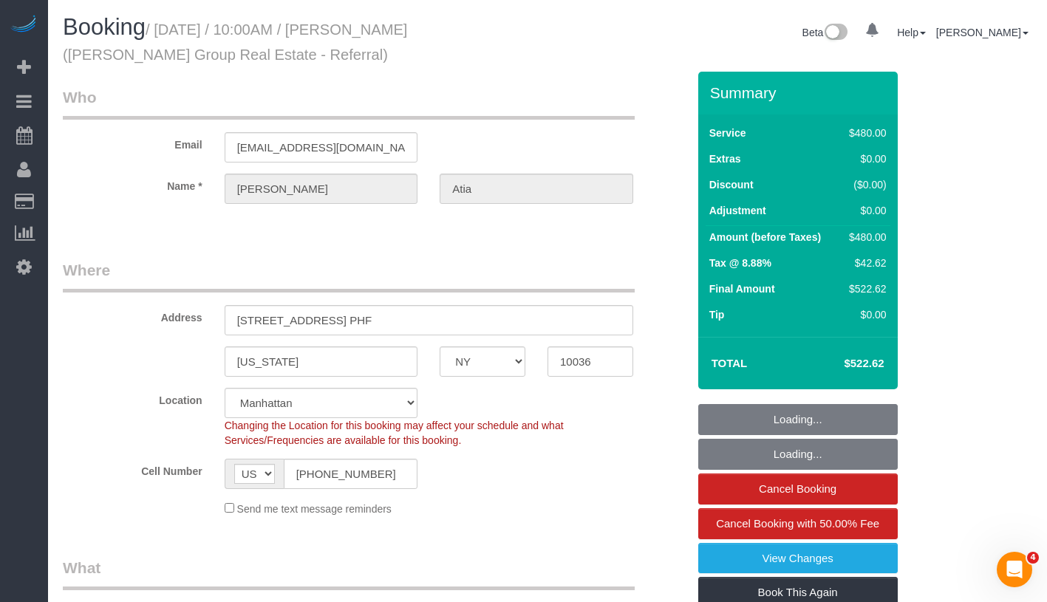
select select "string:stripe-pm_1RxwrB4VGloSiKo7jZeTVqLv"
select select "object:824"
select select "2"
select select "180"
select select "spot1"
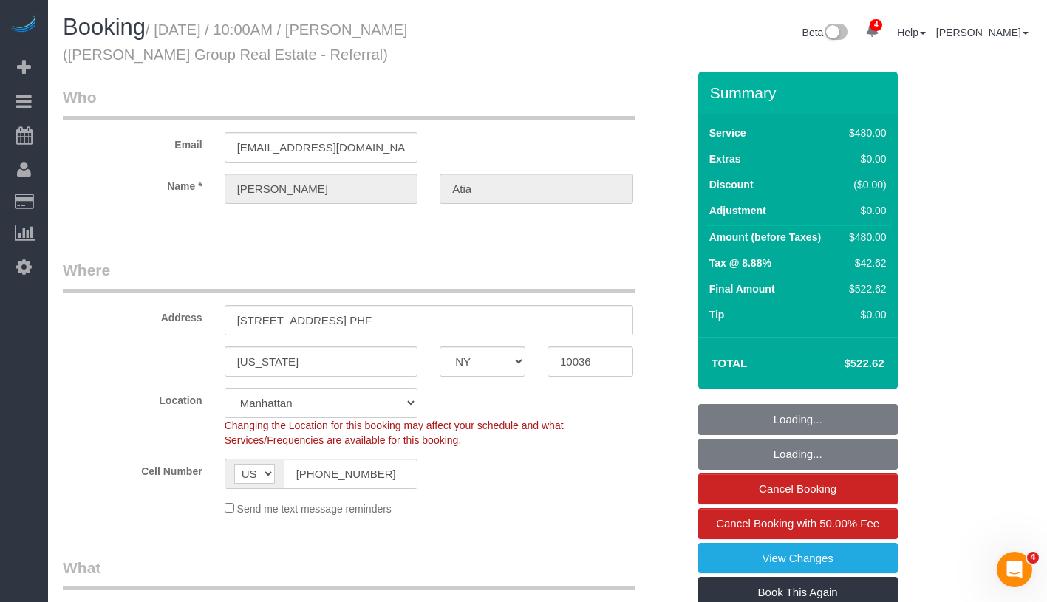
select select "object:1377"
click at [871, 596] on link "Book This Again" at bounding box center [798, 592] width 200 height 31
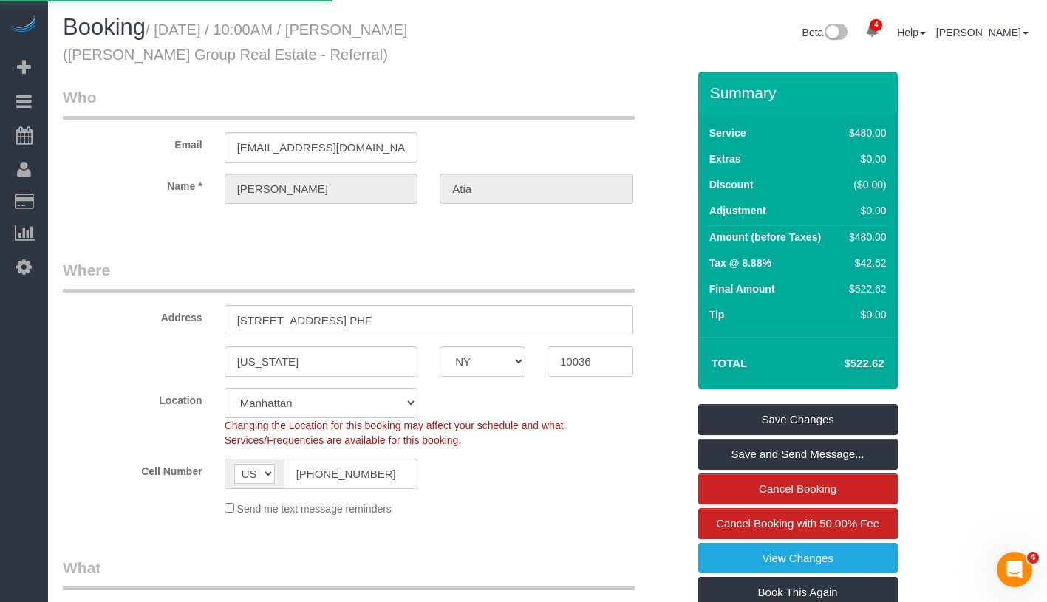
select select "NY"
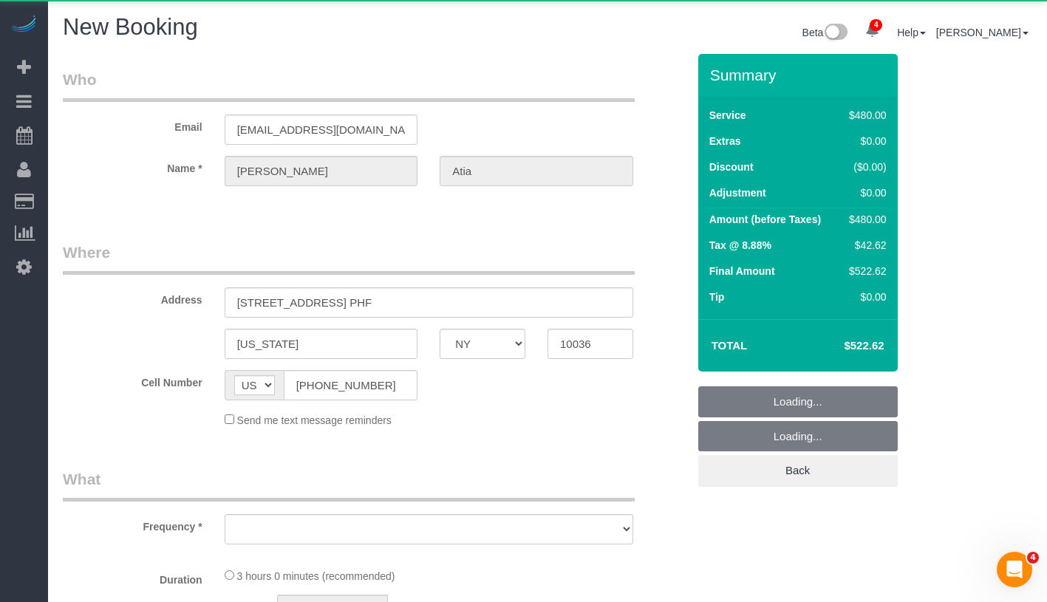
select select "object:2202"
select select "number:89"
select select "number:90"
select select "number:15"
select select "number:6"
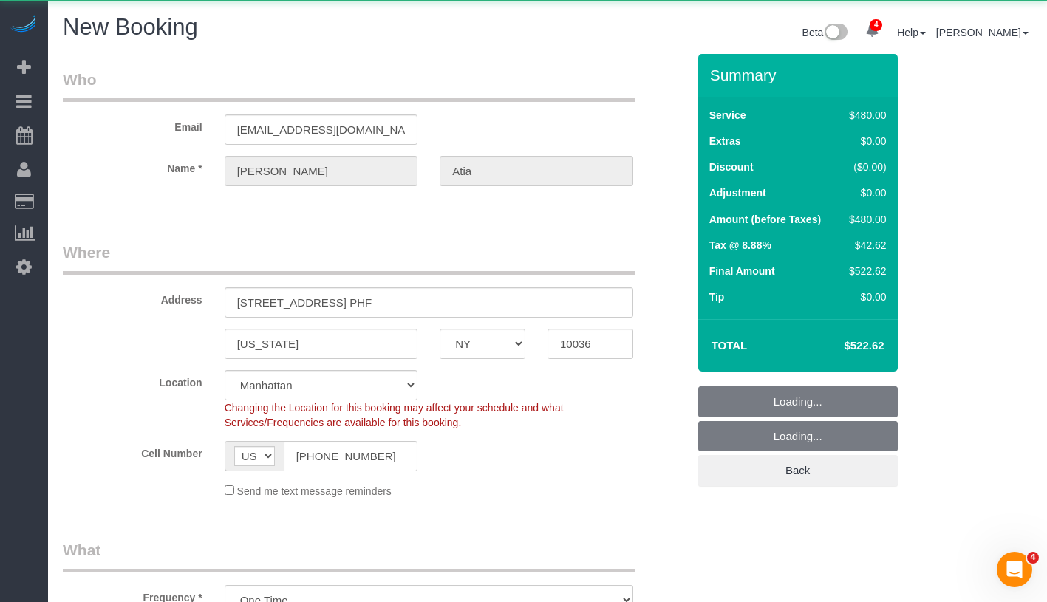
select select "object:2746"
select select "string:stripe-pm_1RxwrB4VGloSiKo7jZeTVqLv"
select select "2"
select select "180"
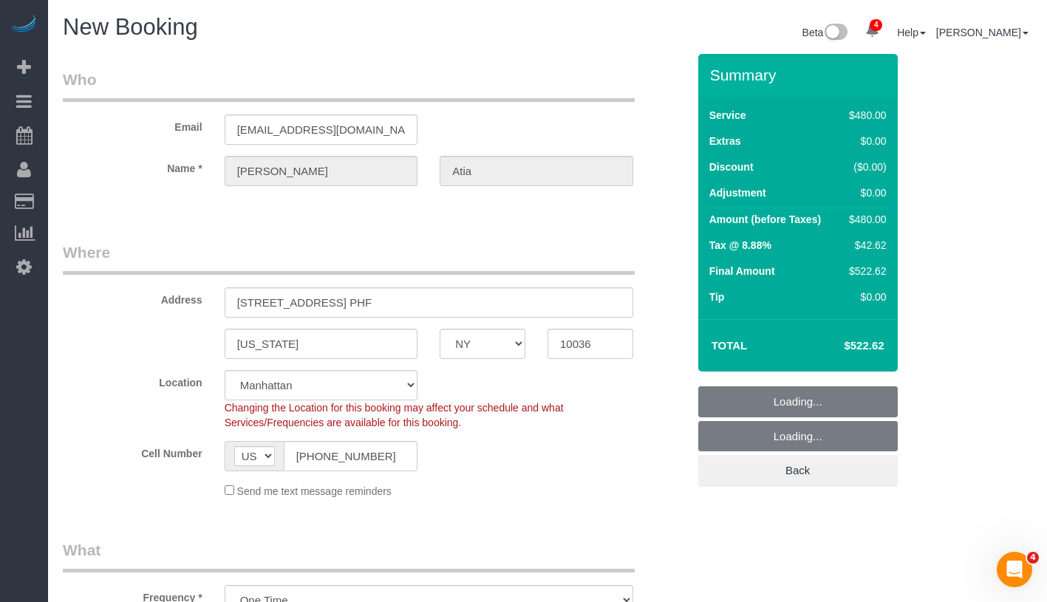
select select "object:2755"
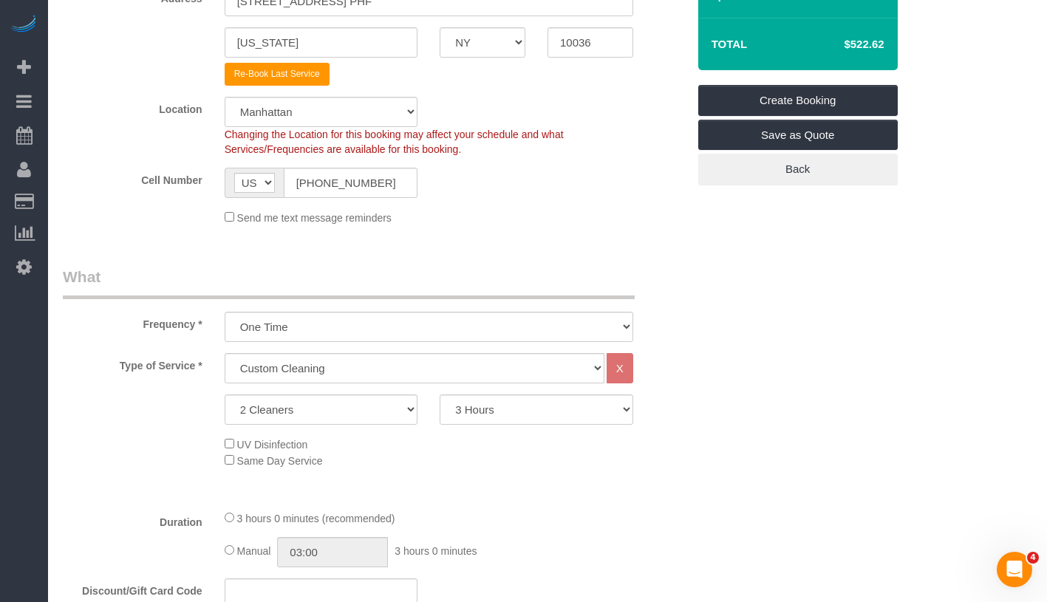
scroll to position [369, 0]
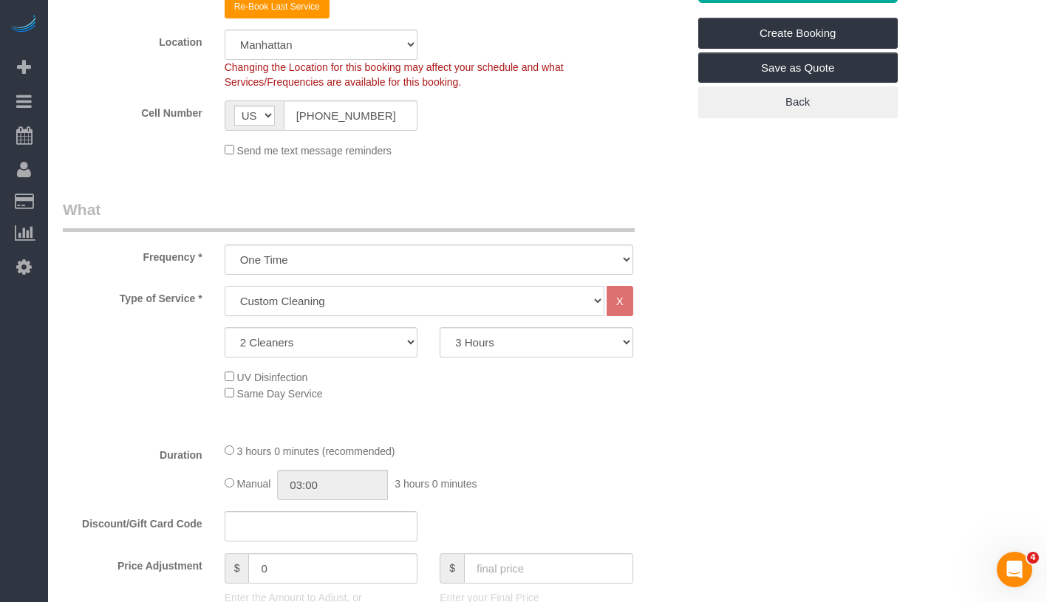
click at [392, 293] on select "Under 1,000 sq. ft. 1,001 - 1,500 sq. ft. 1,500+ sq. ft. Custom Cleaning Office…" at bounding box center [415, 301] width 380 height 30
select select "216"
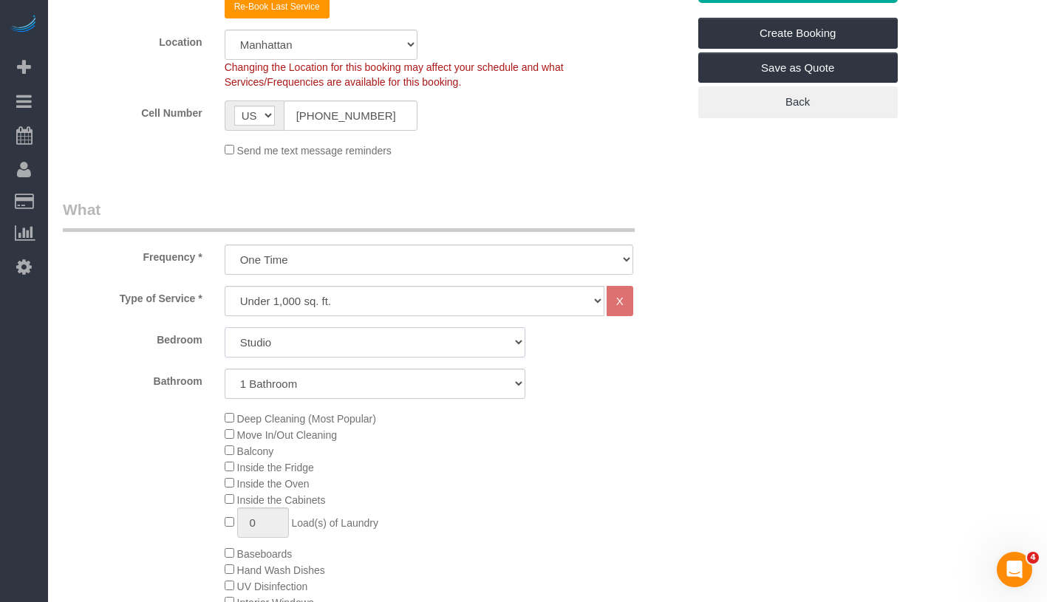
click at [390, 341] on select "Studio 1 Bedroom 2 Bedrooms 3 Bedrooms" at bounding box center [375, 342] width 301 height 30
select select "2"
click at [364, 382] on select "1 Bathroom 2 Bathrooms" at bounding box center [375, 384] width 301 height 30
select select "2"
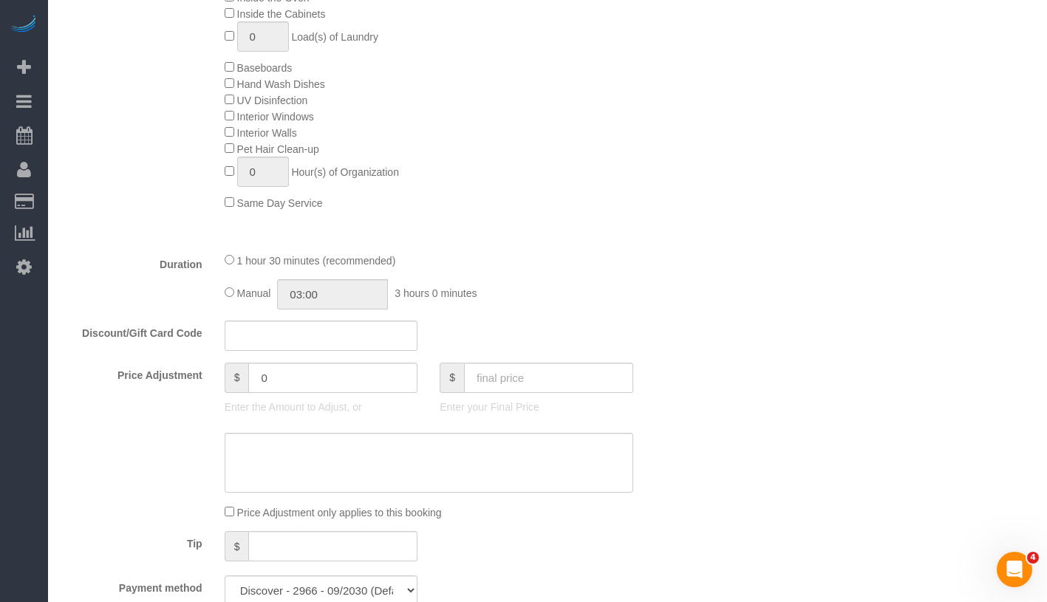
scroll to position [865, 0]
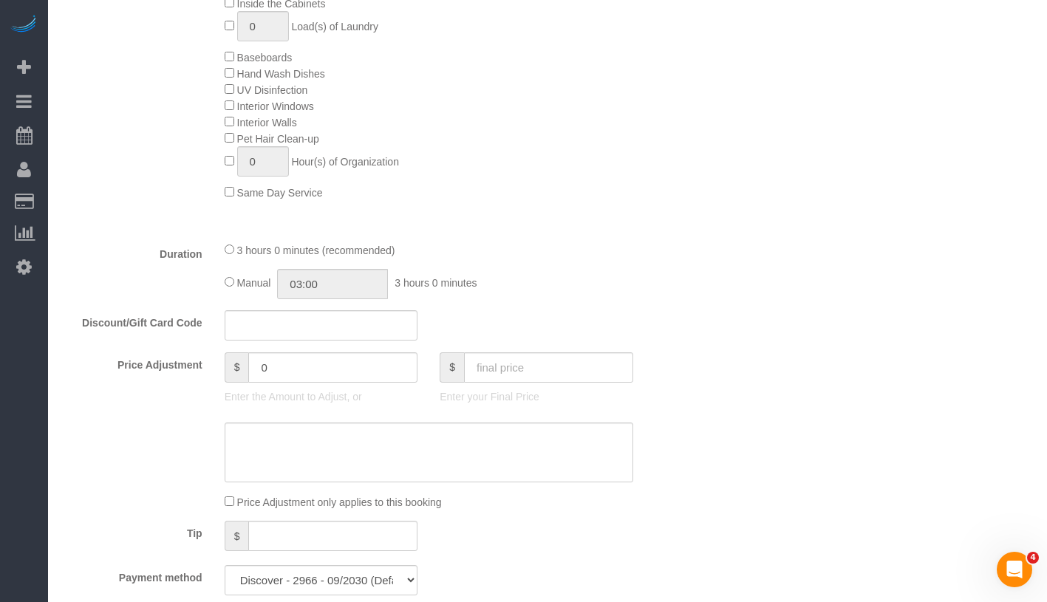
click at [222, 277] on div "3 hours 0 minutes (recommended) Manual 03:00 3 hours 0 minutes" at bounding box center [429, 271] width 431 height 58
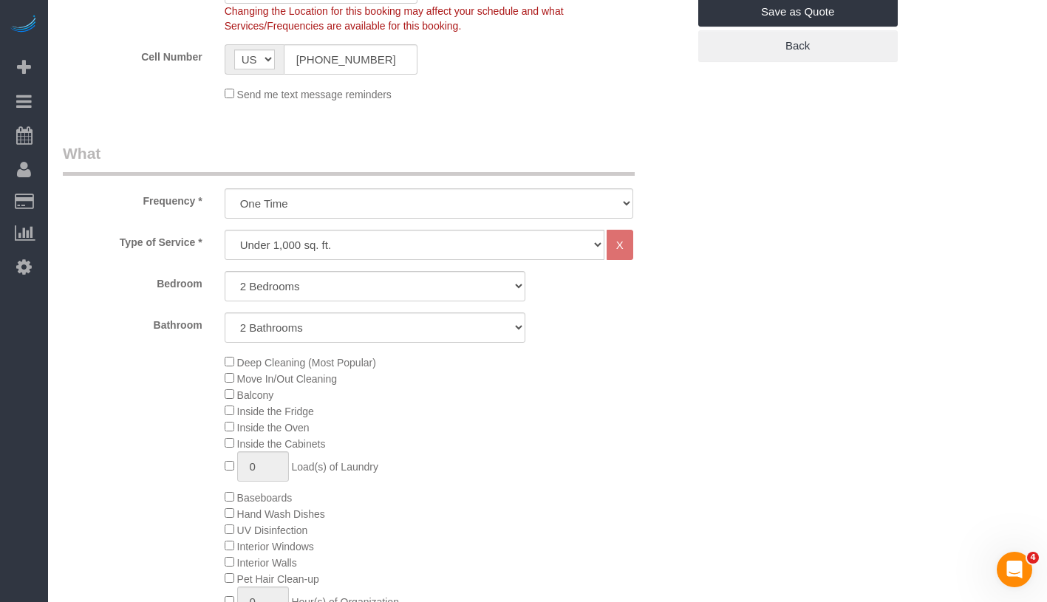
scroll to position [0, 0]
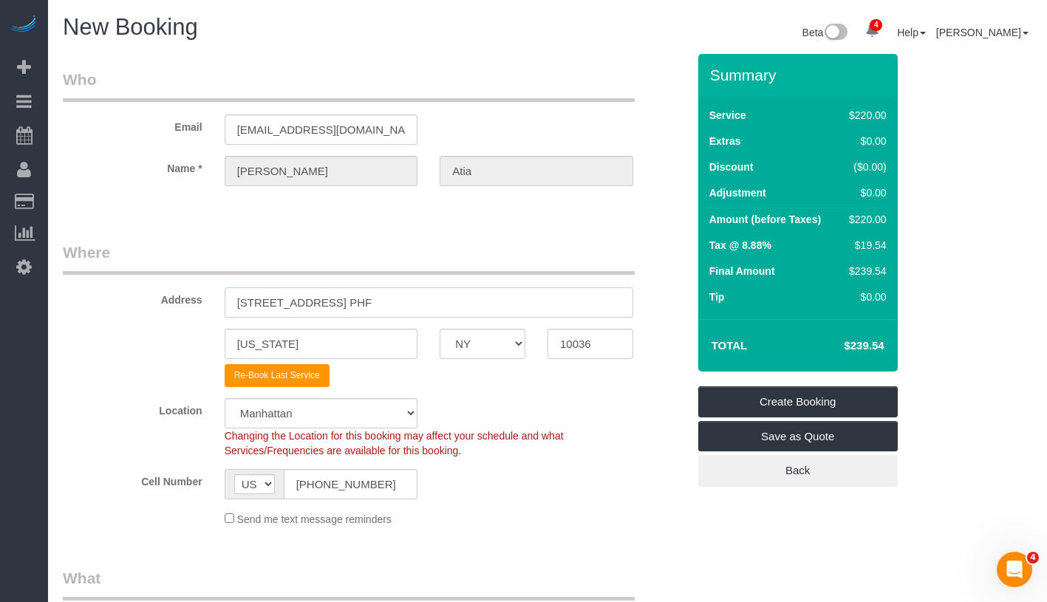
drag, startPoint x: 233, startPoint y: 302, endPoint x: 422, endPoint y: 301, distance: 189.2
click at [422, 301] on input "[STREET_ADDRESS] PHF" at bounding box center [429, 302] width 409 height 30
click at [427, 294] on input "[STREET_ADDRESS] PHF" at bounding box center [429, 302] width 409 height 30
drag, startPoint x: 376, startPoint y: 303, endPoint x: 436, endPoint y: 301, distance: 59.9
click at [436, 301] on input "[STREET_ADDRESS] PHF" at bounding box center [429, 302] width 409 height 30
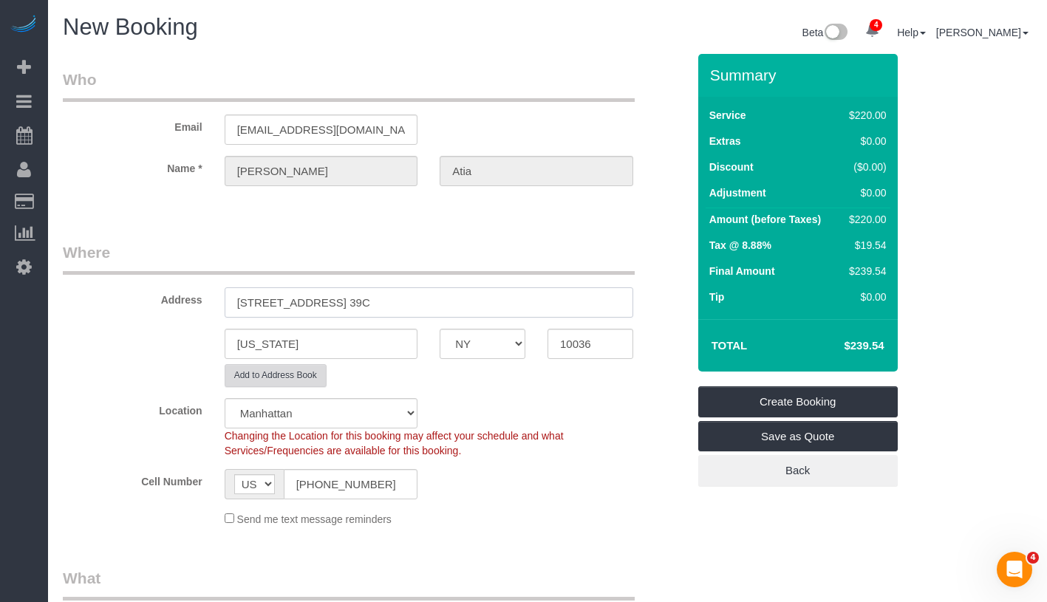
type input "[STREET_ADDRESS] 39C"
click at [278, 382] on button "Add to Address Book" at bounding box center [276, 375] width 102 height 23
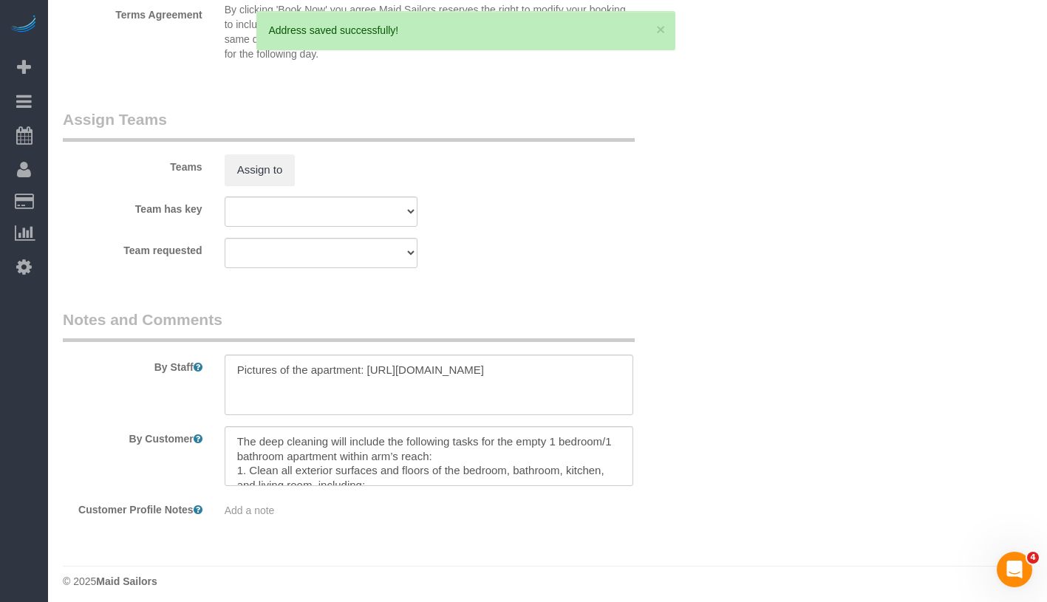
scroll to position [1855, 0]
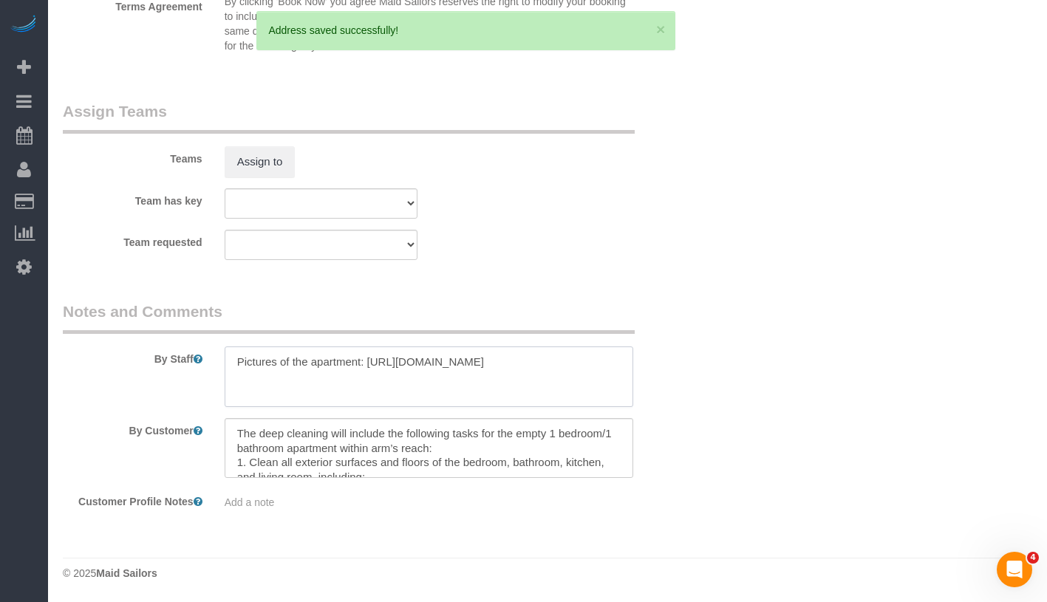
drag, startPoint x: 385, startPoint y: 379, endPoint x: 229, endPoint y: 345, distance: 159.6
click at [229, 347] on div at bounding box center [429, 377] width 431 height 61
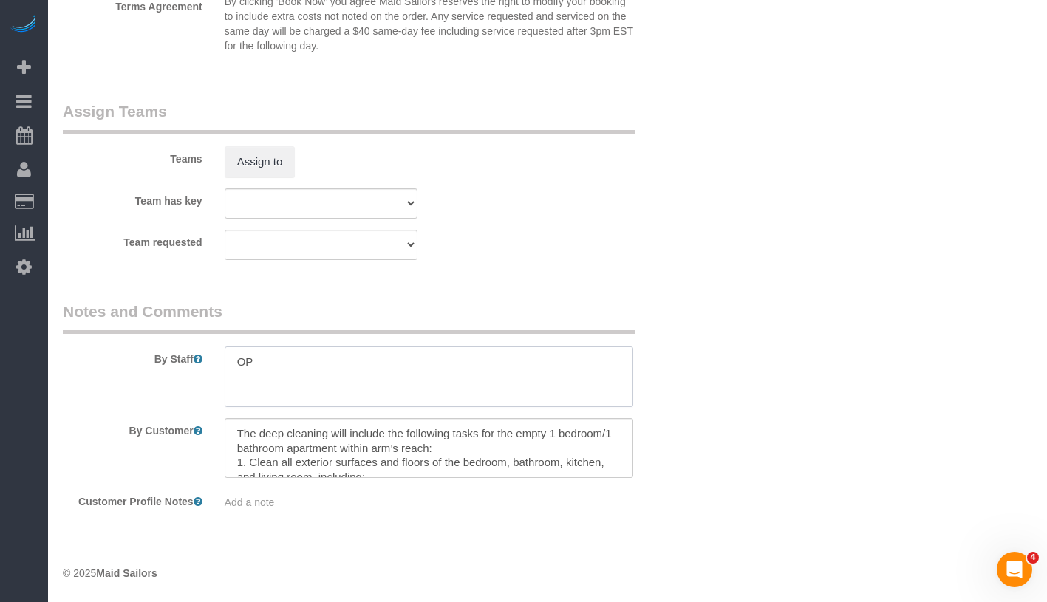
type textarea "O"
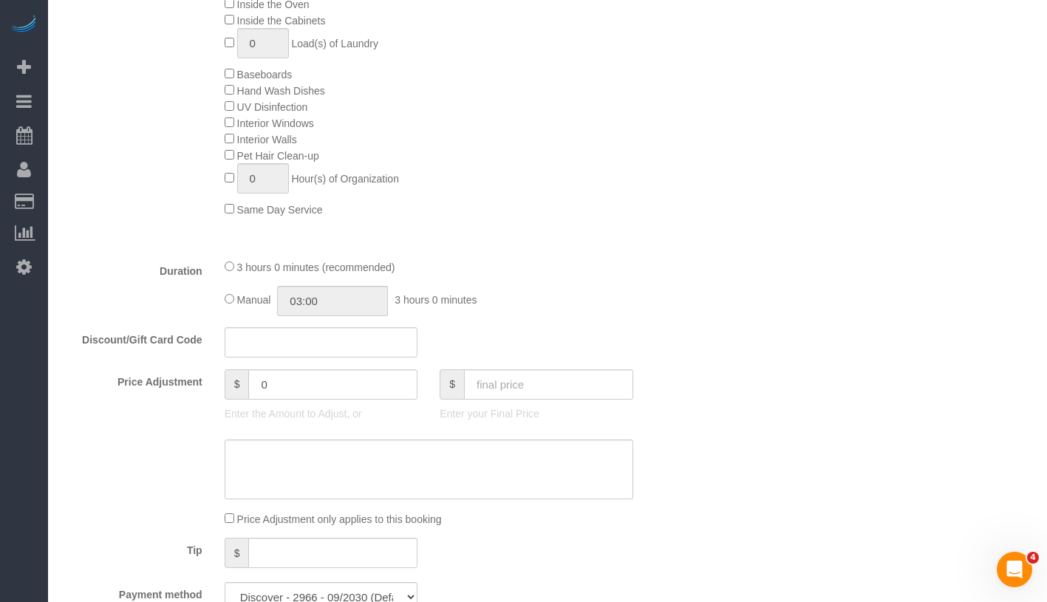
scroll to position [848, 0]
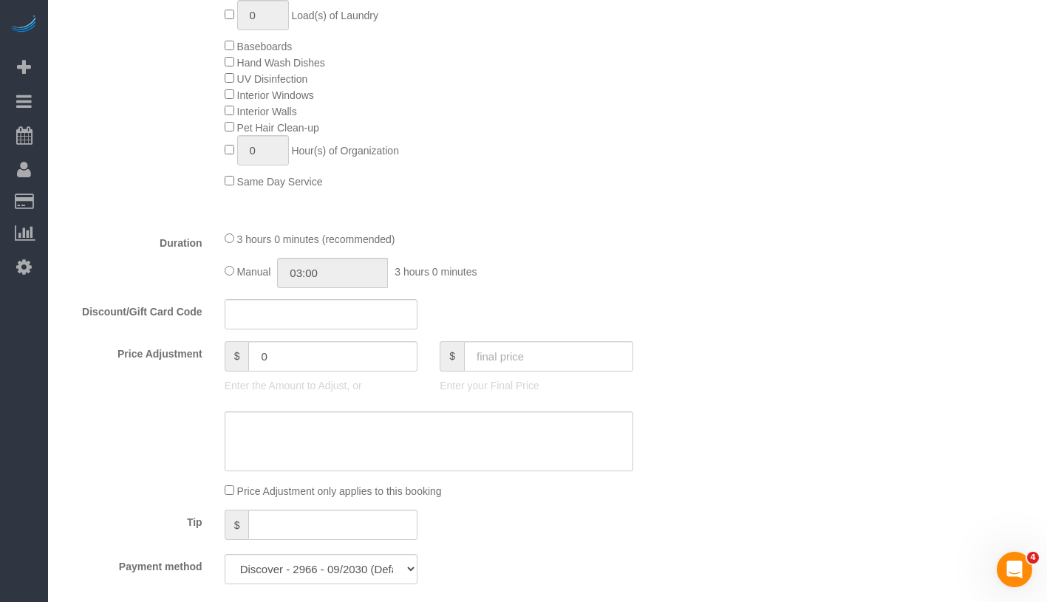
type textarea "Orion Building"
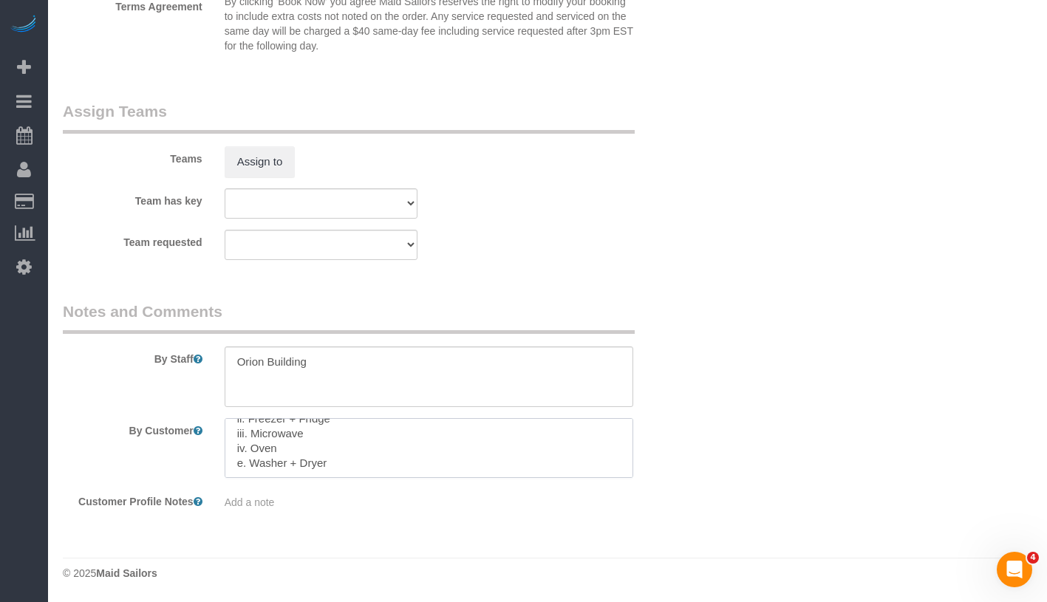
scroll to position [0, 0]
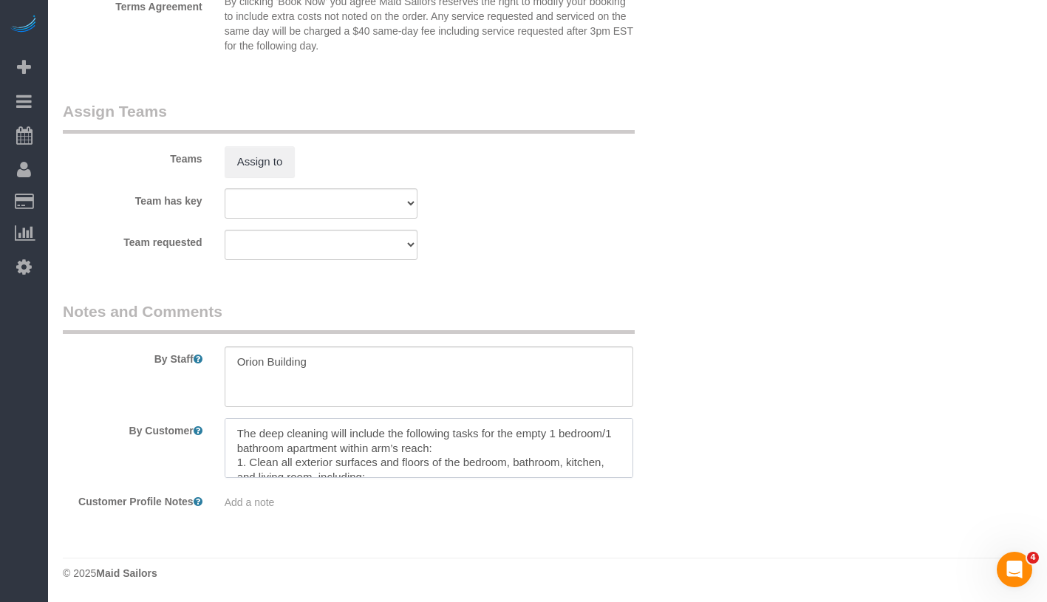
drag, startPoint x: 383, startPoint y: 465, endPoint x: 226, endPoint y: 355, distance: 191.1
click at [226, 355] on sui-booking-comments "By Staff By Customer Customer Profile Notes Add a note" at bounding box center [375, 406] width 624 height 210
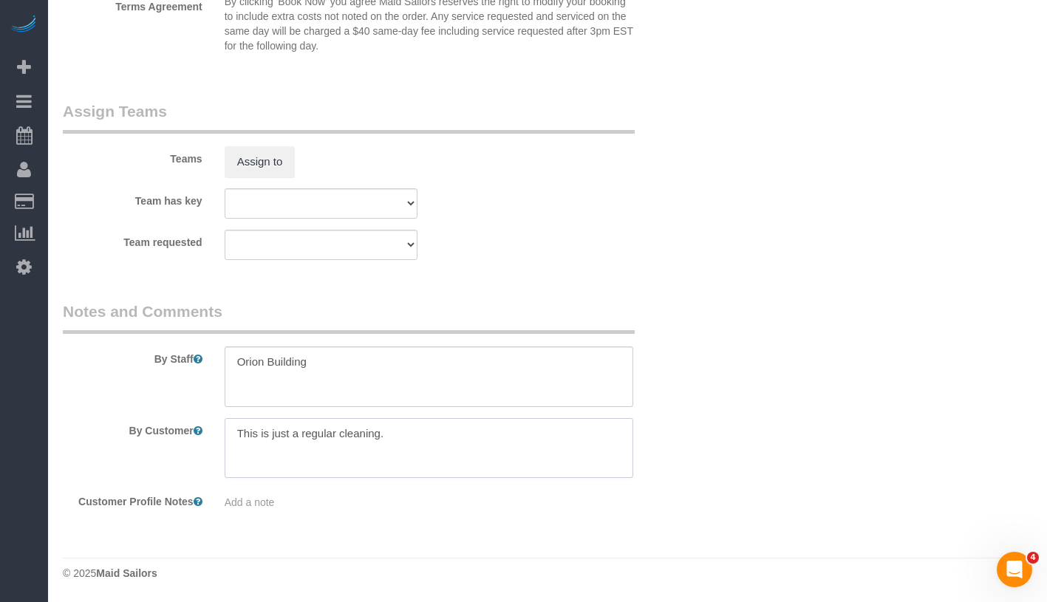
type textarea "This is just a regular cleaning."
drag, startPoint x: 226, startPoint y: 354, endPoint x: 324, endPoint y: 132, distance: 242.5
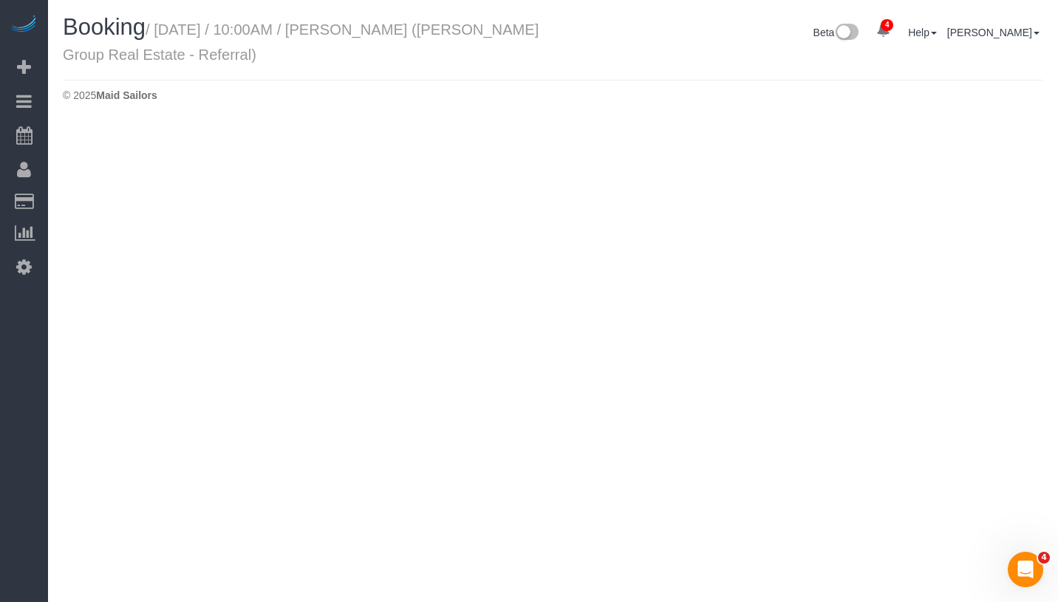
select select "NY"
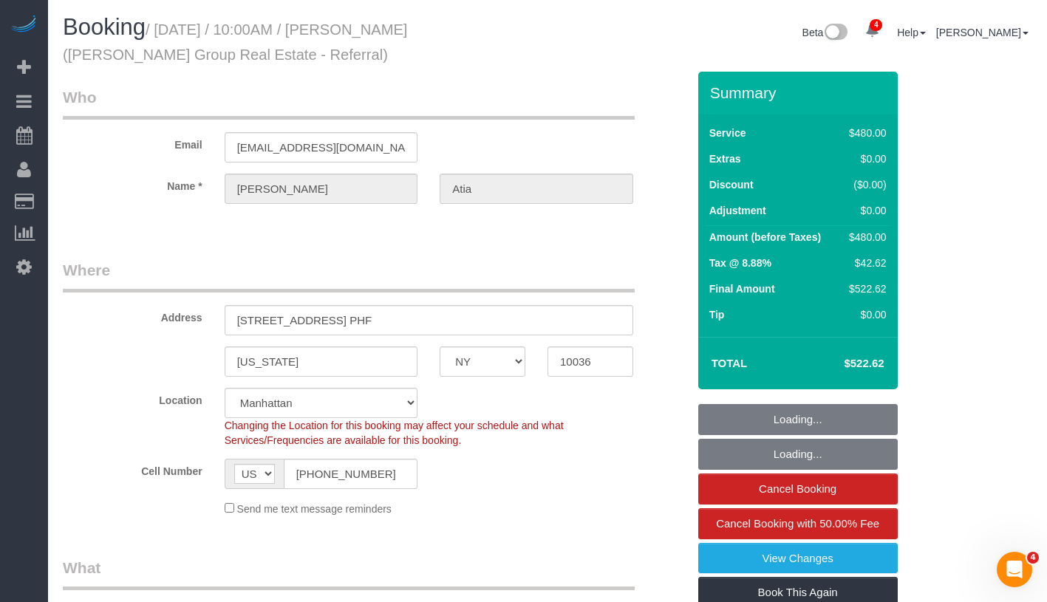
select select "string:stripe-pm_1RxwrB4VGloSiKo7jZeTVqLv"
select select "object:3173"
select select "2"
select select "180"
select select "spot11"
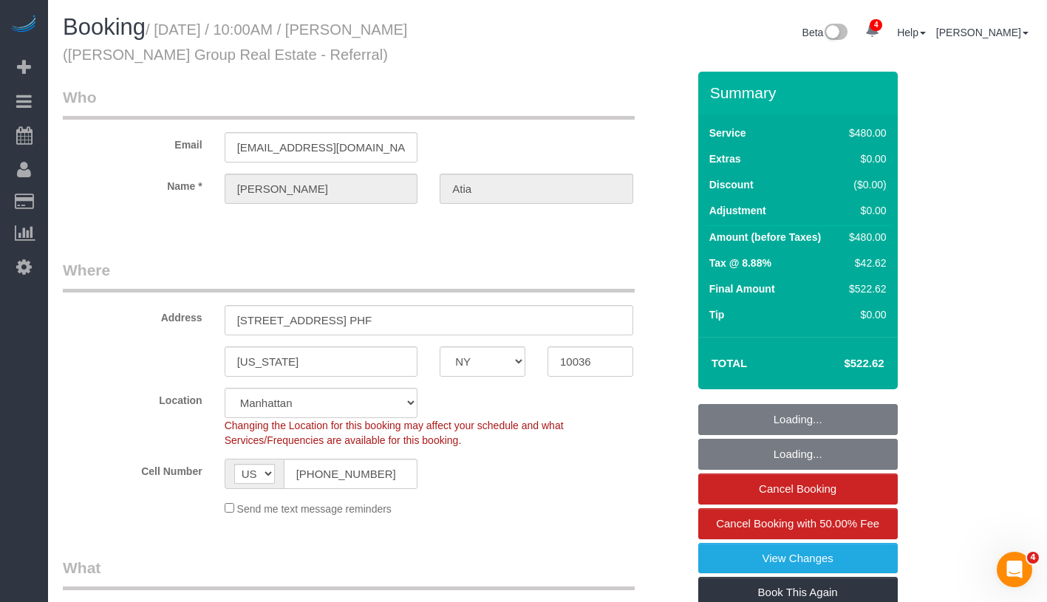
select select "number:89"
select select "number:90"
select select "number:15"
select select "number:6"
select select "object:3871"
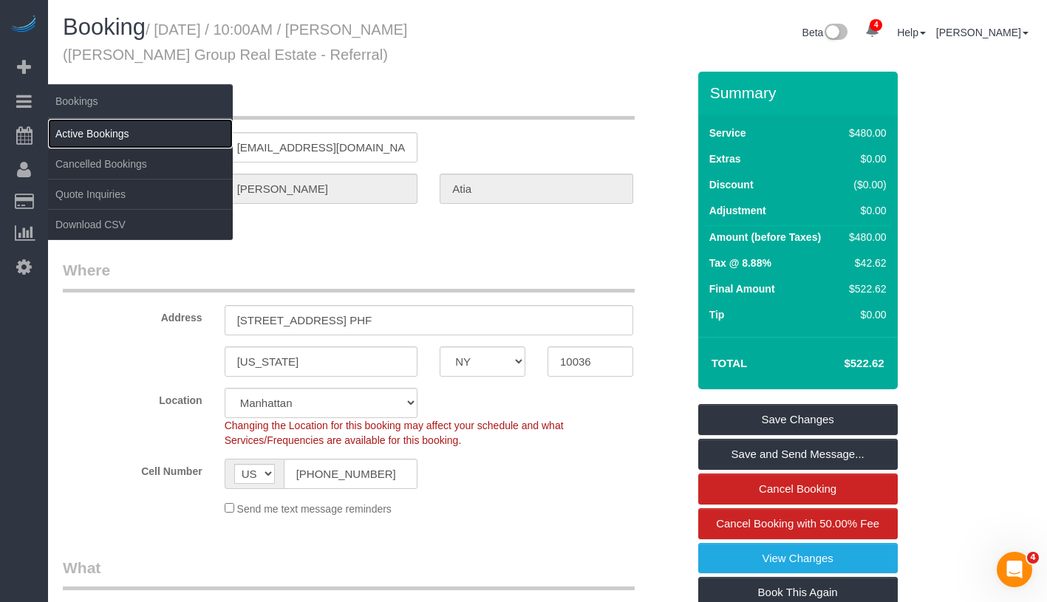
click at [113, 137] on link "Active Bookings" at bounding box center [140, 134] width 185 height 30
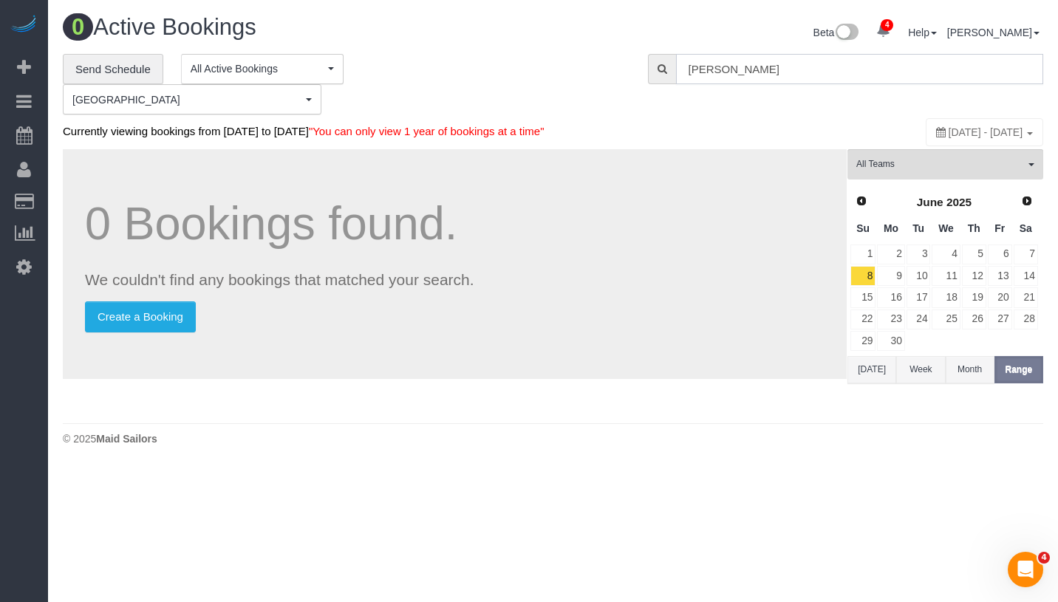
click at [775, 62] on input "[PERSON_NAME]" at bounding box center [859, 69] width 367 height 30
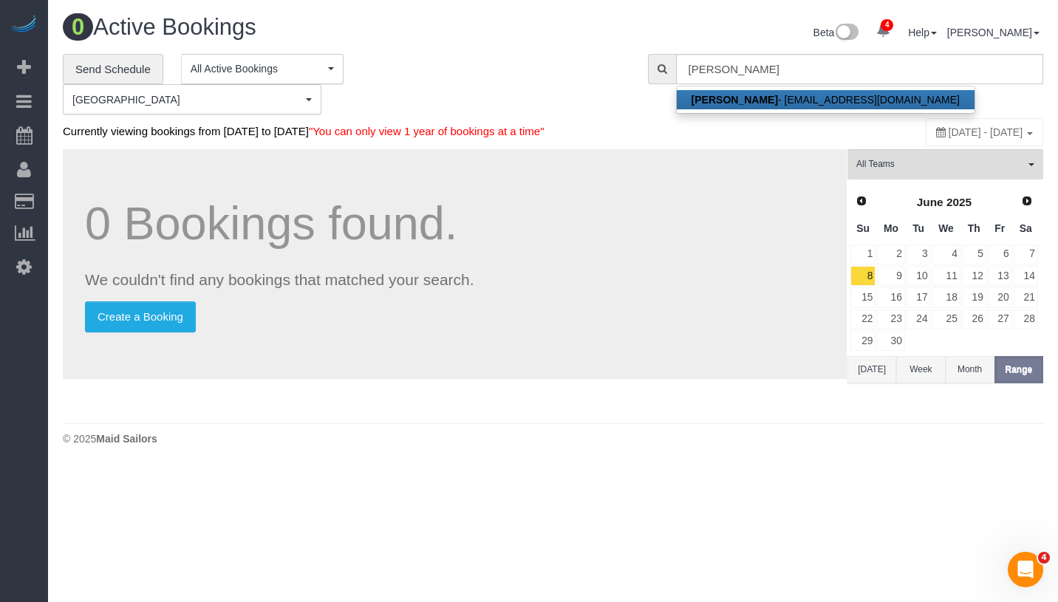
click at [757, 103] on link "[PERSON_NAME] - [EMAIL_ADDRESS][DOMAIN_NAME]" at bounding box center [826, 99] width 298 height 19
type input "[EMAIL_ADDRESS][DOMAIN_NAME]"
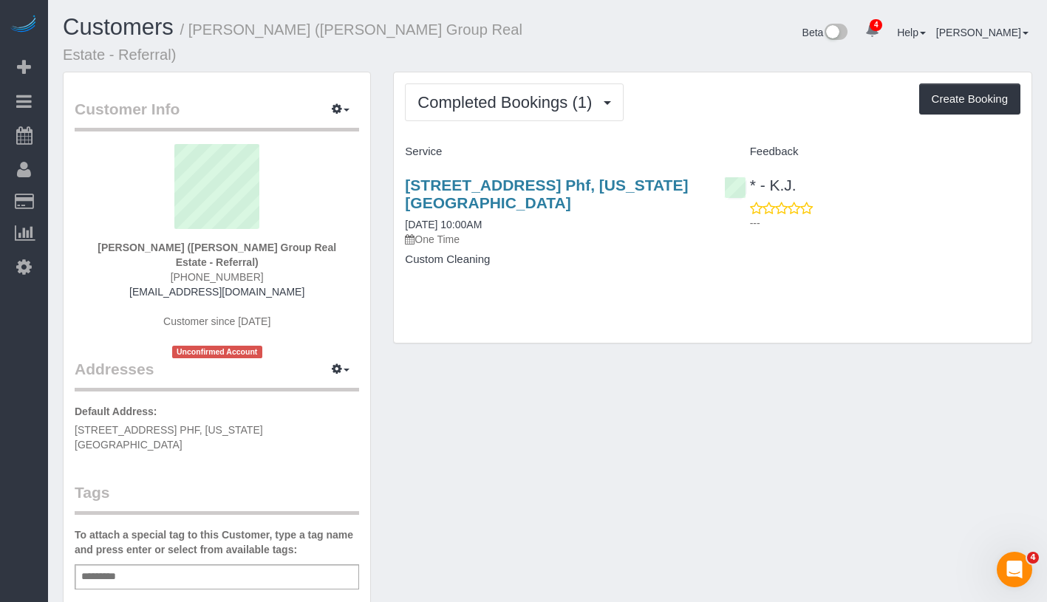
click at [450, 108] on div "Completed Bookings (1) Completed Bookings (1) Upcoming Bookings (0) Cancelled B…" at bounding box center [713, 207] width 638 height 270
click at [474, 94] on button "Completed Bookings (1)" at bounding box center [514, 103] width 219 height 38
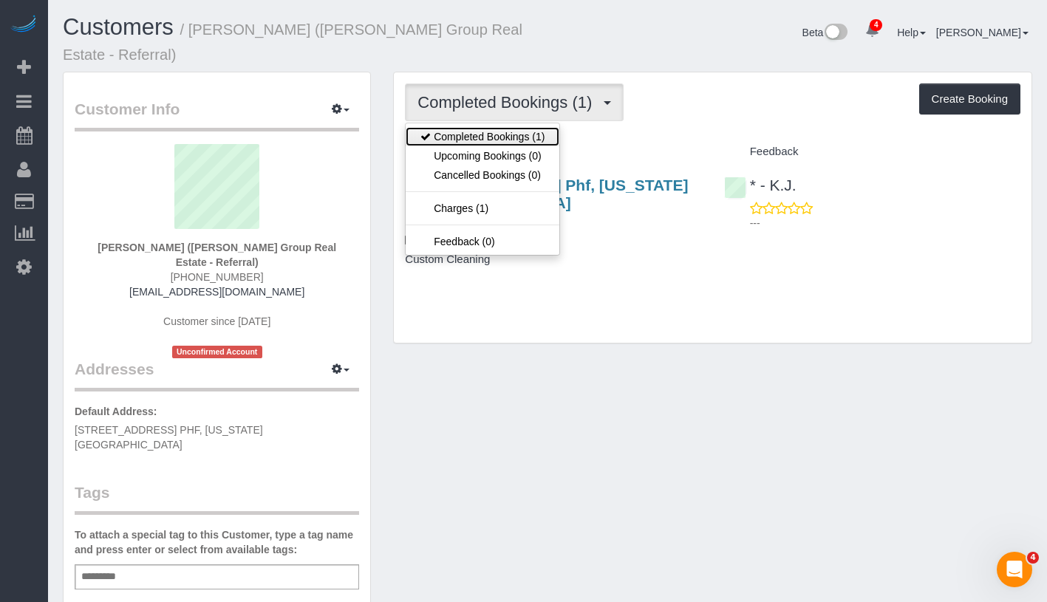
click at [477, 127] on link "Completed Bookings (1)" at bounding box center [483, 136] width 154 height 19
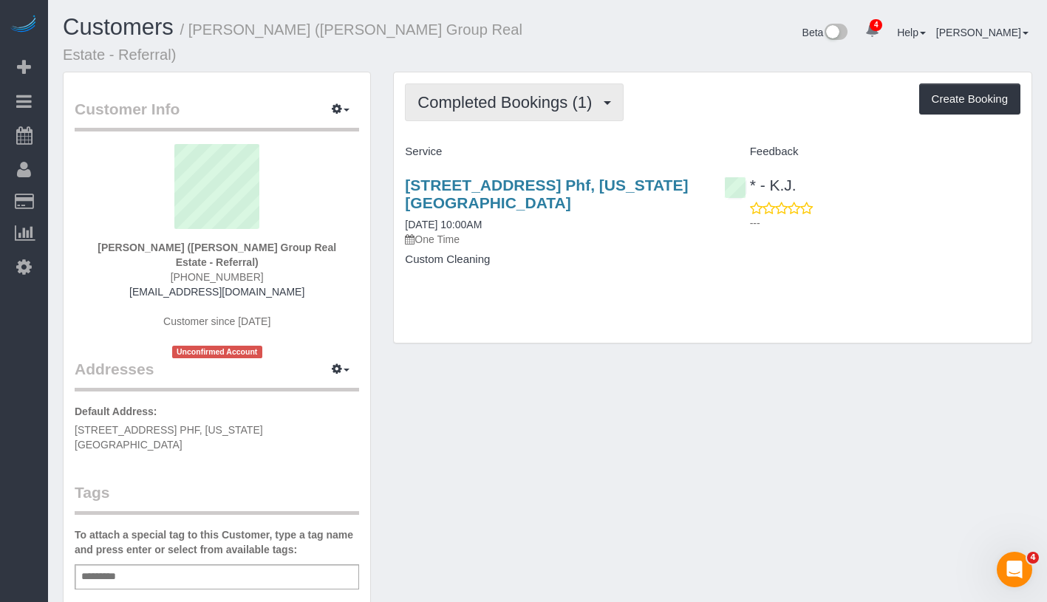
click at [503, 93] on span "Completed Bookings (1)" at bounding box center [509, 102] width 182 height 18
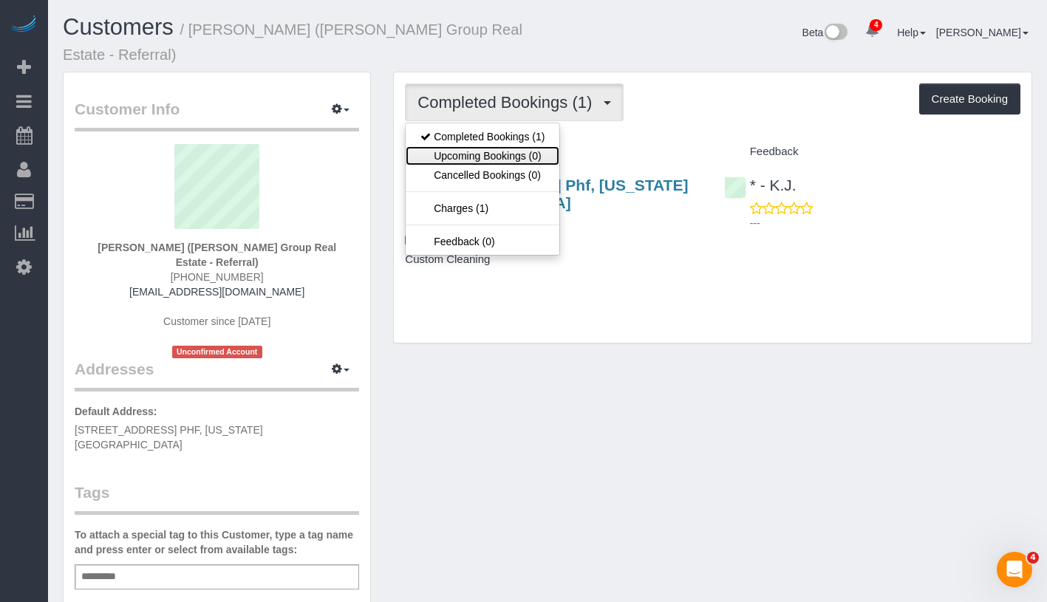
click at [502, 146] on link "Upcoming Bookings (0)" at bounding box center [483, 155] width 154 height 19
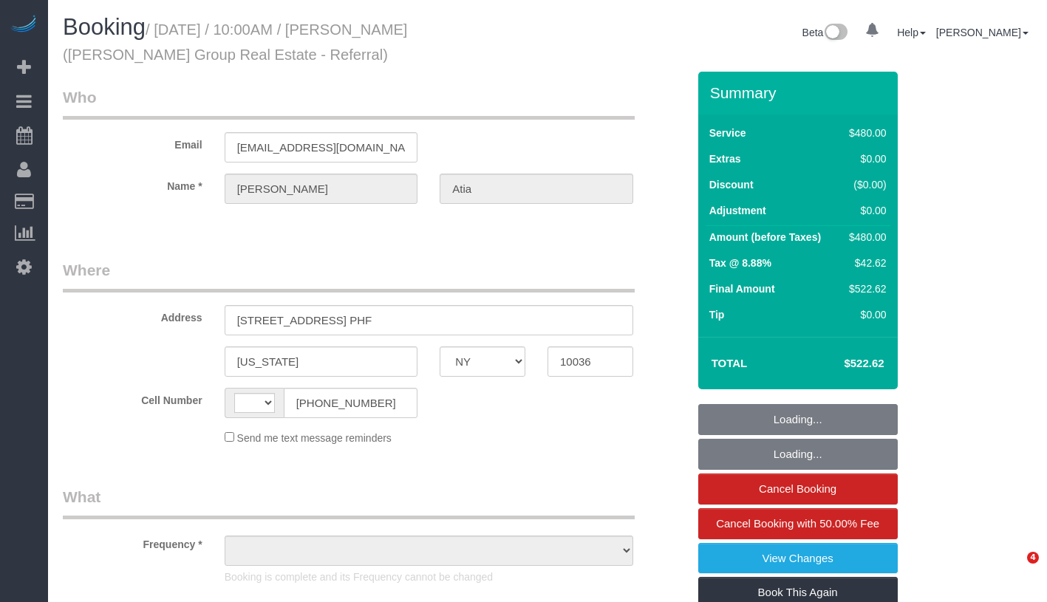
select select "NY"
select select "object:430"
select select "number:89"
select select "number:90"
select select "number:15"
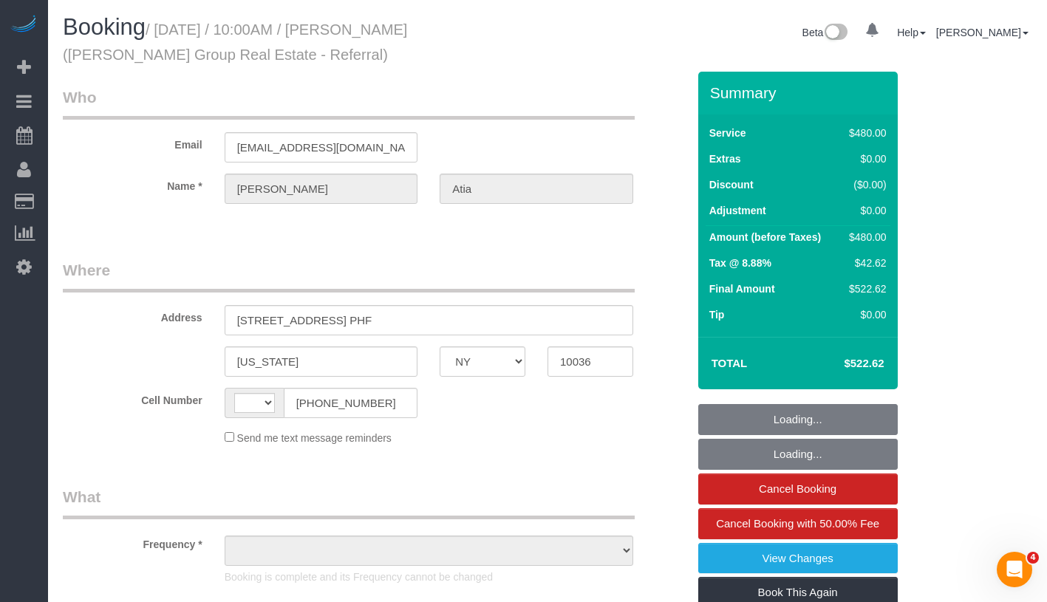
select select "number:6"
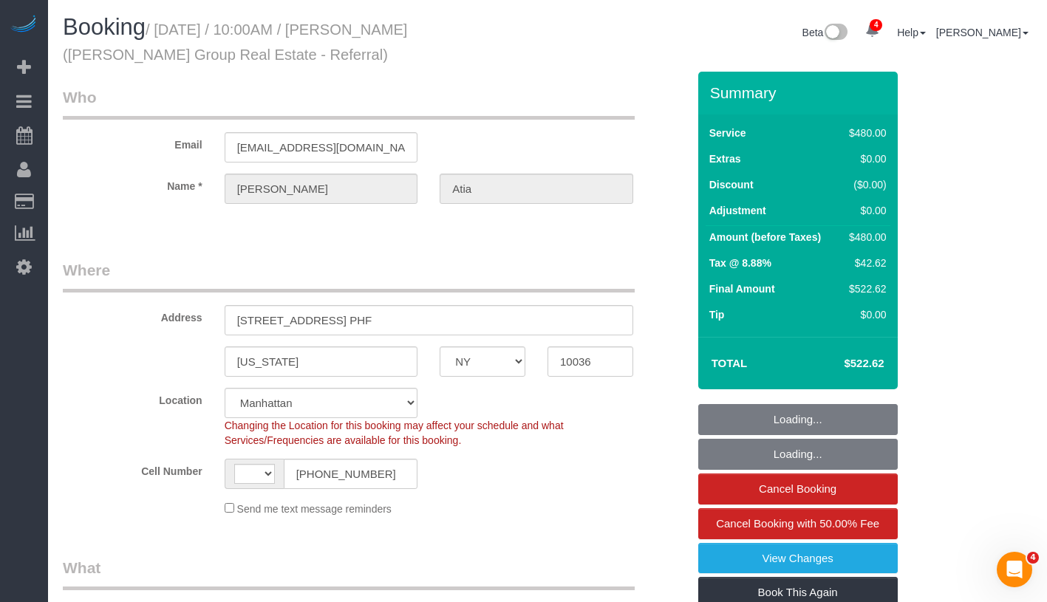
select select "object:581"
select select "string:[GEOGRAPHIC_DATA]"
select select "string:stripe-pm_1RxwrB4VGloSiKo7jZeTVqLv"
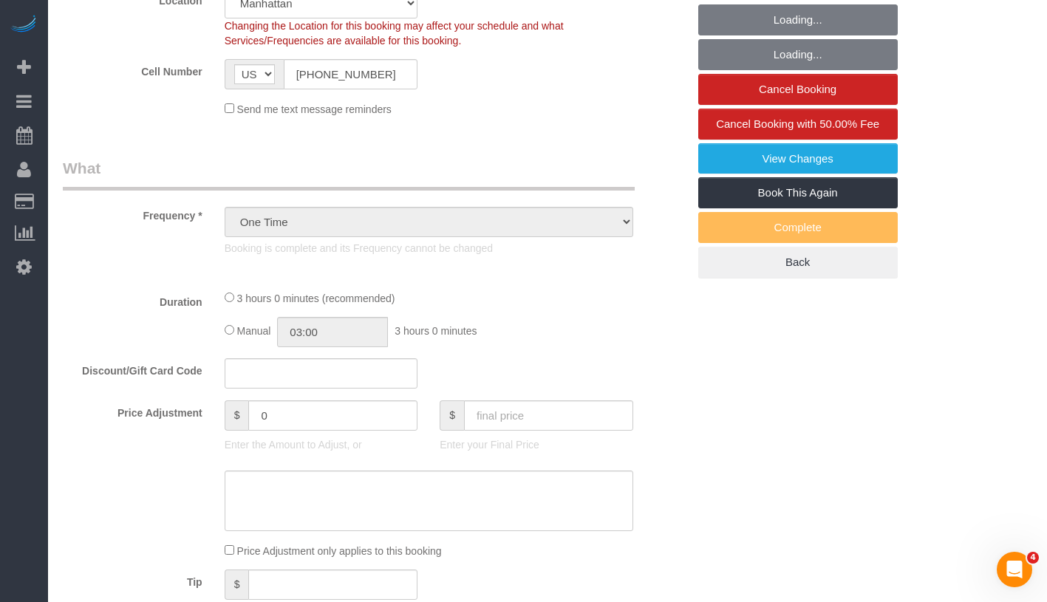
select select "2"
select select "180"
select select "spot1"
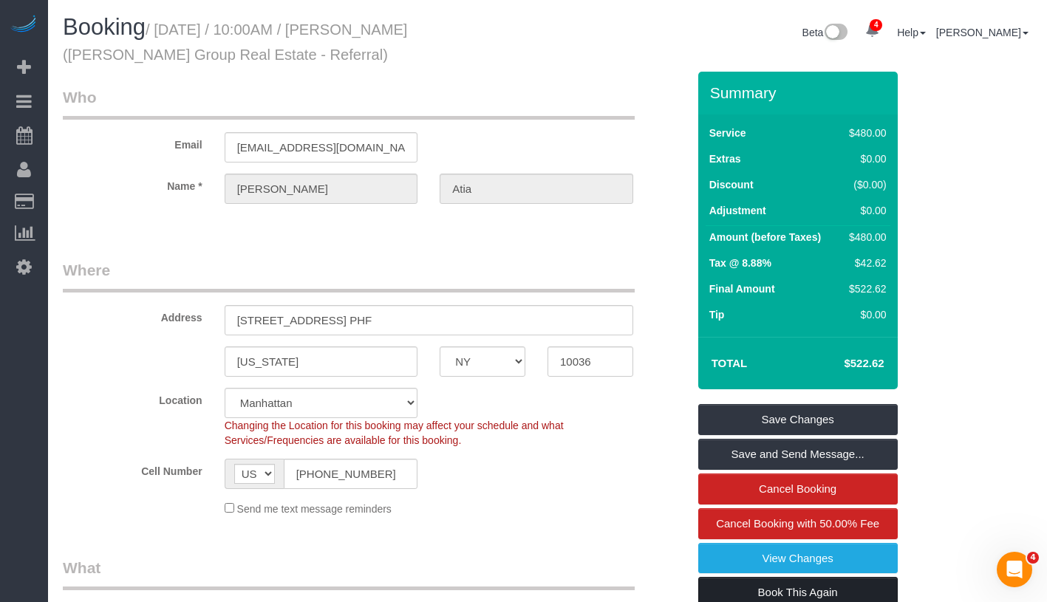
click at [873, 595] on link "Book This Again" at bounding box center [798, 592] width 200 height 31
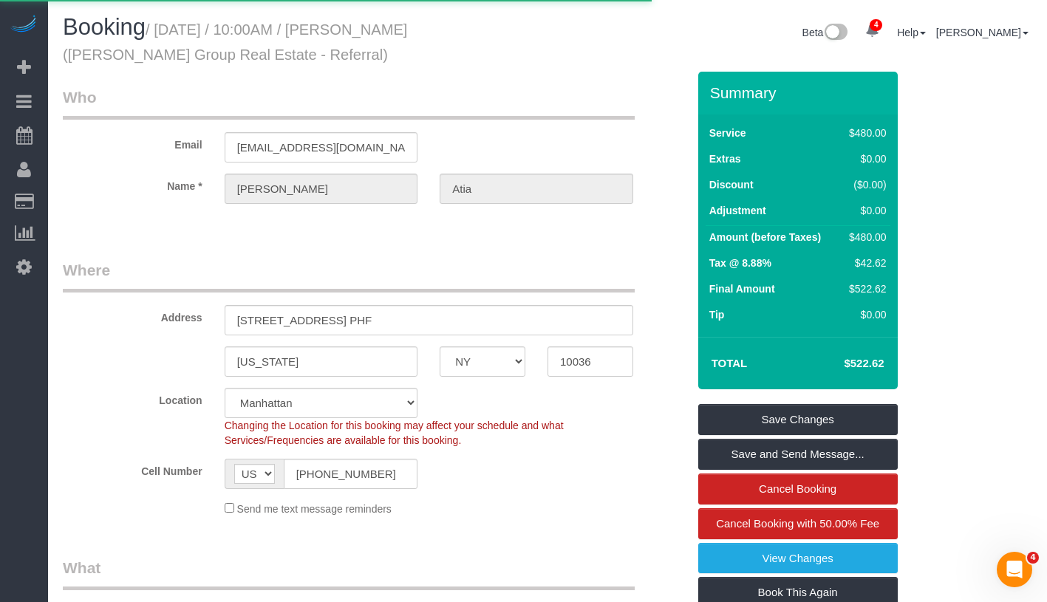
select select "NY"
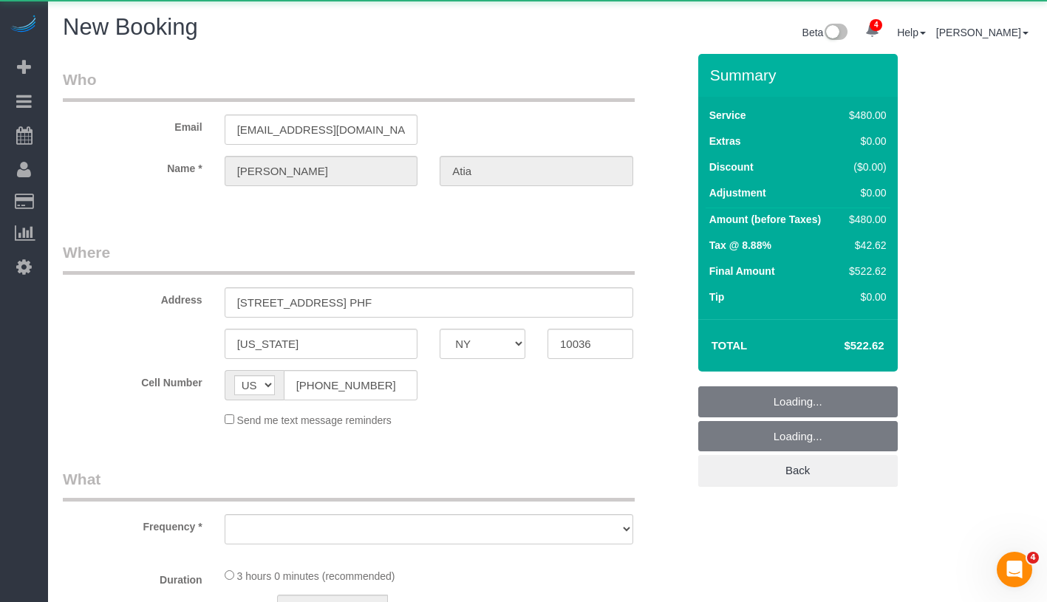
select select "object:2205"
select select "number:89"
select select "number:90"
select select "number:15"
select select "number:6"
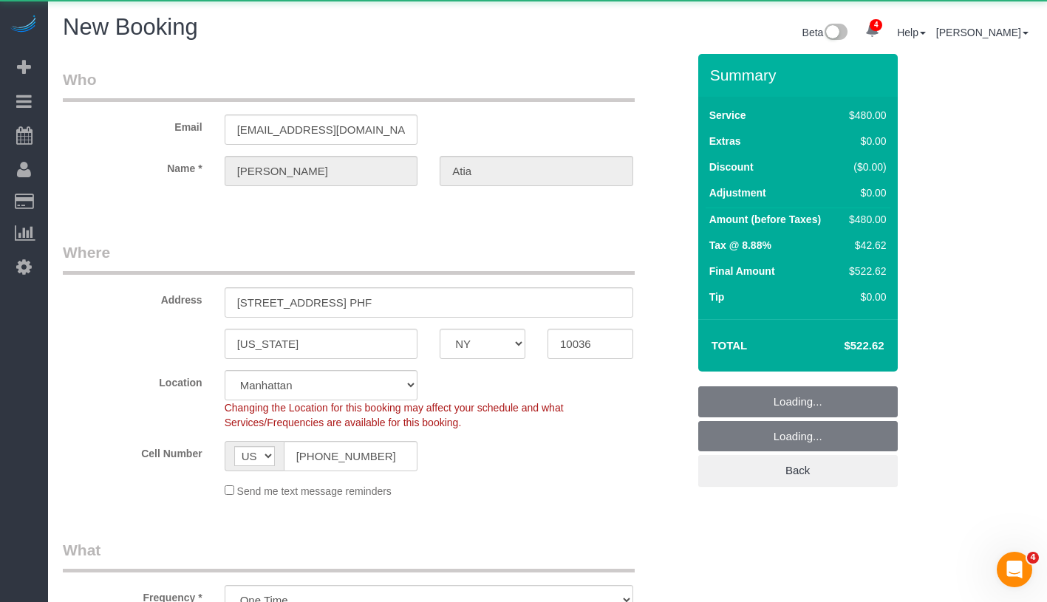
select select "object:2209"
select select "string:stripe-pm_1RxwrB4VGloSiKo7jZeTVqLv"
select select "2"
select select "180"
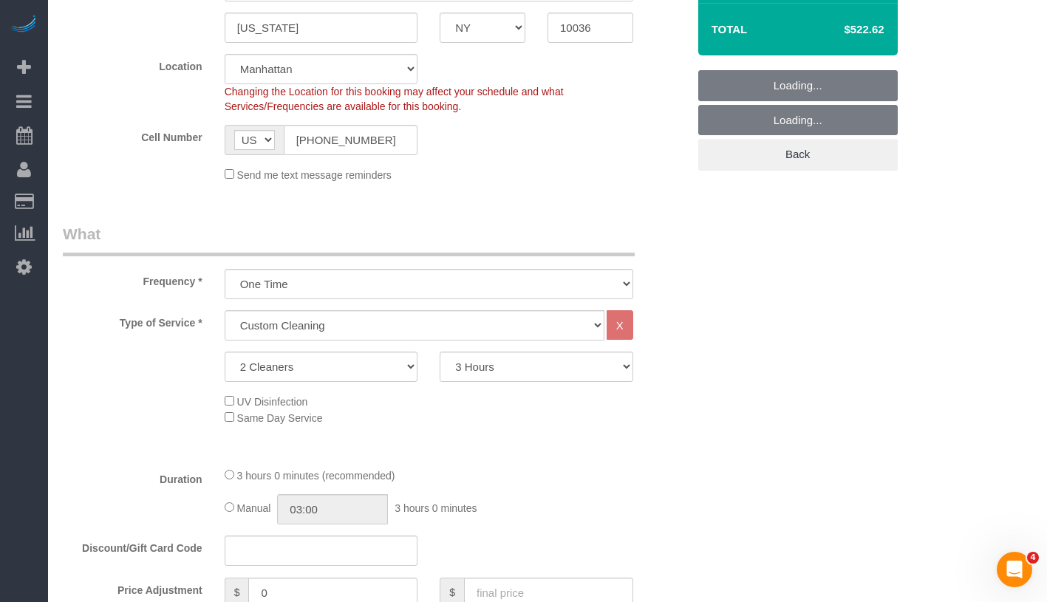
select select "object:2758"
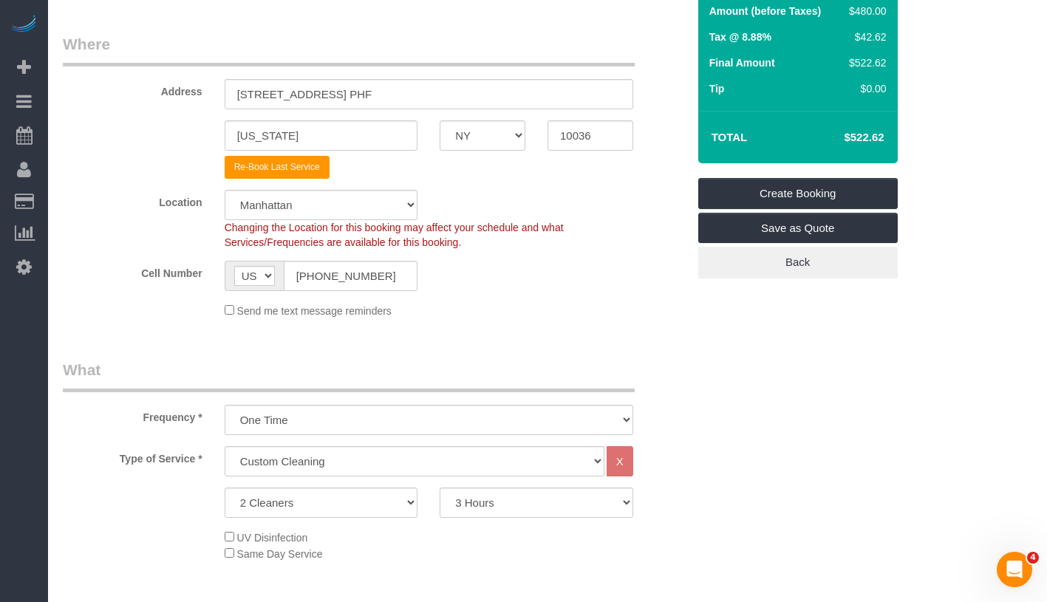
scroll to position [91, 0]
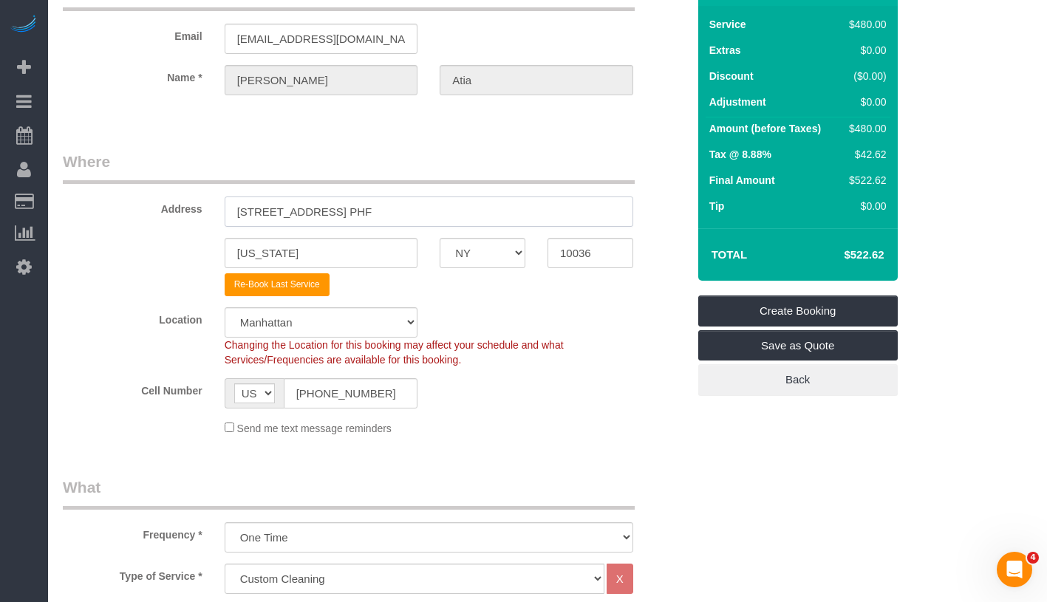
drag, startPoint x: 372, startPoint y: 210, endPoint x: 439, endPoint y: 206, distance: 66.6
click at [439, 206] on input "[STREET_ADDRESS] PHF" at bounding box center [429, 212] width 409 height 30
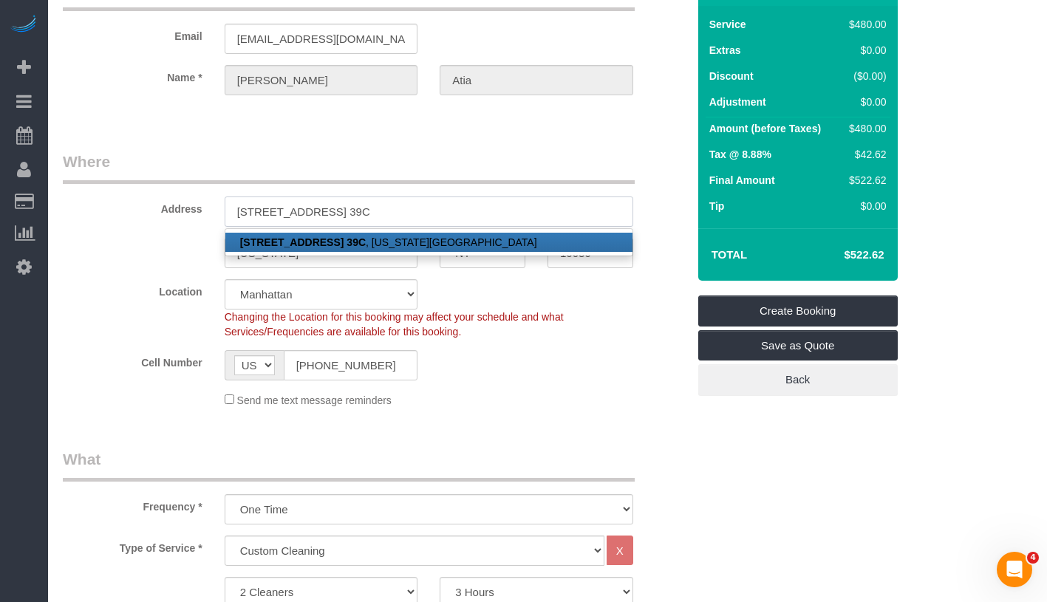
type input "[STREET_ADDRESS] 39C"
click at [496, 245] on link "[STREET_ADDRESS] [STREET_ADDRESS][US_STATE]" at bounding box center [428, 242] width 407 height 19
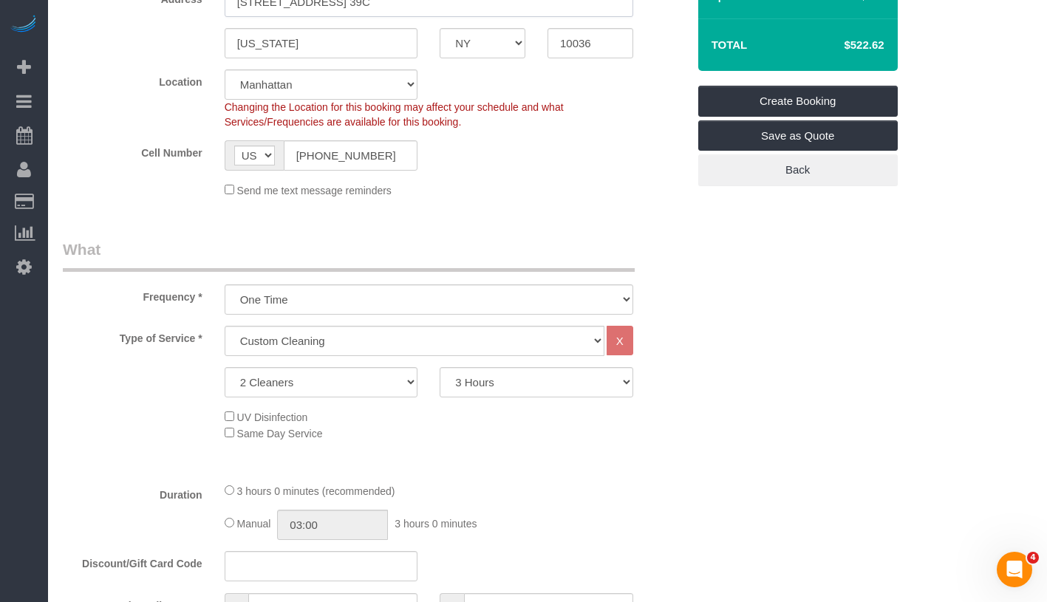
scroll to position [307, 0]
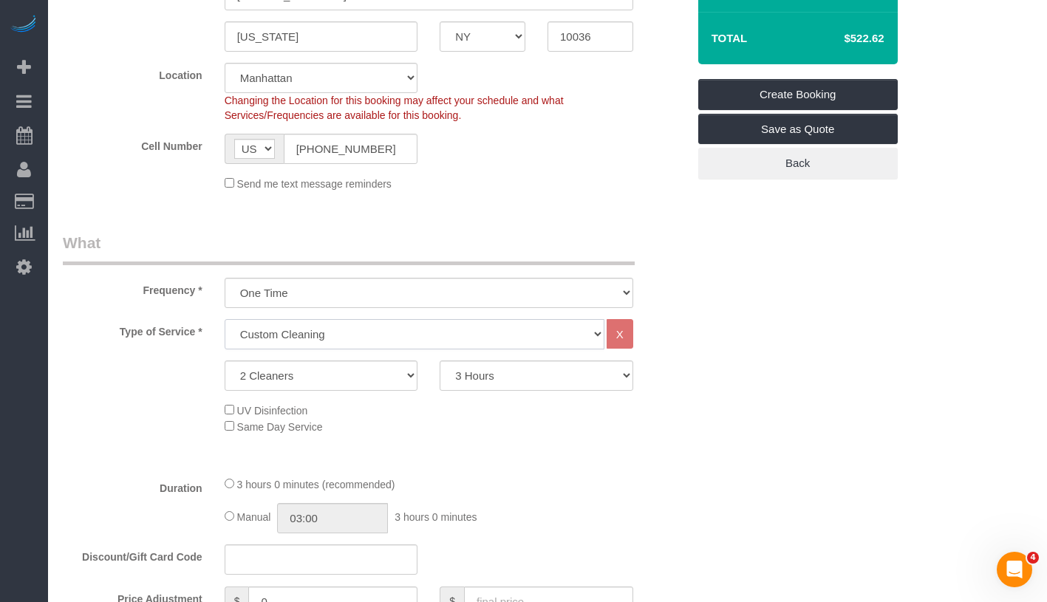
click at [358, 333] on select "Under 1,000 sq. ft. 1,001 - 1,500 sq. ft. 1,500+ sq. ft. Custom Cleaning Office…" at bounding box center [415, 334] width 380 height 30
select select "216"
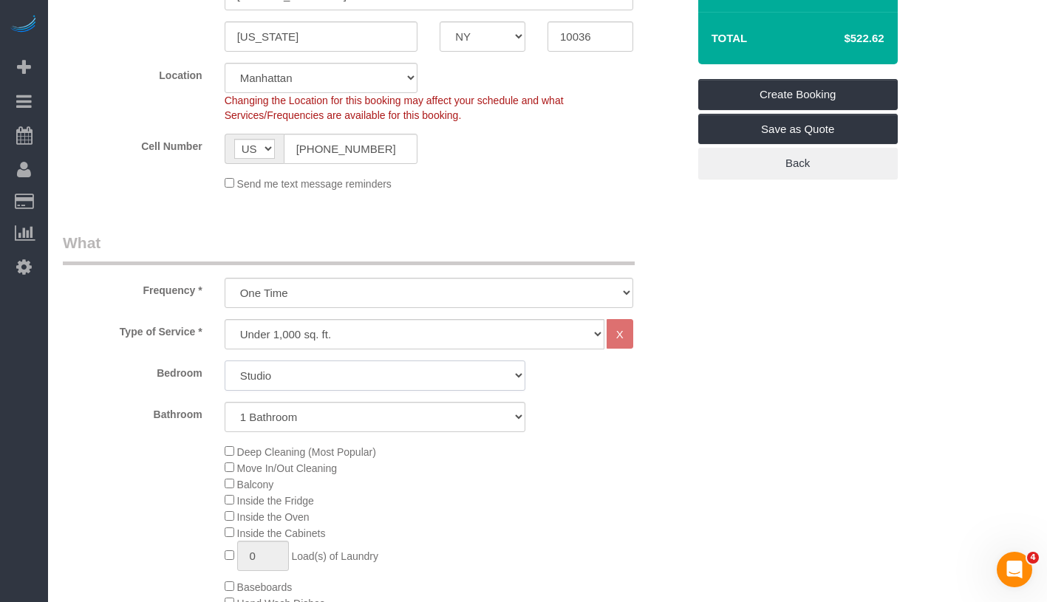
click at [394, 375] on select "Studio 1 Bedroom 2 Bedrooms 3 Bedrooms" at bounding box center [375, 376] width 301 height 30
select select "2"
click at [358, 407] on select "1 Bathroom 2 Bathrooms" at bounding box center [375, 417] width 301 height 30
select select "2"
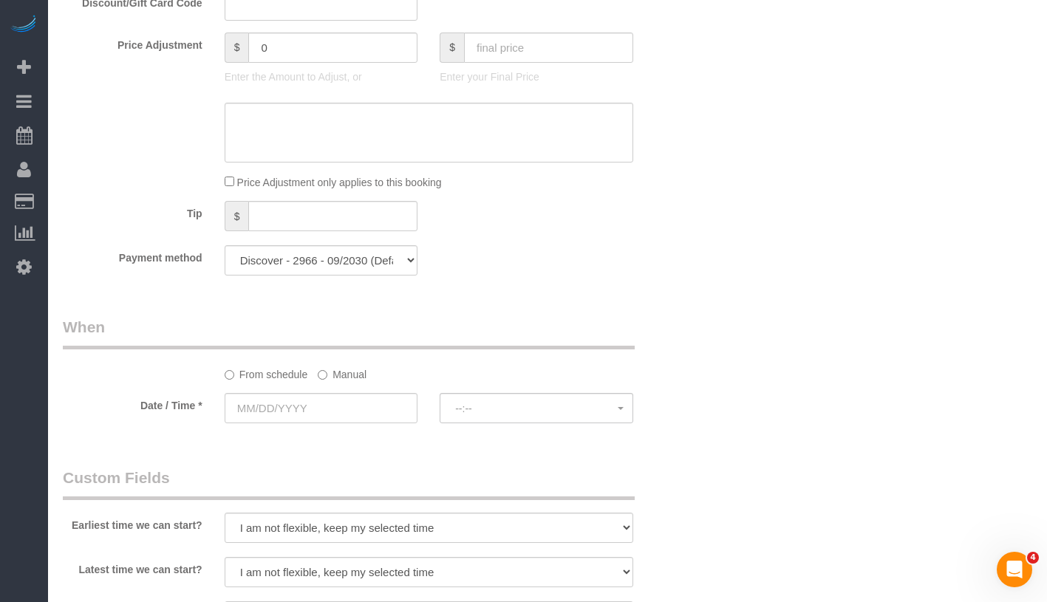
scroll to position [1158, 0]
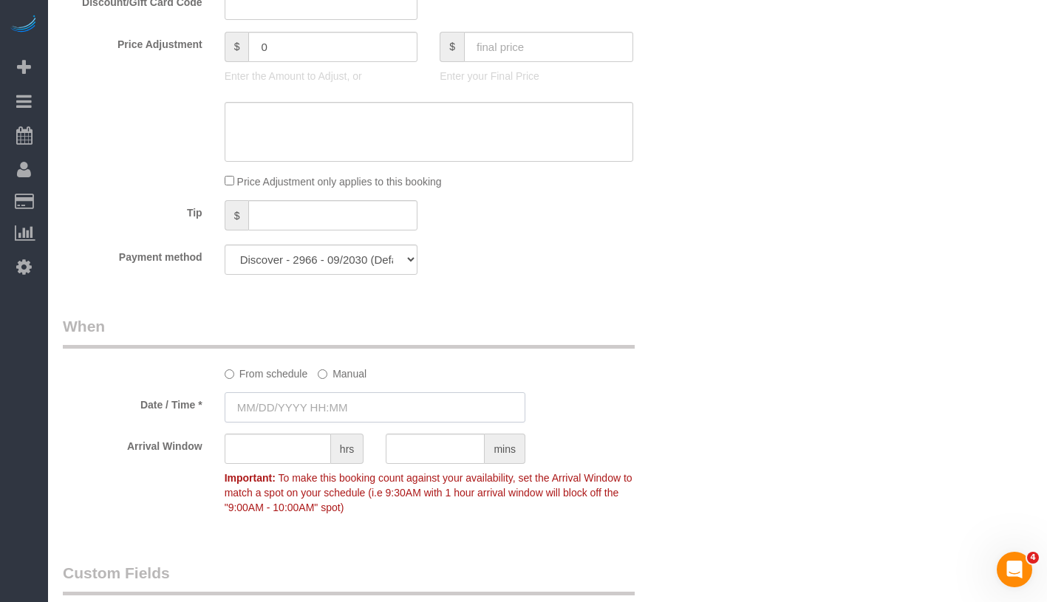
click at [355, 401] on input "text" at bounding box center [375, 407] width 301 height 30
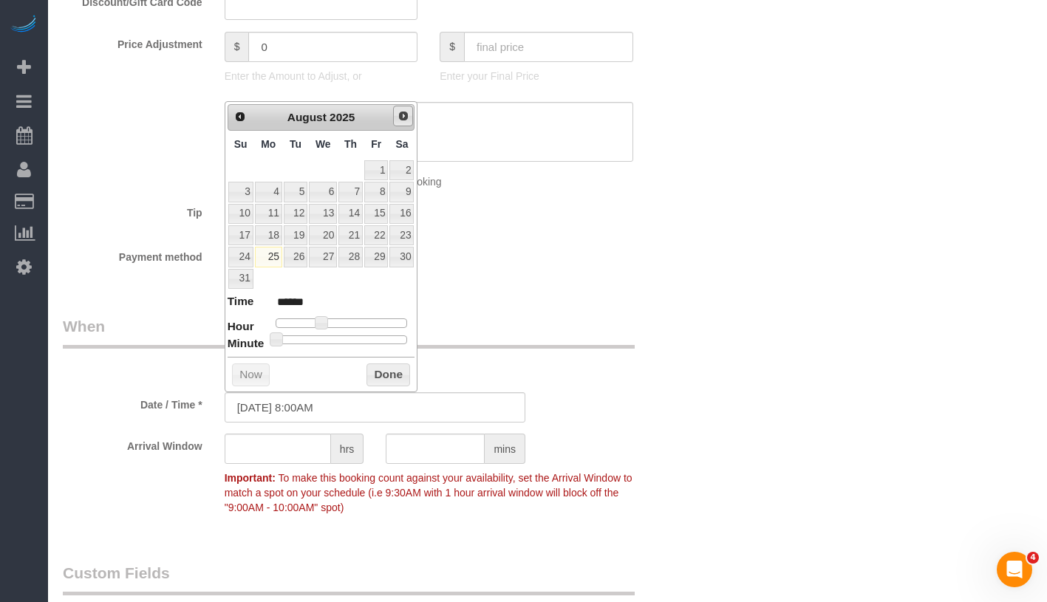
click at [406, 117] on span "Next" at bounding box center [404, 116] width 12 height 12
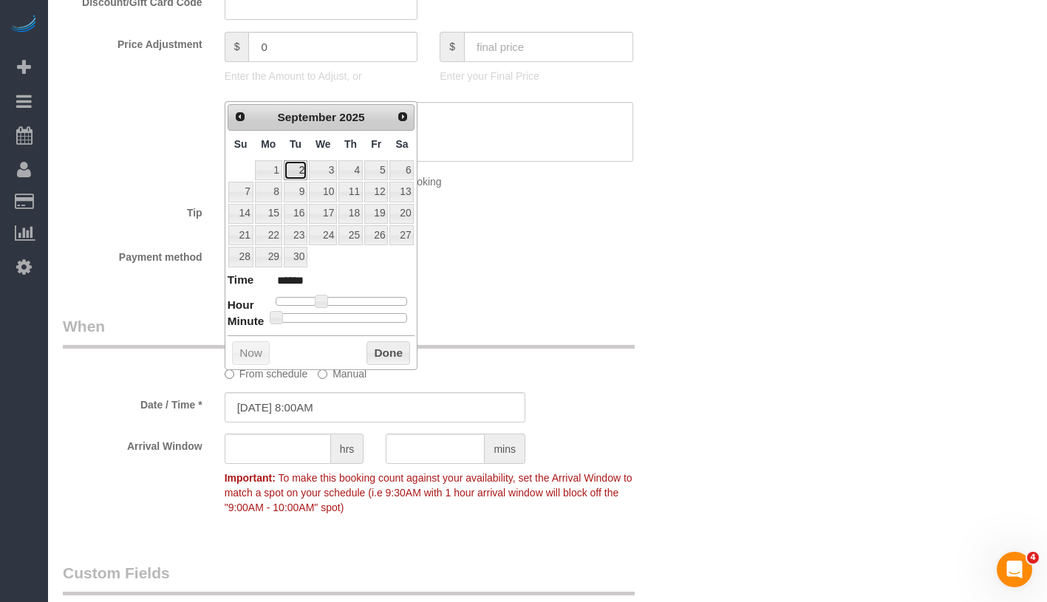
click at [302, 173] on link "2" at bounding box center [296, 170] width 24 height 20
type input "09/02/2025 8:00AM"
click at [385, 355] on button "Done" at bounding box center [389, 353] width 44 height 24
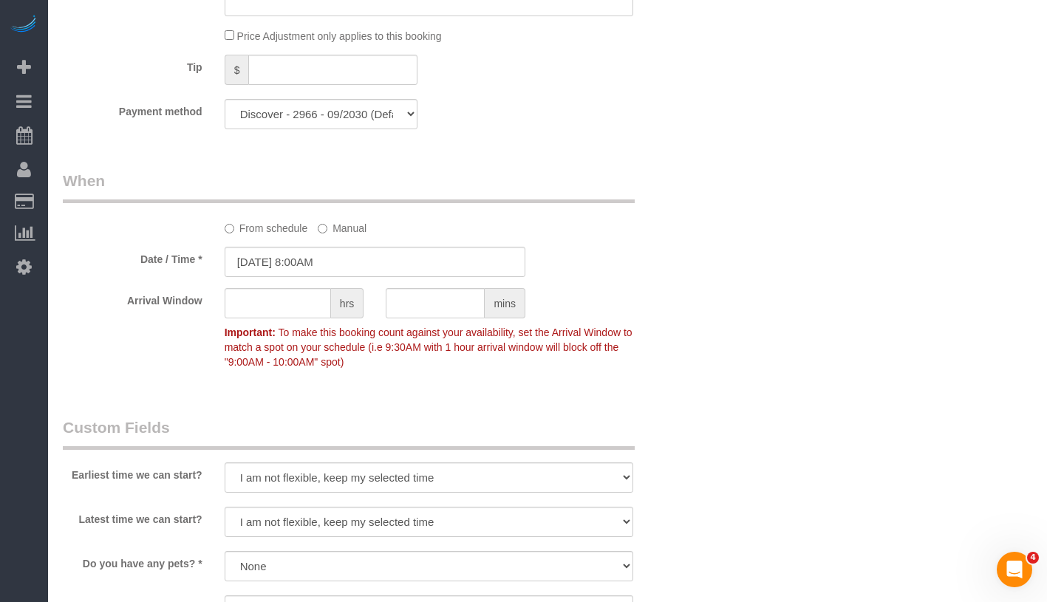
scroll to position [1440, 0]
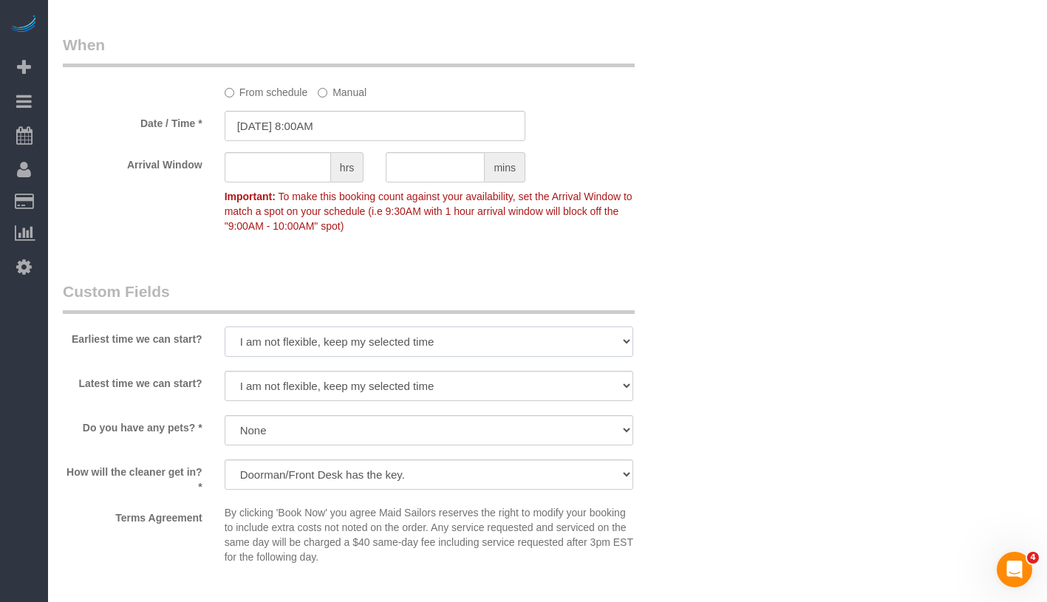
click at [406, 342] on select "I am not flexible, keep my selected time 8:00 AM 9:00 AM 10:00 AM 11:00 AM 12:0…" at bounding box center [429, 342] width 409 height 30
select select "number:56"
click at [335, 392] on select "I am not flexible, keep my selected time 8:00 AM 9:00 AM 10:00 AM 11:00 AM 12:0…" at bounding box center [429, 386] width 409 height 30
select select "number:74"
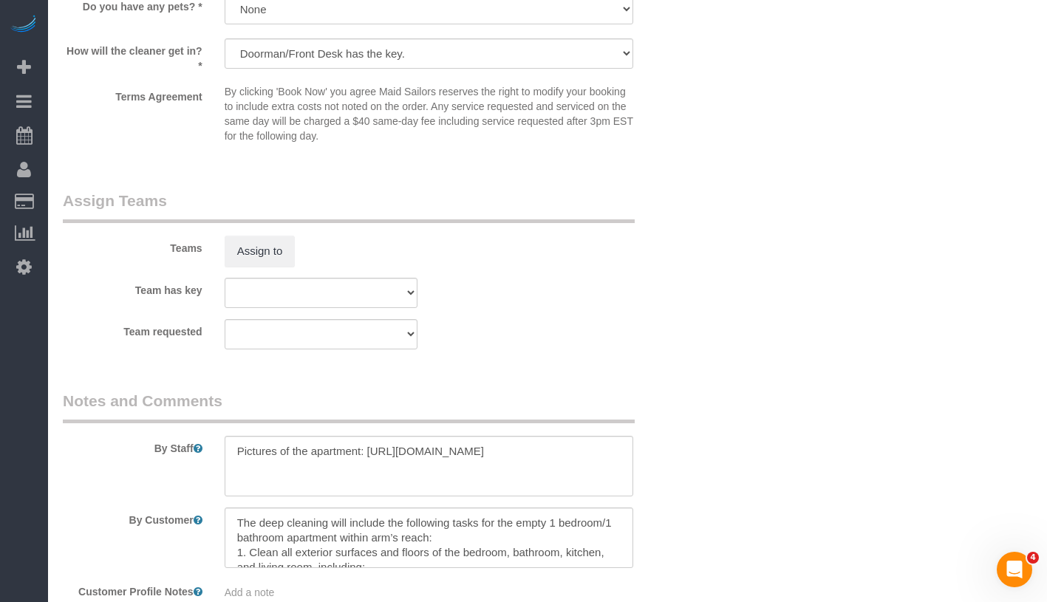
scroll to position [1950, 0]
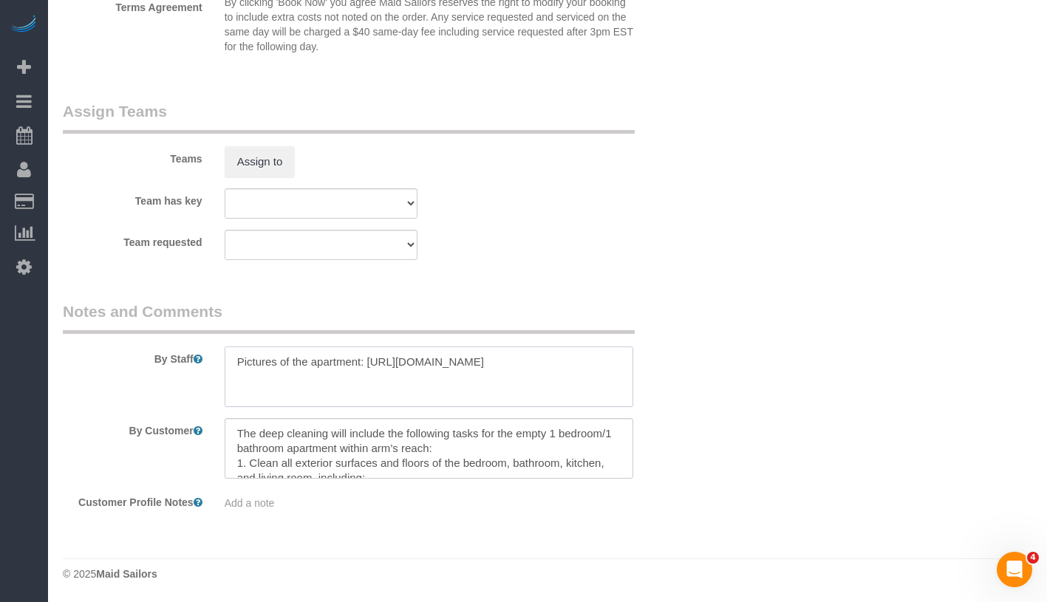
drag, startPoint x: 364, startPoint y: 366, endPoint x: 205, endPoint y: 353, distance: 158.6
click at [205, 353] on div "By Staff" at bounding box center [375, 354] width 647 height 106
click at [281, 369] on textarea at bounding box center [429, 377] width 409 height 61
drag, startPoint x: 230, startPoint y: 361, endPoint x: 428, endPoint y: 387, distance: 199.7
click at [428, 387] on textarea at bounding box center [429, 377] width 409 height 61
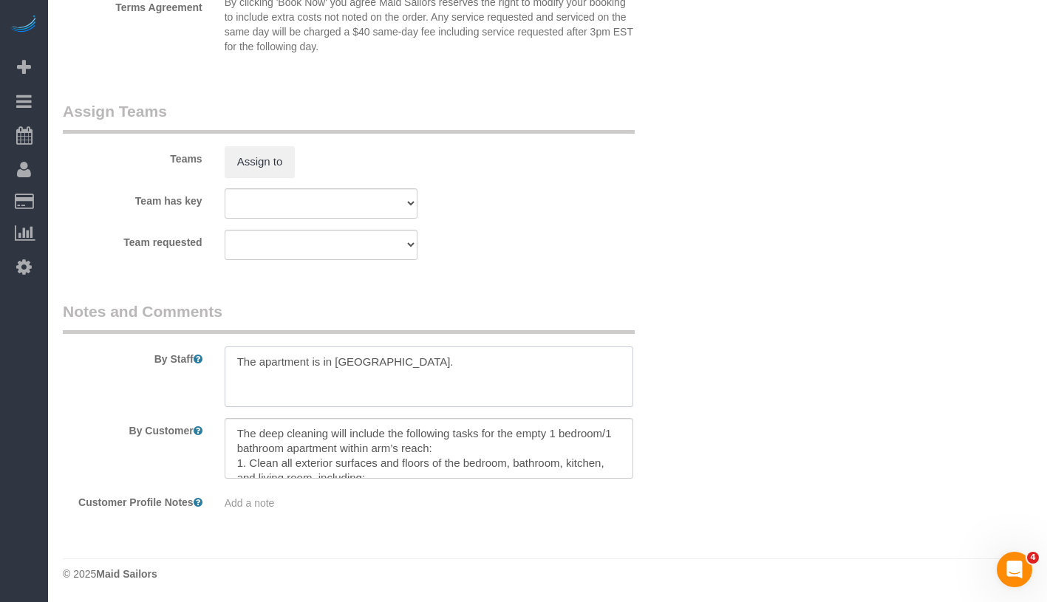
type textarea "The apartment is in Orion Building."
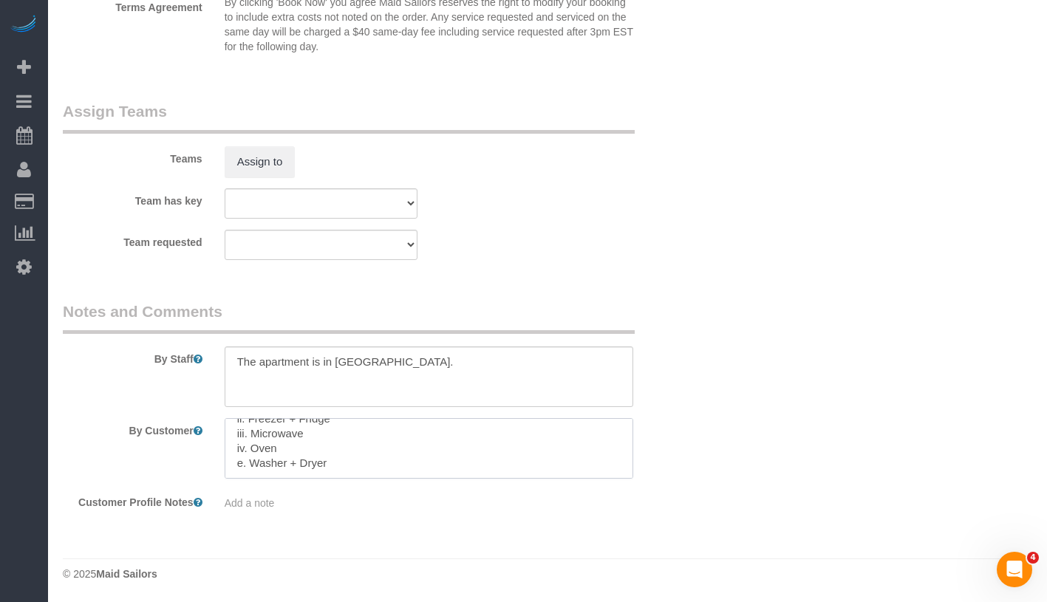
drag, startPoint x: 231, startPoint y: 429, endPoint x: 728, endPoint y: 523, distance: 505.5
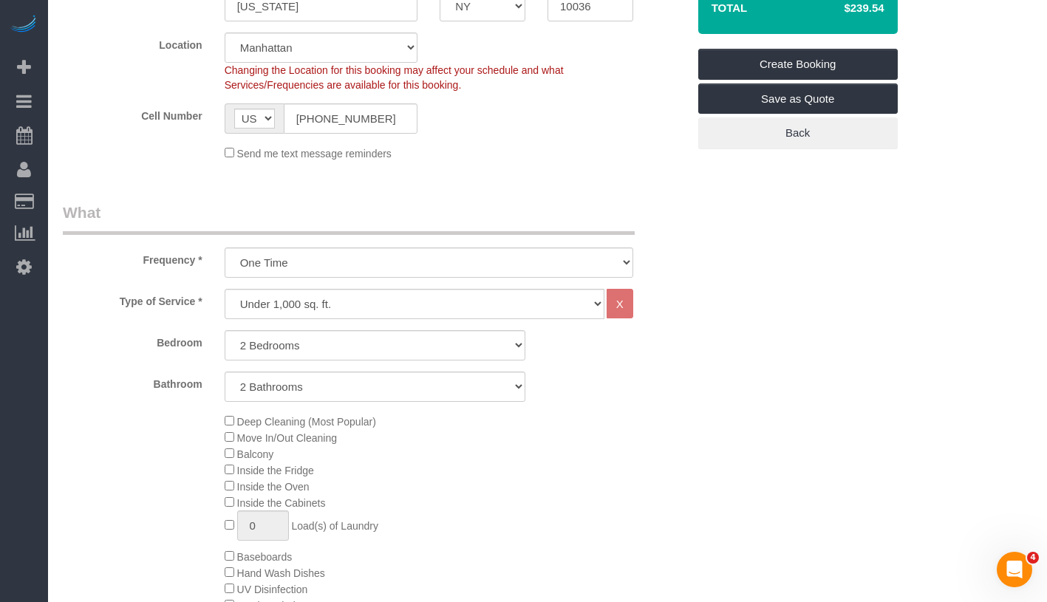
scroll to position [0, 0]
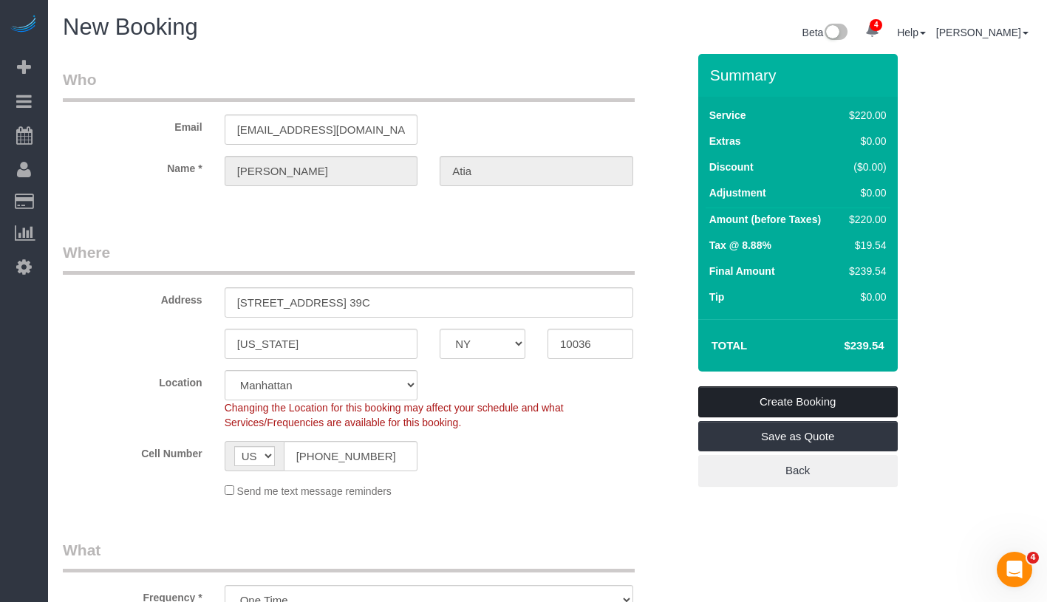
click at [872, 400] on link "Create Booking" at bounding box center [798, 401] width 200 height 31
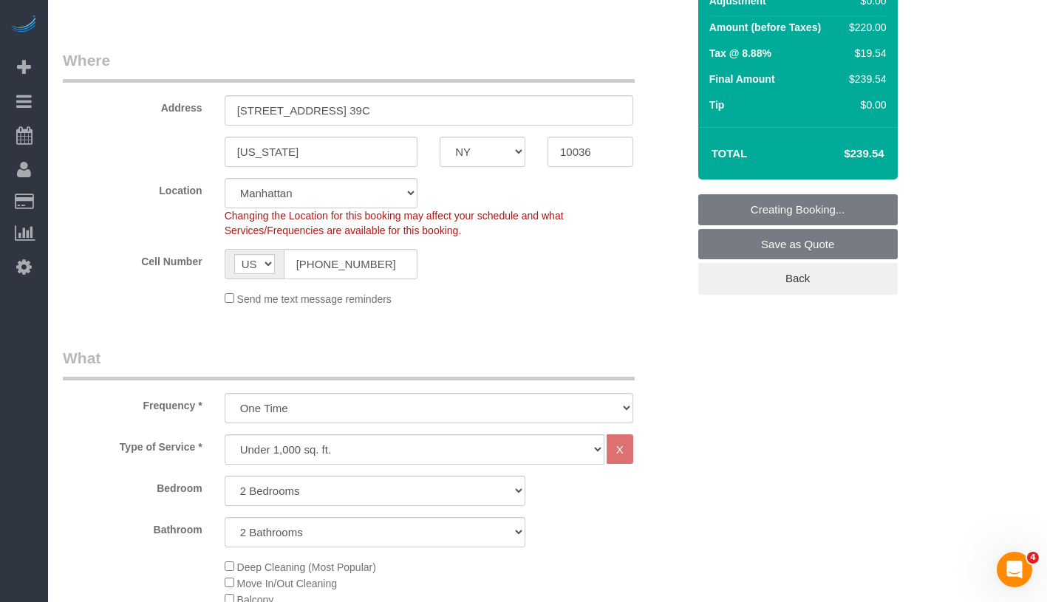
scroll to position [405, 0]
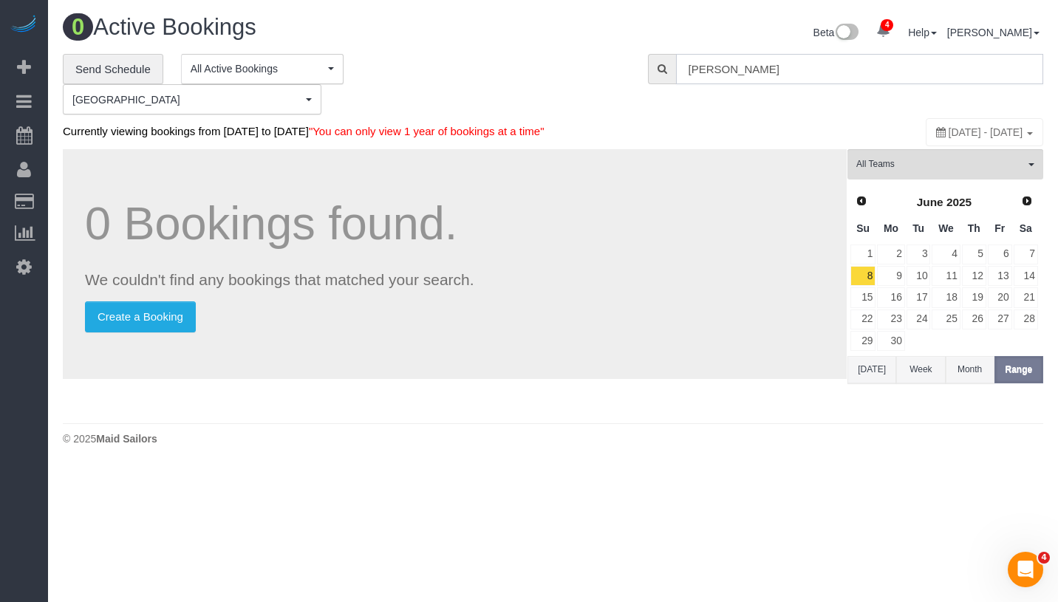
click at [786, 72] on input "Leslie Atia" at bounding box center [859, 69] width 367 height 30
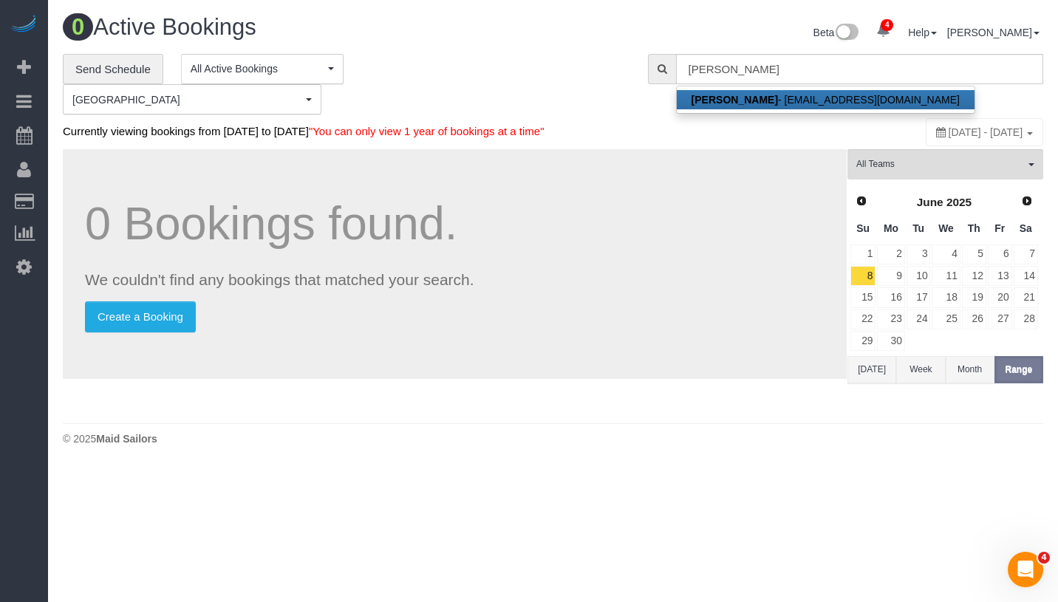
click at [775, 97] on link "Leslie Atia - lja.atia@gmail.com" at bounding box center [826, 99] width 298 height 19
type input "lja.atia@gmail.com"
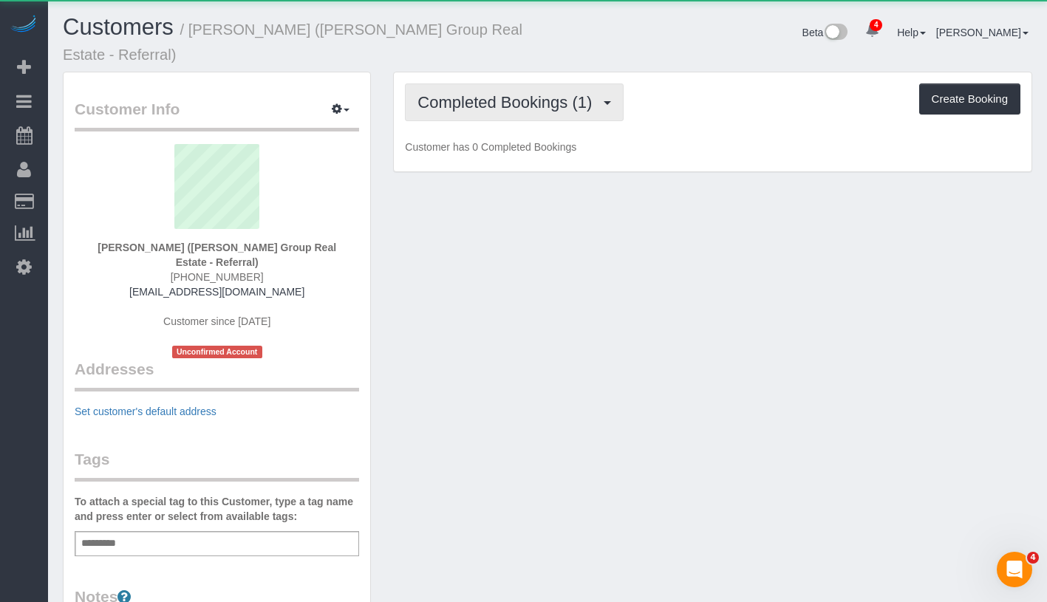
click at [462, 94] on button "Completed Bookings (1)" at bounding box center [514, 103] width 219 height 38
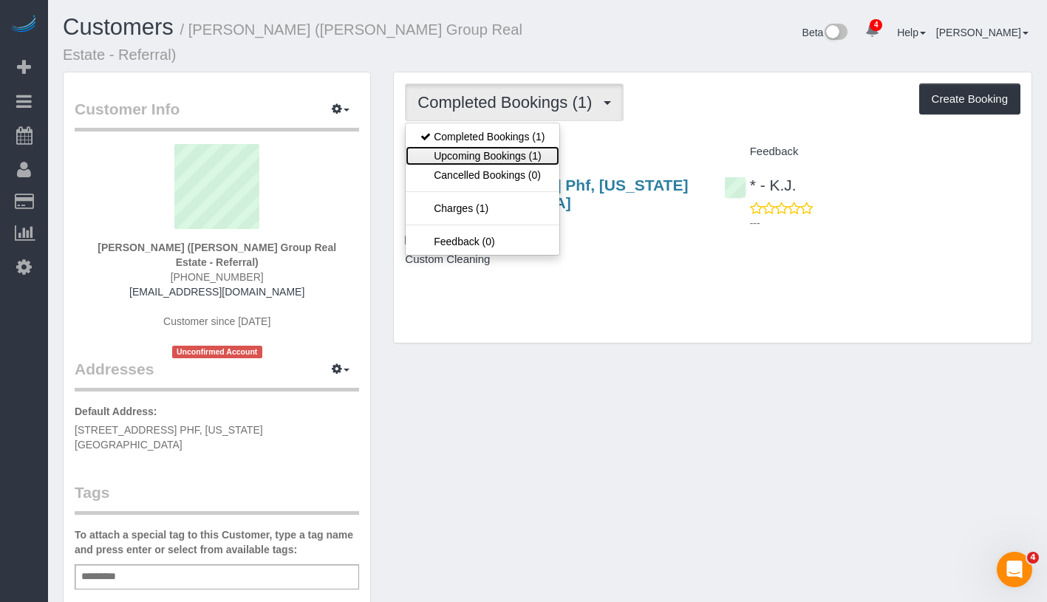
click at [467, 146] on link "Upcoming Bookings (1)" at bounding box center [483, 155] width 154 height 19
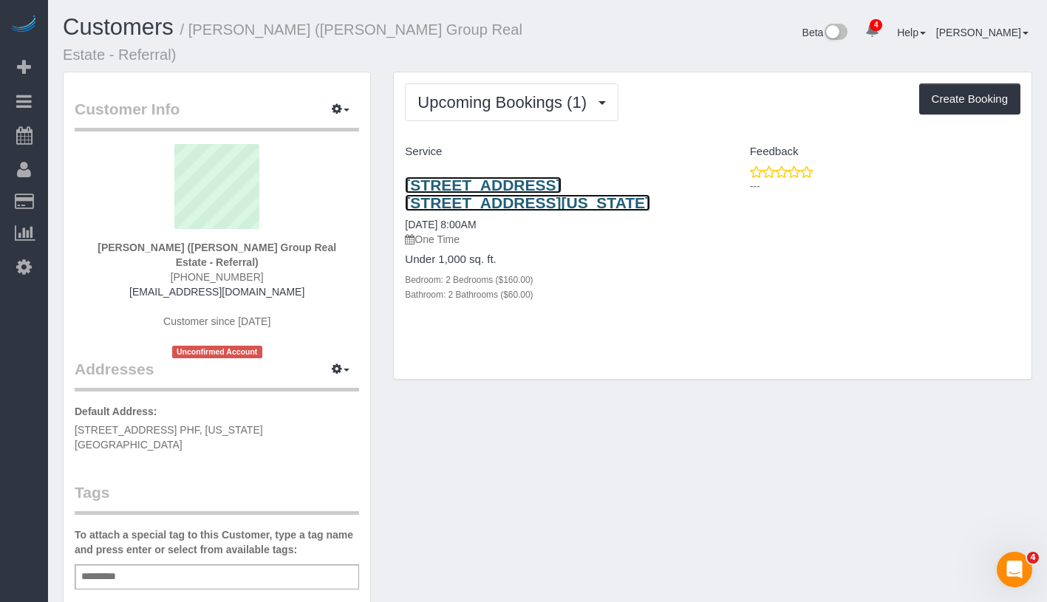
click at [539, 177] on link "350 West 42nd Street, Apt. 39c, New York, NY 10036" at bounding box center [527, 194] width 245 height 34
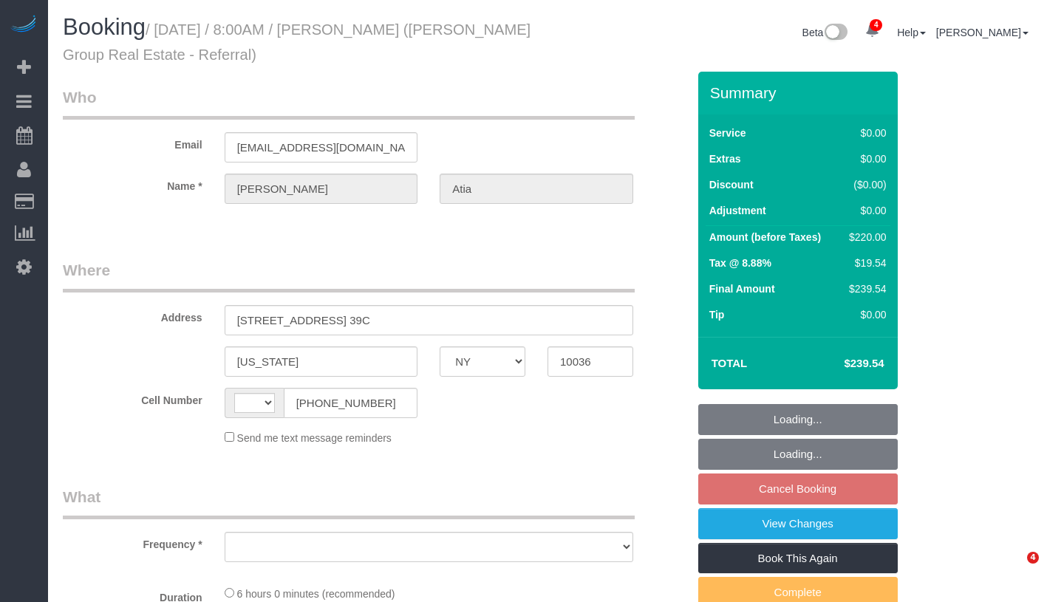
select select "NY"
select select "string:[GEOGRAPHIC_DATA]"
select select "object:641"
select select "string:stripe-pm_1RxwrB4VGloSiKo7jZeTVqLv"
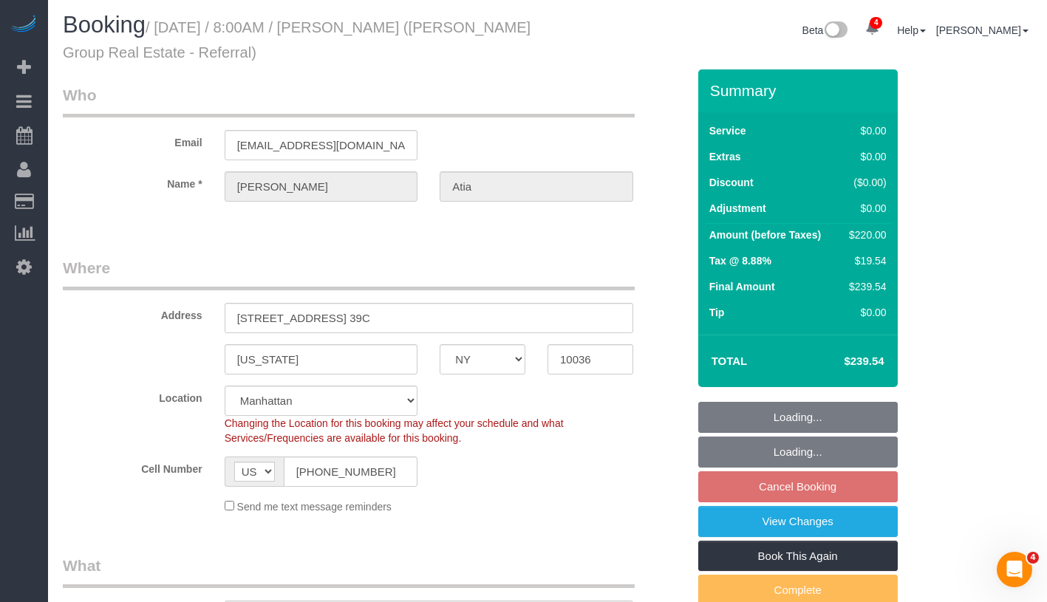
select select "object:647"
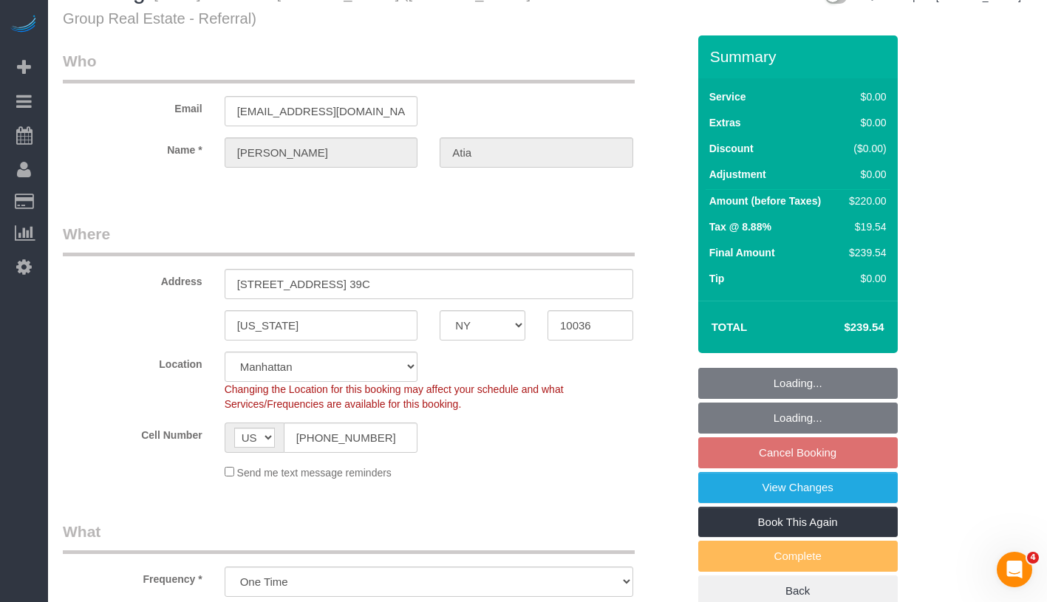
select select "spot1"
select select "number:56"
select select "number:74"
select select "number:15"
select select "number:6"
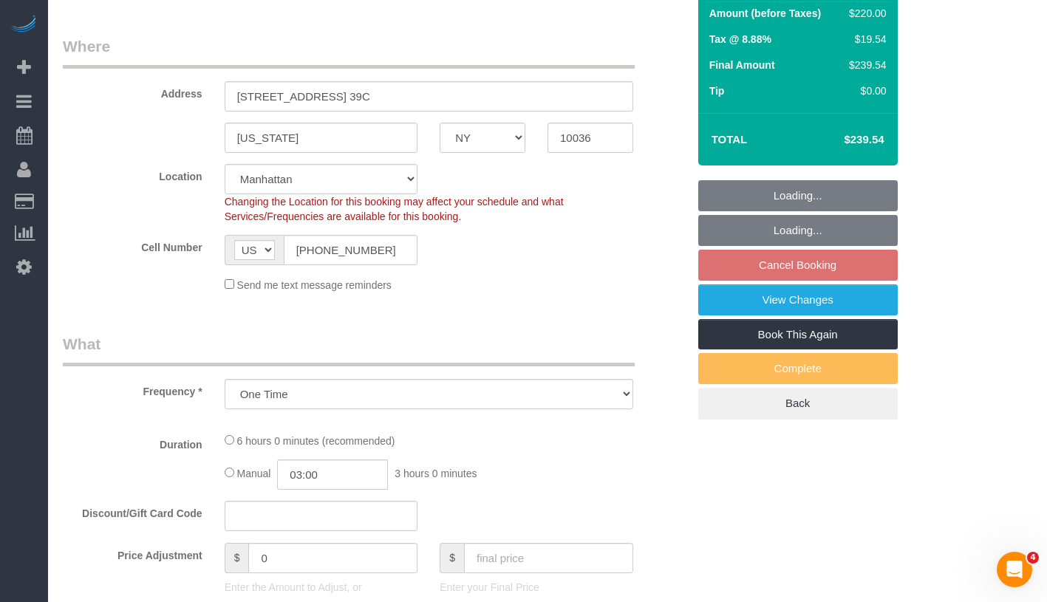
select select "2"
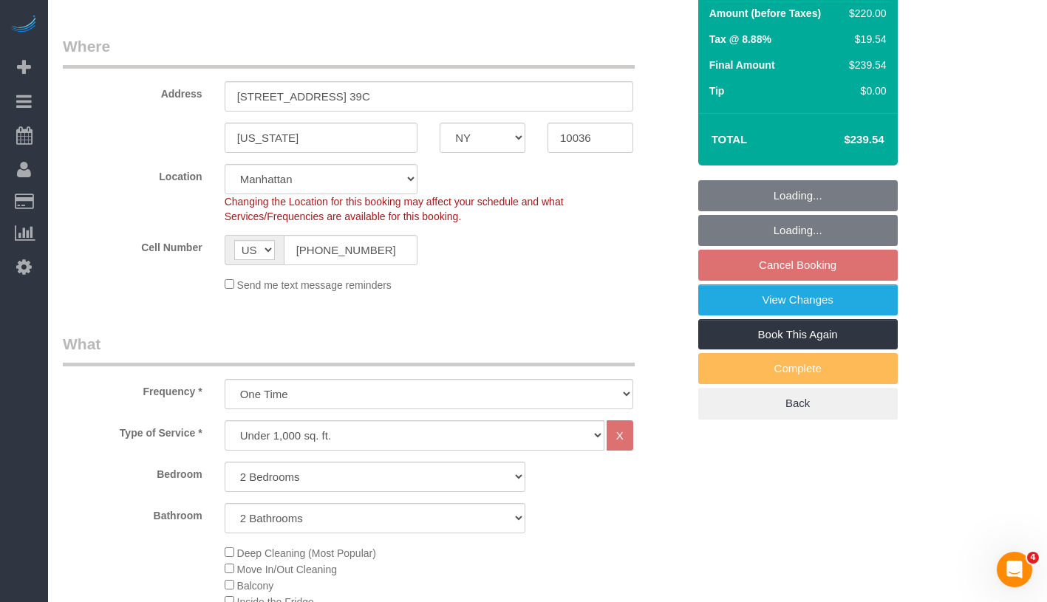
select select "2"
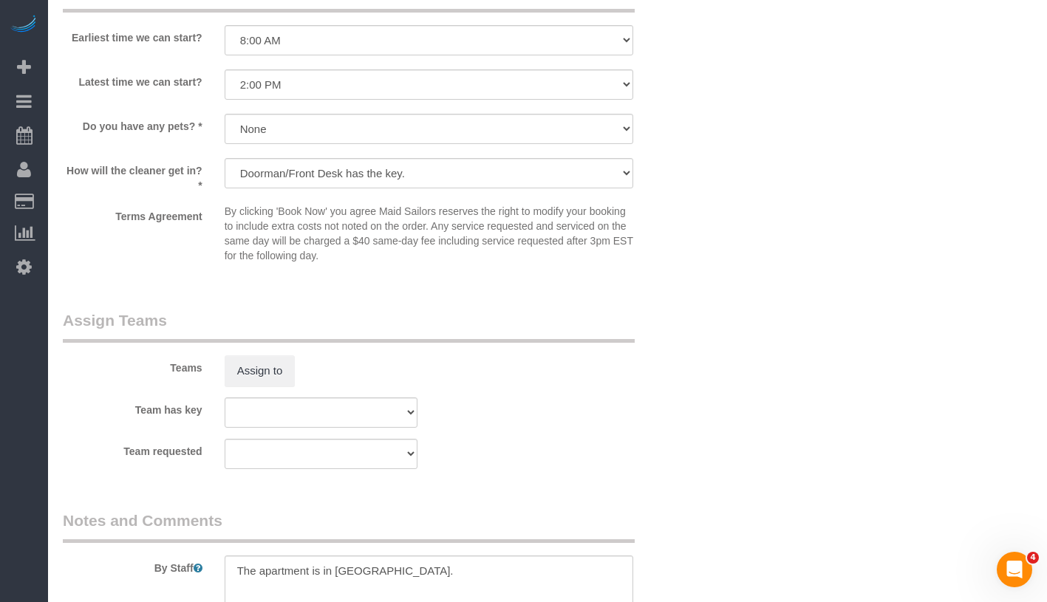
scroll to position [1968, 0]
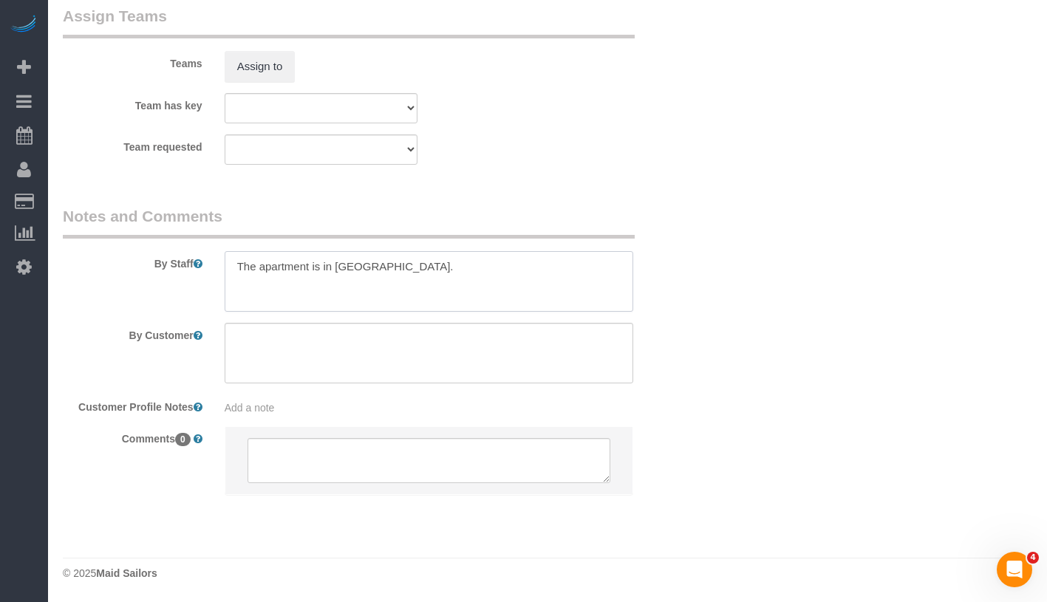
click at [542, 274] on textarea at bounding box center [429, 281] width 409 height 61
click at [507, 337] on textarea at bounding box center [429, 353] width 409 height 61
click at [617, 273] on textarea at bounding box center [429, 281] width 409 height 61
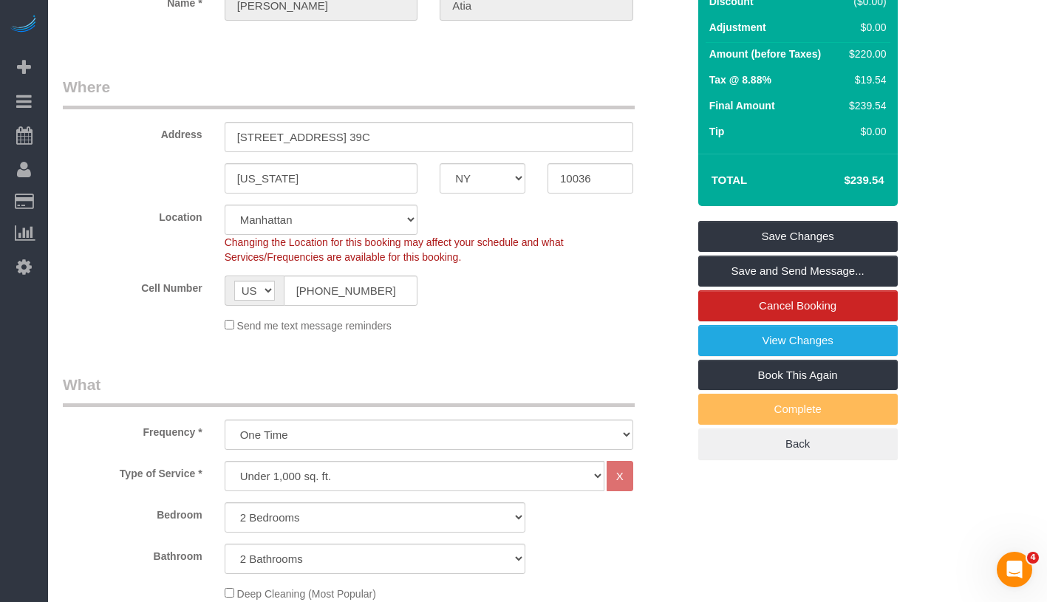
scroll to position [89, 0]
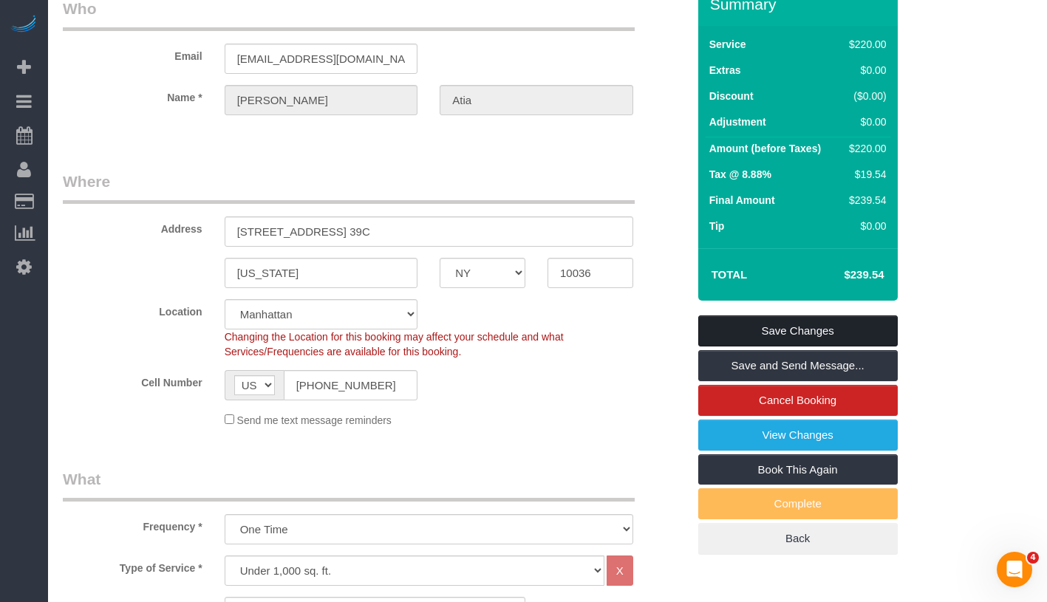
type textarea "The apartment is in [GEOGRAPHIC_DATA]. This is just a regular cleaning."
click at [876, 337] on link "Save Changes" at bounding box center [798, 331] width 200 height 31
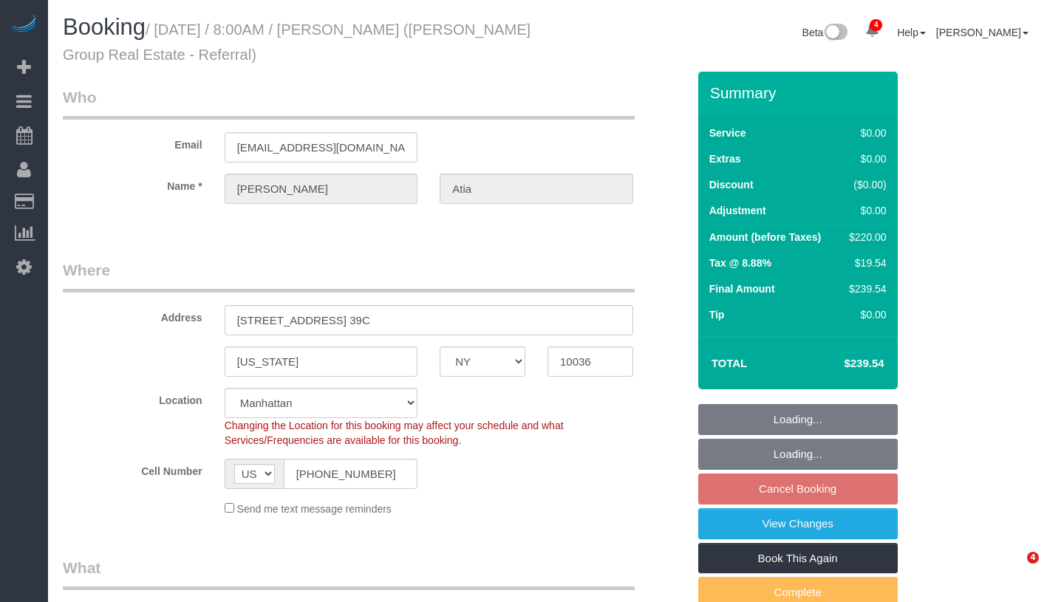
select select "NY"
select select "2"
select select "spot1"
select select "number:56"
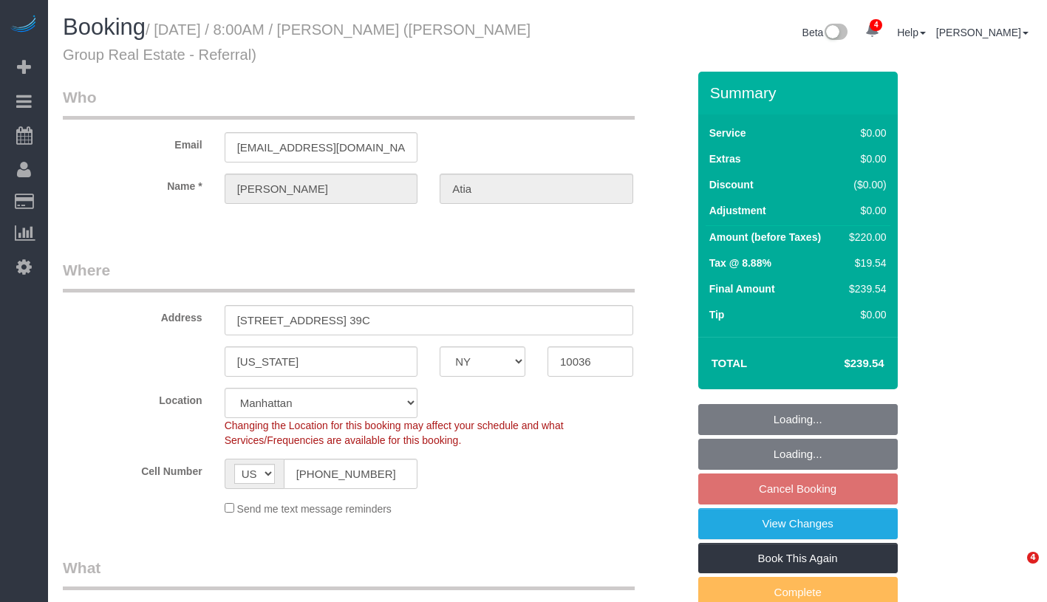
select select "number:74"
select select "number:15"
select select "number:6"
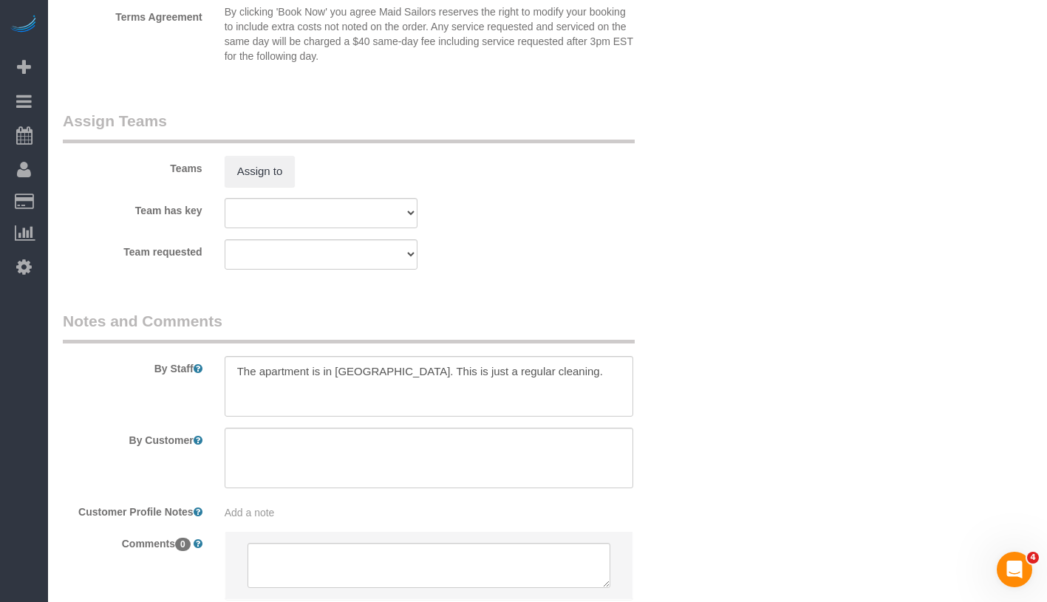
scroll to position [1968, 0]
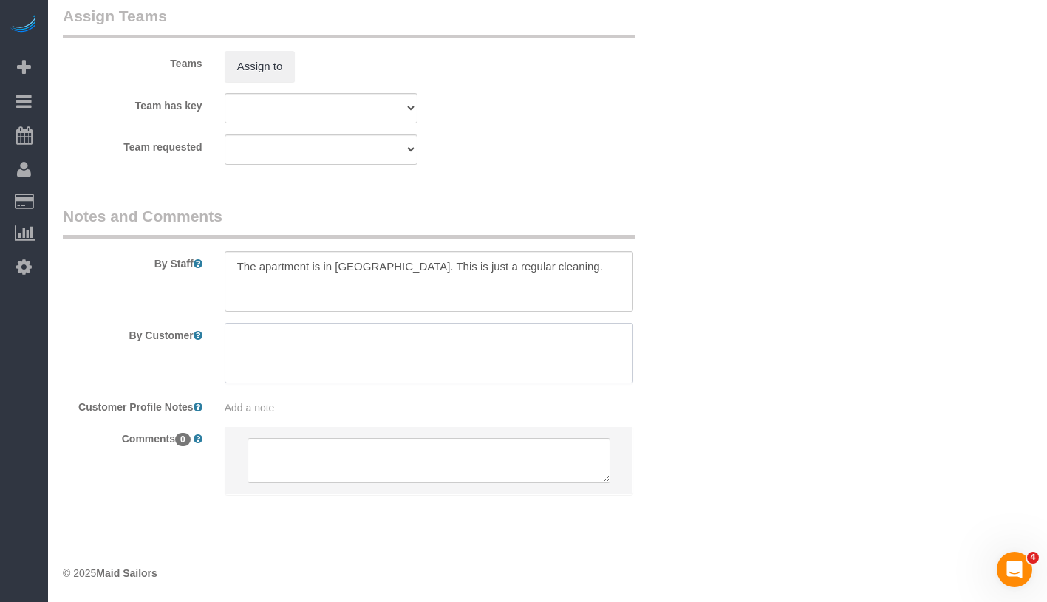
click at [389, 376] on textarea at bounding box center [429, 353] width 409 height 61
click at [414, 401] on div "Add a note" at bounding box center [429, 408] width 409 height 15
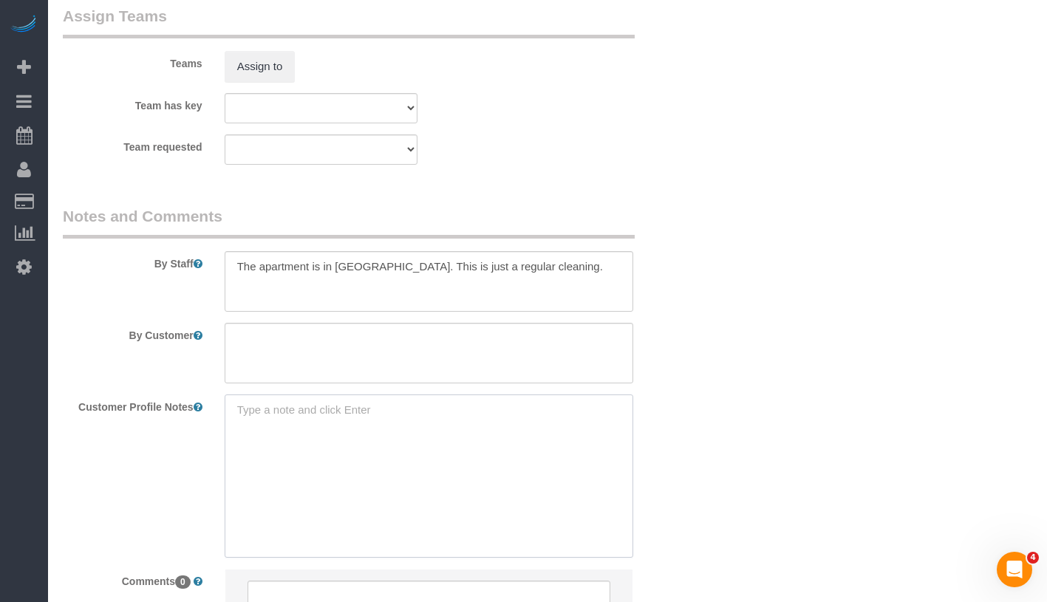
click at [390, 426] on textarea at bounding box center [429, 476] width 409 height 163
paste textarea "[STREET_ADDRESS] $7,000 For Rent This price is base rent only and doesn't inclu…"
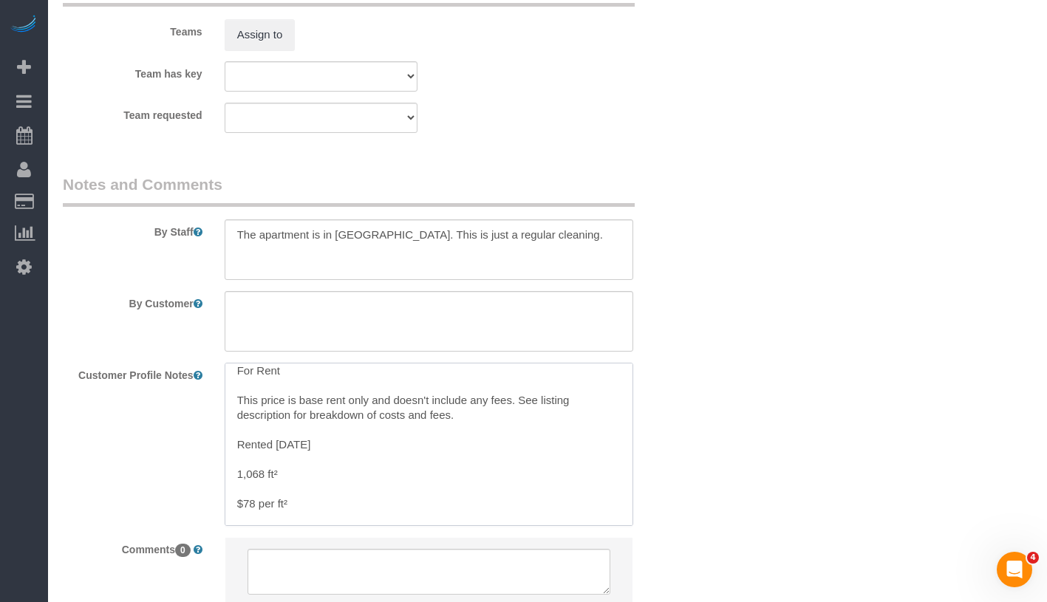
scroll to position [0, 0]
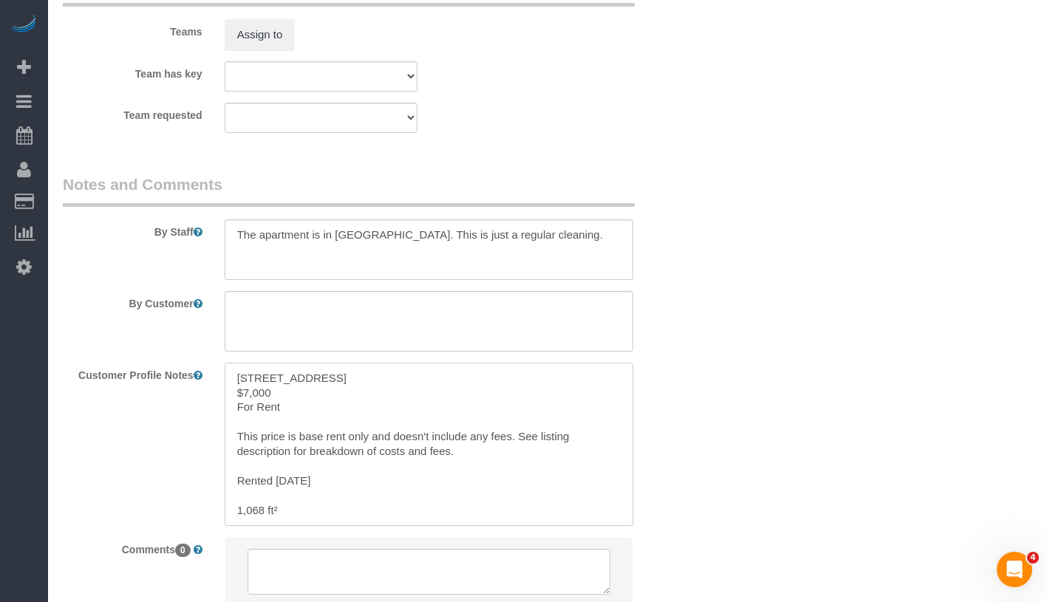
drag, startPoint x: 245, startPoint y: 395, endPoint x: 370, endPoint y: 488, distance: 155.3
click at [370, 488] on textarea "[STREET_ADDRESS] $7,000 For Rent This price is base rent only and doesn't inclu…" at bounding box center [429, 444] width 409 height 163
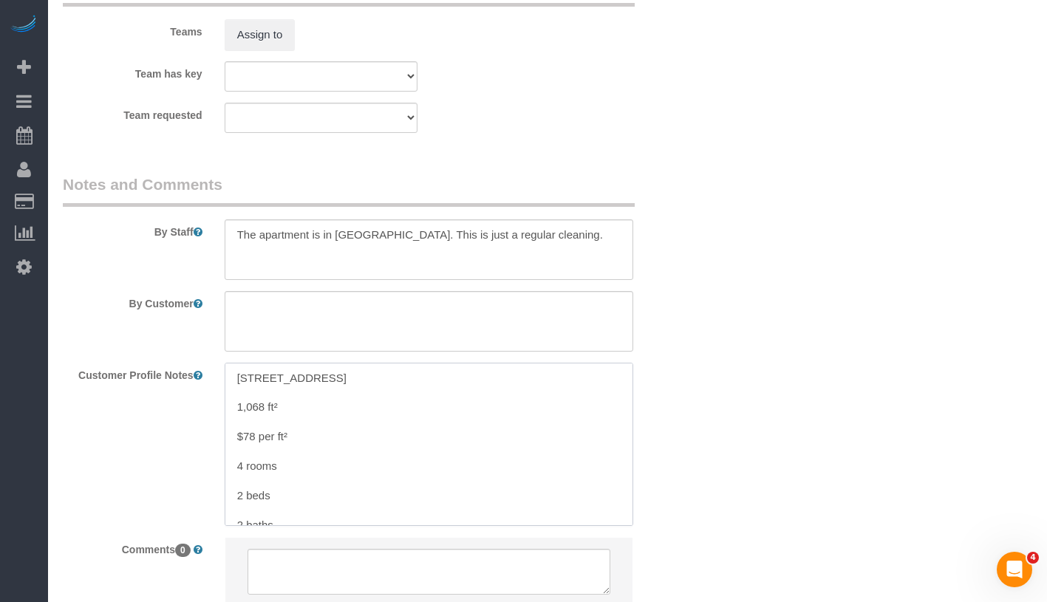
drag, startPoint x: 234, startPoint y: 439, endPoint x: 299, endPoint y: 482, distance: 77.9
click at [299, 482] on textarea "350 West 42nd Street #39C 1,068 ft² $78 per ft² 4 rooms 2 beds 2 baths" at bounding box center [429, 444] width 409 height 163
click at [236, 457] on textarea "350 West 42nd Street #39C 1,068 ft² 2 beds 2 baths" at bounding box center [429, 444] width 409 height 163
click at [231, 451] on textarea "350 West 42nd Street #39C 1,068 ft² 2 beds 2 baths" at bounding box center [429, 444] width 409 height 163
drag, startPoint x: 230, startPoint y: 415, endPoint x: 308, endPoint y: 409, distance: 78.6
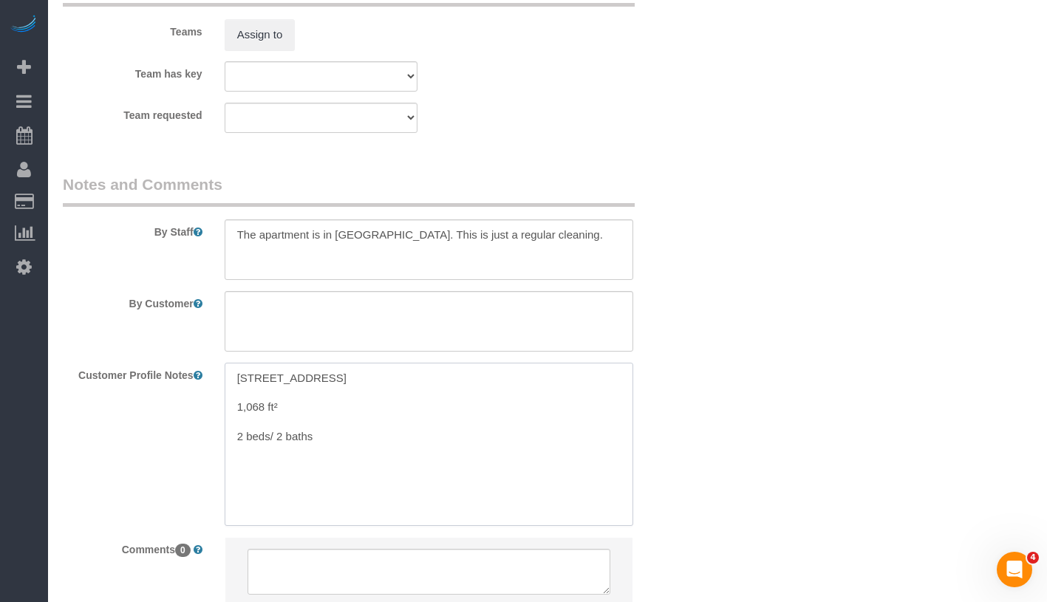
click at [308, 409] on textarea "350 West 42nd Street #39C 1,068 ft² 2 beds/ 2 baths" at bounding box center [429, 444] width 409 height 163
drag, startPoint x: 308, startPoint y: 409, endPoint x: 219, endPoint y: 404, distance: 88.8
click at [219, 404] on div "350 West 42nd Street #39C 1,068 ft² 2 beds/ 2 baths 350 West 42nd Street #39C 1…" at bounding box center [429, 444] width 431 height 163
click at [233, 435] on textarea "350 West 42nd Street #39C 2 beds/ 2 baths" at bounding box center [429, 444] width 409 height 163
click at [348, 398] on textarea "350 West 42nd Street #39C 2 beds/ 2 baths" at bounding box center [429, 444] width 409 height 163
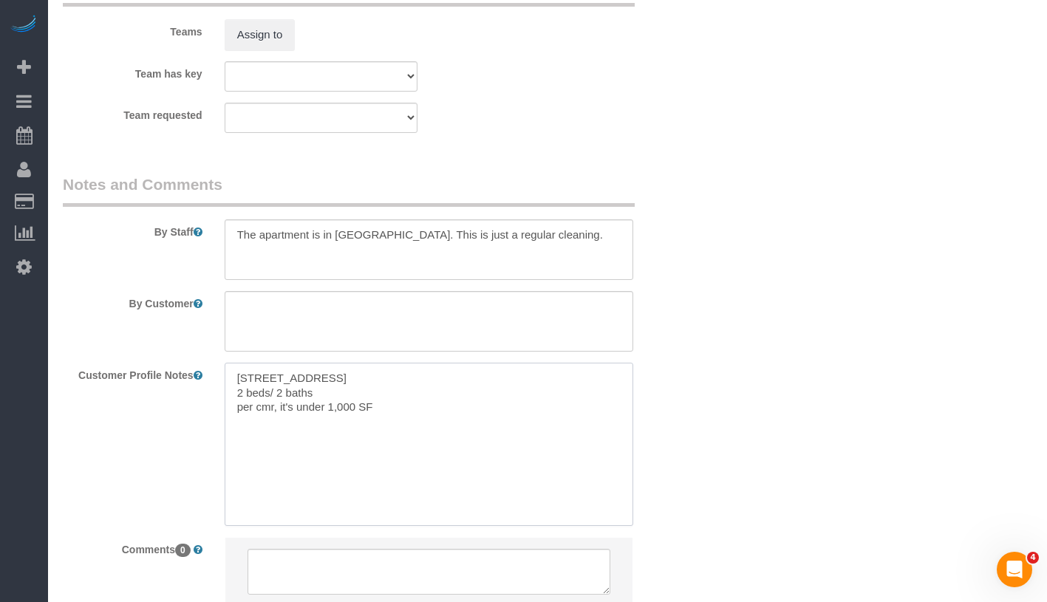
click at [239, 409] on textarea "350 West 42nd Street #39C 2 beds/ 2 baths per cmr, it's under 1,000 SF" at bounding box center [429, 444] width 409 height 163
click at [437, 414] on textarea "350 West 42nd Street #39C 2 beds/ 2 baths Per cmr, it's under 1,000 SF" at bounding box center [429, 444] width 409 height 163
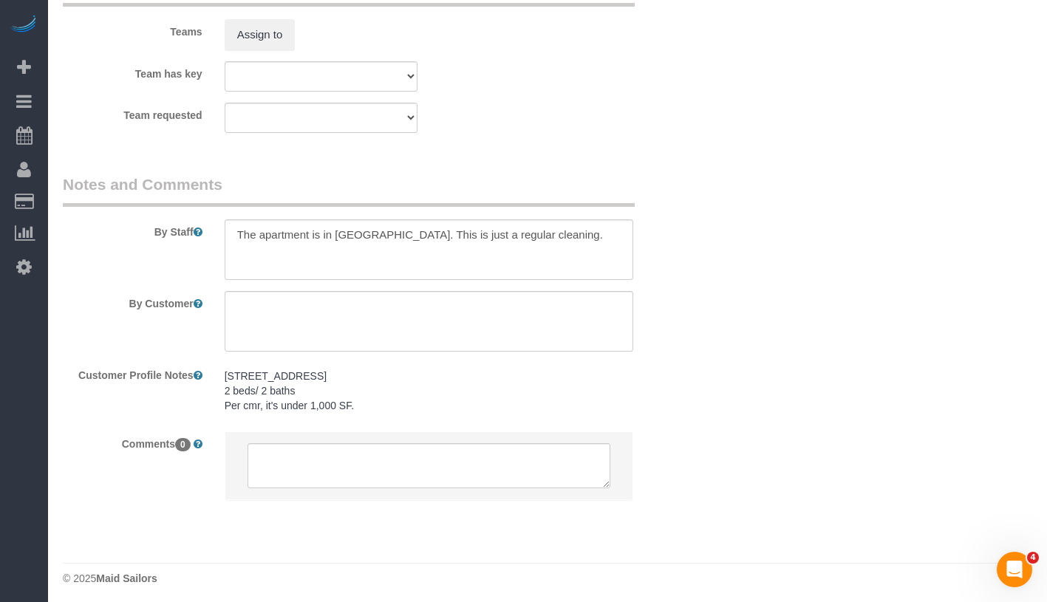
click at [326, 413] on div "350 West 42nd Street #39C 2 beds/ 2 baths Per cmr, it's under 1,000 SF. 350 Wes…" at bounding box center [429, 392] width 431 height 58
click at [384, 412] on pre "350 West 42nd Street #39C 2 beds/ 2 baths Per cmr, it's under 1,000 SF." at bounding box center [429, 391] width 409 height 44
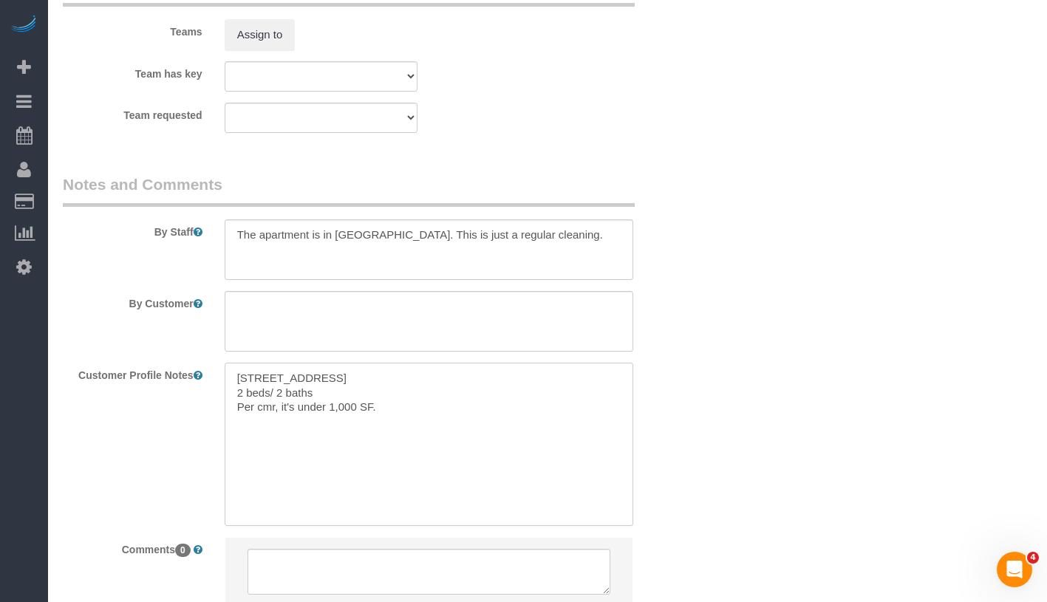
click at [394, 409] on textarea "350 West 42nd Street #39C 2 beds/ 2 baths Per cmr, it's under 1,000 SF." at bounding box center [429, 444] width 409 height 163
paste textarea "https://www.bing.com/ck/a?!&&p=afdee00848e5b1776fd04c679801bf2919fdcba2f0001452…"
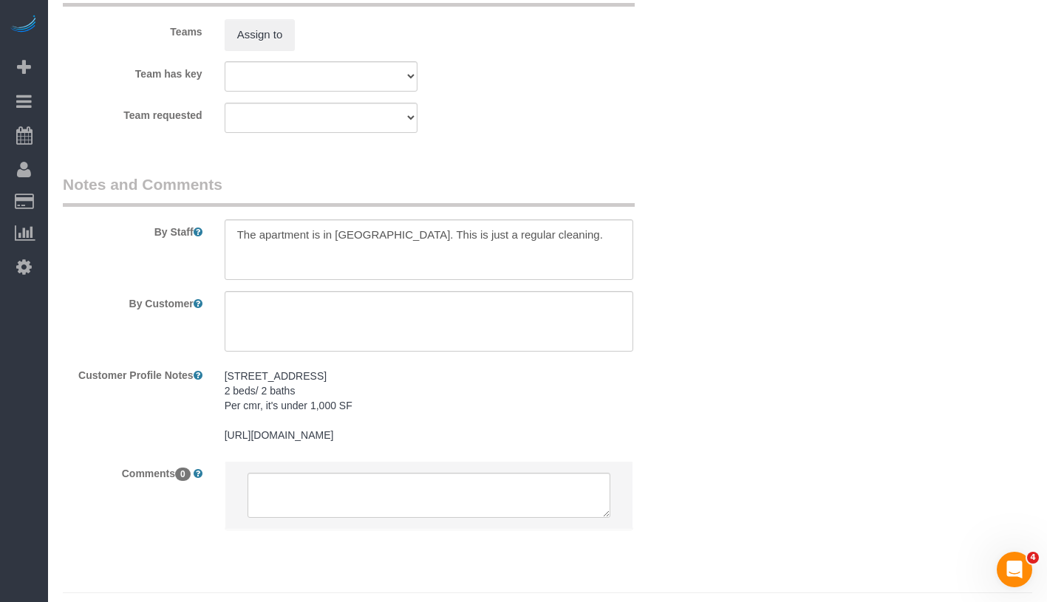
click at [265, 429] on pre "350 West 42nd Street #39C 2 beds/ 2 baths Per cmr, it's under 1,000 SF https://…" at bounding box center [429, 406] width 409 height 74
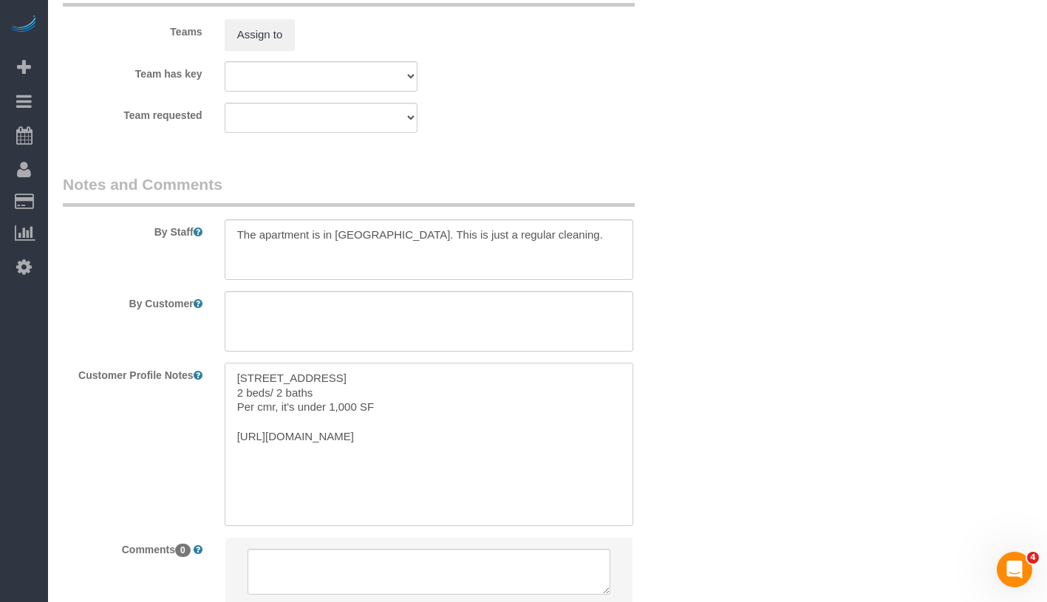
drag, startPoint x: 230, startPoint y: 440, endPoint x: 516, endPoint y: 516, distance: 295.7
click at [516, 516] on textarea "350 West 42nd Street #39C 2 beds/ 2 baths Per cmr, it's under 1,000 SF https://…" at bounding box center [429, 444] width 409 height 163
paste textarea "streeteasy.com/building/orion-condominium/39c"
type textarea "350 West 42nd Street #39C 2 beds/ 2 baths Per cmr, it's under 1,000 SF https://…"
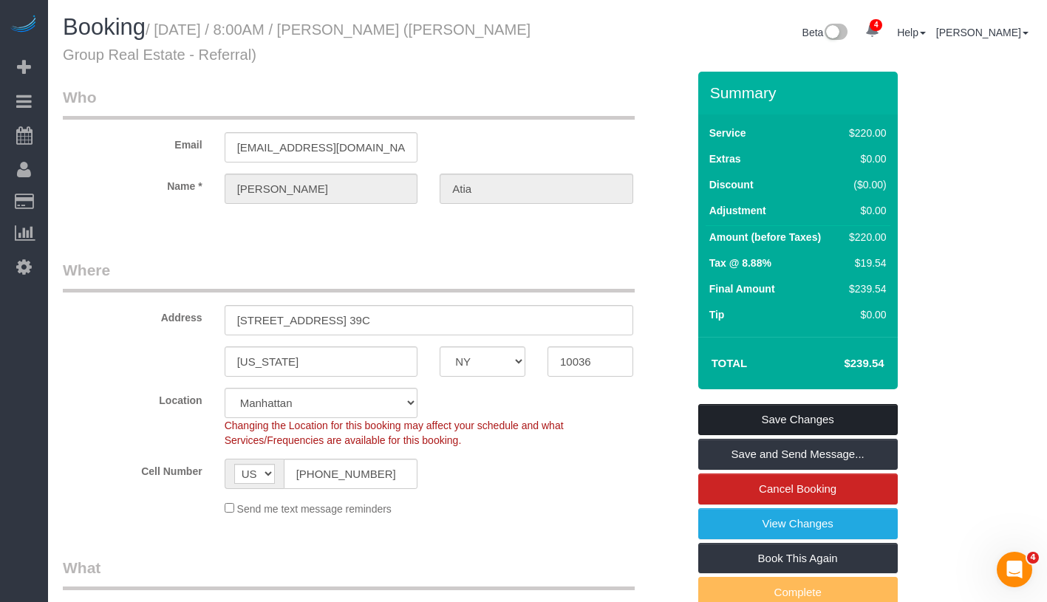
click at [854, 423] on link "Save Changes" at bounding box center [798, 419] width 200 height 31
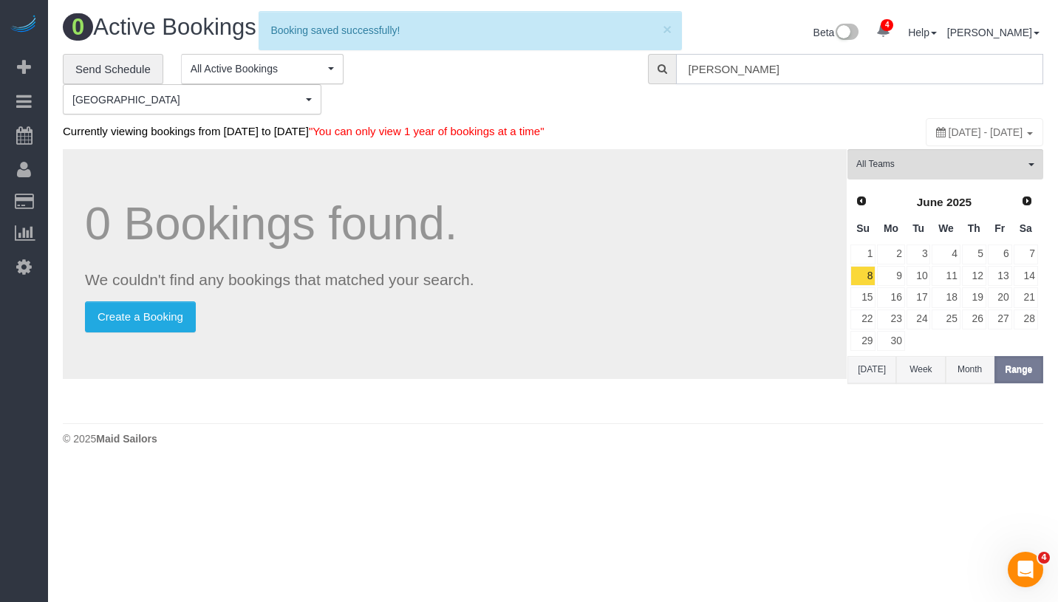
click at [760, 63] on input "Leslie Atia" at bounding box center [859, 69] width 367 height 30
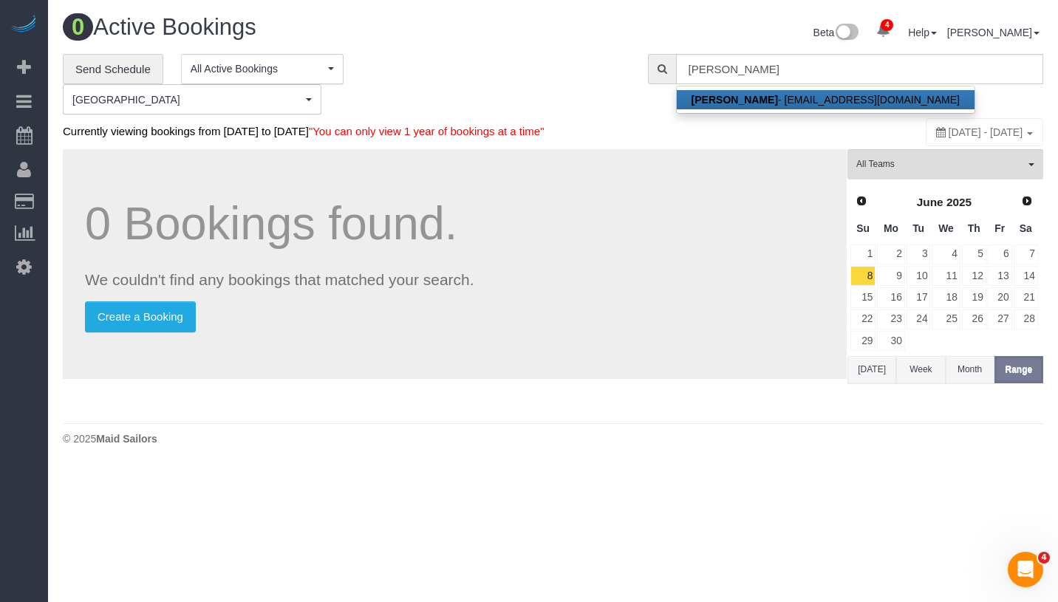
click at [755, 95] on link "Leslie Atia - lja.atia@gmail.com" at bounding box center [826, 99] width 298 height 19
type input "lja.atia@gmail.com"
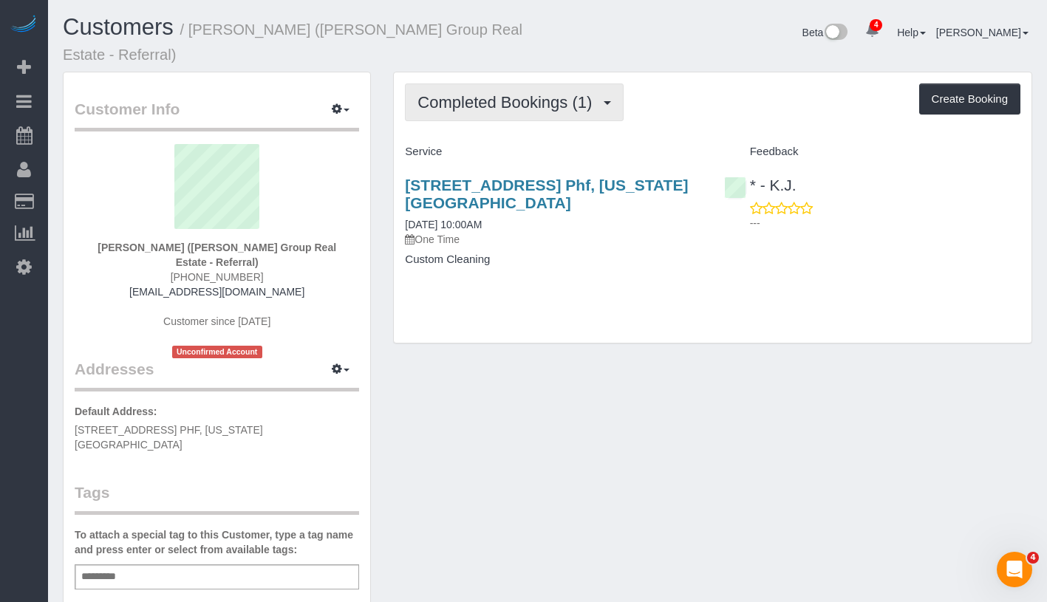
click at [515, 93] on span "Completed Bookings (1)" at bounding box center [509, 102] width 182 height 18
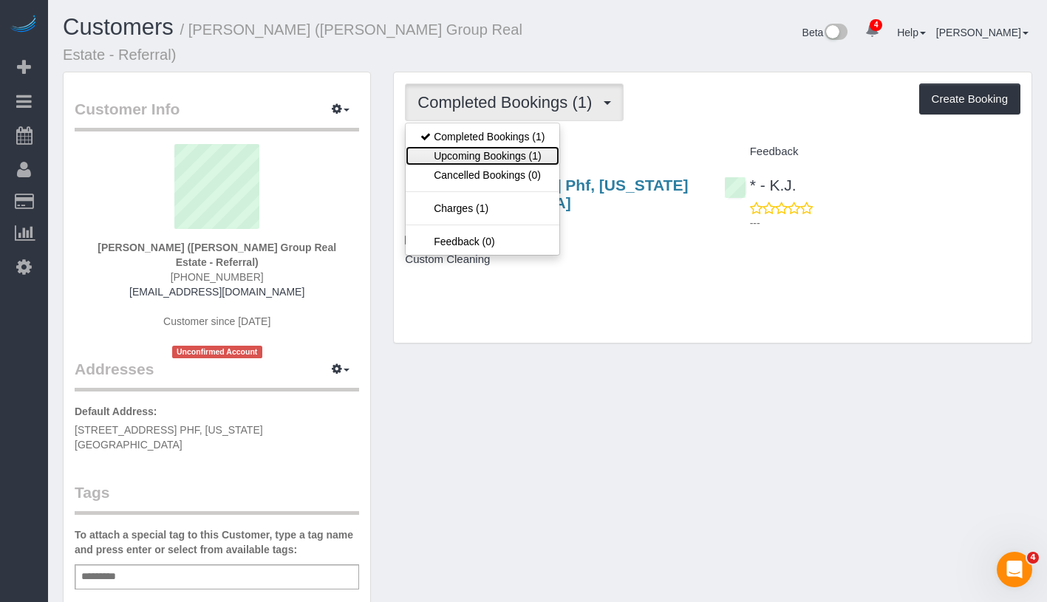
click at [510, 146] on link "Upcoming Bookings (1)" at bounding box center [483, 155] width 154 height 19
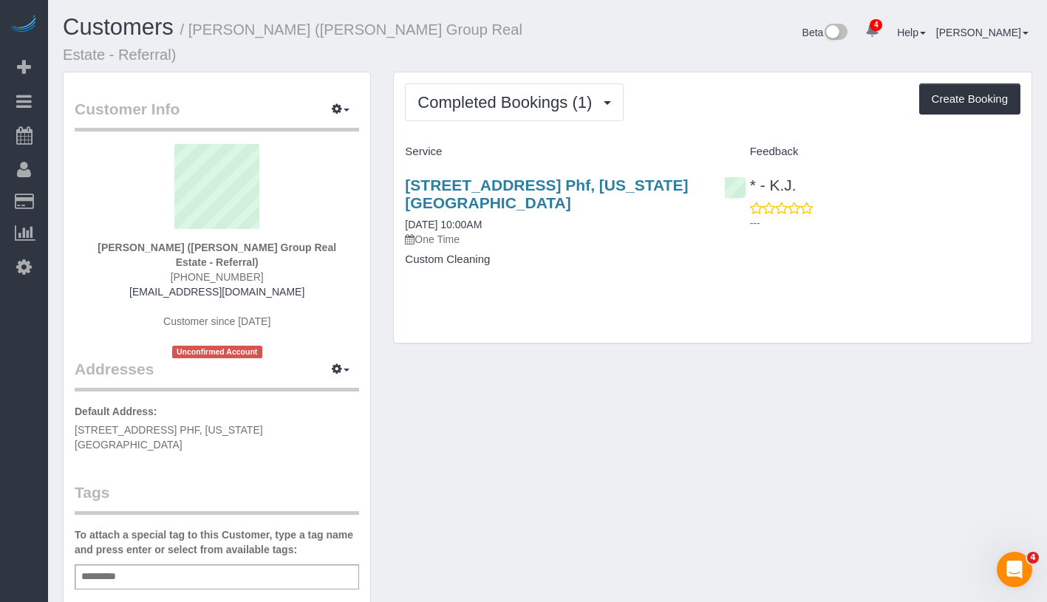
click at [251, 565] on div "Add a tag" at bounding box center [217, 577] width 285 height 25
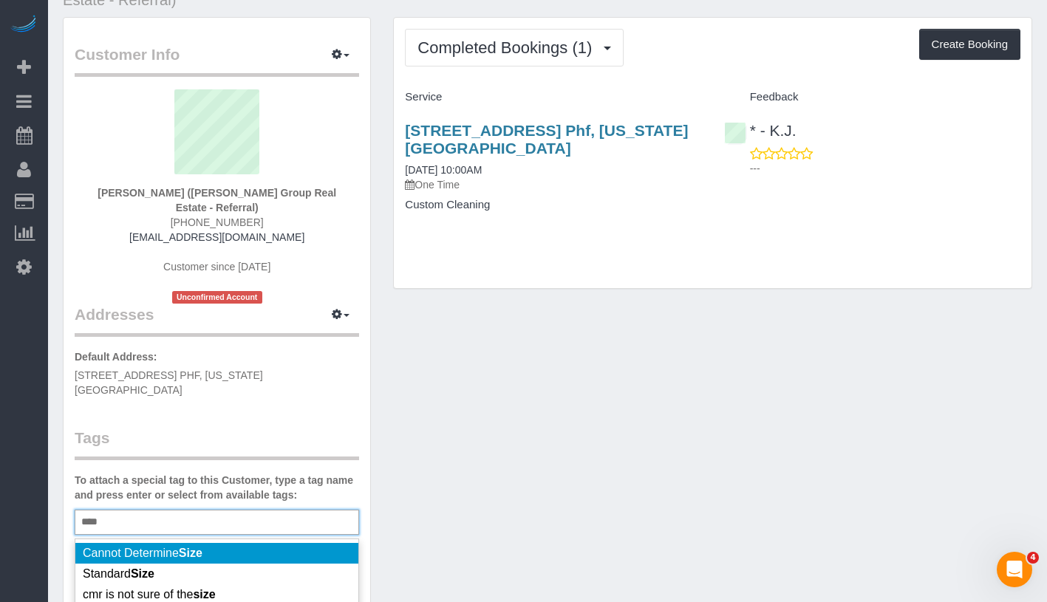
scroll to position [136, 0]
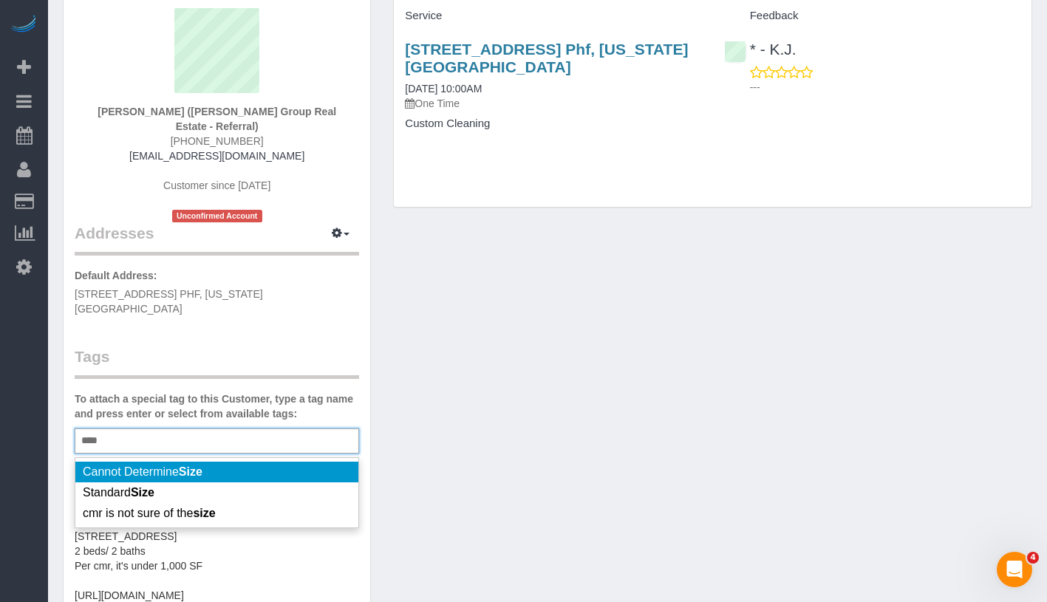
type input "****"
click at [278, 462] on li "Cannot Determine Size" at bounding box center [216, 472] width 283 height 21
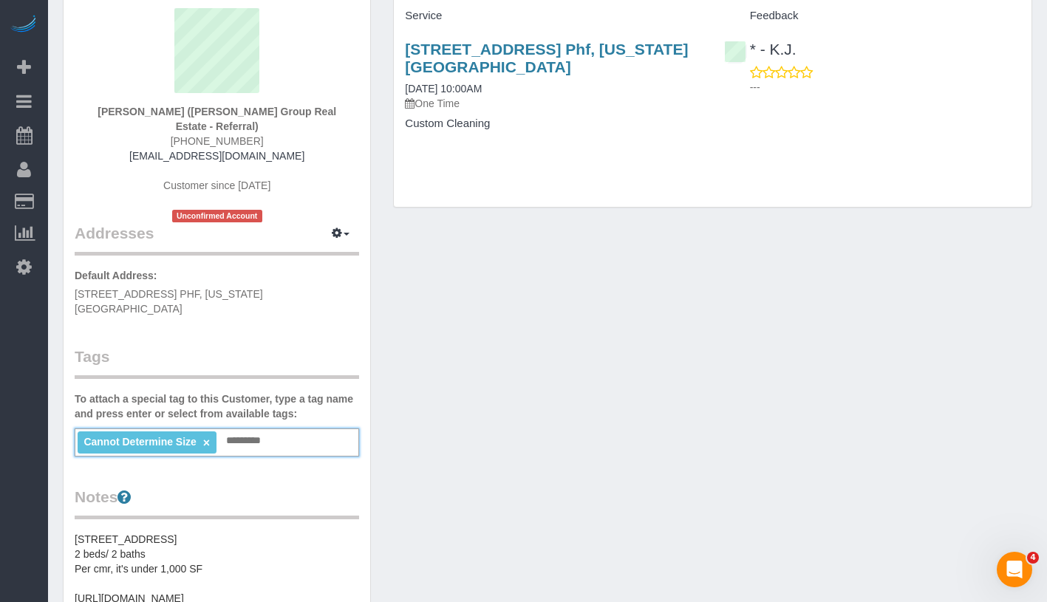
click at [505, 414] on div "Customer Info Edit Contact Info Send Message Email Preferences Special Sales Ta…" at bounding box center [548, 477] width 992 height 1082
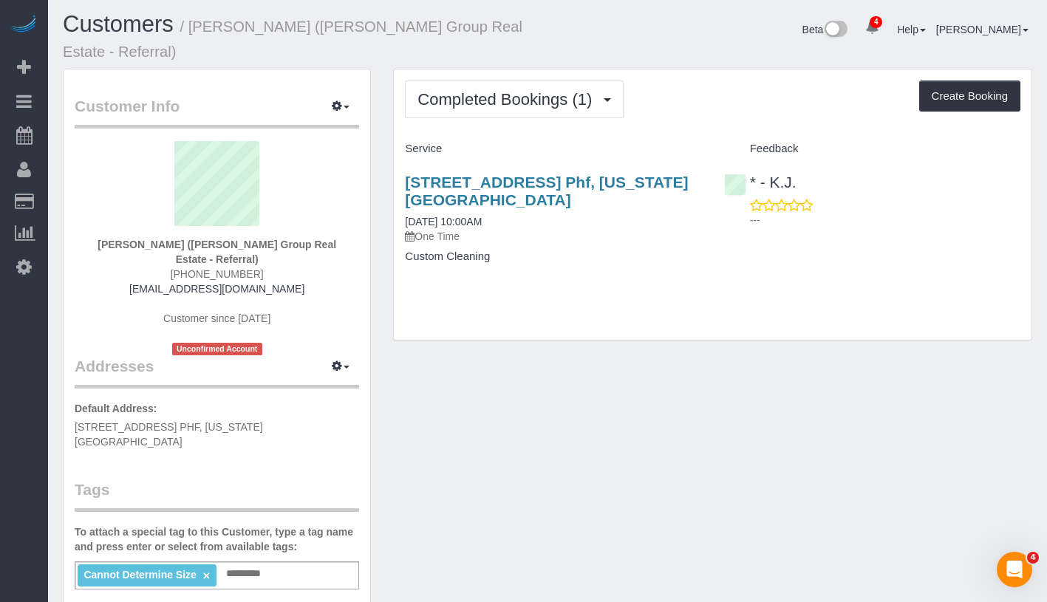
scroll to position [0, 0]
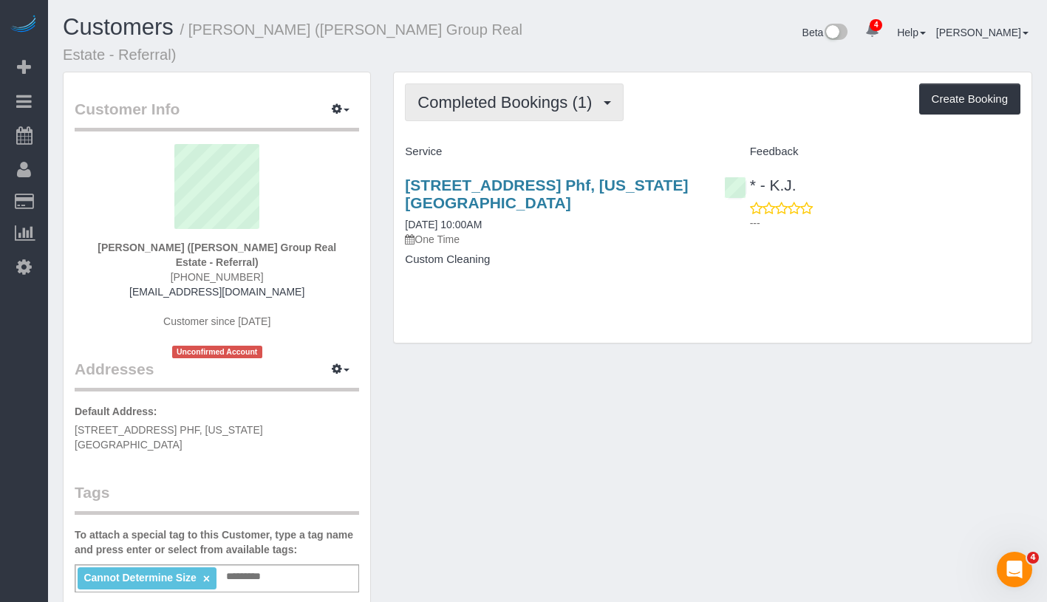
click at [526, 93] on span "Completed Bookings (1)" at bounding box center [509, 102] width 182 height 18
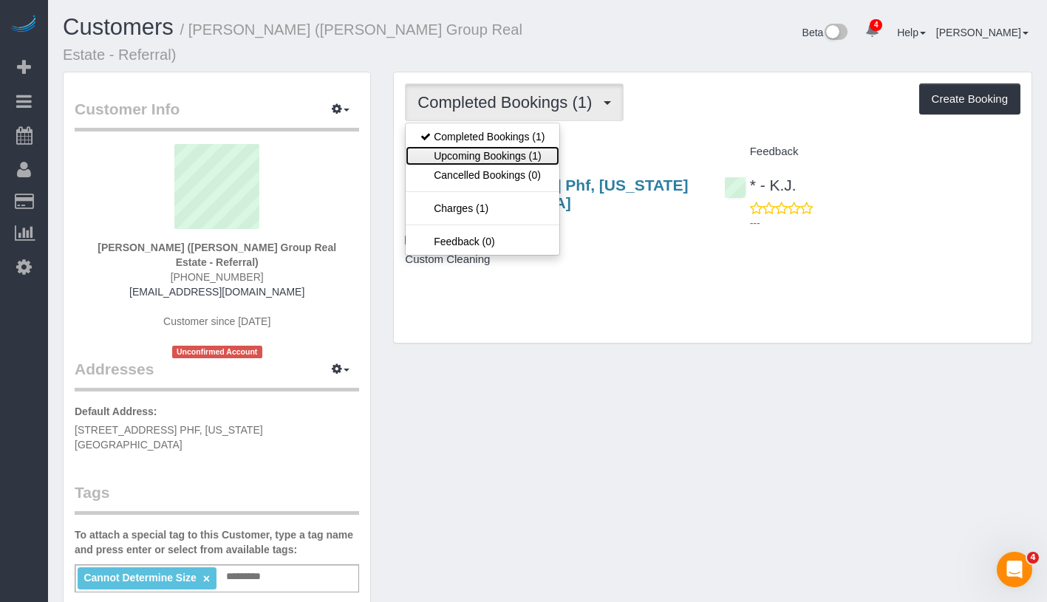
click at [486, 146] on link "Upcoming Bookings (1)" at bounding box center [483, 155] width 154 height 19
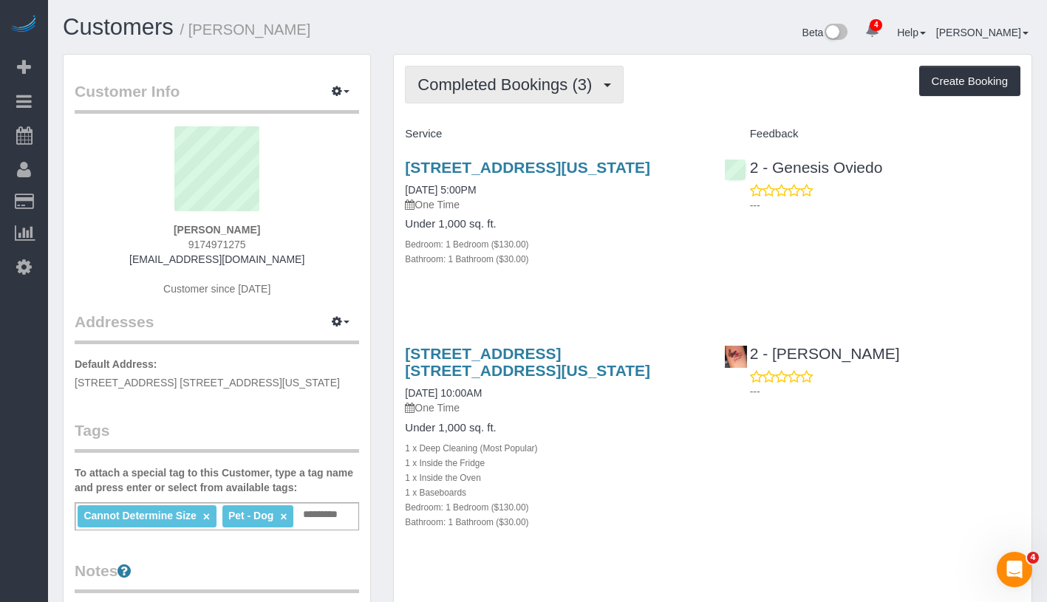
click at [570, 88] on span "Completed Bookings (3)" at bounding box center [509, 84] width 182 height 18
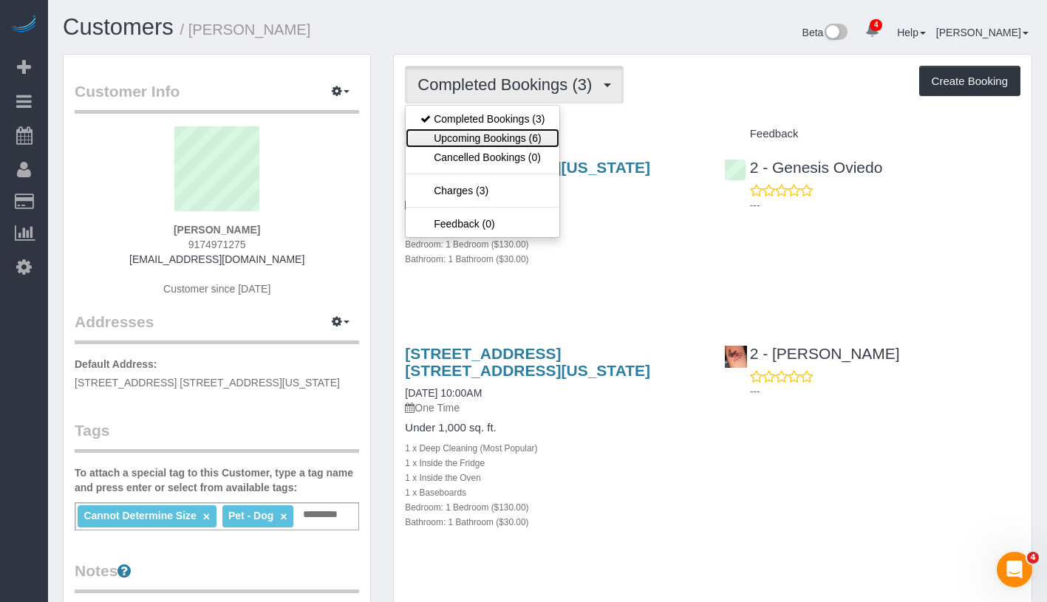
click at [497, 137] on link "Upcoming Bookings (6)" at bounding box center [483, 138] width 154 height 19
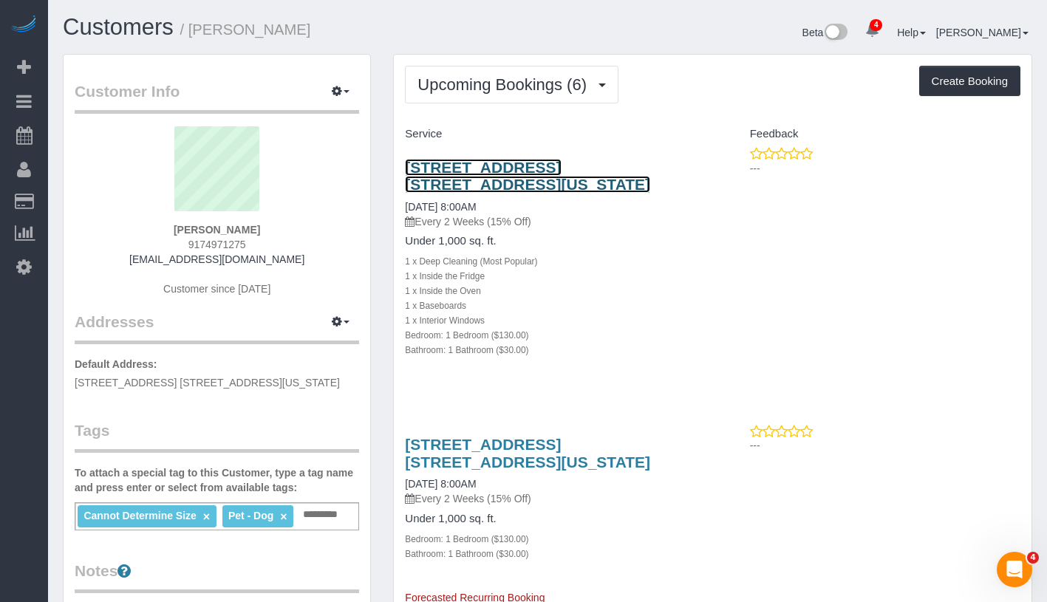
click at [477, 177] on link "535 West 110th Street, Apt. 10g, New York, NY 10025" at bounding box center [527, 176] width 245 height 34
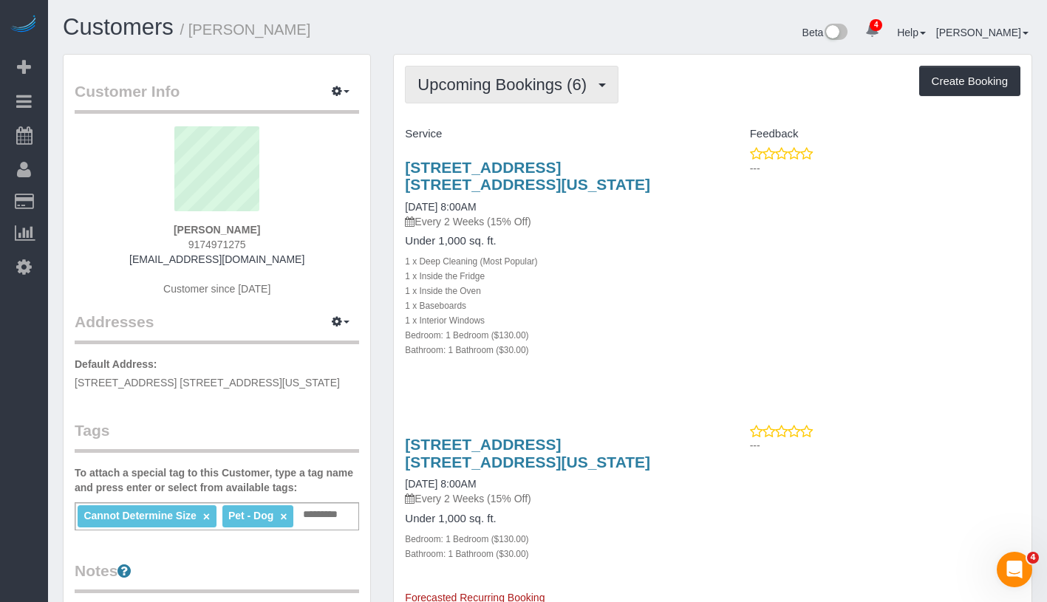
click at [422, 78] on span "Upcoming Bookings (6)" at bounding box center [506, 84] width 177 height 18
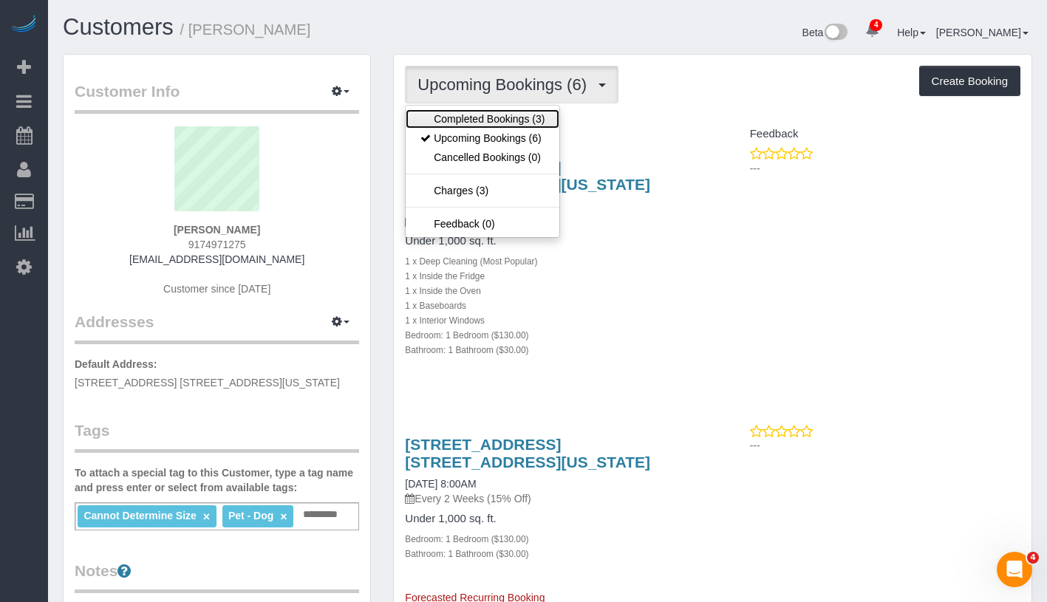
click at [474, 124] on link "Completed Bookings (3)" at bounding box center [483, 118] width 154 height 19
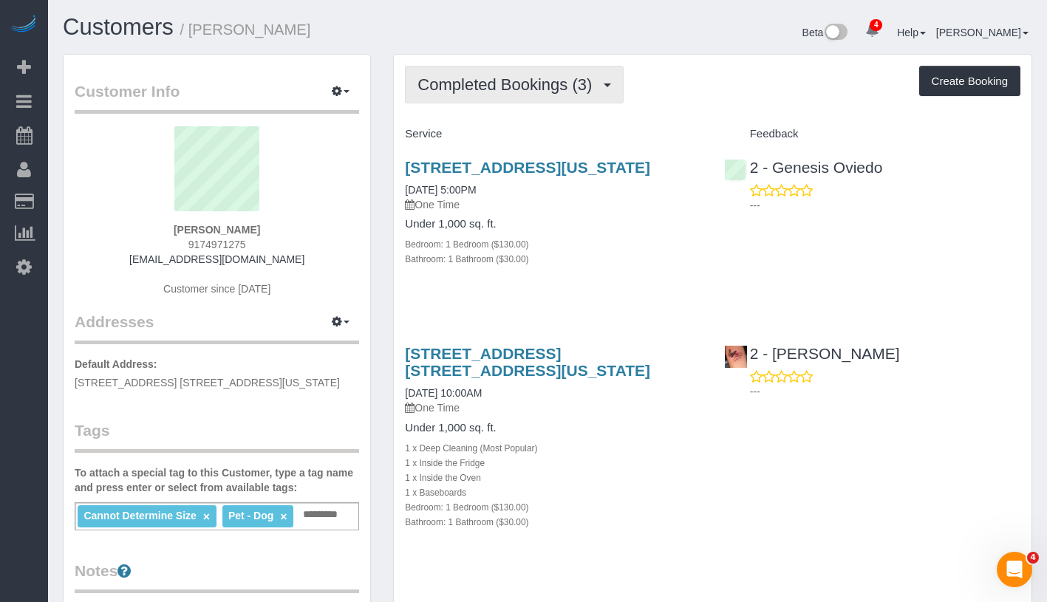
click at [498, 91] on span "Completed Bookings (3)" at bounding box center [509, 84] width 182 height 18
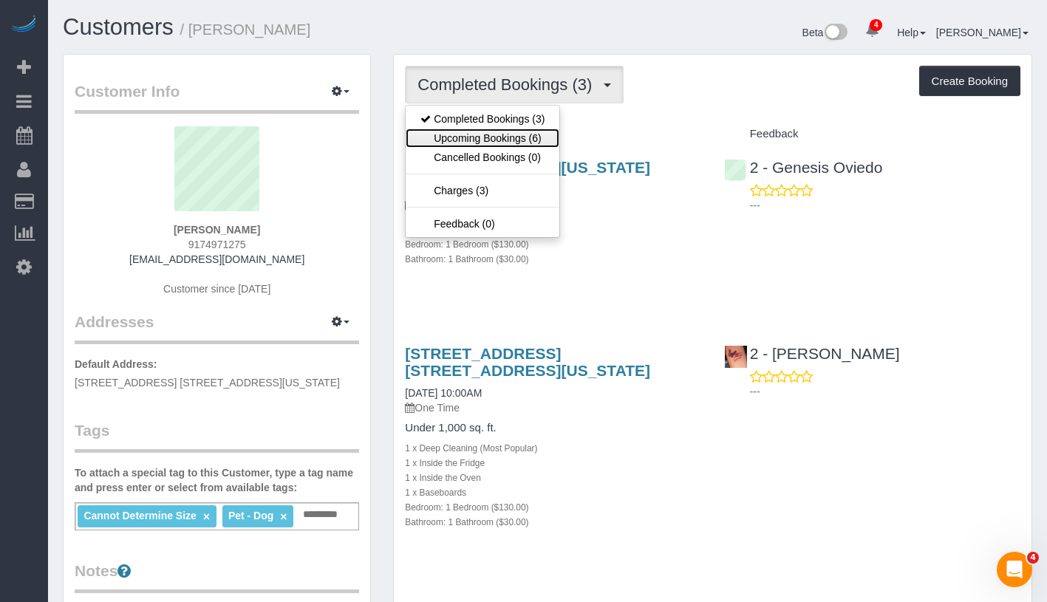
click at [482, 139] on link "Upcoming Bookings (6)" at bounding box center [483, 138] width 154 height 19
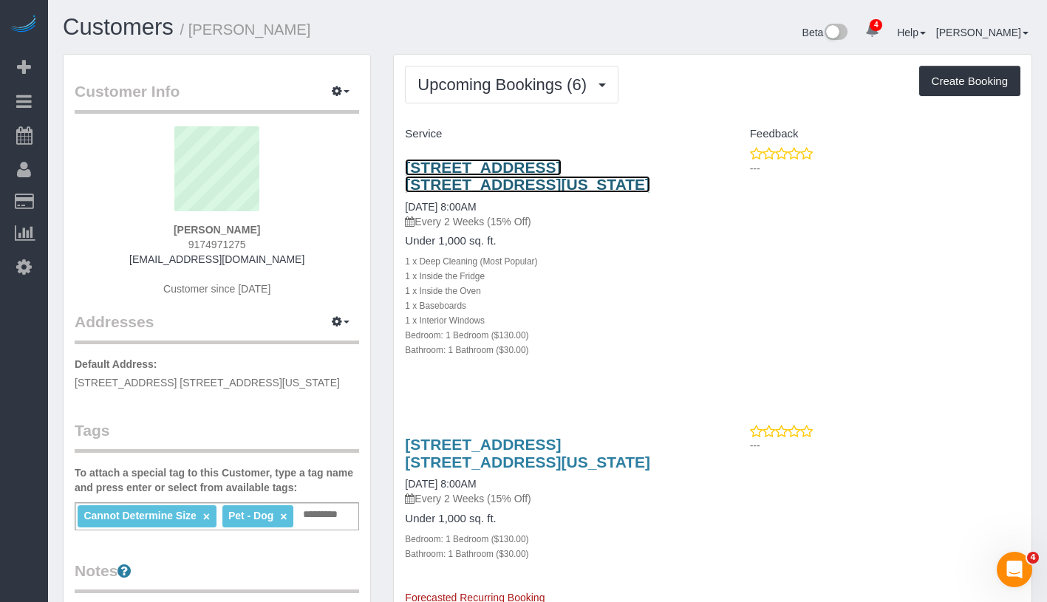
click at [491, 186] on link "535 West 110th Street, Apt. 10g, New York, NY 10025" at bounding box center [527, 176] width 245 height 34
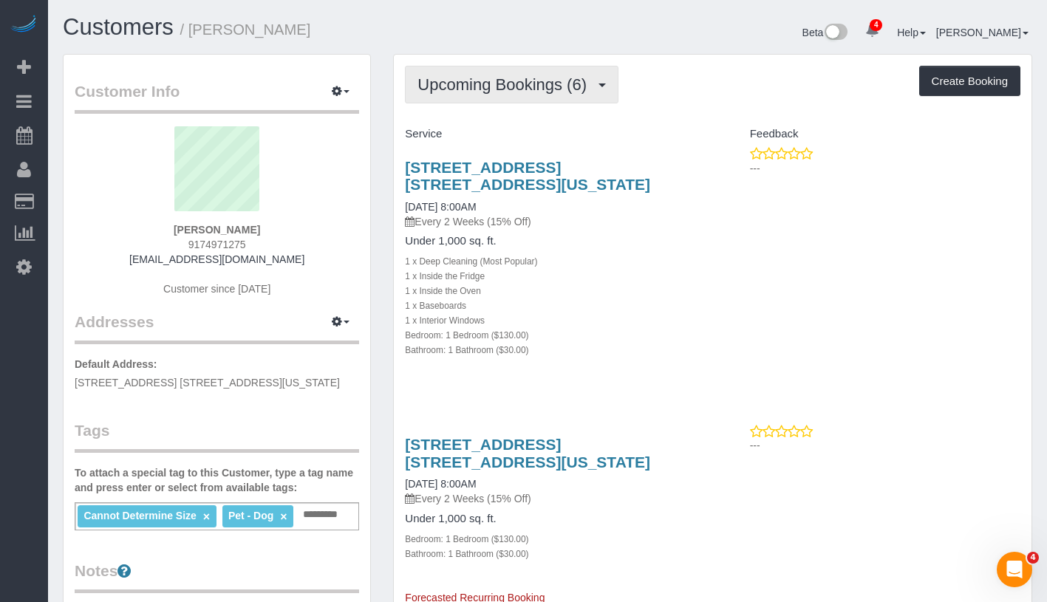
click at [511, 92] on span "Upcoming Bookings (6)" at bounding box center [506, 84] width 177 height 18
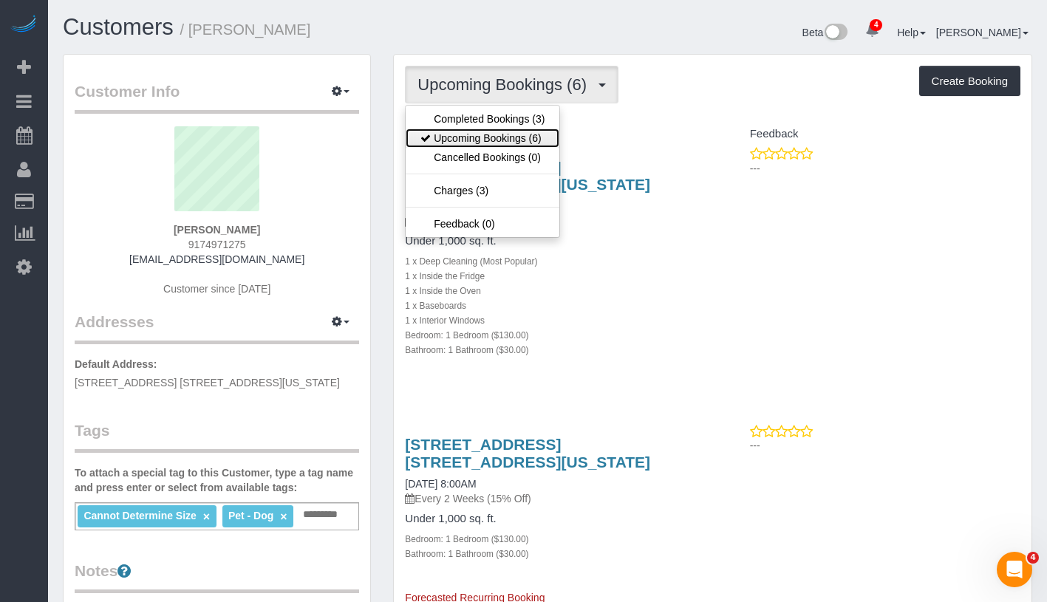
click at [483, 138] on link "Upcoming Bookings (6)" at bounding box center [483, 138] width 154 height 19
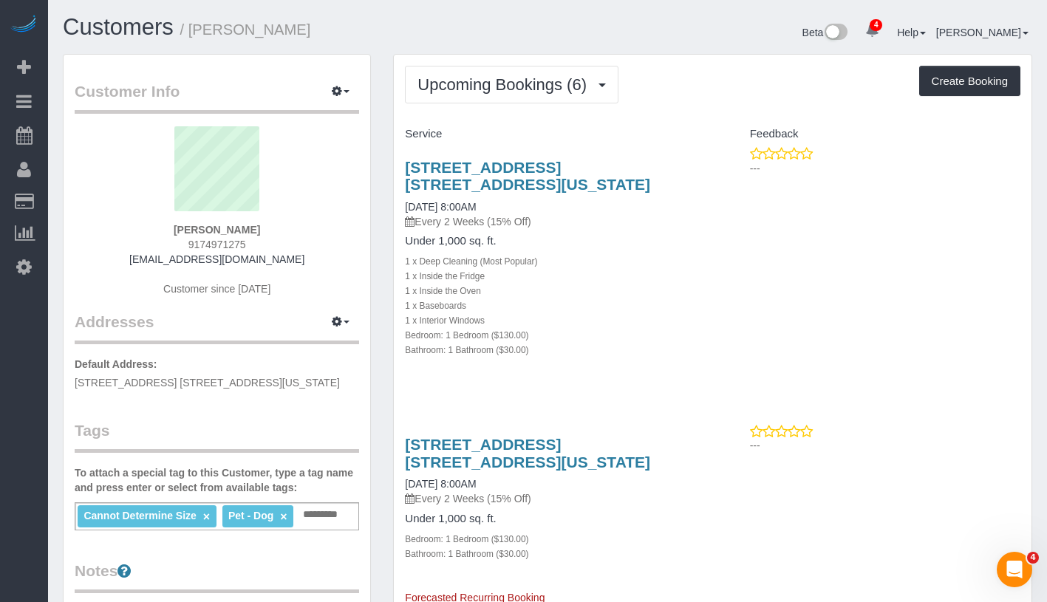
click at [449, 194] on div "535 West 110th Street, Apt. 10g, New York, NY 10025 08/31/2025 8:00AM Every 2 W…" at bounding box center [553, 194] width 296 height 70
click at [463, 171] on link "535 West 110th Street, Apt. 10g, New York, NY 10025" at bounding box center [527, 176] width 245 height 34
click at [503, 78] on span "Upcoming Bookings (6)" at bounding box center [506, 84] width 177 height 18
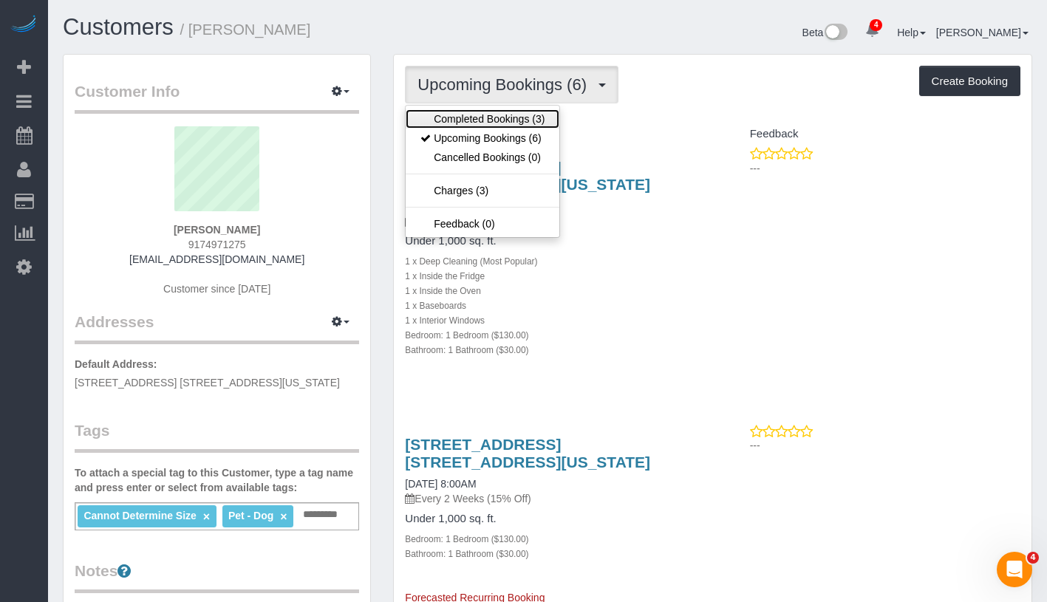
click at [504, 110] on link "Completed Bookings (3)" at bounding box center [483, 118] width 154 height 19
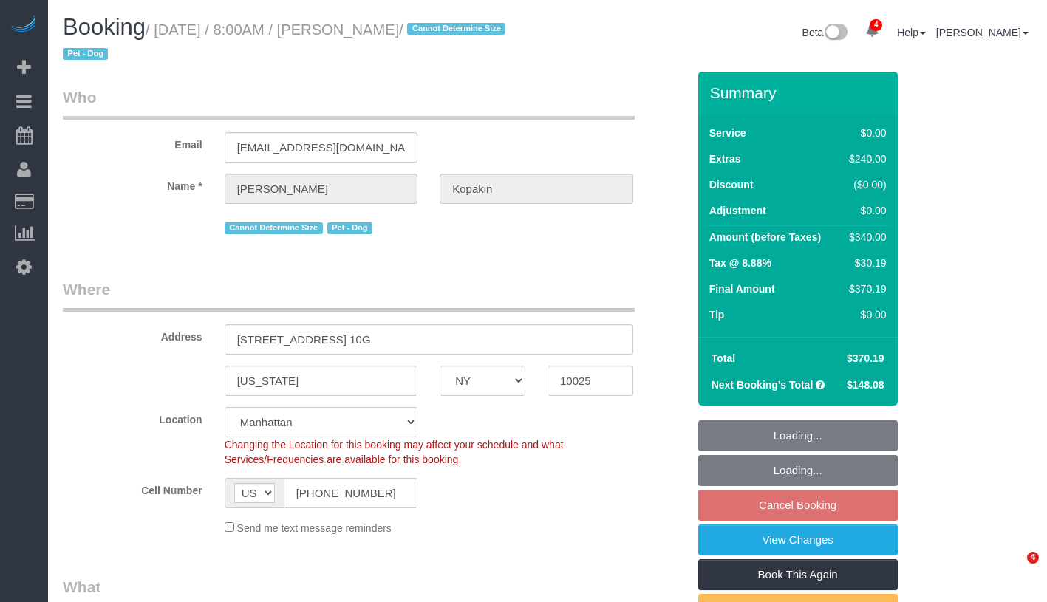
select select "NY"
select select "object:1224"
select select "string:stripe-pm_1PyaSr4VGloSiKo7ahxQI7VL"
select select "number:58"
select select "number:72"
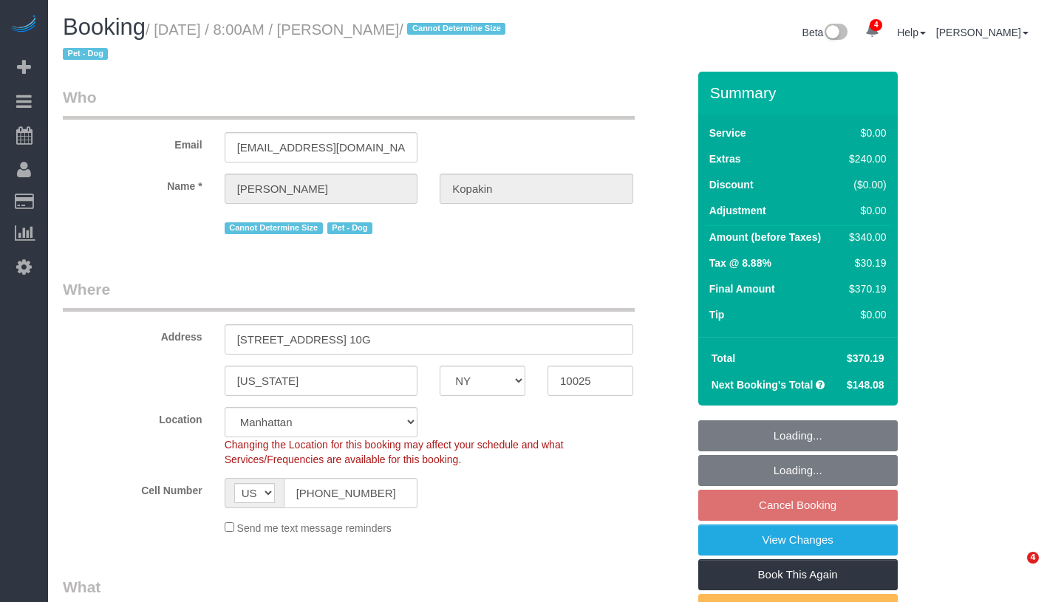
select select "number:13"
select select "number:5"
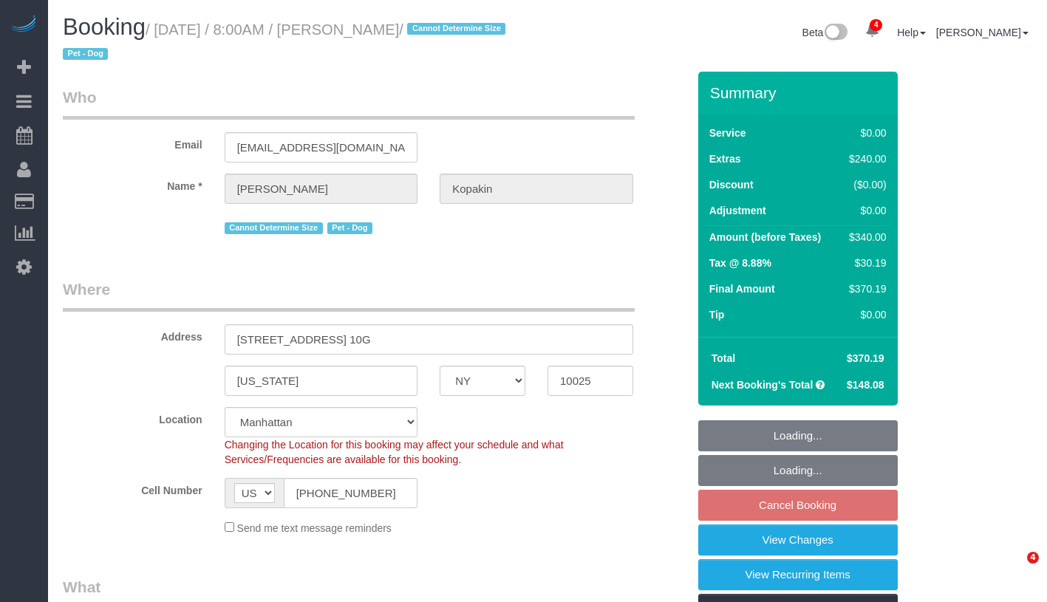
select select "spot1"
select select "1"
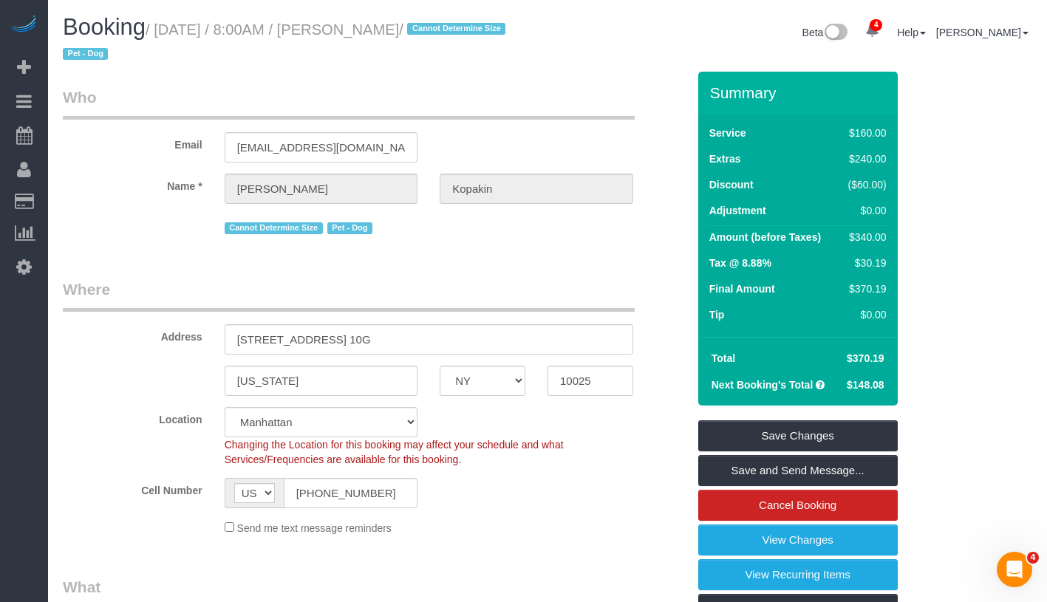
drag, startPoint x: 352, startPoint y: 27, endPoint x: 454, endPoint y: 28, distance: 101.2
click at [454, 28] on small "/ August 31, 2025 / 8:00AM / Marcy Kopakin / Cannot Determine Size Pet - Dog" at bounding box center [286, 41] width 447 height 41
copy small "Marcy Kopakin"
drag, startPoint x: 170, startPoint y: 33, endPoint x: 233, endPoint y: 29, distance: 62.9
click at [233, 29] on small "/ August 31, 2025 / 8:00AM / Marcy Kopakin / Cannot Determine Size Pet - Dog" at bounding box center [286, 41] width 447 height 41
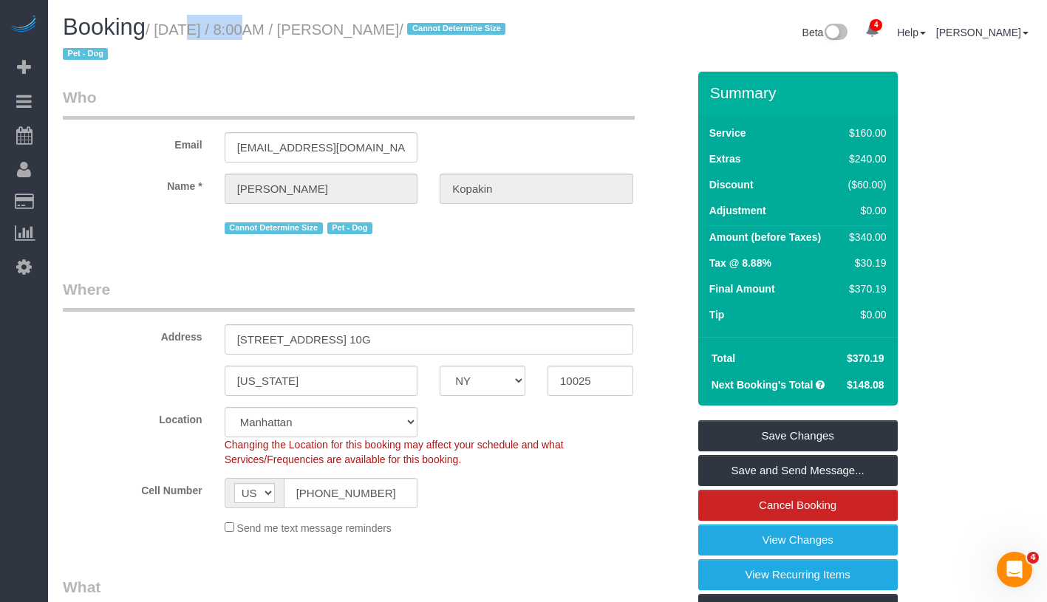
copy small "August 31"
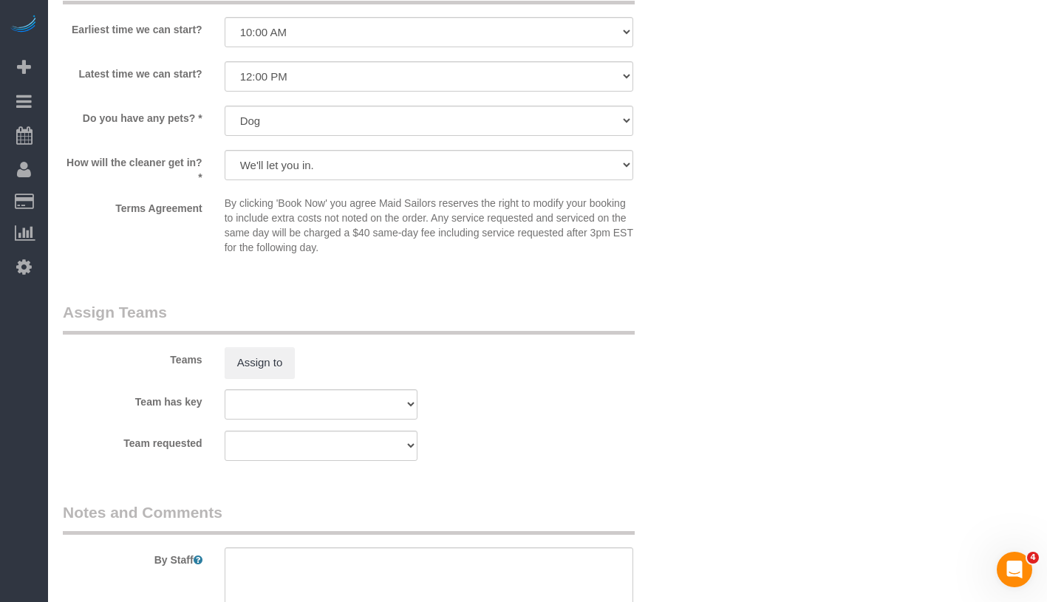
scroll to position [1994, 0]
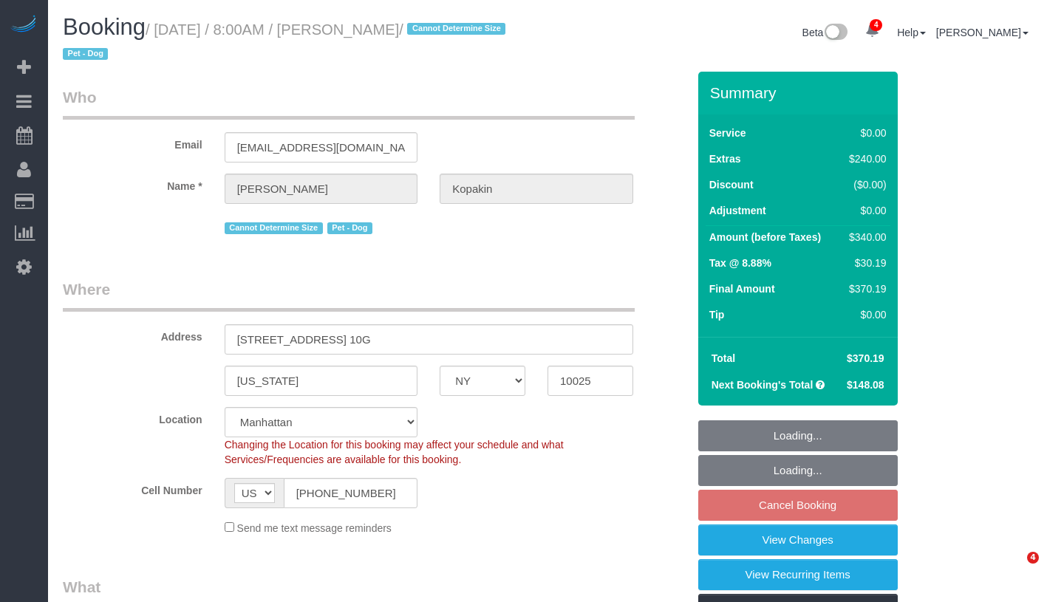
select select "NY"
select select "1"
select select "string:stripe-pm_1PyaSr4VGloSiKo7ahxQI7VL"
select select "spot1"
select select "number:58"
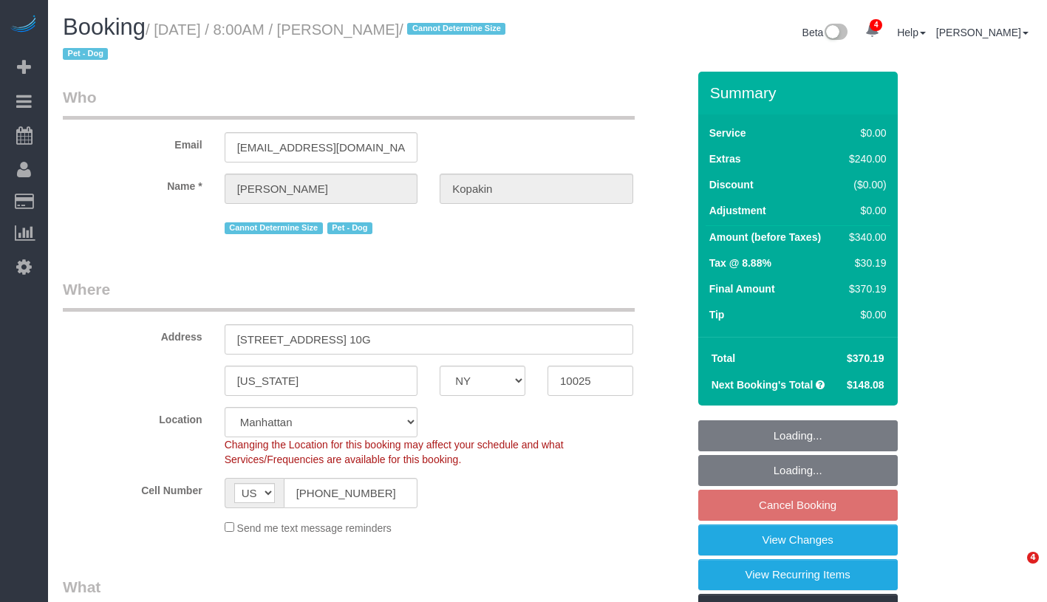
select select "number:72"
select select "number:13"
select select "number:5"
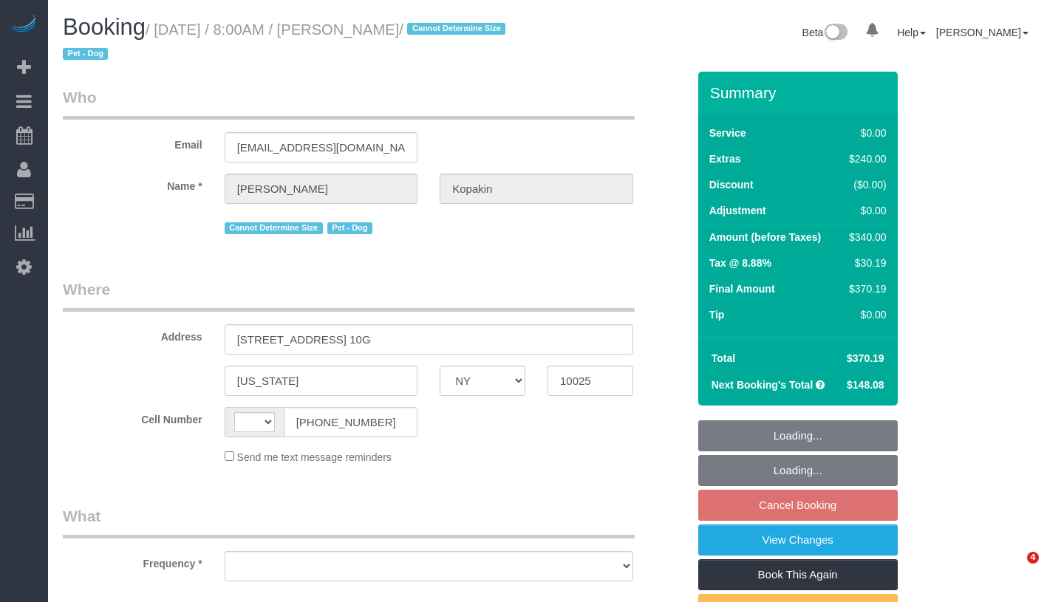
select select "NY"
select select "1"
select select "number:58"
select select "number:72"
select select "number:13"
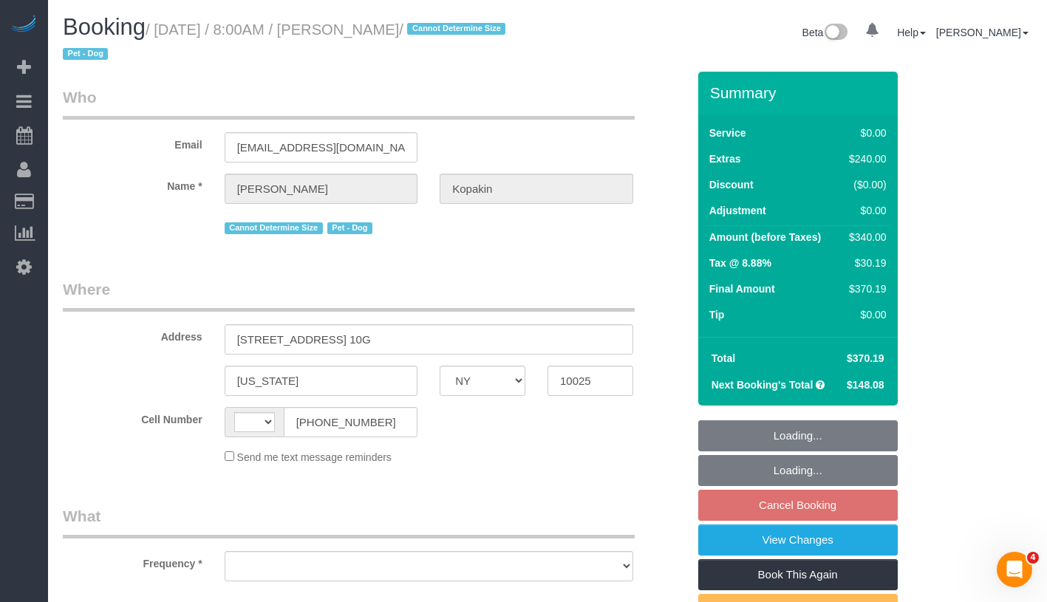
select select "number:5"
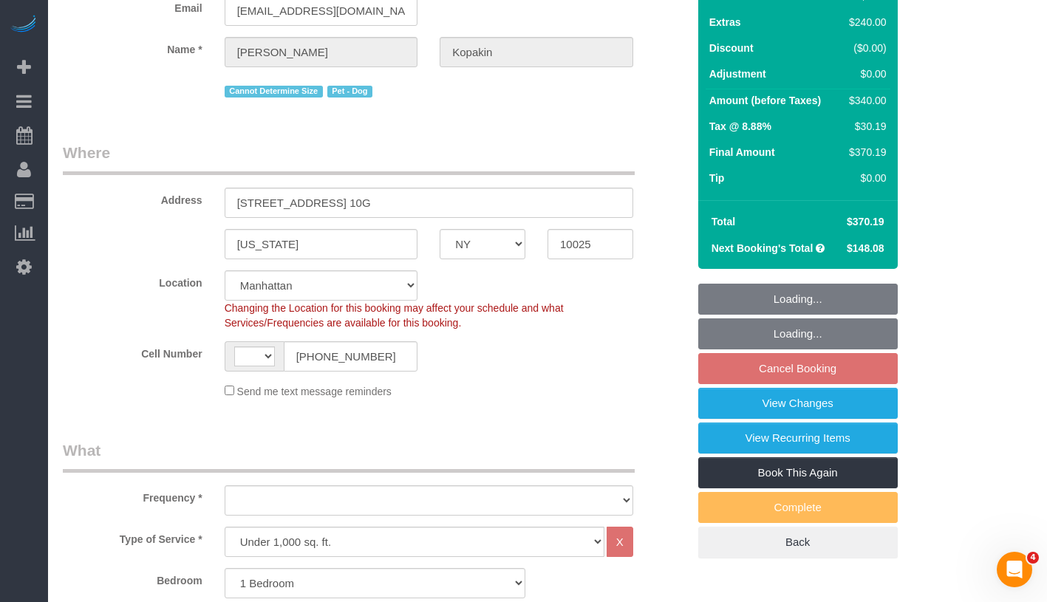
select select "string:US"
select select "object:909"
select select "string:stripe-pm_1PyaSr4VGloSiKo7ahxQI7VL"
select select "object:1329"
select select "spot1"
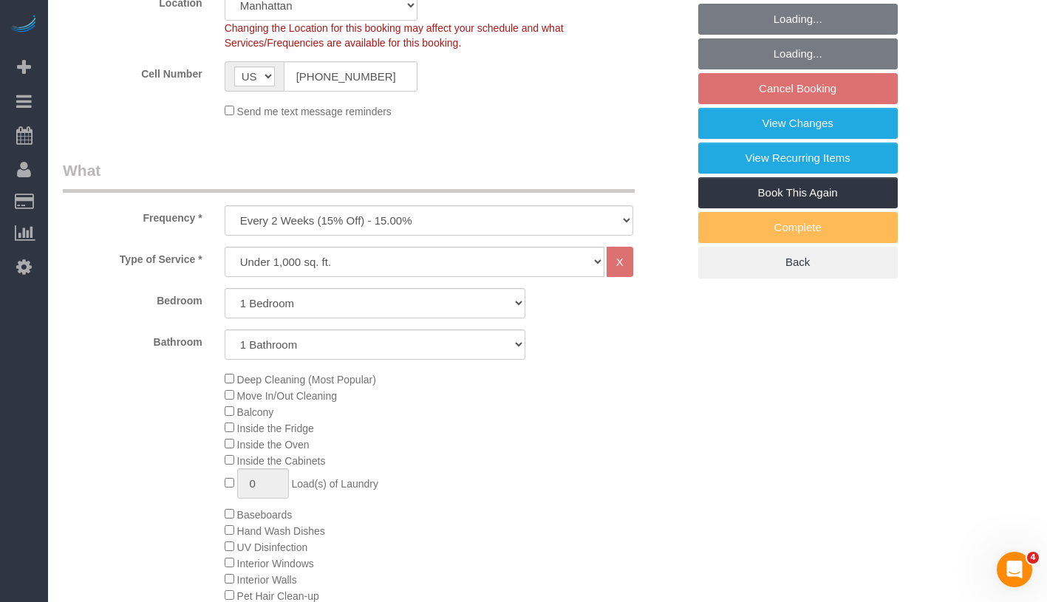
select select "1"
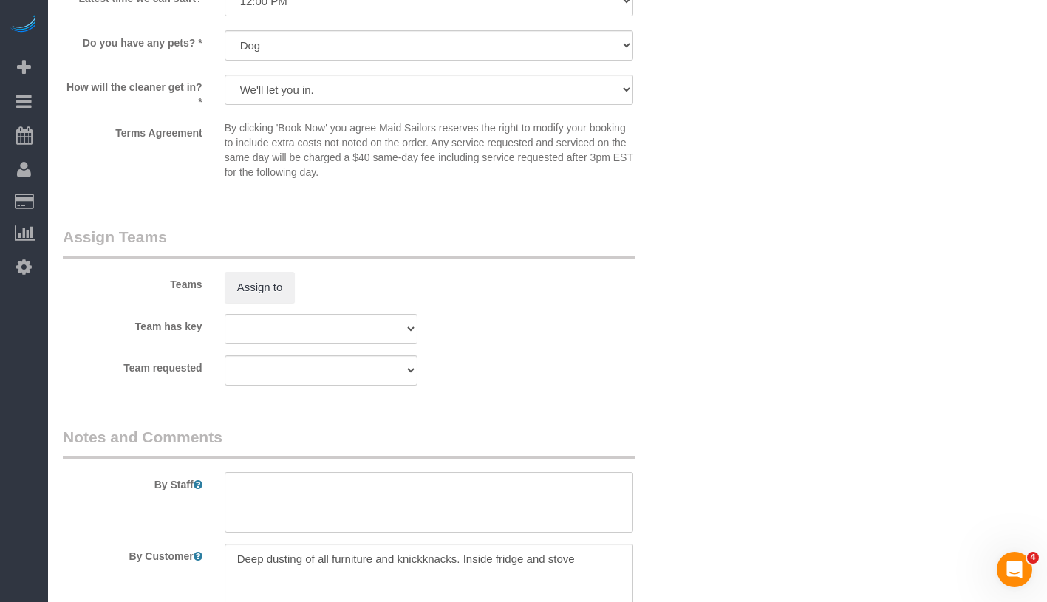
scroll to position [1995, 0]
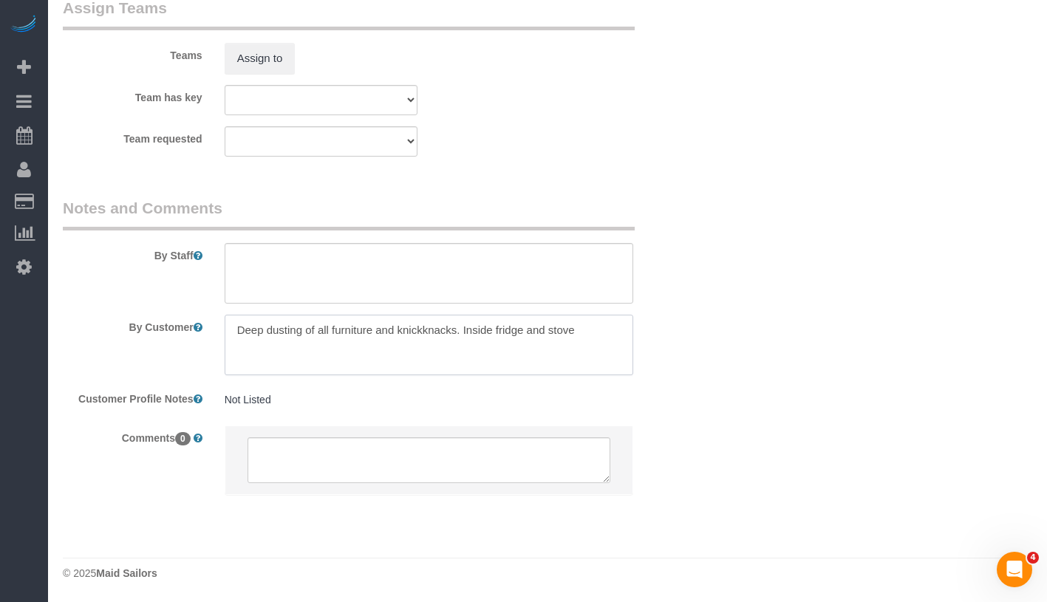
drag, startPoint x: 237, startPoint y: 327, endPoint x: 630, endPoint y: 339, distance: 393.3
click at [630, 339] on textarea at bounding box center [429, 345] width 409 height 61
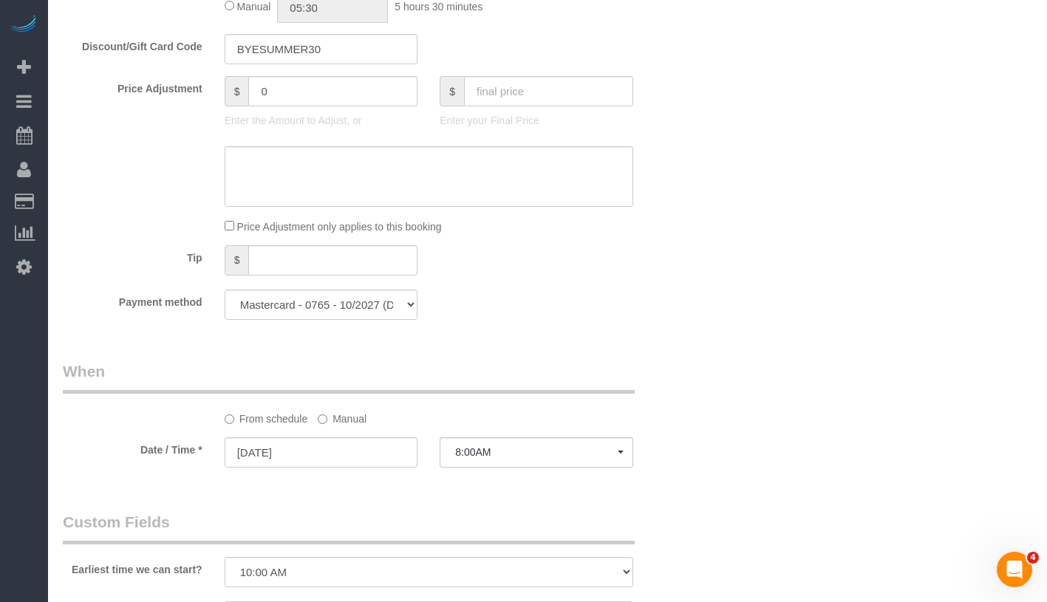
scroll to position [633, 0]
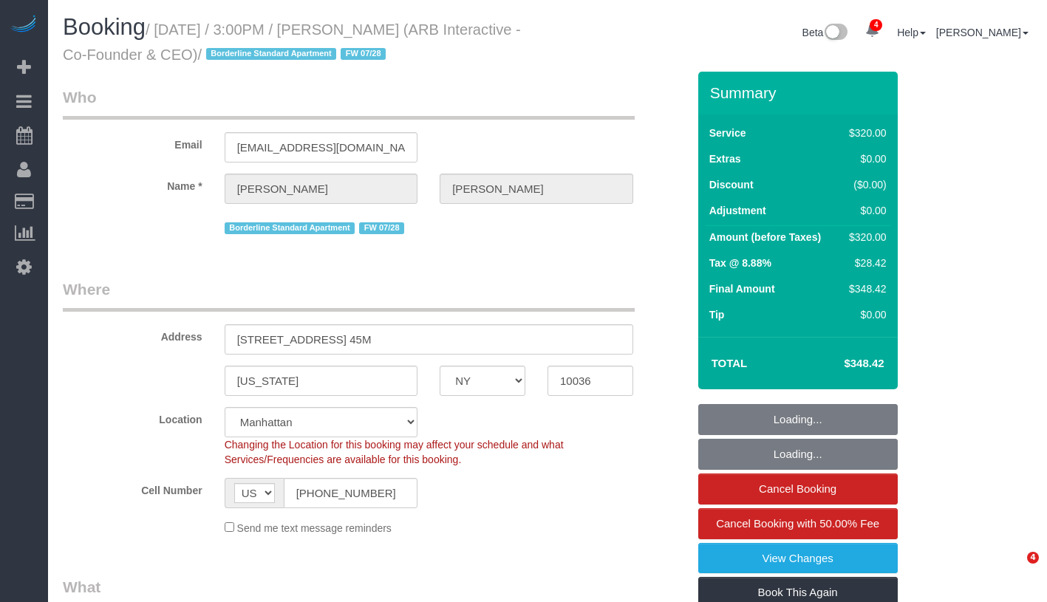
select select "NY"
select select "number:89"
select select "number:90"
select select "number:15"
select select "number:5"
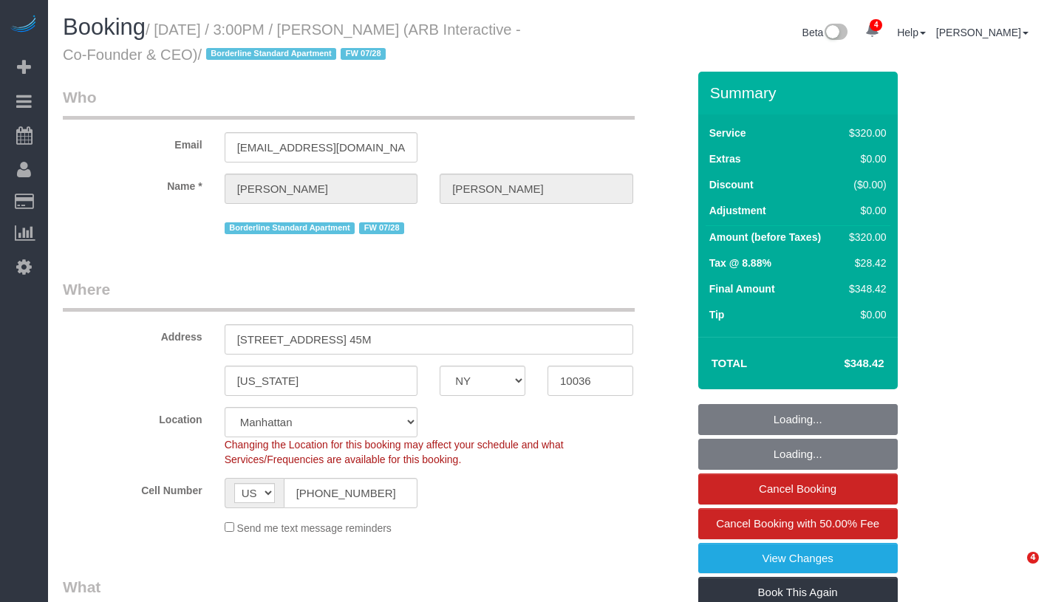
select select "object:1314"
select select "string:stripe-pm_1RFNrs4VGloSiKo7r2SlltRK"
select select "240"
select select "spot1"
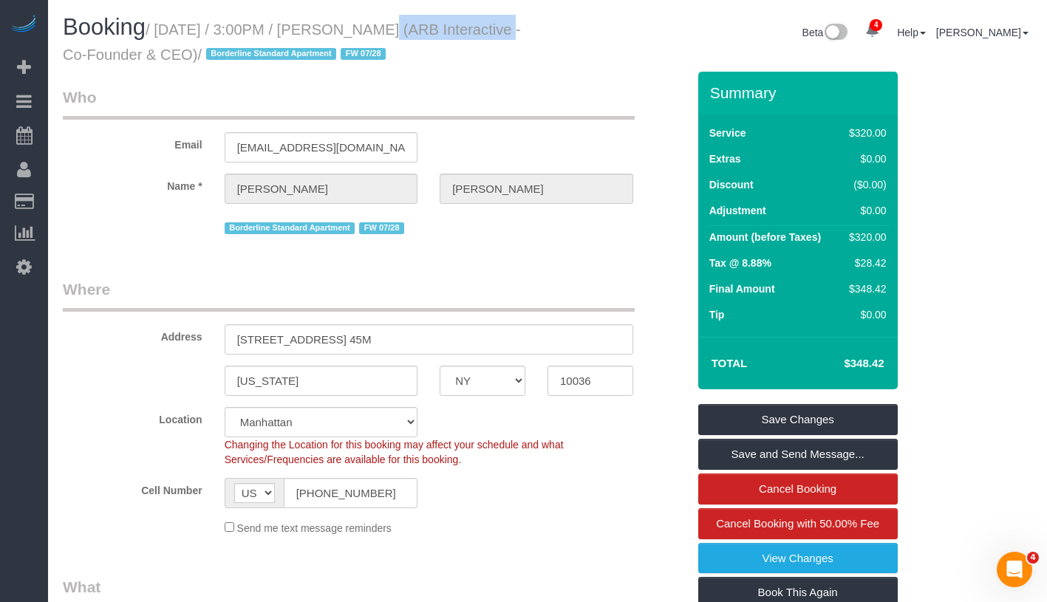
drag, startPoint x: 352, startPoint y: 27, endPoint x: 481, endPoint y: 29, distance: 128.6
click at [481, 29] on small "/ August 25, 2025 / 3:00PM / Patrick Fechtmeyer (ARB Interactive - Co-Founder &…" at bounding box center [292, 41] width 458 height 41
copy small "Patrick Fechtmeyer"
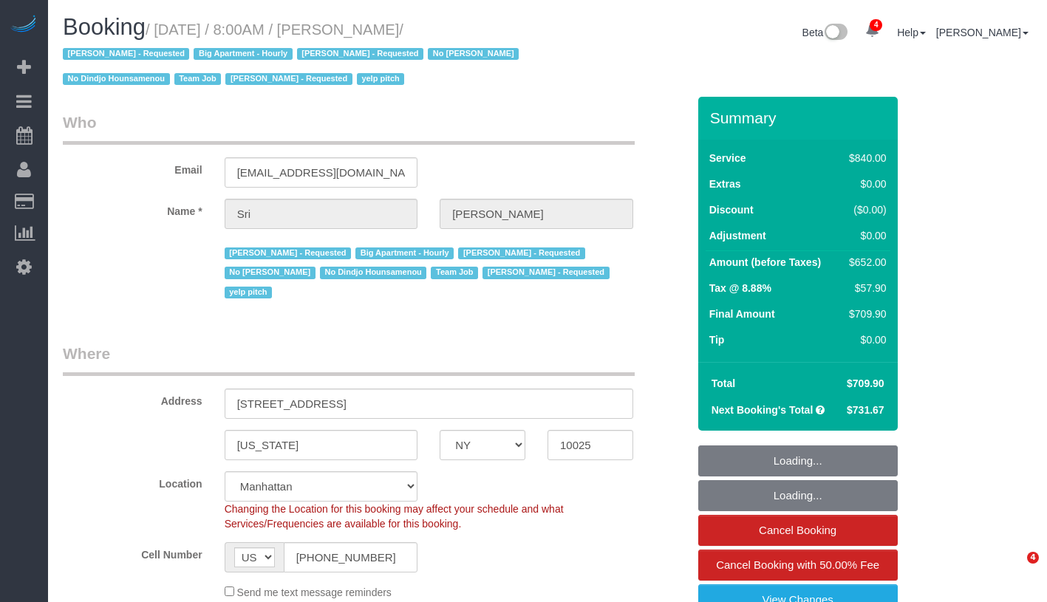
select select "NY"
select select "3"
select select "210"
select select "spot1"
select select "number:89"
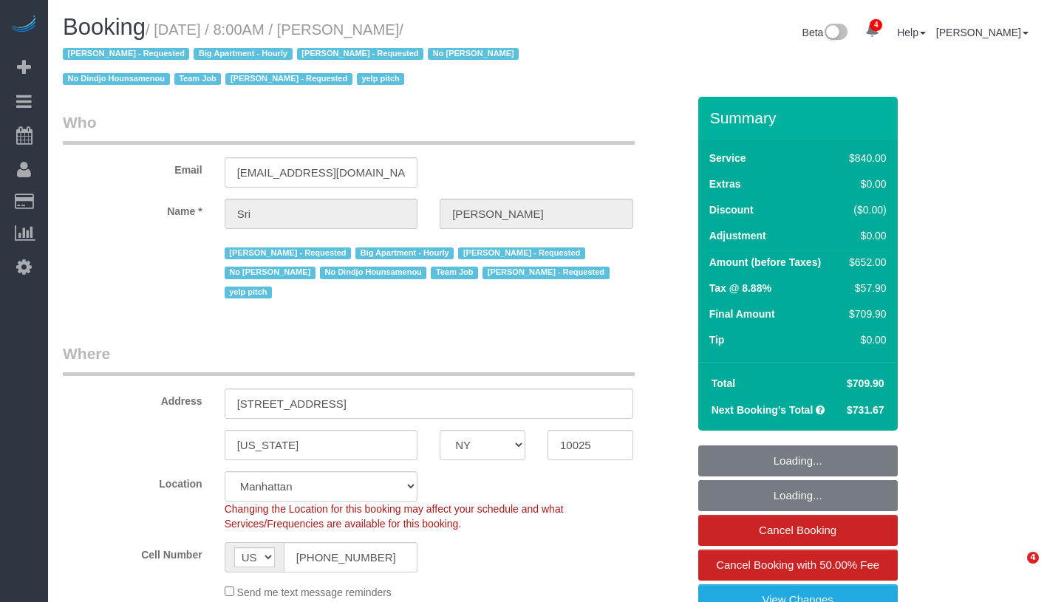
select select "number:90"
select select "number:15"
select select "number:5"
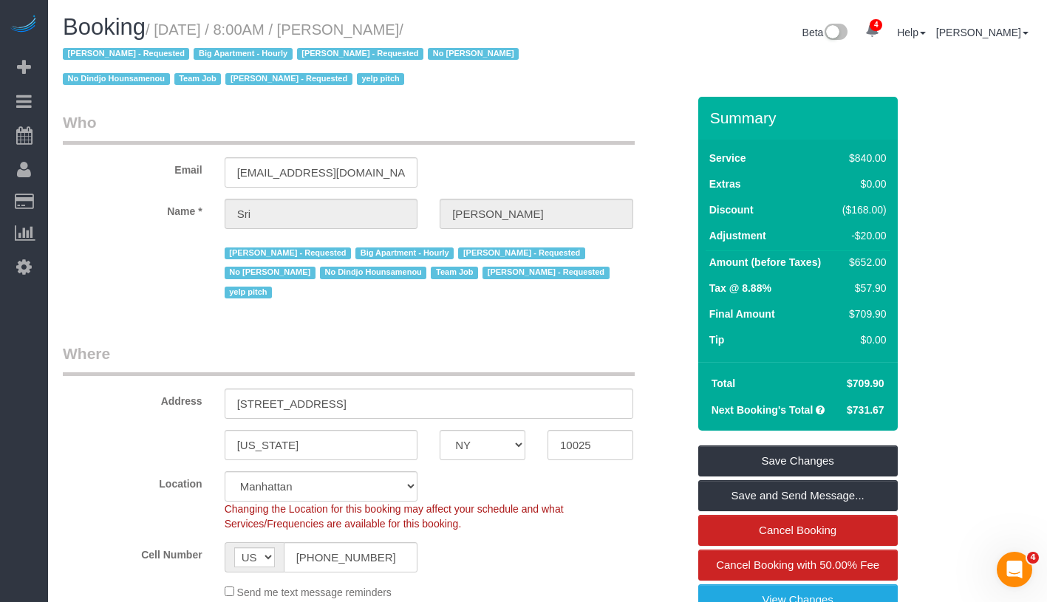
drag, startPoint x: 172, startPoint y: 29, endPoint x: 456, endPoint y: 30, distance: 283.8
click at [456, 30] on small "/ August 25, 2025 / 8:00AM / Sri Narasimhan / Alketa Tomaj - Requested Big Apar…" at bounding box center [293, 54] width 460 height 67
copy small "ugust 25, 2025 / 8:00AM / Sri Narasimhan"
click at [185, 26] on small "/ August 25, 2025 / 8:00AM / Sri Narasimhan / Alketa Tomaj - Requested Big Apar…" at bounding box center [293, 54] width 460 height 67
drag, startPoint x: 167, startPoint y: 27, endPoint x: 396, endPoint y: 16, distance: 229.3
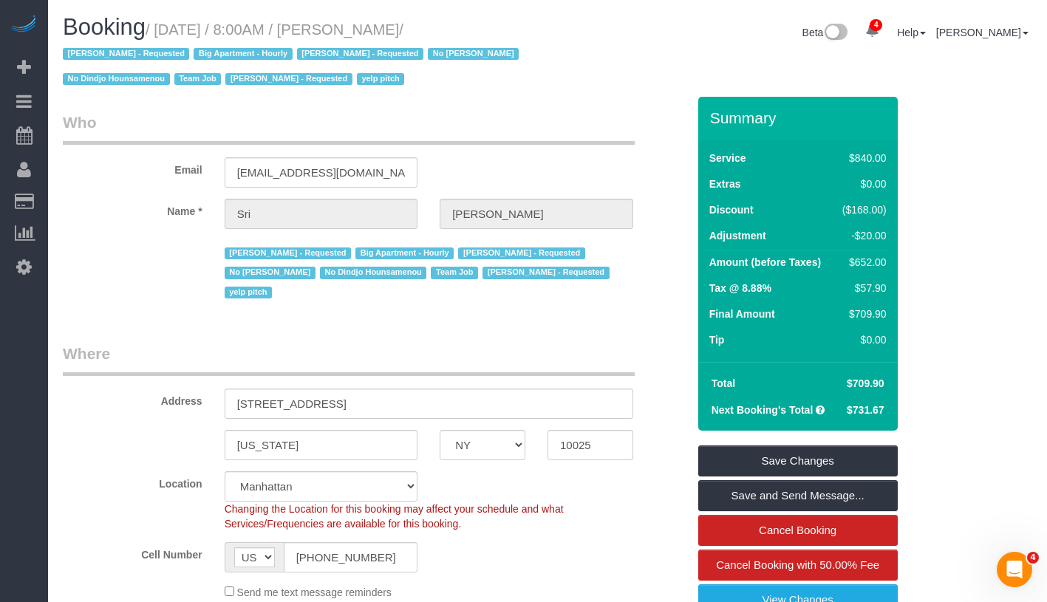
click at [393, 16] on h1 "Booking / August 25, 2025 / 8:00AM / Sri Narasimhan / Alketa Tomaj - Requested …" at bounding box center [300, 52] width 474 height 75
drag, startPoint x: 455, startPoint y: 30, endPoint x: 170, endPoint y: 32, distance: 285.3
click at [170, 32] on small "/ August 25, 2025 / 8:00AM / Sri Narasimhan / Alketa Tomaj - Requested Big Apar…" at bounding box center [293, 54] width 460 height 67
copy small "August 25, 2025 / 8:00AM / Sri Narasimhan"
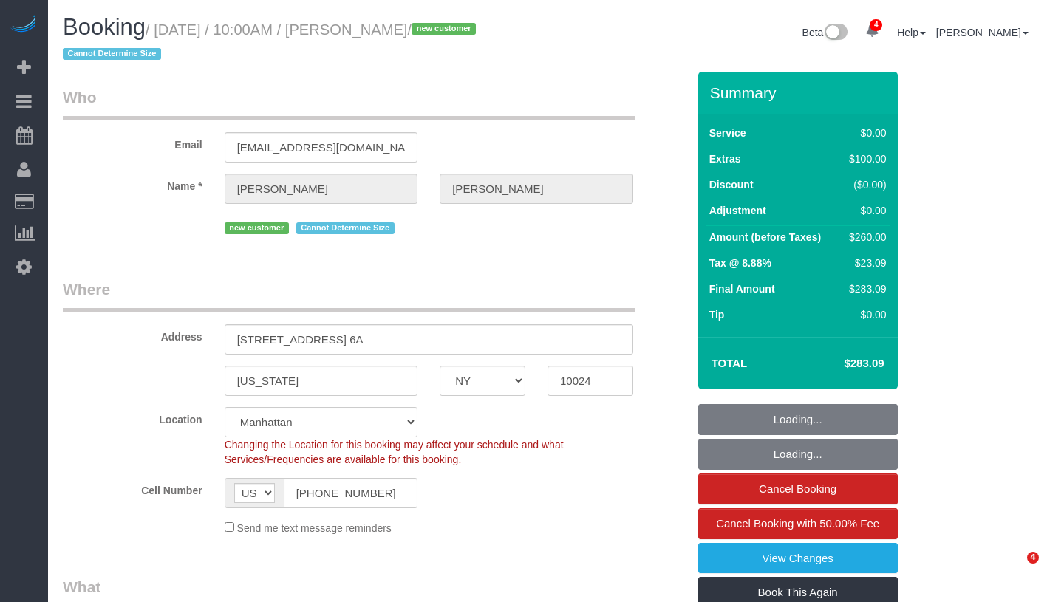
select select "NY"
select select "spot1"
select select "number:89"
select select "number:90"
select select "number:15"
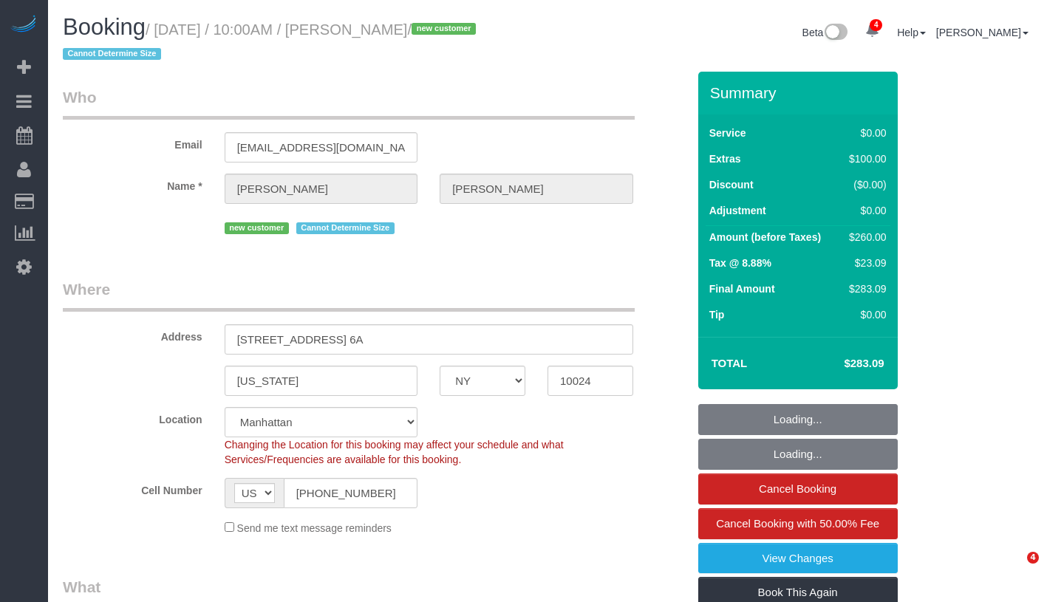
select select "number:5"
select select "object:1336"
select select "1"
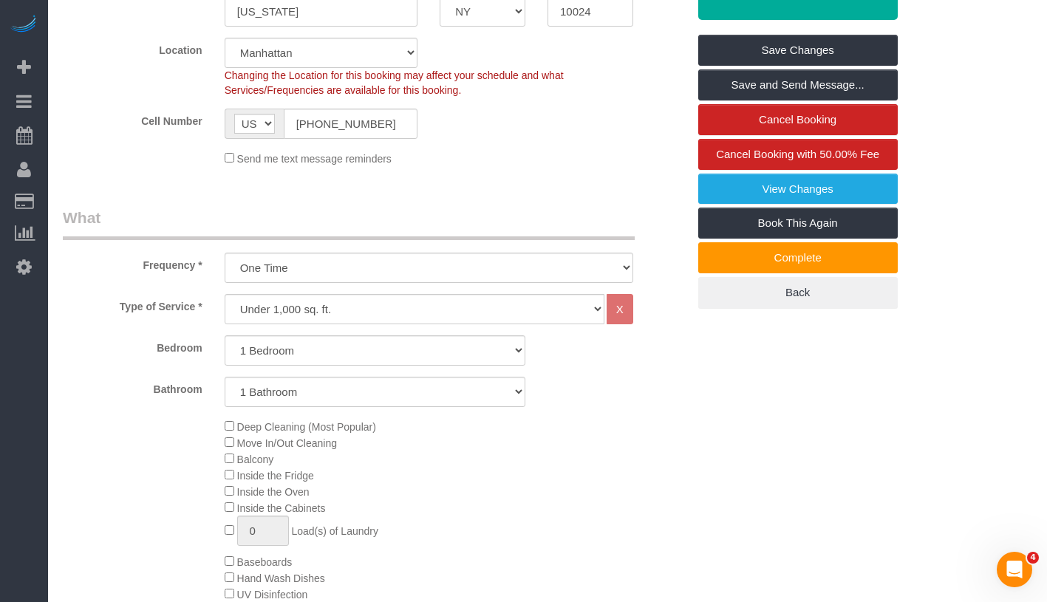
scroll to position [495, 0]
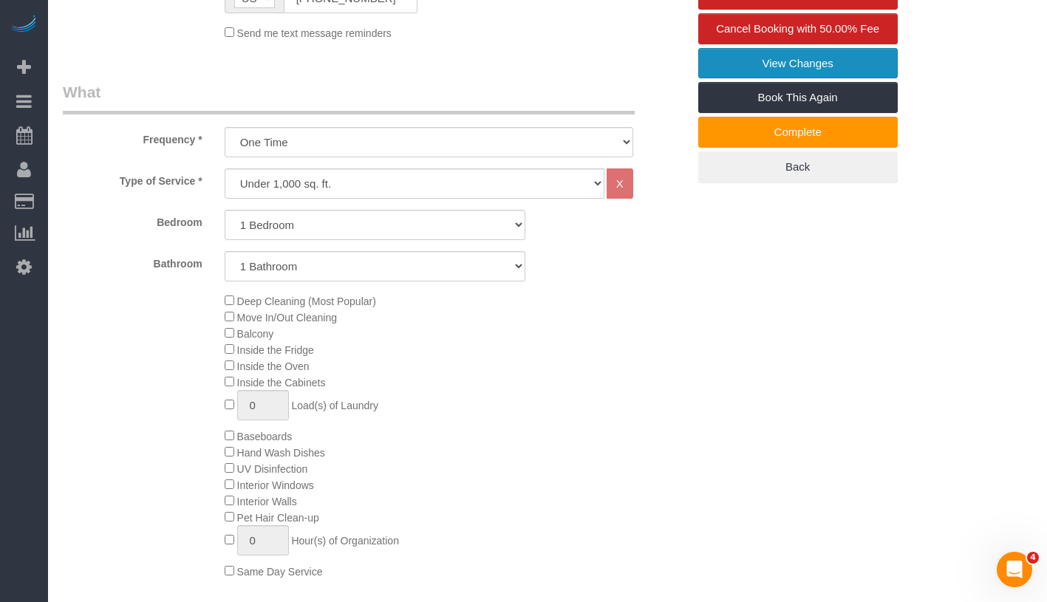
click at [815, 58] on link "View Changes" at bounding box center [798, 63] width 200 height 31
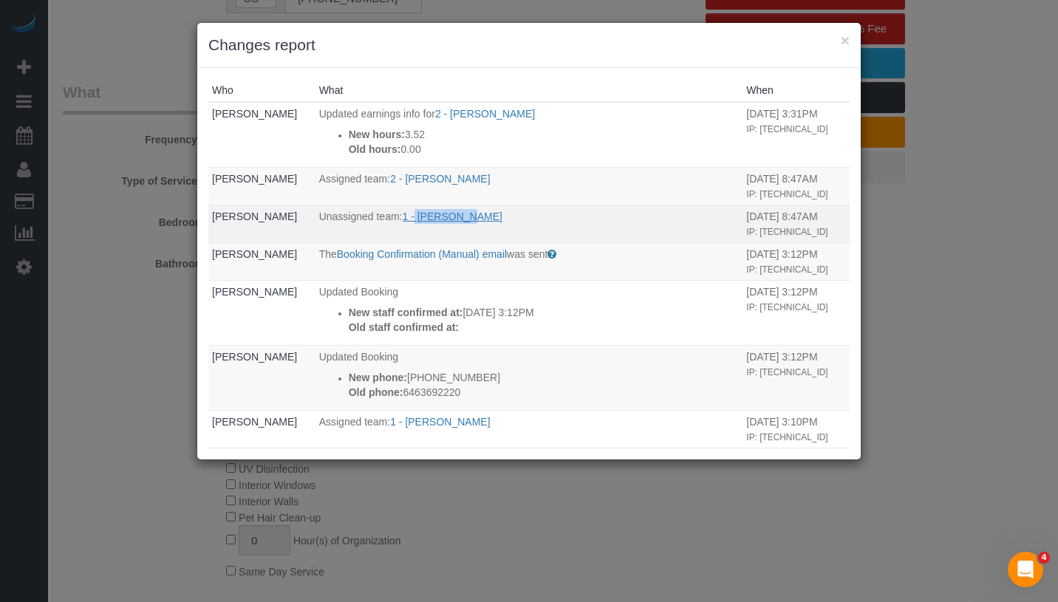
drag, startPoint x: 467, startPoint y: 222, endPoint x: 406, endPoint y: 219, distance: 60.7
click at [406, 219] on p "Unassigned team: 1 - Ana Lopez" at bounding box center [529, 216] width 420 height 15
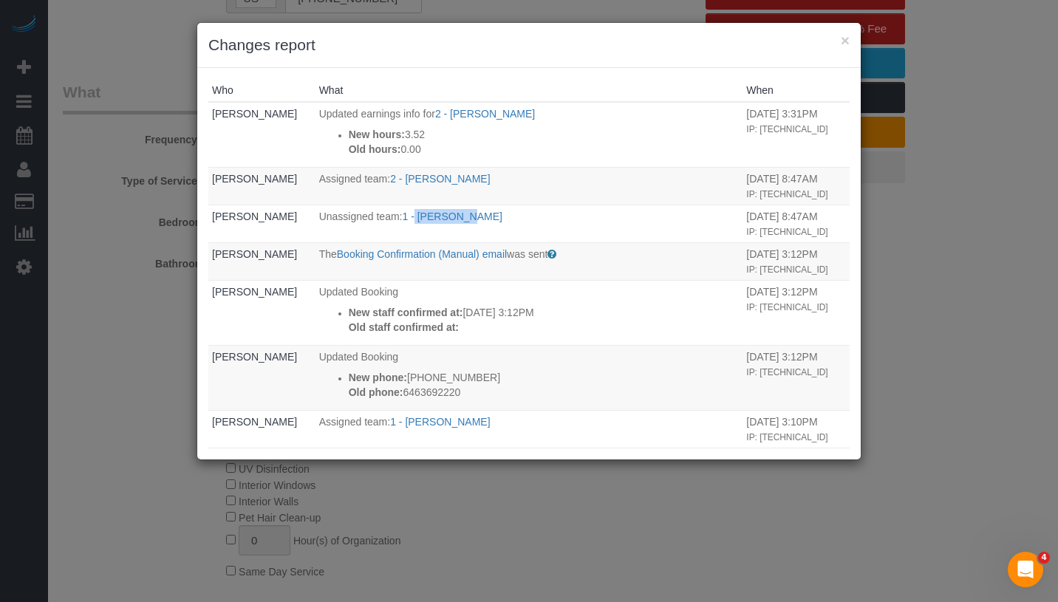
copy link "Ana Lopez"
click at [842, 40] on button "×" at bounding box center [845, 41] width 9 height 16
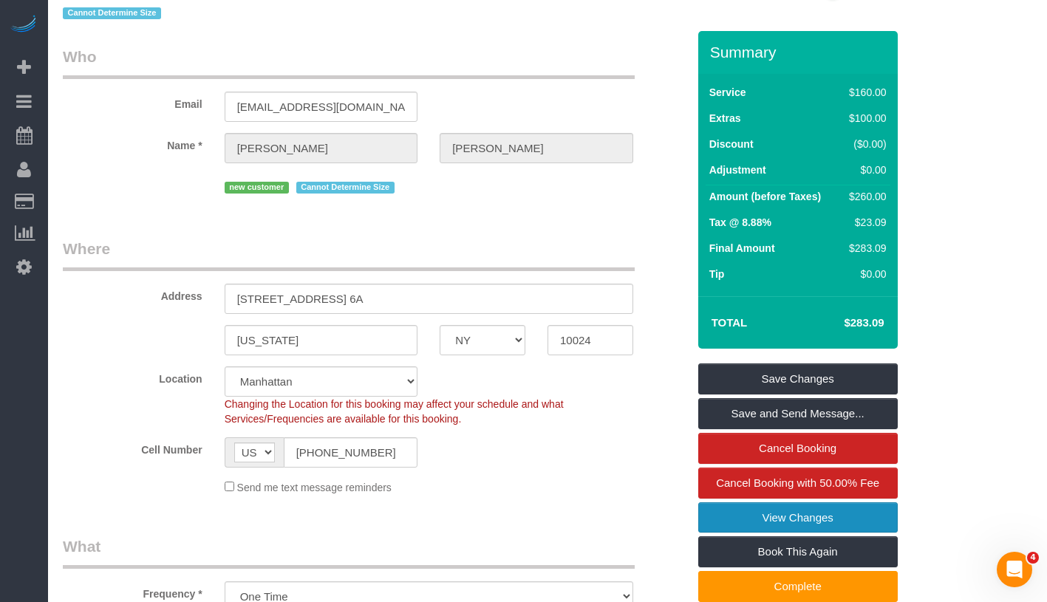
scroll to position [0, 0]
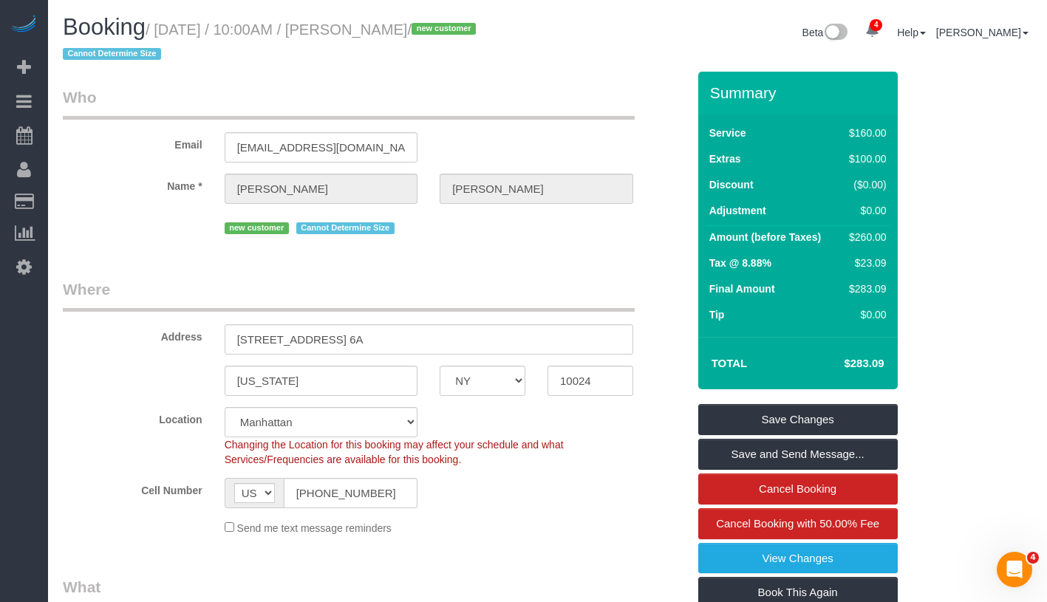
drag, startPoint x: 164, startPoint y: 37, endPoint x: 467, endPoint y: 34, distance: 303.0
click at [467, 34] on small "/ August 25, 2025 / 10:00AM / Jonathan Shew / new customer Cannot Determine Size" at bounding box center [272, 41] width 418 height 41
copy small "August 25, 2025 / 10:00AM / Jonathan Shew"
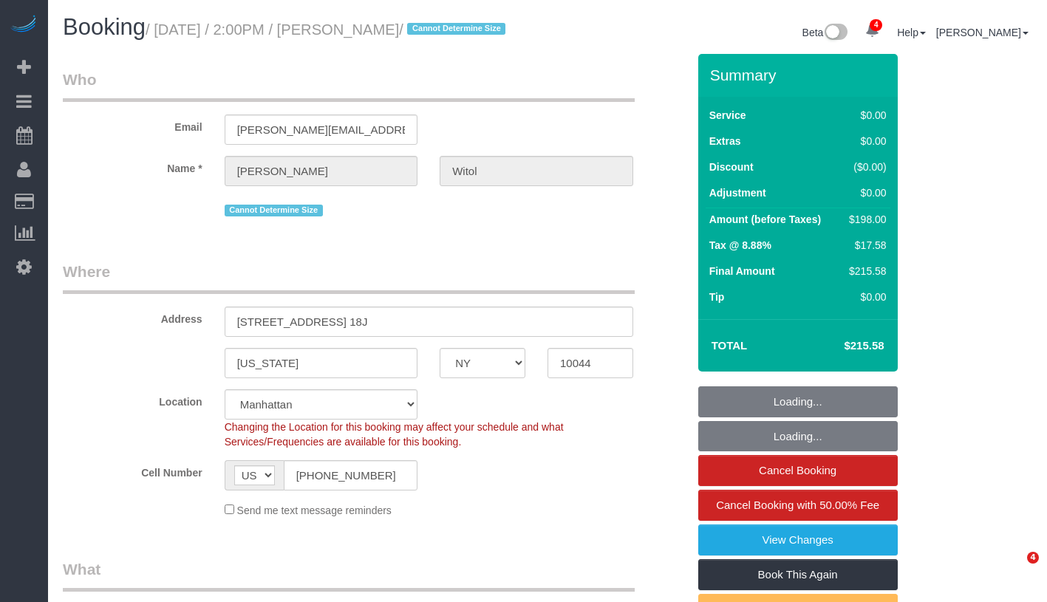
select select "NY"
select select "spot1"
select select "number:58"
select select "number:75"
select select "number:15"
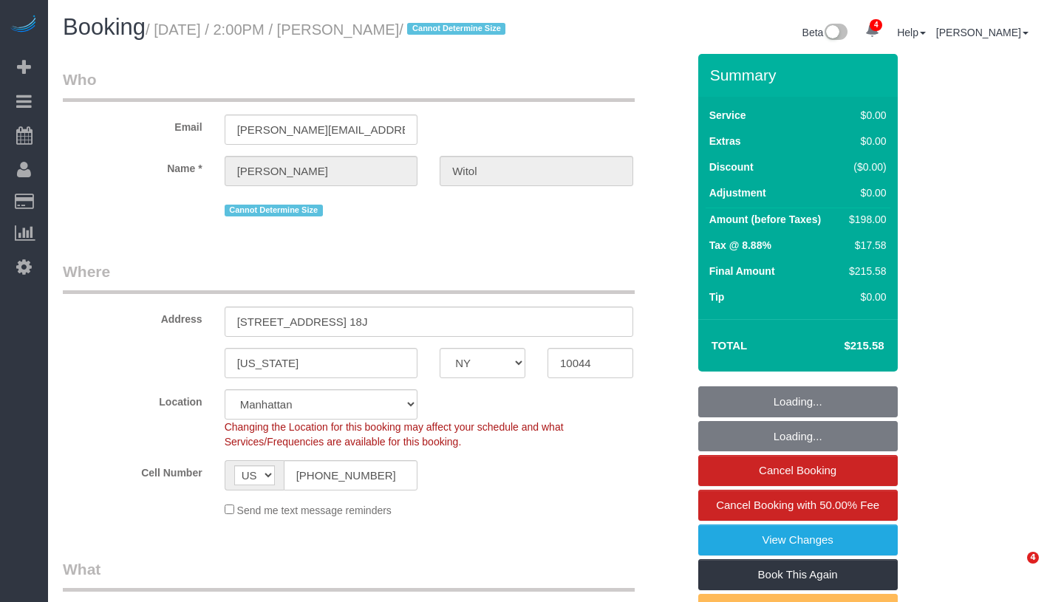
select select "number:6"
select select "object:1335"
select select "2"
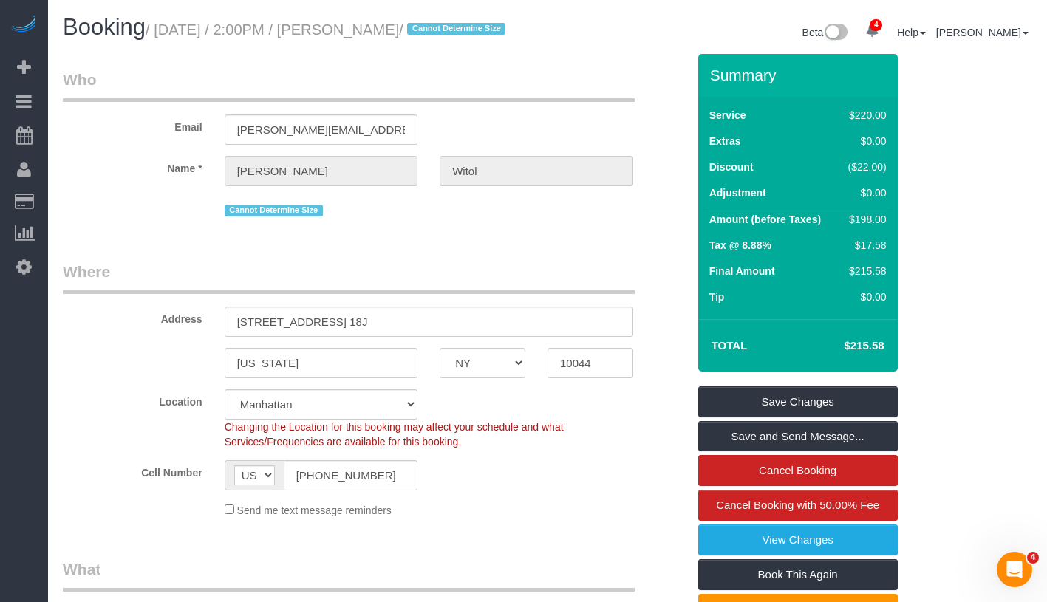
drag, startPoint x: 160, startPoint y: 33, endPoint x: 438, endPoint y: 31, distance: 278.6
click at [438, 31] on small "/ [DATE] / 2:00PM / [PERSON_NAME] / Cannot Determine Size" at bounding box center [328, 29] width 364 height 16
copy small "[DATE] / 2:00PM / [PERSON_NAME]"
click at [868, 556] on link "View Changes" at bounding box center [798, 540] width 200 height 31
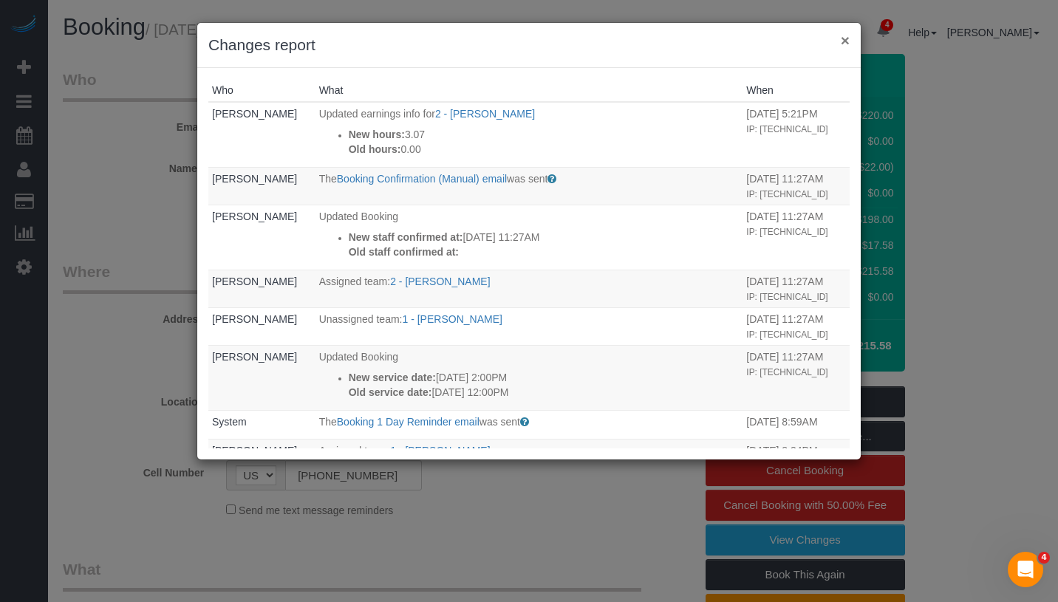
click at [848, 40] on button "×" at bounding box center [845, 41] width 9 height 16
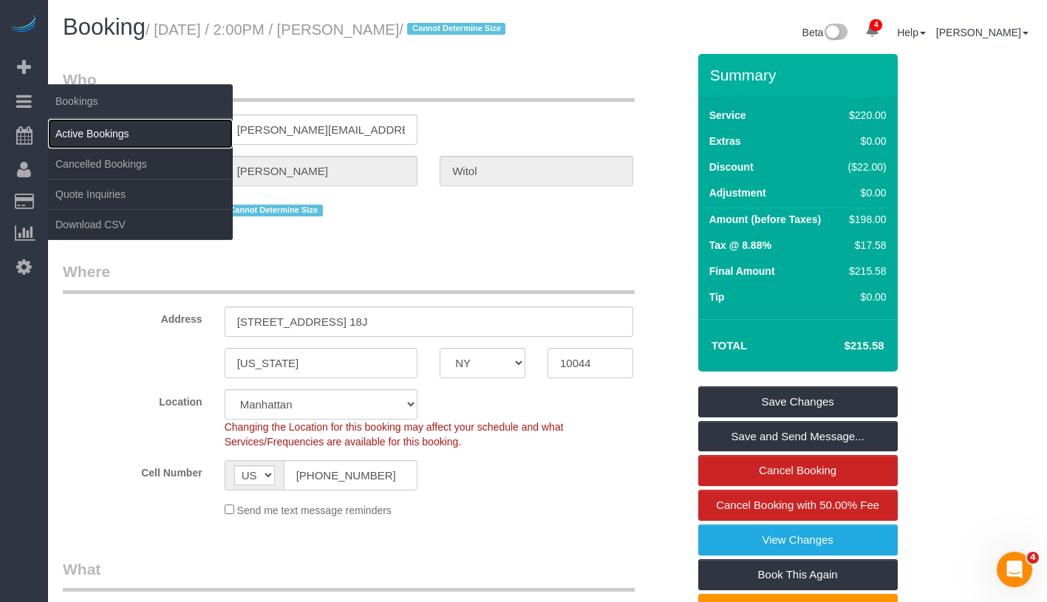
click at [120, 130] on link "Active Bookings" at bounding box center [140, 134] width 185 height 30
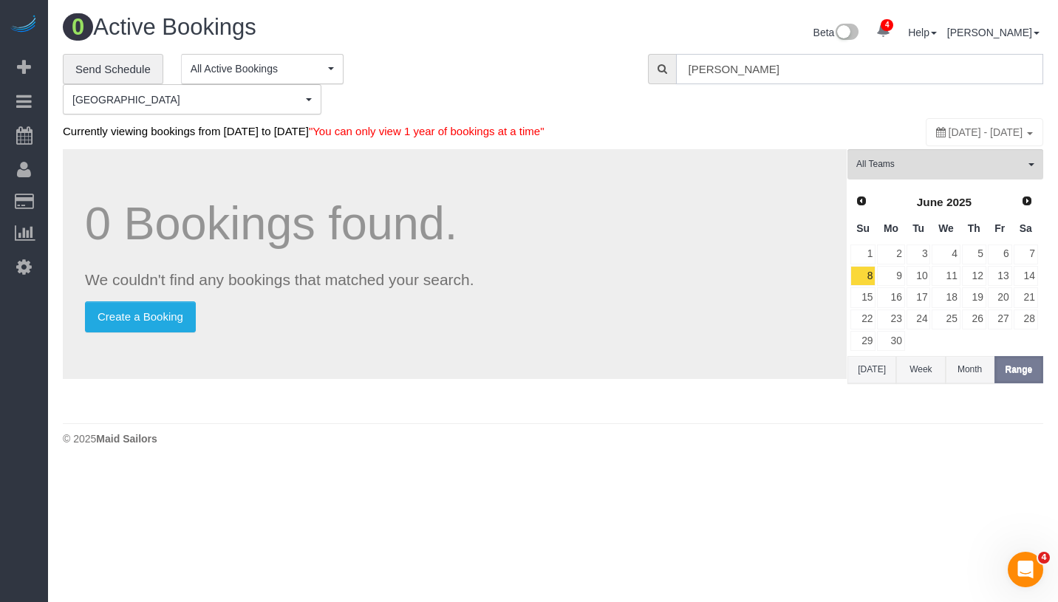
click at [806, 64] on input "Leslie Atia" at bounding box center [859, 69] width 367 height 30
paste input "Jaclyn Cerisano"
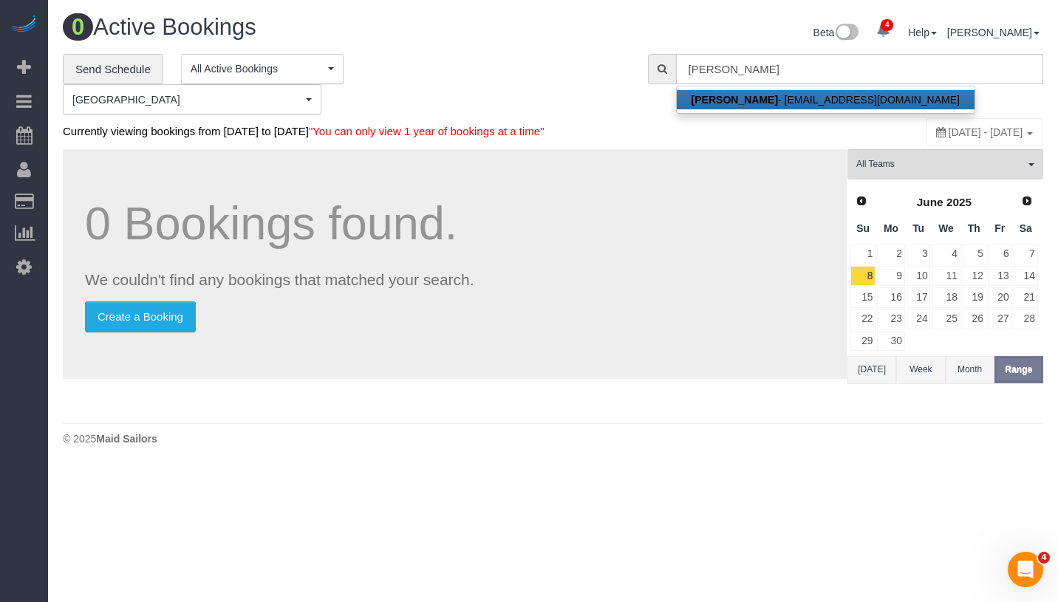
click at [803, 105] on link "Jaclyn Cerisano - jaclyncerisano@gmail.com" at bounding box center [826, 99] width 298 height 19
type input "jaclyncerisano@gmail.com"
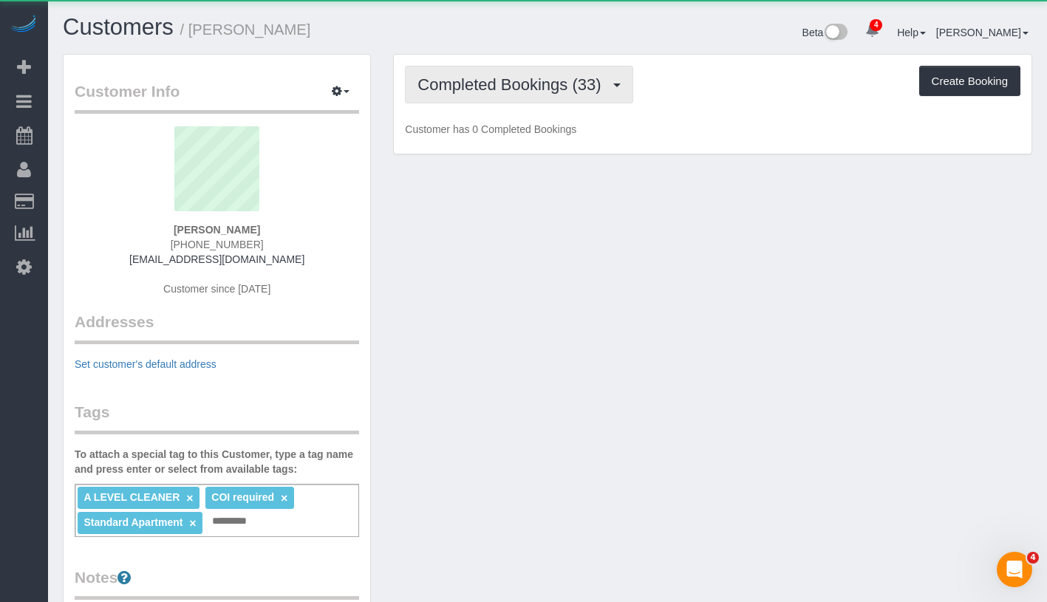
click at [483, 85] on span "Completed Bookings (33)" at bounding box center [513, 84] width 191 height 18
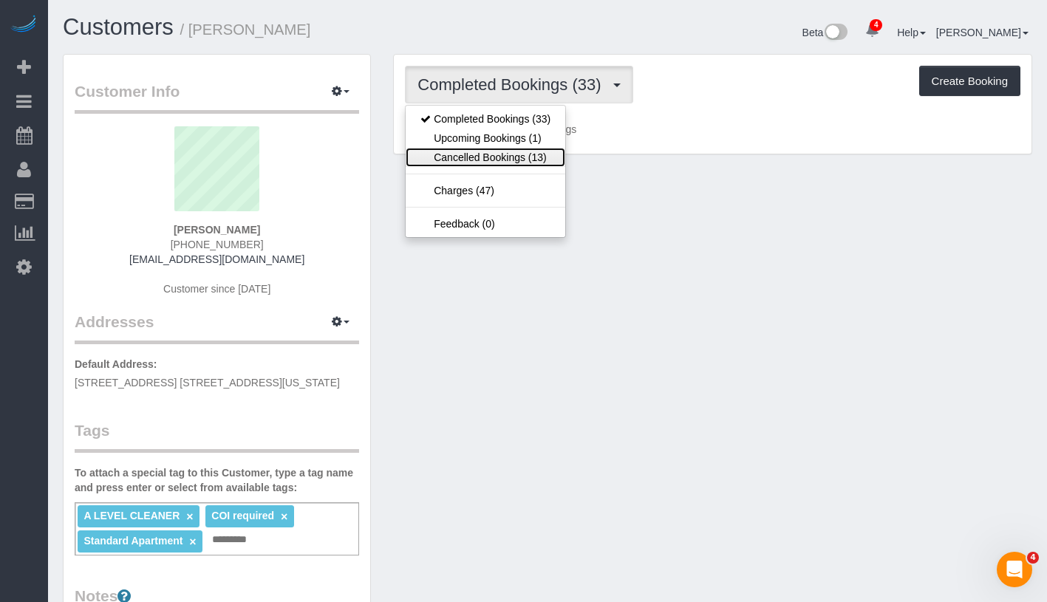
click at [482, 151] on link "Cancelled Bookings (13)" at bounding box center [486, 157] width 160 height 19
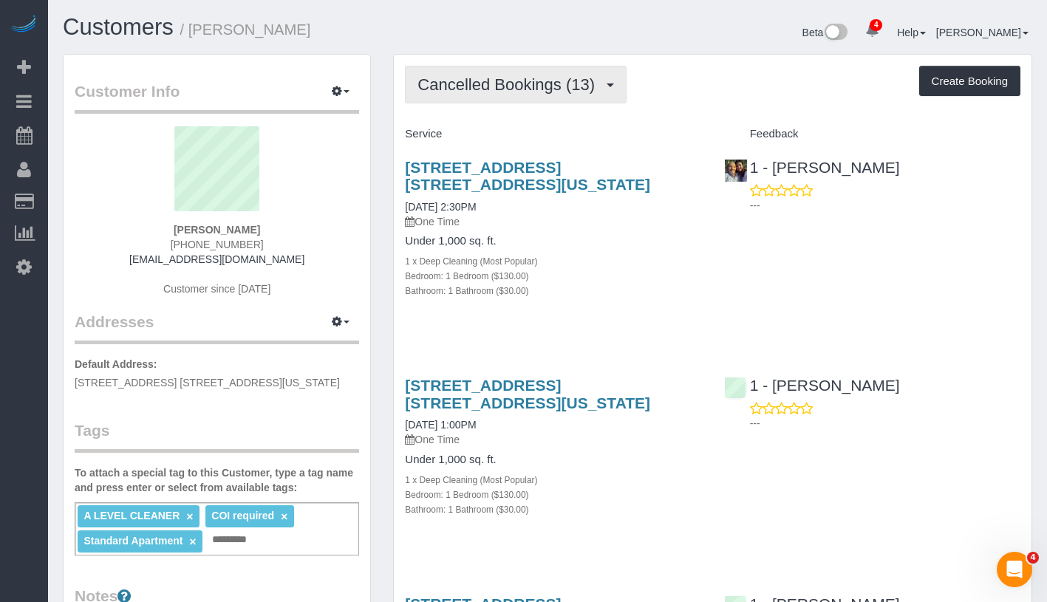
click at [520, 78] on span "Cancelled Bookings (13)" at bounding box center [510, 84] width 185 height 18
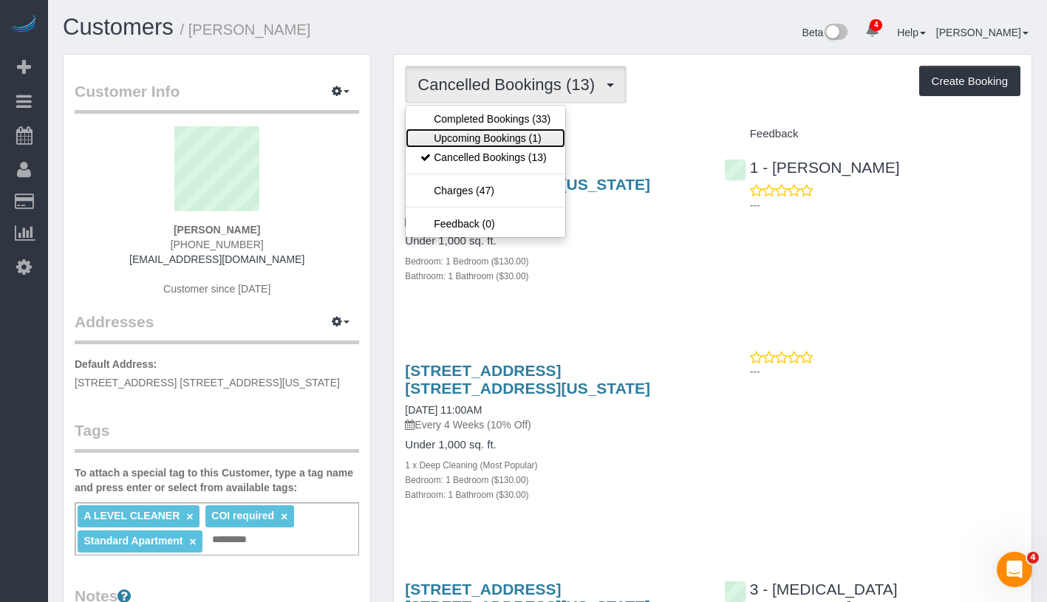
click at [506, 129] on link "Upcoming Bookings (1)" at bounding box center [486, 138] width 160 height 19
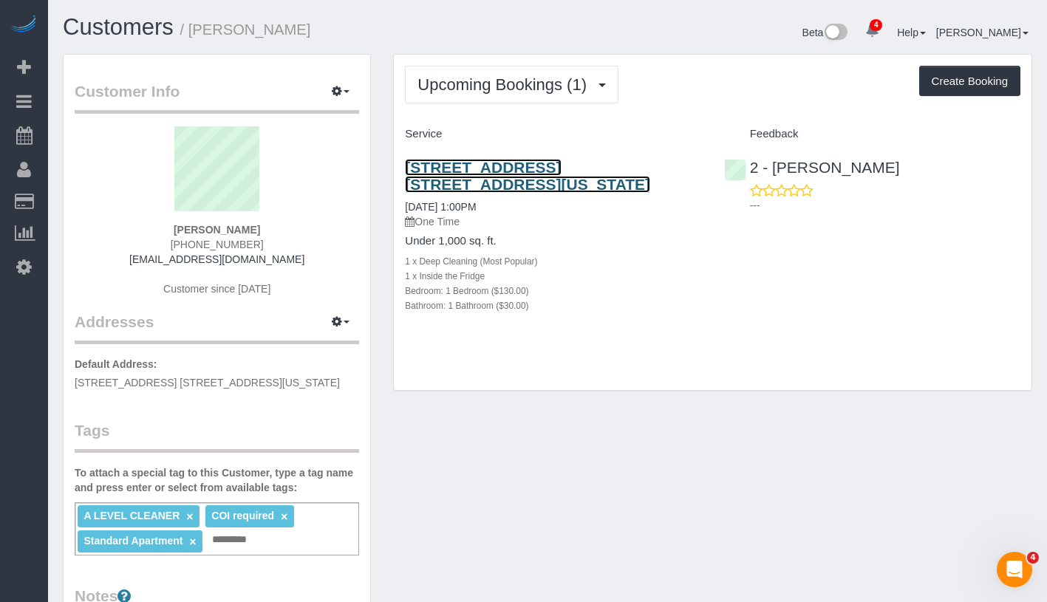
click at [569, 165] on link "800 6th Avenue, Apt. 29e, New York, NY 10001" at bounding box center [527, 176] width 245 height 34
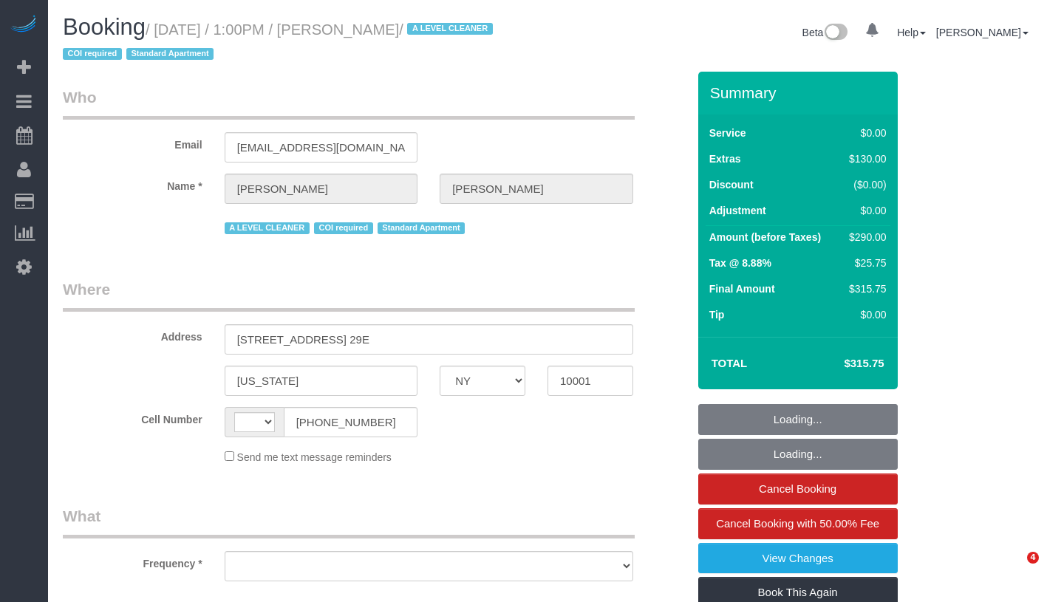
select select "NY"
select select "string:US"
select select "object:668"
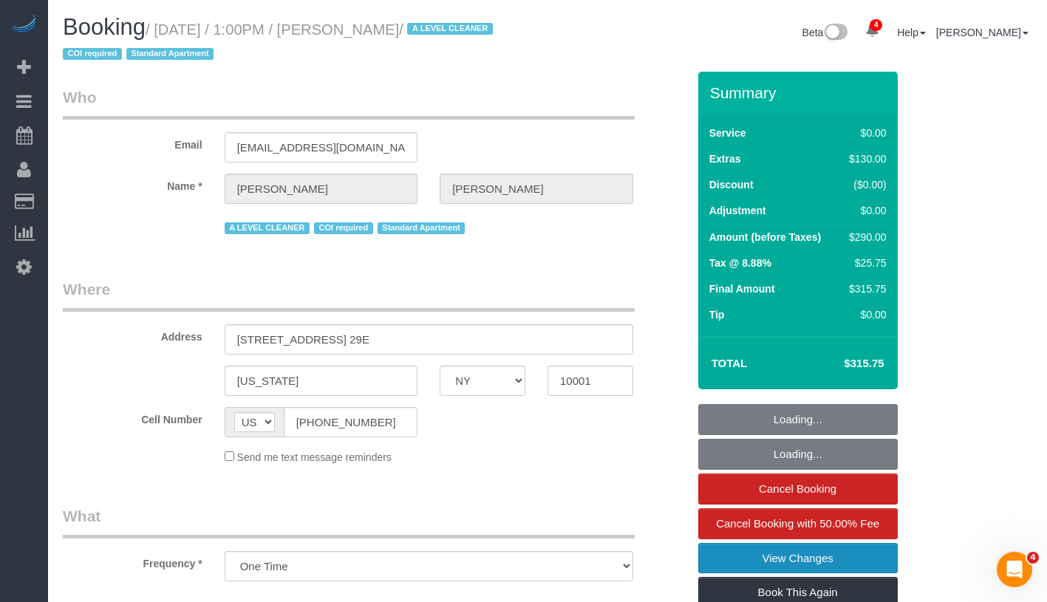
select select "spot1"
select select "number:59"
select select "number:75"
select select "number:15"
select select "number:7"
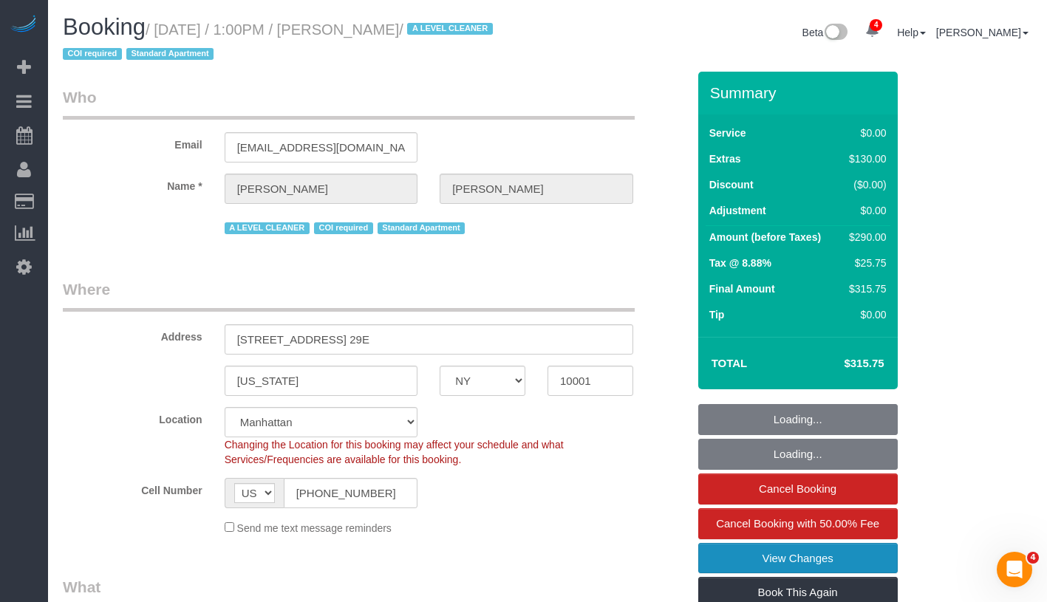
select select "string:stripe-pm_1M5Cj34VGloSiKo735br1iAs"
select select "1"
select select "object:1340"
click at [816, 553] on link "View Changes" at bounding box center [798, 558] width 200 height 31
select select "1"
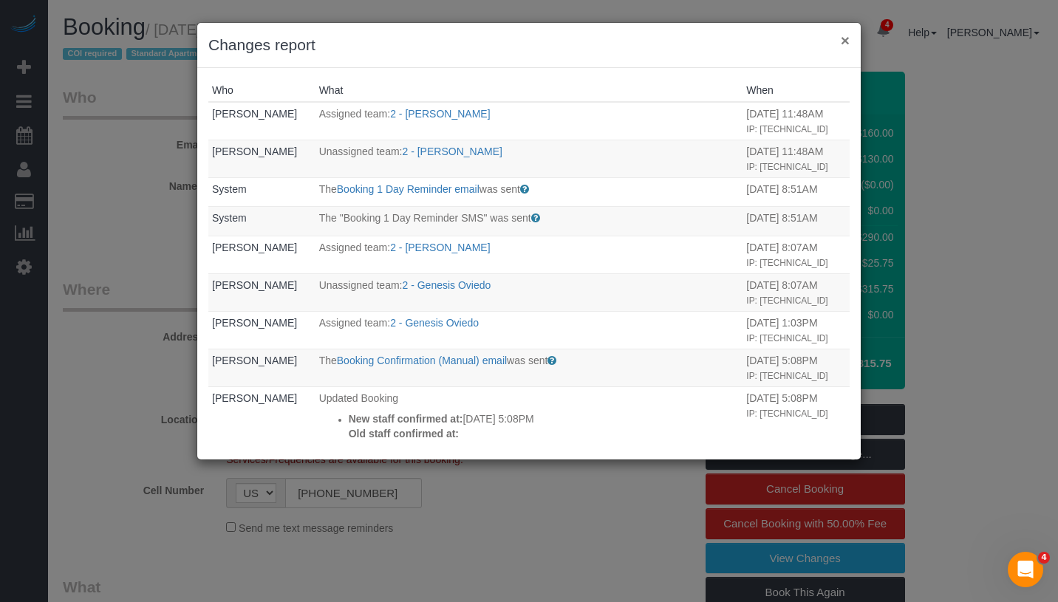
click at [845, 41] on button "×" at bounding box center [845, 41] width 9 height 16
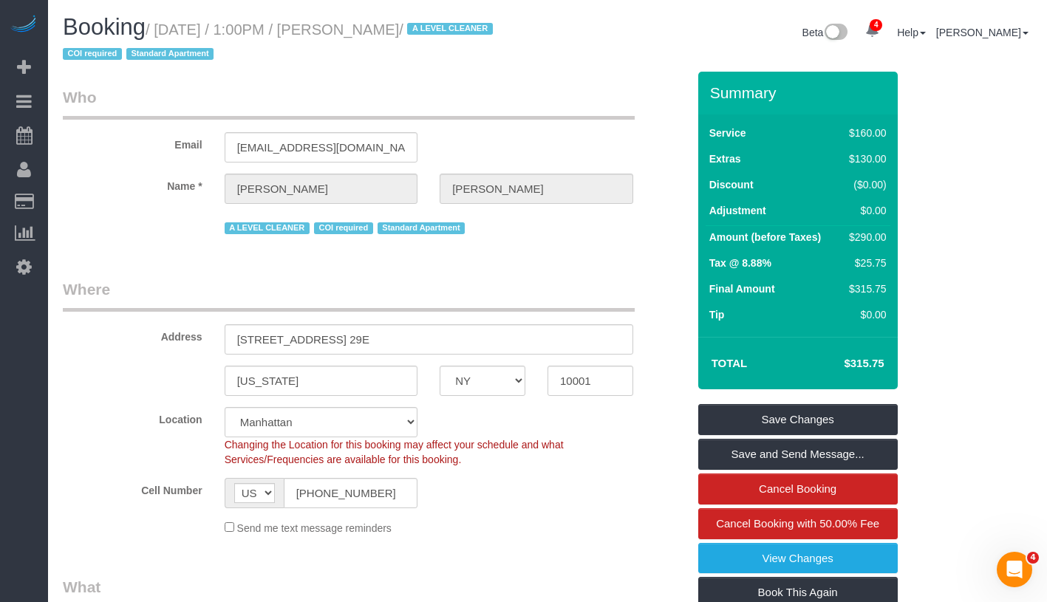
drag, startPoint x: 169, startPoint y: 30, endPoint x: 461, endPoint y: 30, distance: 291.9
click at [461, 30] on small "/ August 26, 2025 / 1:00PM / Jaclyn Cerisano / A LEVEL CLEANER COI required Sta…" at bounding box center [280, 41] width 435 height 41
copy small "August 26, 2025 / 1:00PM / Jaclyn Cerisano"
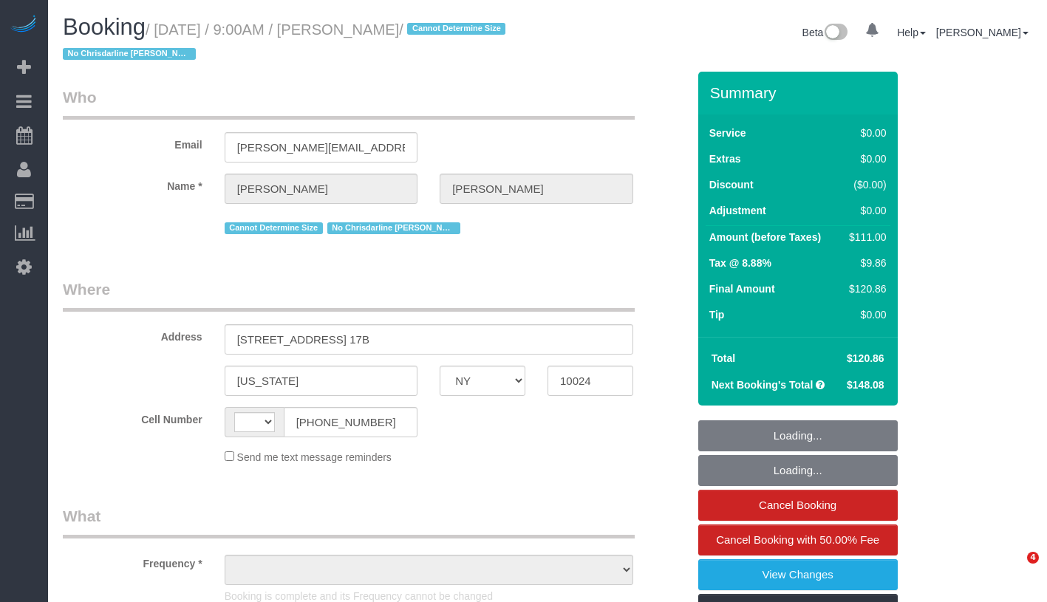
select select "NY"
select select "string:[GEOGRAPHIC_DATA]"
select select "object:672"
select select "1"
select select "spot1"
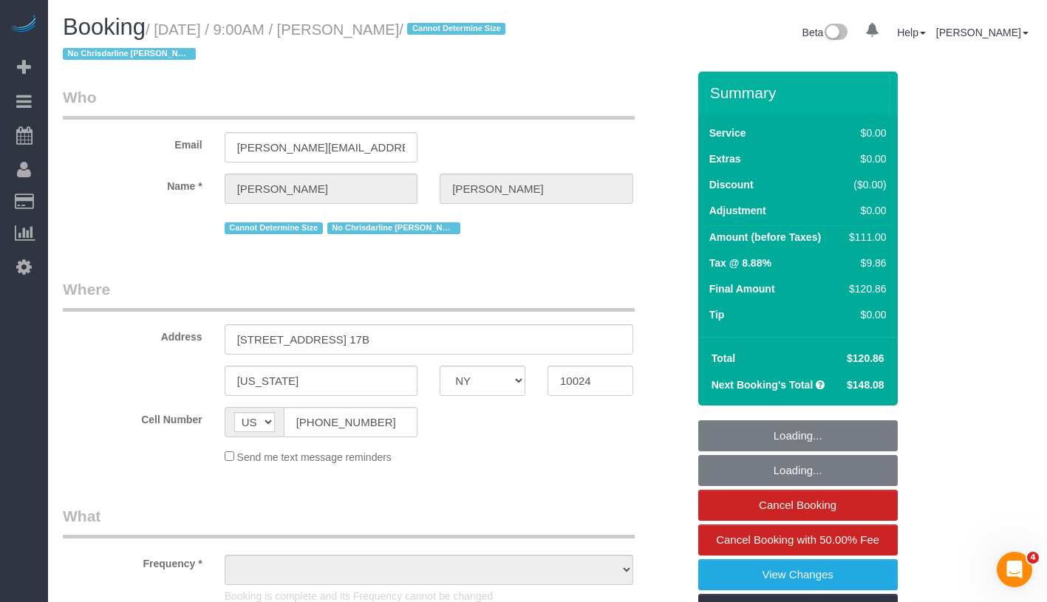
select select "number:59"
select select "number:77"
select select "number:15"
select select "number:6"
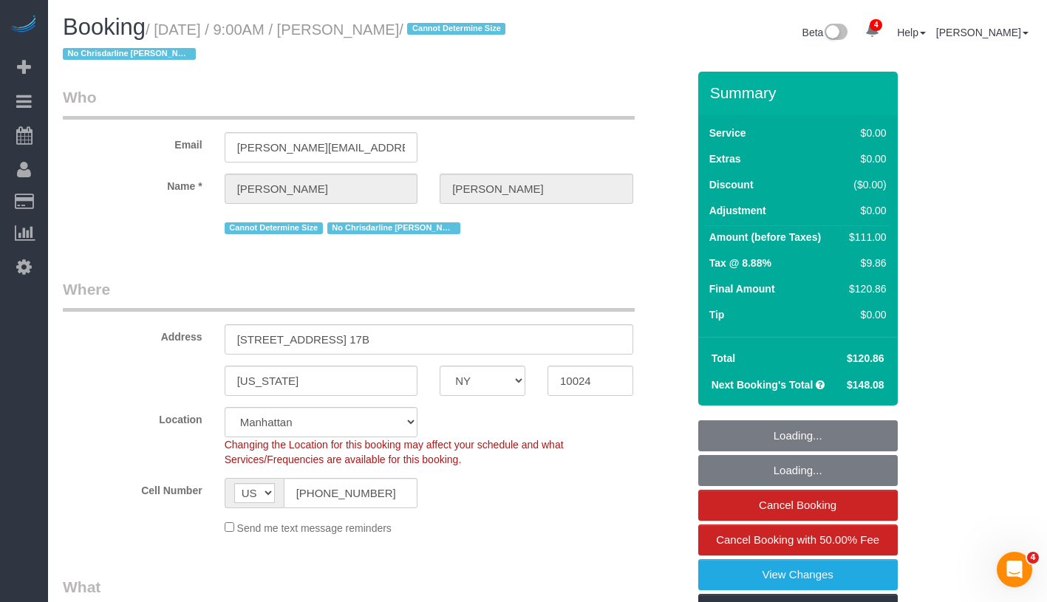
select select "object:1346"
select select "string:stripe-pm_1R0qzK4VGloSiKo7vGPLo2wP"
select select "1"
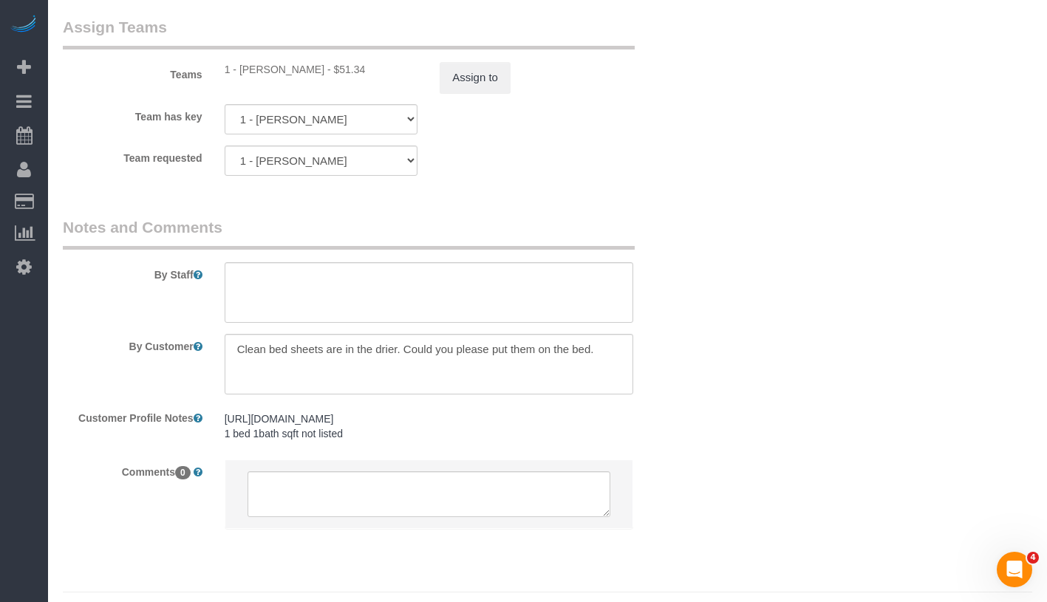
scroll to position [2095, 0]
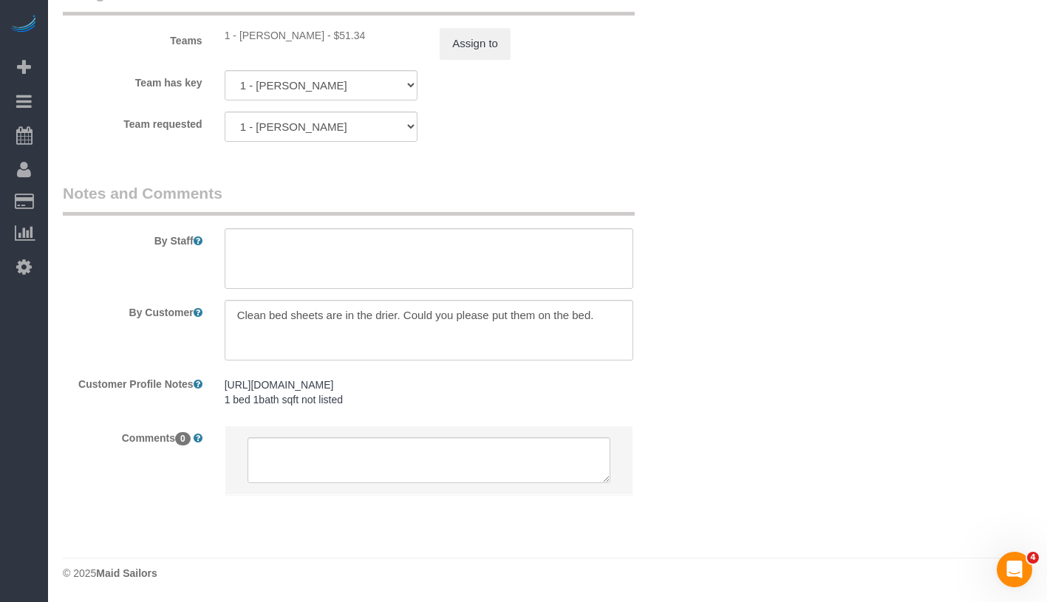
drag, startPoint x: 242, startPoint y: 36, endPoint x: 372, endPoint y: 36, distance: 130.8
click at [372, 36] on div "1 - Chrisdarline Gedeus Cineas - $51.34" at bounding box center [322, 35] width 194 height 15
copy div "Chrisdarline Gedeus Cineas"
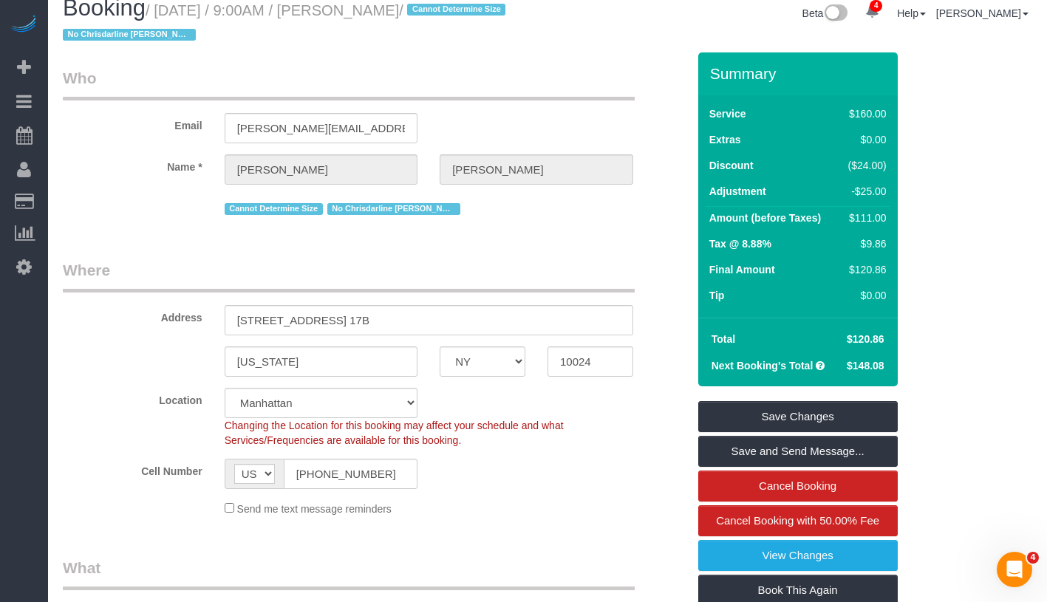
scroll to position [0, 0]
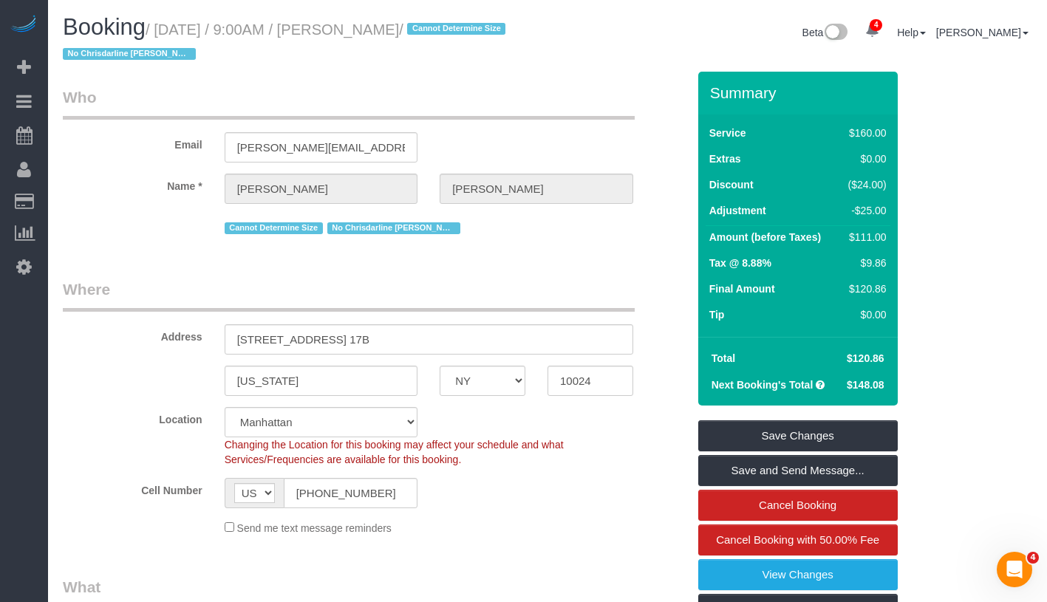
drag, startPoint x: 162, startPoint y: 30, endPoint x: 460, endPoint y: 28, distance: 298.6
click at [460, 28] on h1 "Booking / August 21, 2025 / 9:00AM / Paige Franzoi / Cannot Determine Size No C…" at bounding box center [300, 40] width 474 height 50
copy small "August 21, 2025 / 9:00AM / Paige Franzoi /"
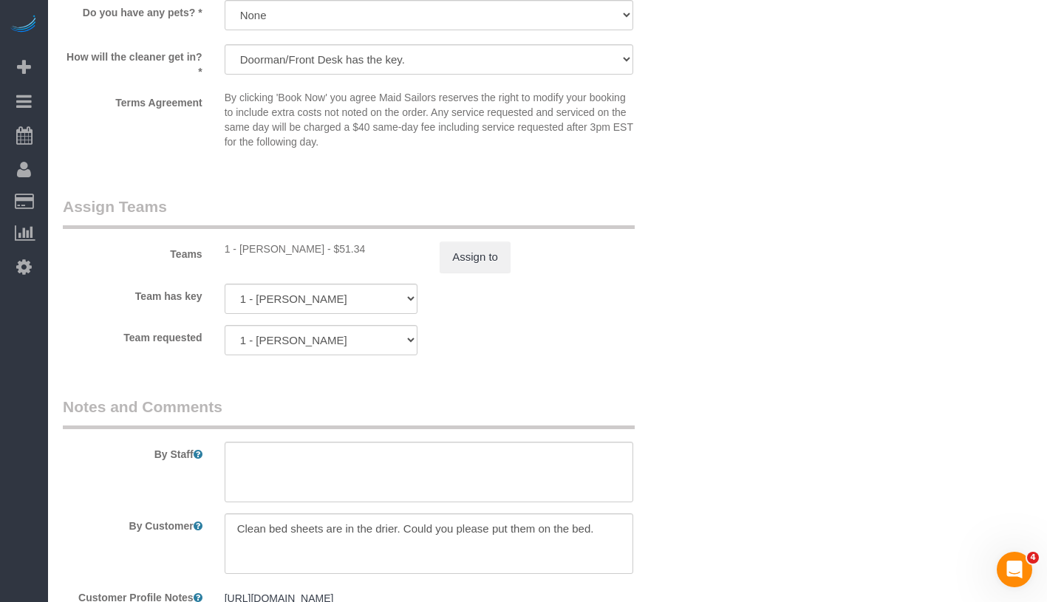
scroll to position [2095, 0]
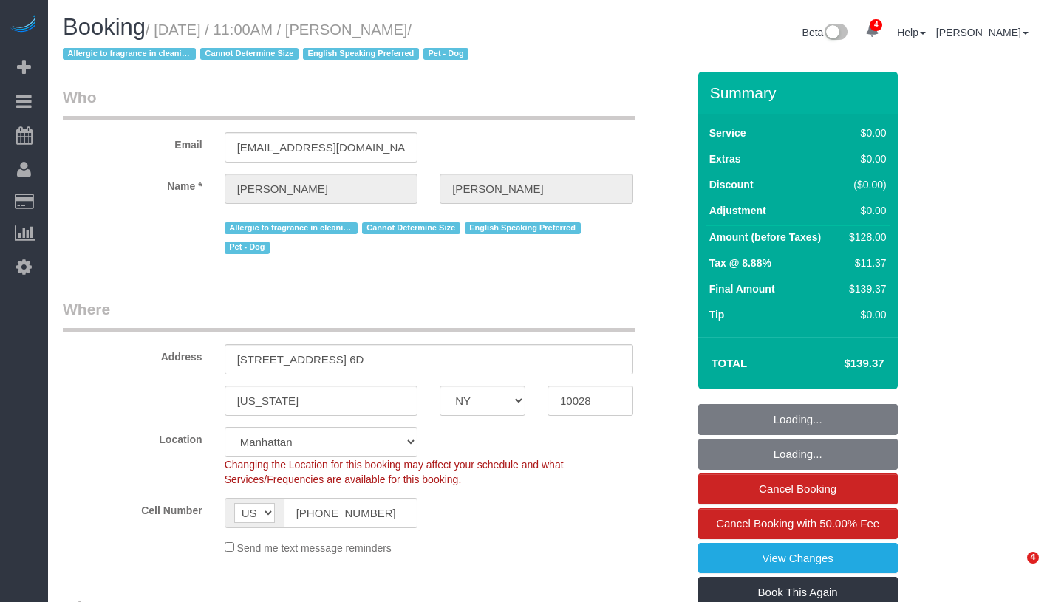
select select "NY"
select select "spot1"
select select "number:57"
select select "number:76"
select select "number:13"
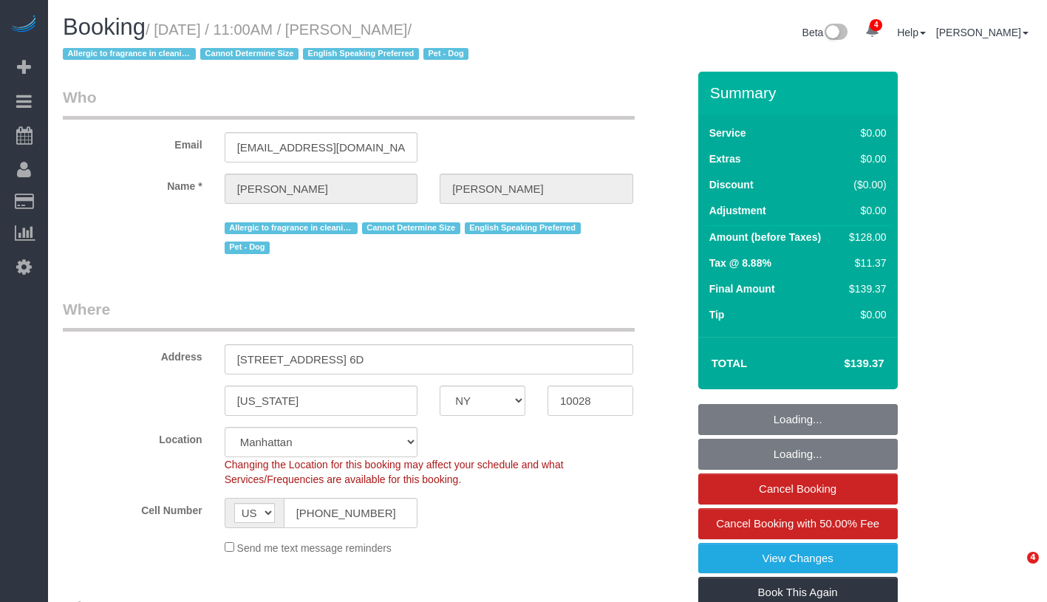
select select "number:5"
select select "1"
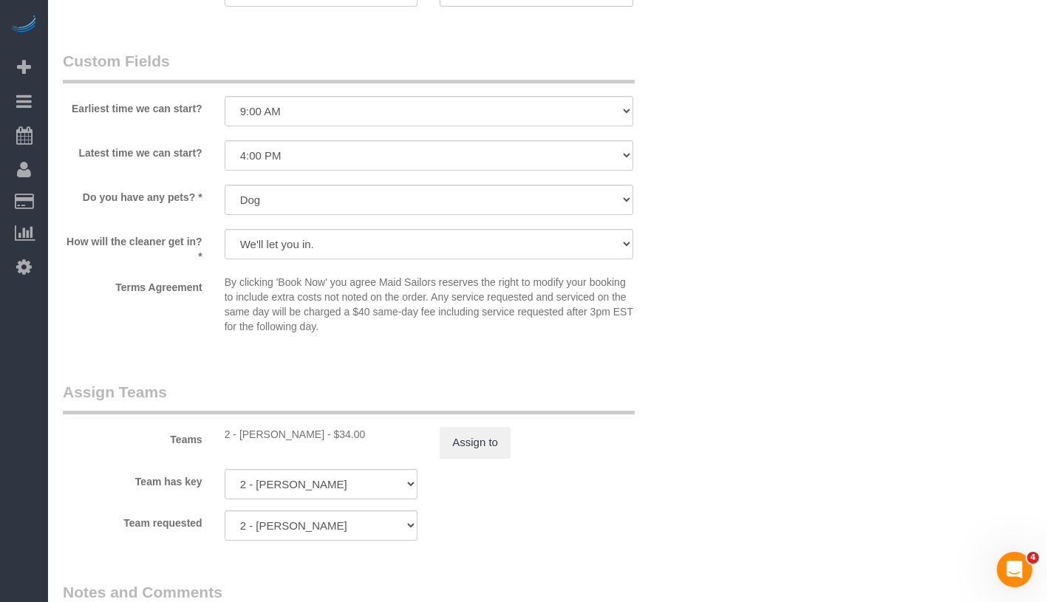
scroll to position [2040, 0]
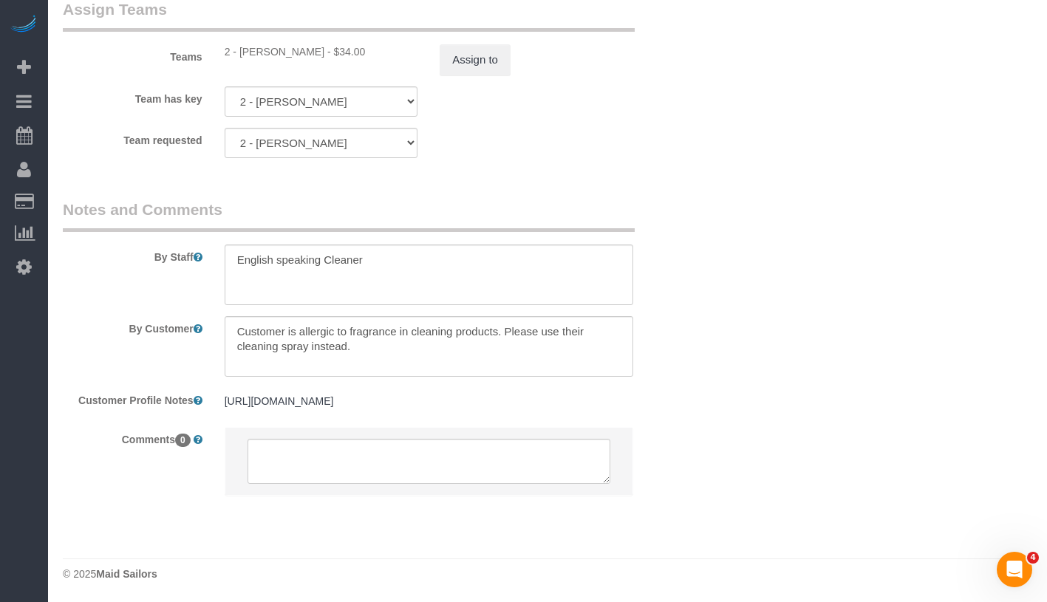
drag, startPoint x: 239, startPoint y: 56, endPoint x: 310, endPoint y: 56, distance: 70.9
click at [310, 56] on div "2 - Ana Rodriguez - $34.00" at bounding box center [322, 51] width 194 height 15
copy div "Ana Rodriguez"
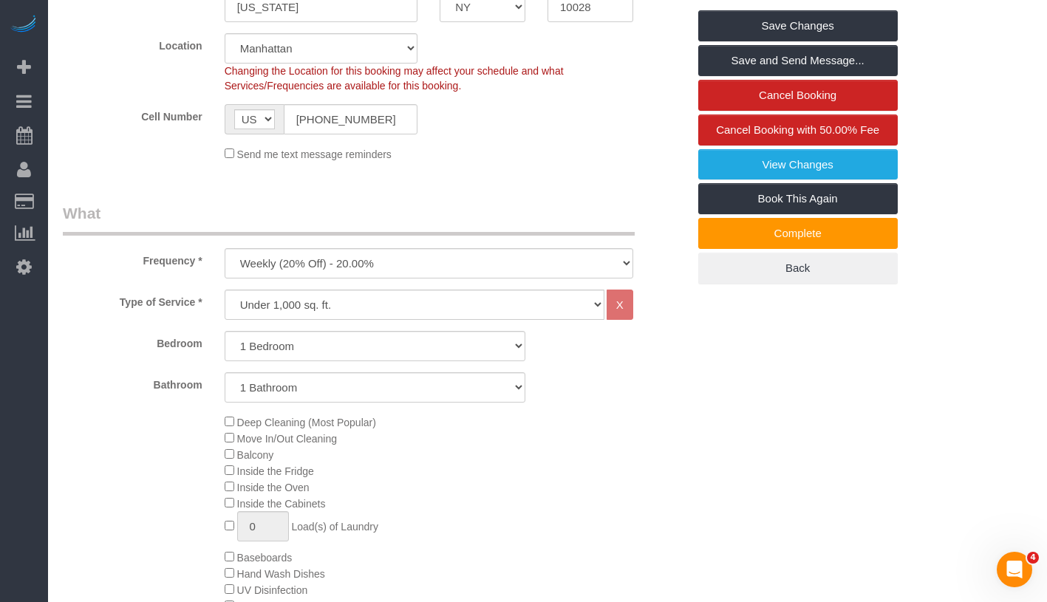
scroll to position [0, 0]
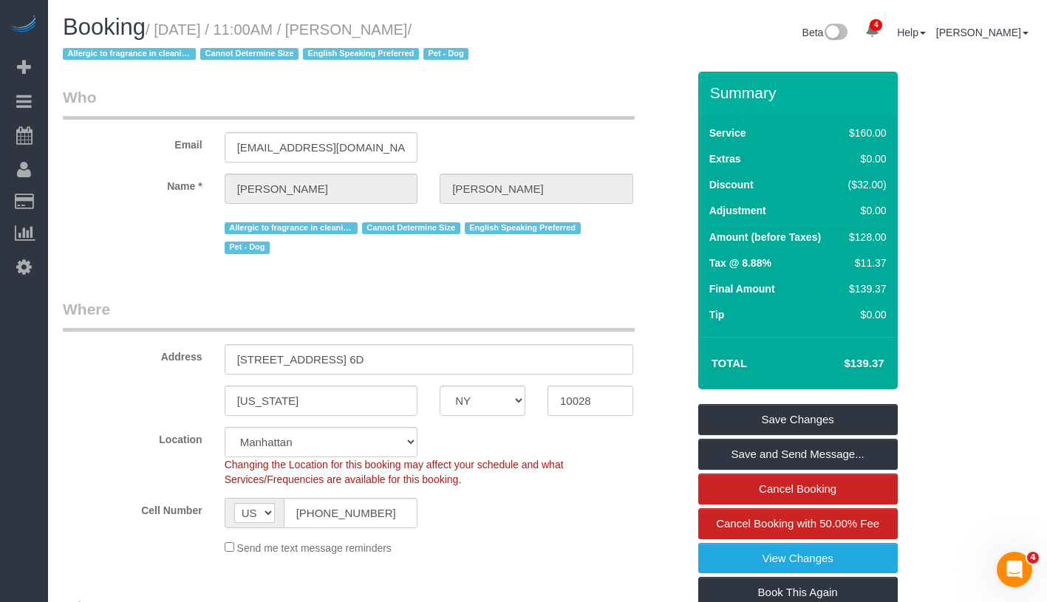
drag, startPoint x: 164, startPoint y: 30, endPoint x: 236, endPoint y: 27, distance: 71.7
click at [446, 26] on small "/ August 25, 2025 / 11:00AM / Kelly McKenna / Allergic to fragrance in cleaning…" at bounding box center [268, 41] width 410 height 41
drag, startPoint x: 225, startPoint y: 29, endPoint x: 469, endPoint y: 36, distance: 244.0
click at [469, 36] on small "/ August 25, 2025 / 11:00AM / Kelly McKenna / Allergic to fragrance in cleaning…" at bounding box center [268, 41] width 410 height 41
copy small "August 25, 2025 / 11:00AM / Kelly McKenna /"
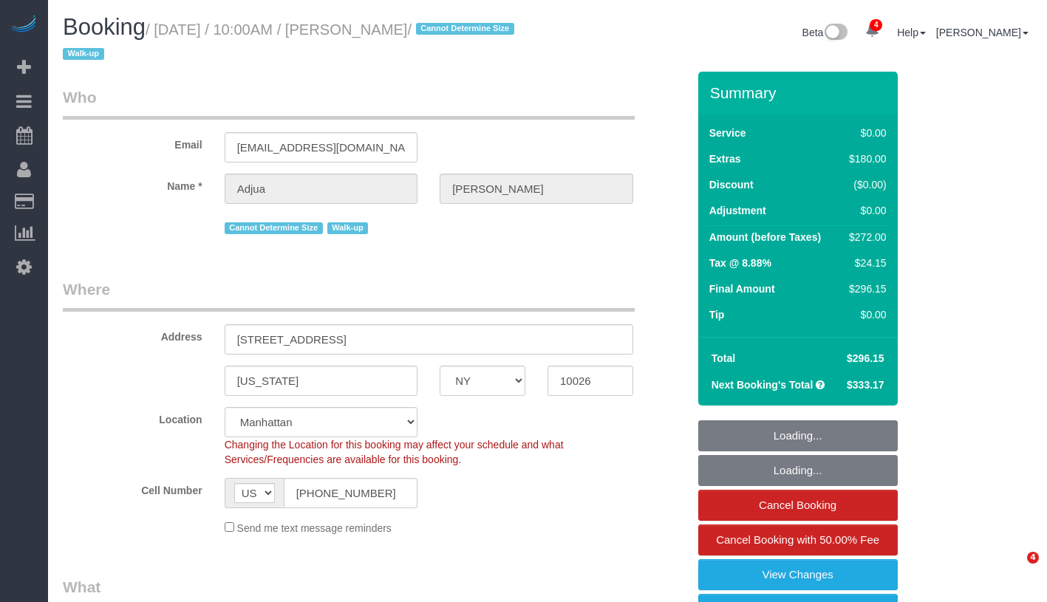
select select "NY"
select select "number:57"
select select "number:71"
select select "number:15"
select select "number:5"
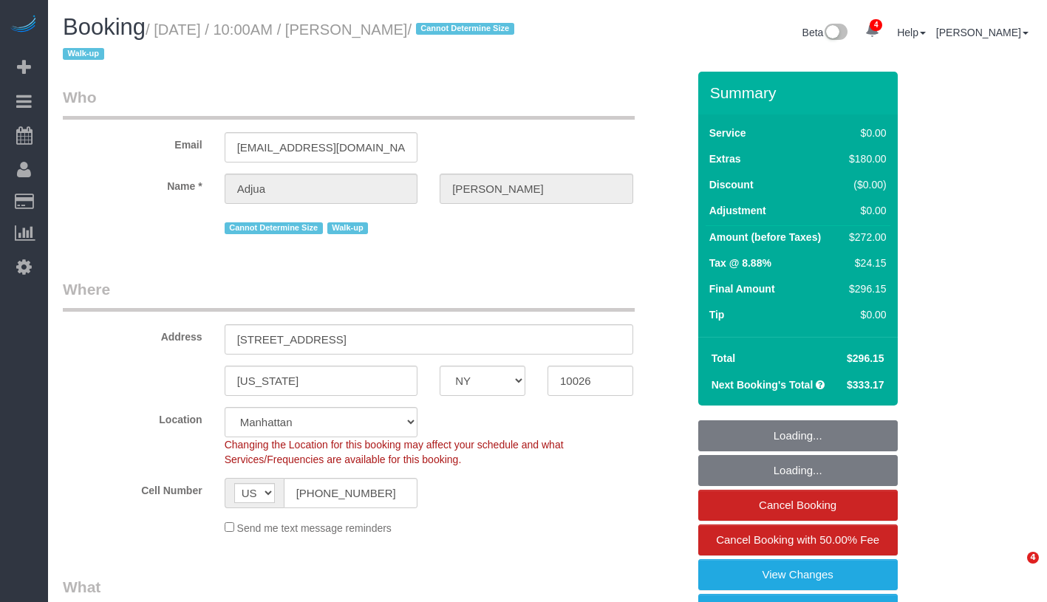
select select "object:1351"
select select "string:stripe-pm_1RyrPw4VGloSiKo7oIh1CXMC"
select select "1"
select select "spot1"
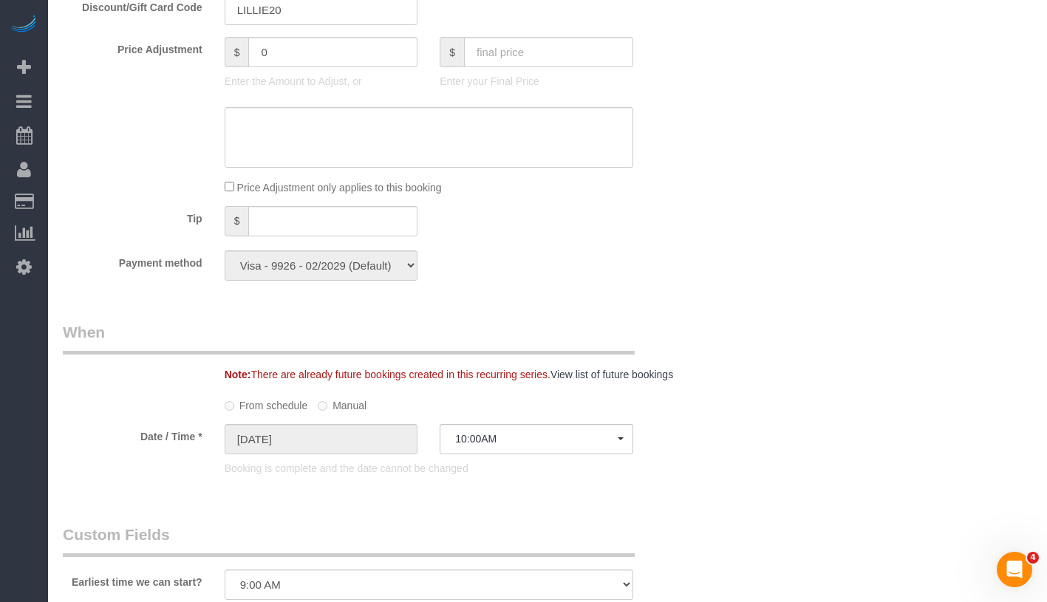
scroll to position [1805, 0]
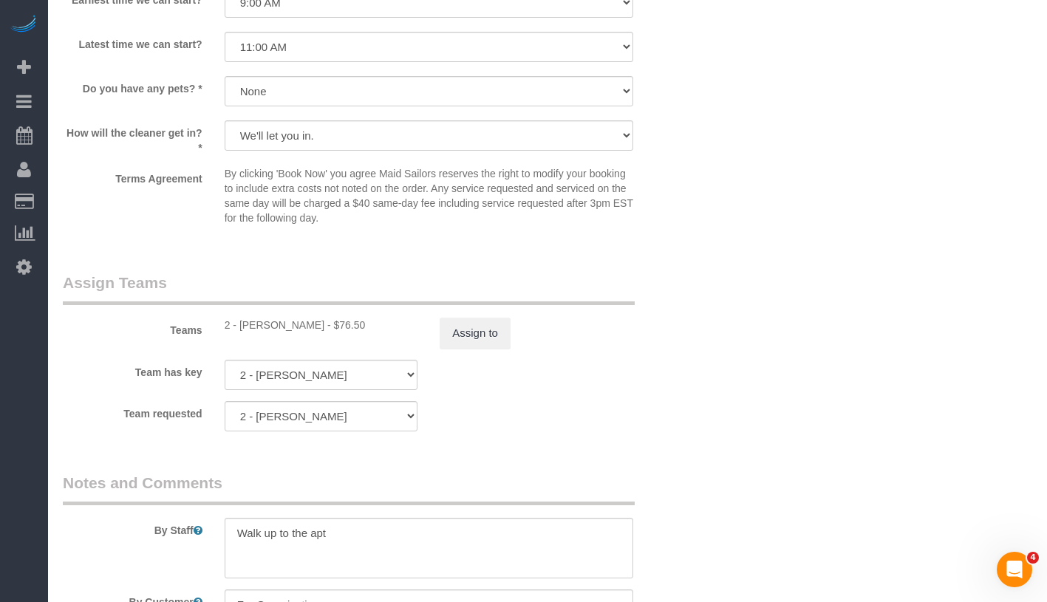
drag, startPoint x: 241, startPoint y: 328, endPoint x: 320, endPoint y: 330, distance: 79.1
click at [320, 330] on div "2 - Milagros Ramirez - $76.50" at bounding box center [322, 325] width 194 height 15
copy div "Milagros Ramirez"
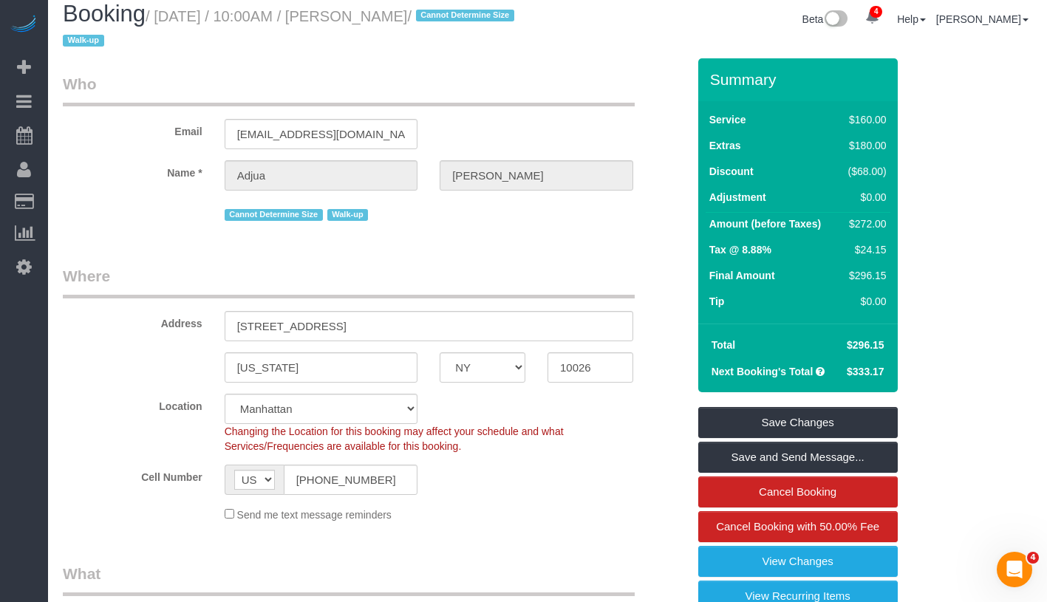
scroll to position [0, 0]
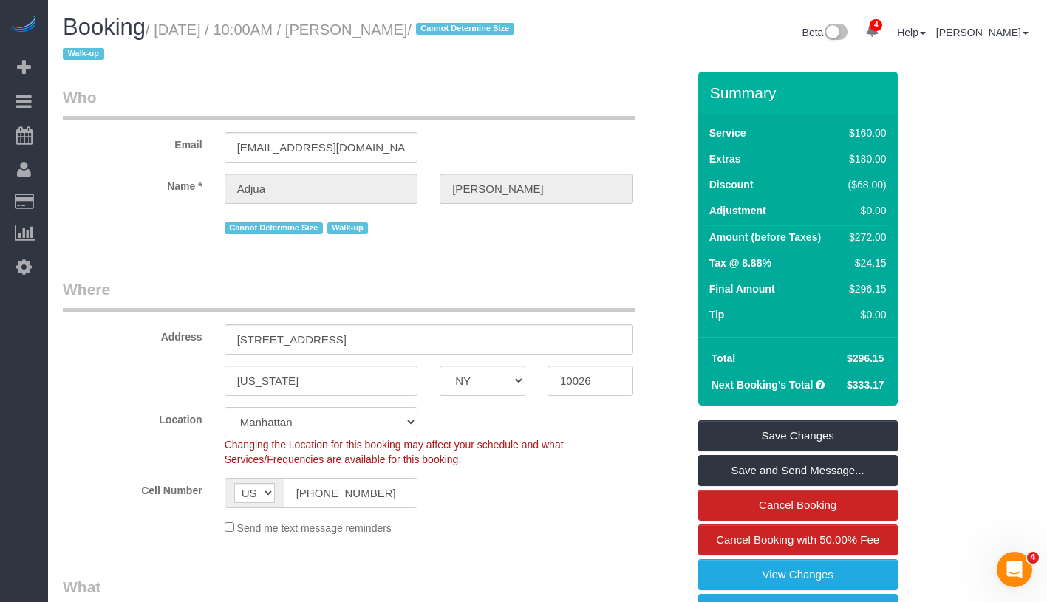
drag, startPoint x: 169, startPoint y: 32, endPoint x: 457, endPoint y: 38, distance: 288.3
click at [457, 38] on small "/ August 24, 2025 / 10:00AM / Adjua Thomas / Cannot Determine Size Walk-up" at bounding box center [291, 41] width 456 height 41
copy small "August 24, 2025 / 10:00AM / Adjua Thomas"
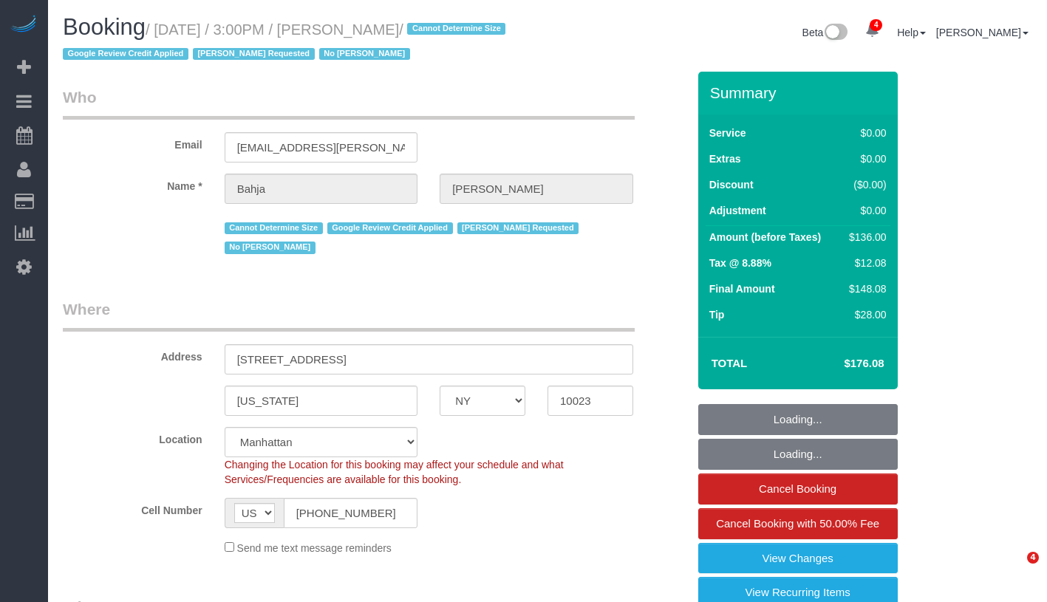
select select "NY"
select select "number:59"
select select "number:73"
select select "number:15"
select select "number:6"
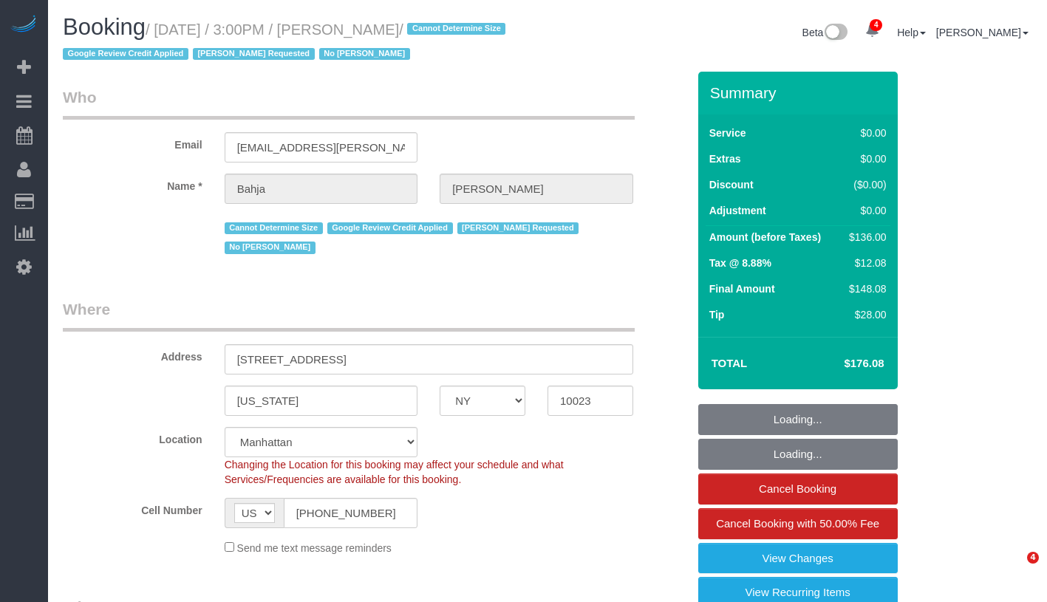
select select "1"
select select "spot1"
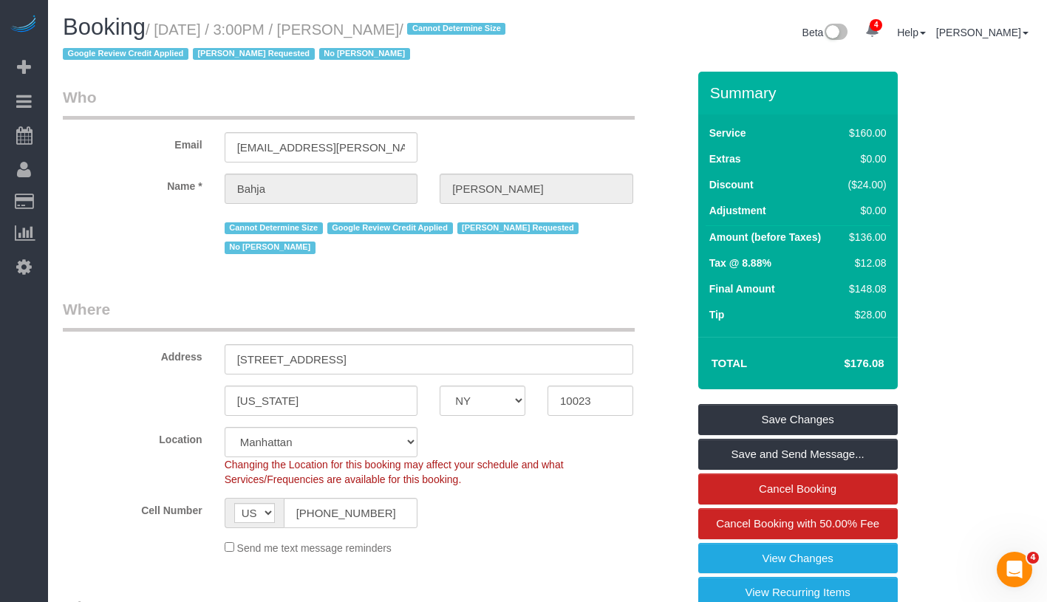
drag, startPoint x: 170, startPoint y: 33, endPoint x: 449, endPoint y: 25, distance: 279.4
click at [449, 25] on small "/ August 26, 2025 / 3:00PM / Bahja Johnson / Cannot Determine Size Google Revie…" at bounding box center [286, 41] width 447 height 41
copy small "August 26, 2025 / 3:00PM / Bahja Johnson"
click at [854, 562] on link "View Changes" at bounding box center [798, 558] width 200 height 31
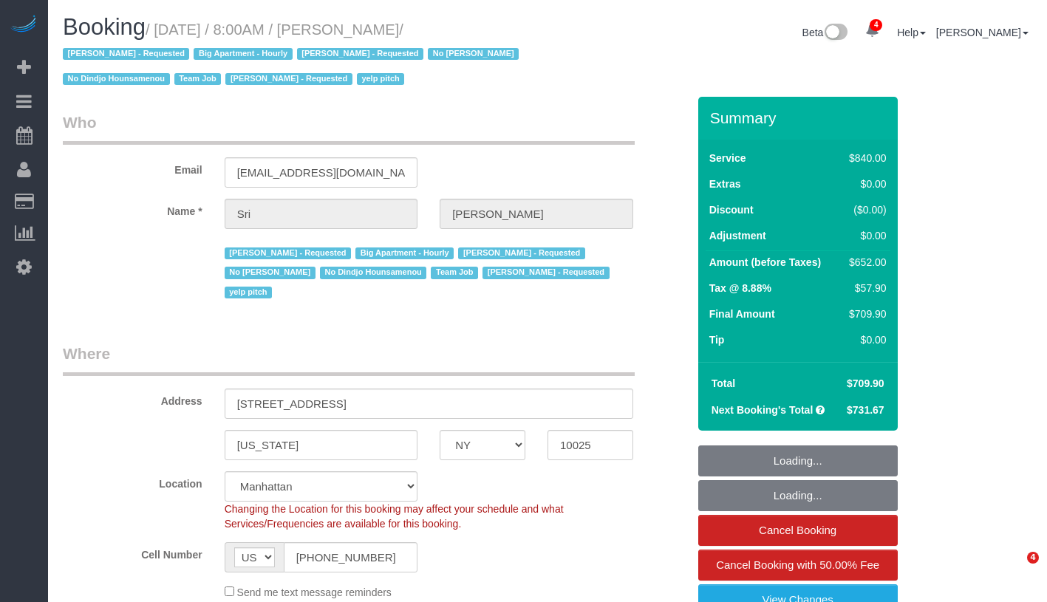
select select "NY"
select select "3"
select select "210"
select select "number:89"
select select "number:90"
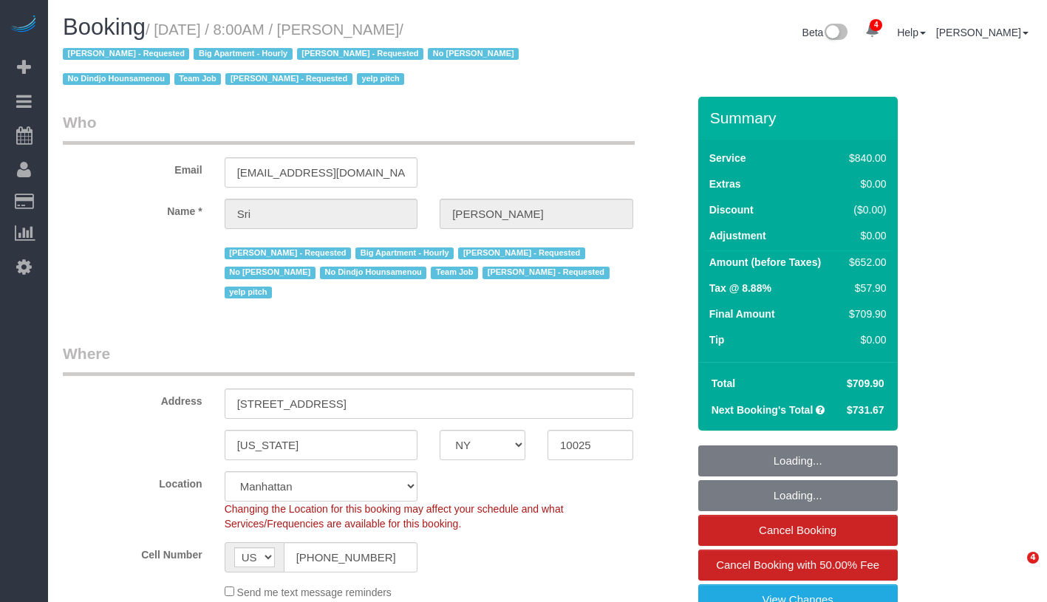
select select "number:15"
select select "number:5"
select select "spot1"
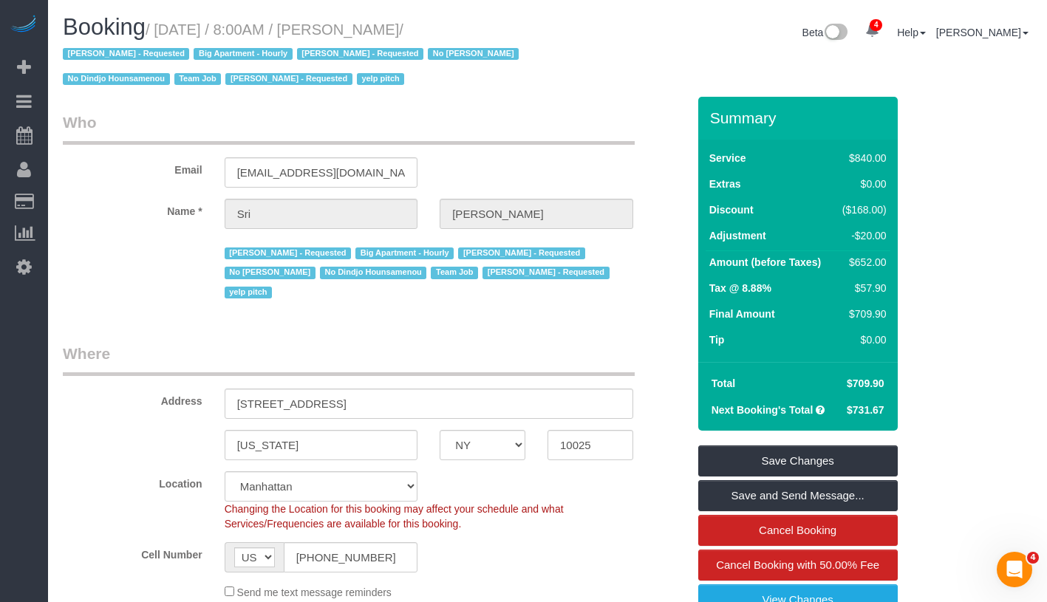
drag, startPoint x: 168, startPoint y: 26, endPoint x: 457, endPoint y: 26, distance: 288.2
click at [457, 26] on small "/ August 25, 2025 / 8:00AM / Sri Narasimhan / Alketa Tomaj - Requested Big Apar…" at bounding box center [293, 54] width 460 height 67
copy small "August 25, 2025 / 8:00AM / Sri Narasimhan"
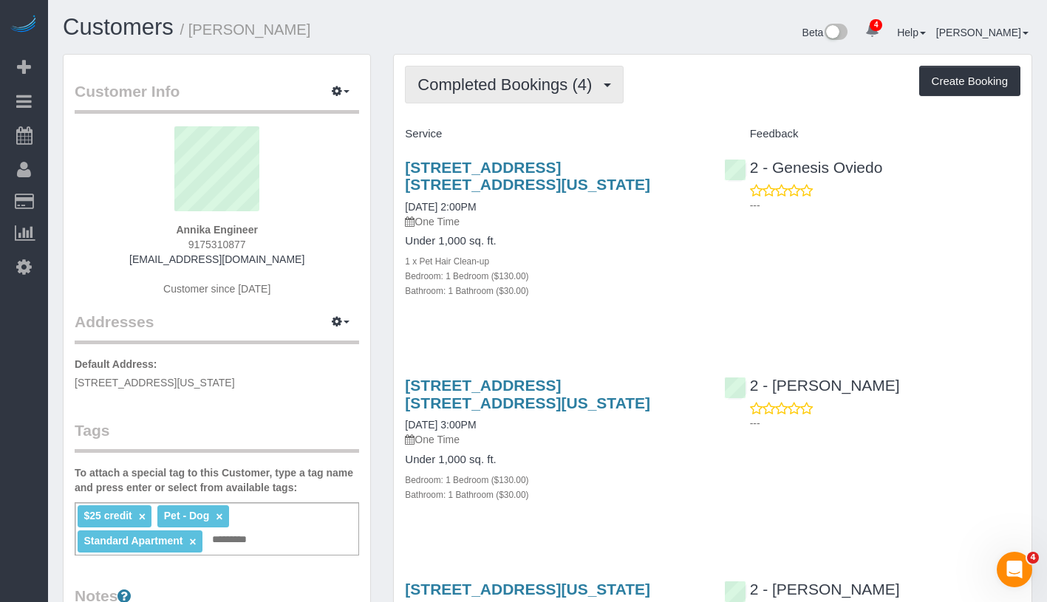
click at [505, 92] on span "Completed Bookings (4)" at bounding box center [509, 84] width 182 height 18
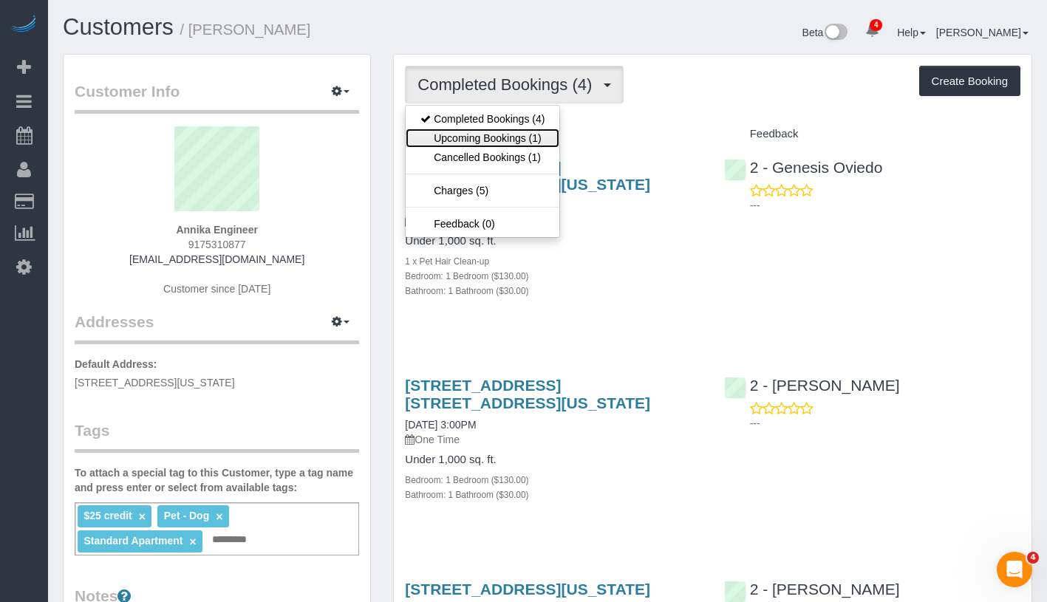
click at [488, 141] on link "Upcoming Bookings (1)" at bounding box center [483, 138] width 154 height 19
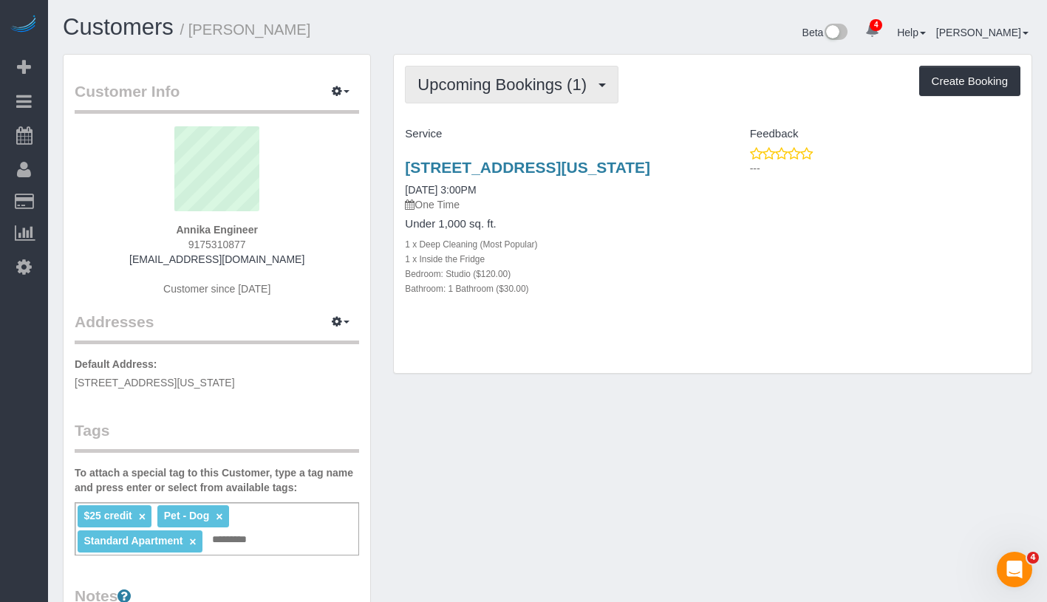
click at [534, 78] on span "Upcoming Bookings (1)" at bounding box center [506, 84] width 177 height 18
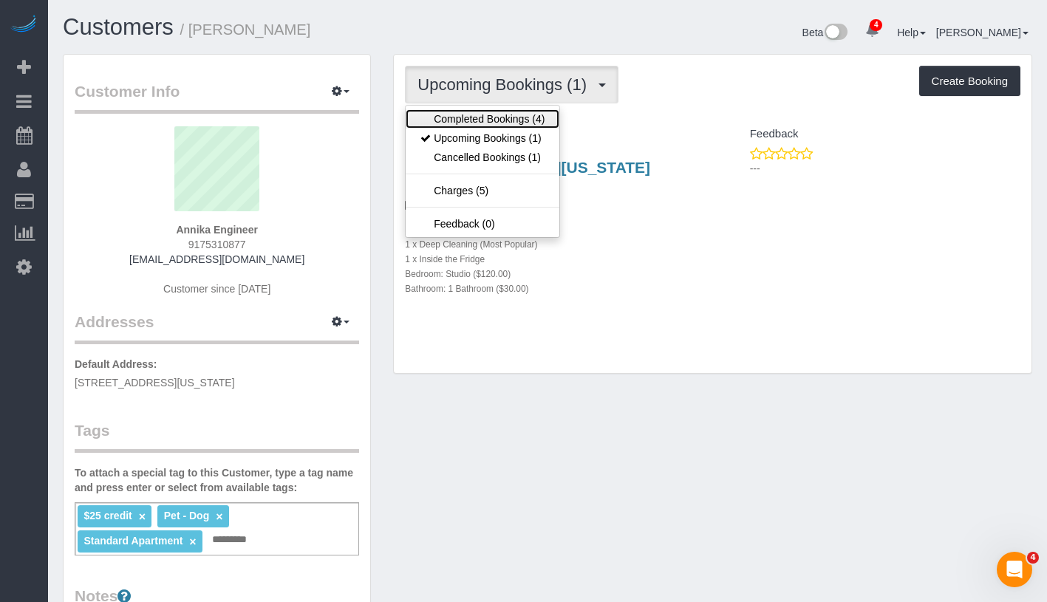
click at [522, 115] on link "Completed Bookings (4)" at bounding box center [483, 118] width 154 height 19
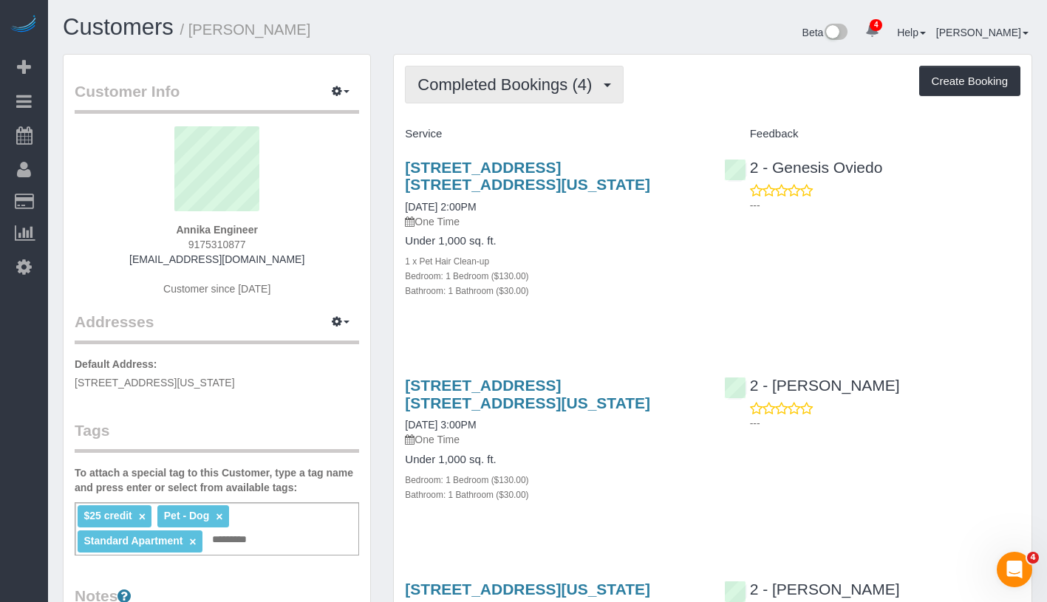
click at [533, 90] on span "Completed Bookings (4)" at bounding box center [509, 84] width 182 height 18
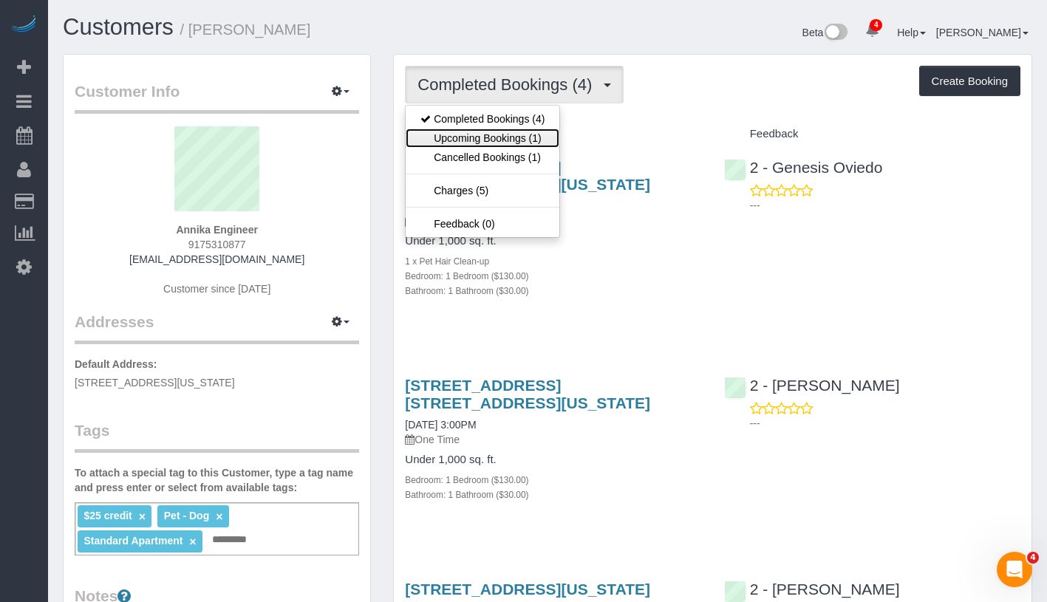
click at [452, 137] on link "Upcoming Bookings (1)" at bounding box center [483, 138] width 154 height 19
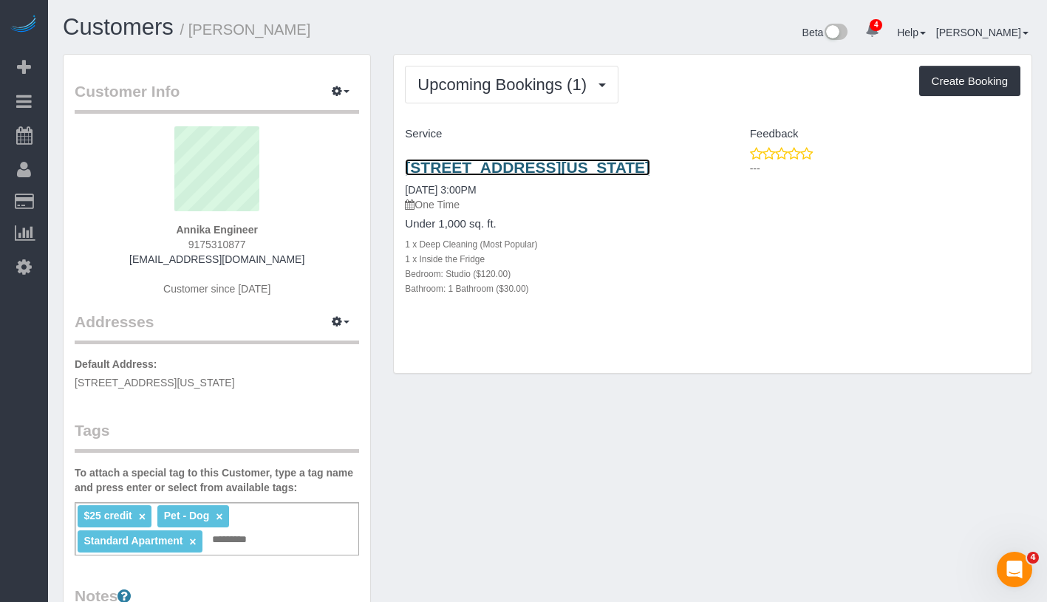
click at [464, 167] on link "[STREET_ADDRESS][US_STATE]" at bounding box center [527, 167] width 245 height 17
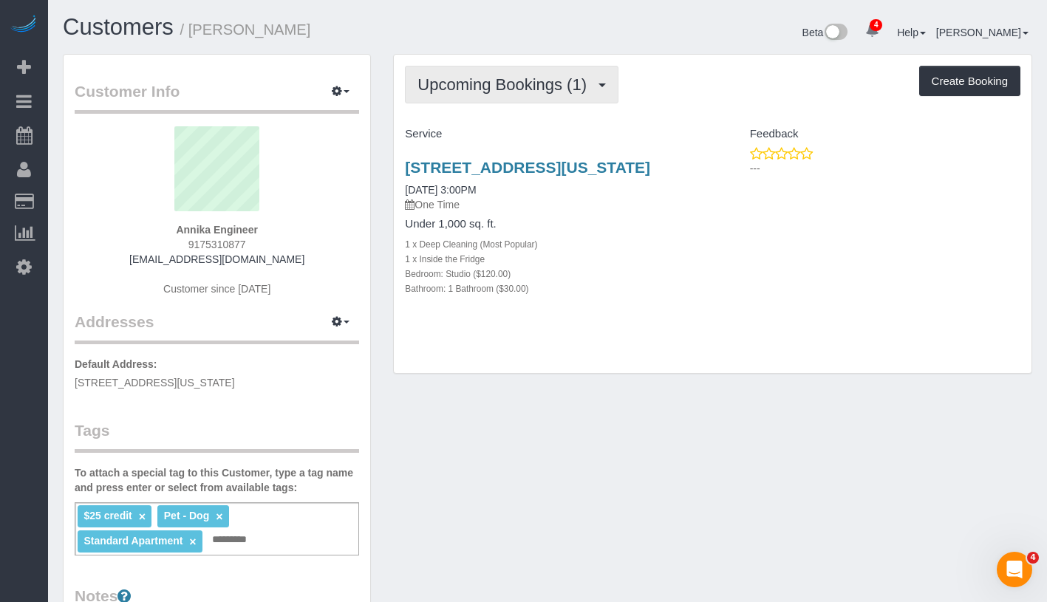
click at [482, 78] on span "Upcoming Bookings (1)" at bounding box center [506, 84] width 177 height 18
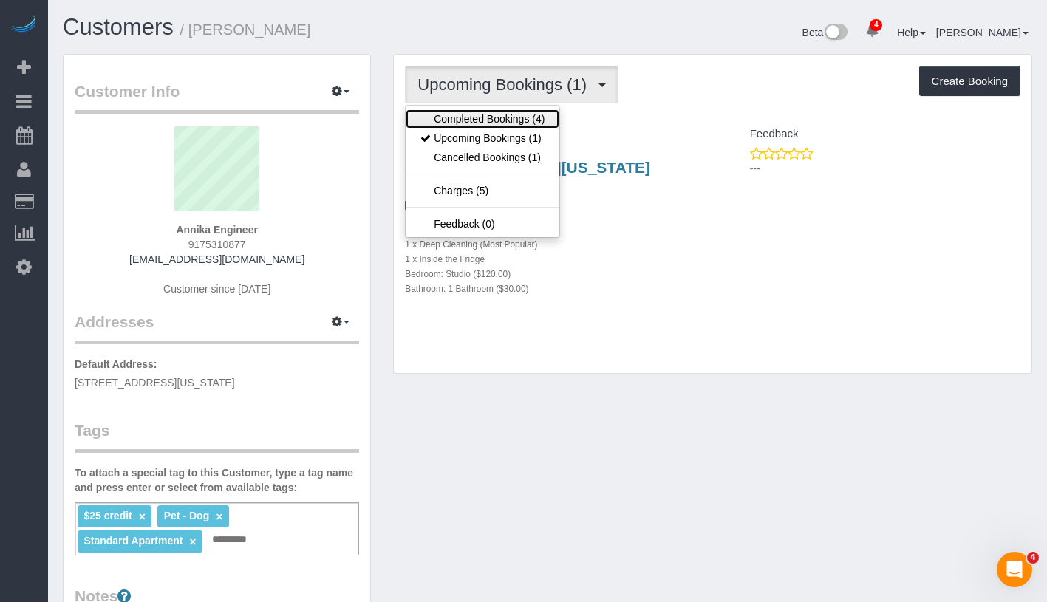
click at [463, 111] on link "Completed Bookings (4)" at bounding box center [483, 118] width 154 height 19
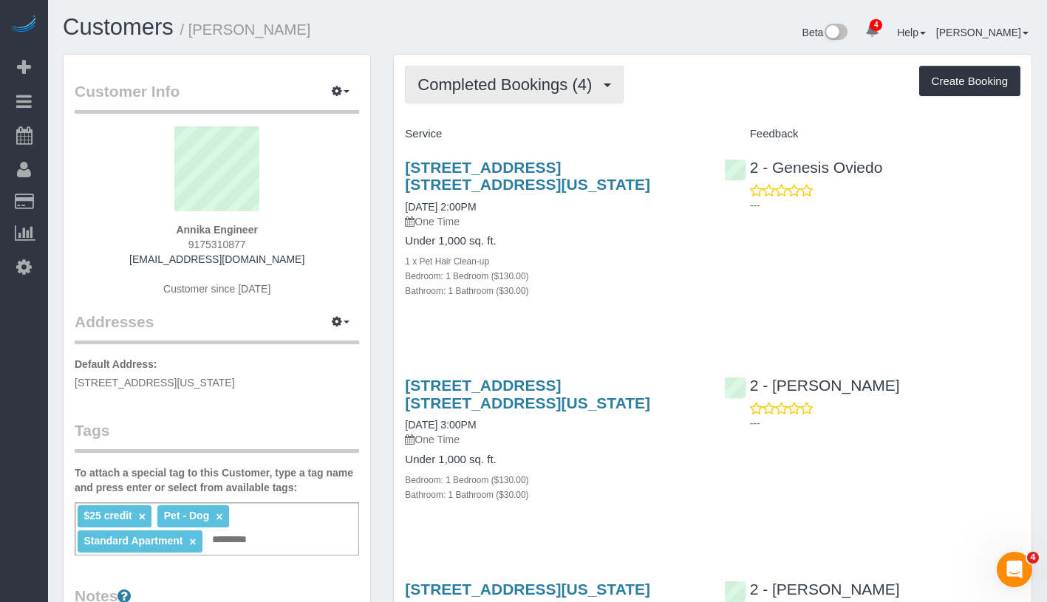
click at [498, 81] on span "Completed Bookings (4)" at bounding box center [509, 84] width 182 height 18
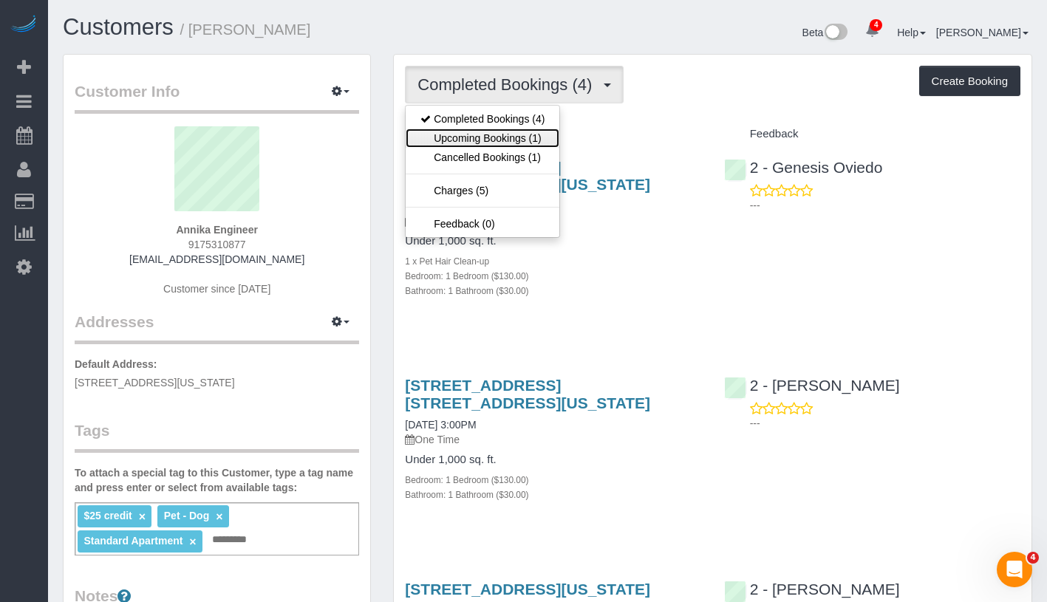
click at [483, 132] on link "Upcoming Bookings (1)" at bounding box center [483, 138] width 154 height 19
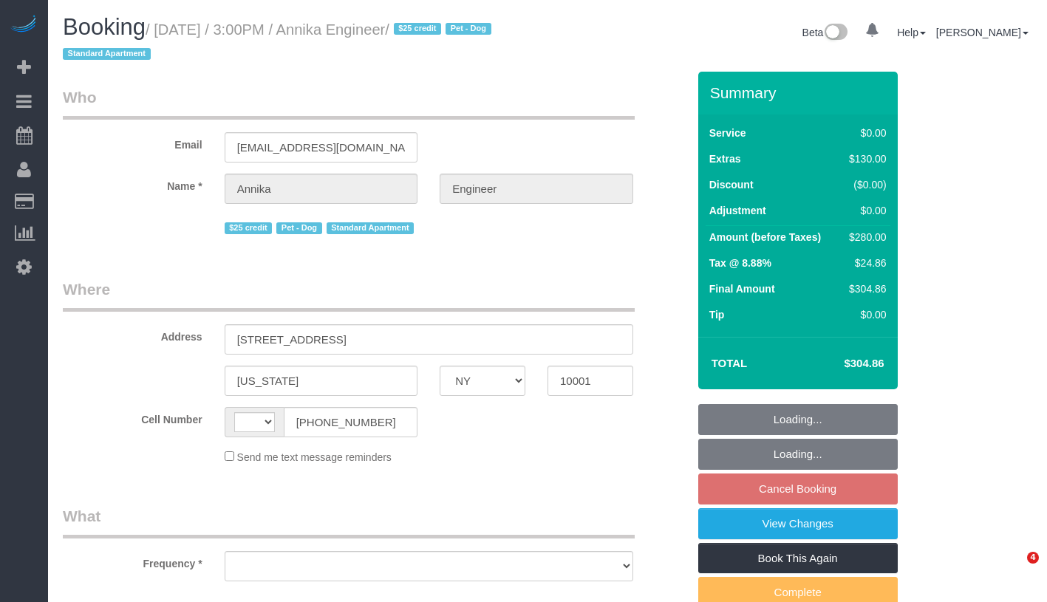
select select "NY"
select select "number:89"
select select "number:76"
select select "number:13"
select select "number:5"
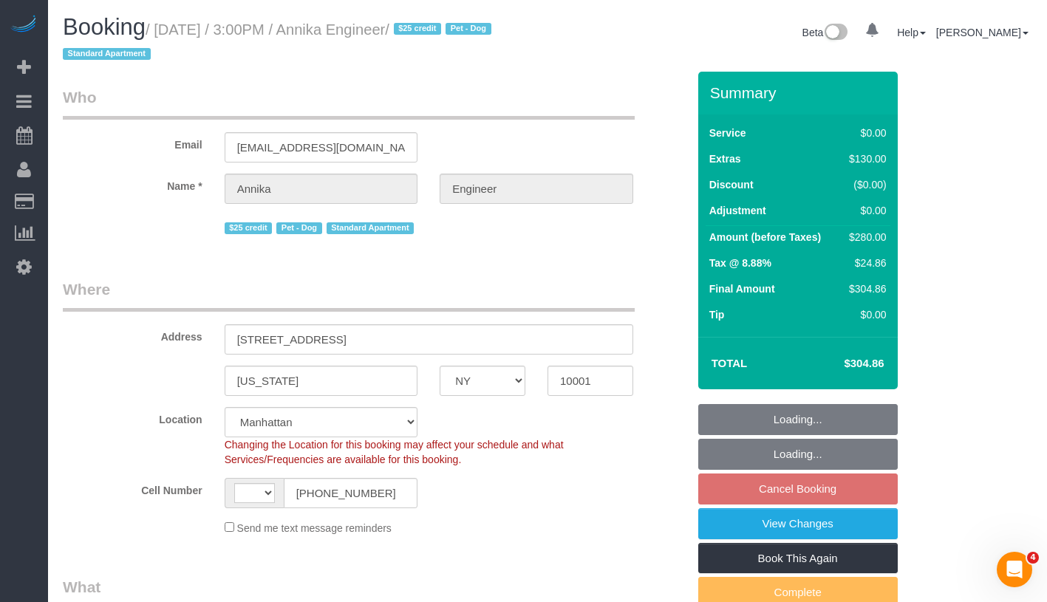
select select "string:[GEOGRAPHIC_DATA]"
select select "object:810"
select select "spot8"
select select "string:stripe-pm_1RW4tx4VGloSiKo7kpYPENs0"
select select "object:1364"
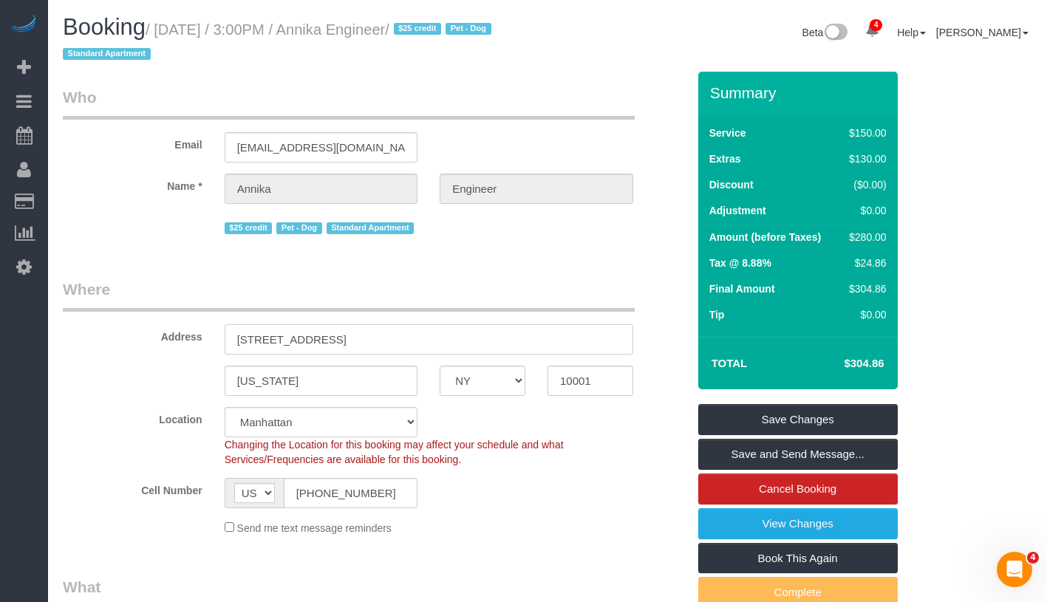
click at [281, 339] on input "[STREET_ADDRESS]" at bounding box center [429, 339] width 409 height 30
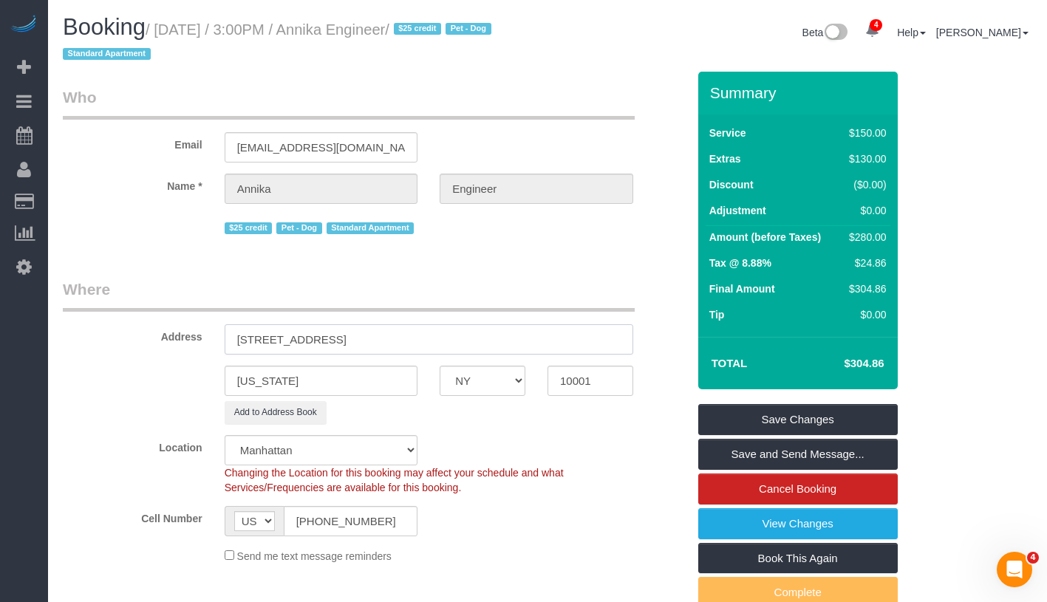
click at [322, 339] on input "[STREET_ADDRESS]" at bounding box center [429, 339] width 409 height 30
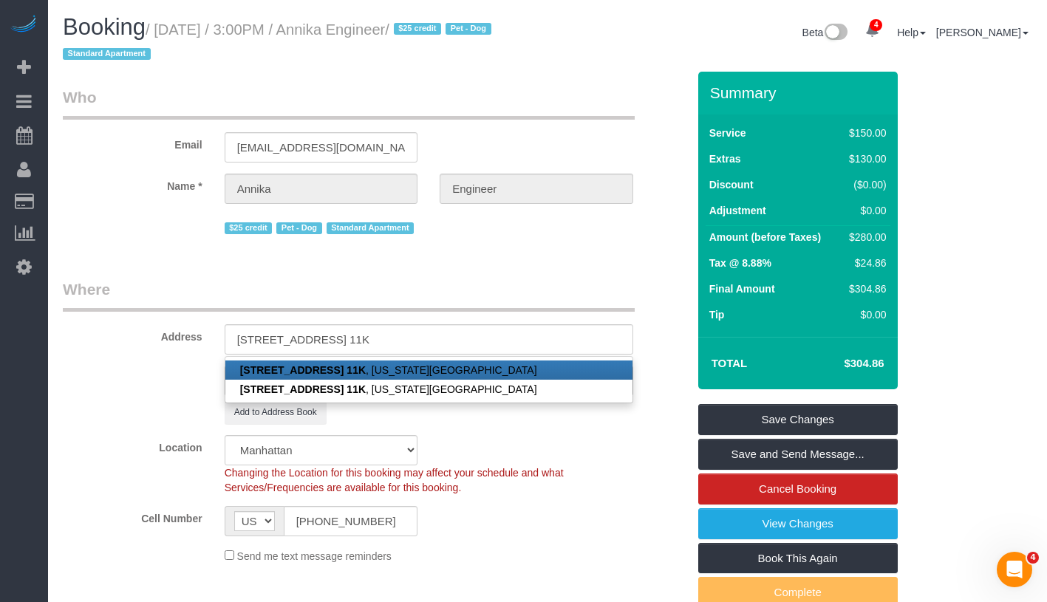
click at [379, 367] on link "[STREET_ADDRESS] [STREET_ADDRESS][US_STATE]" at bounding box center [428, 370] width 407 height 19
type input "[STREET_ADDRESS] 11K"
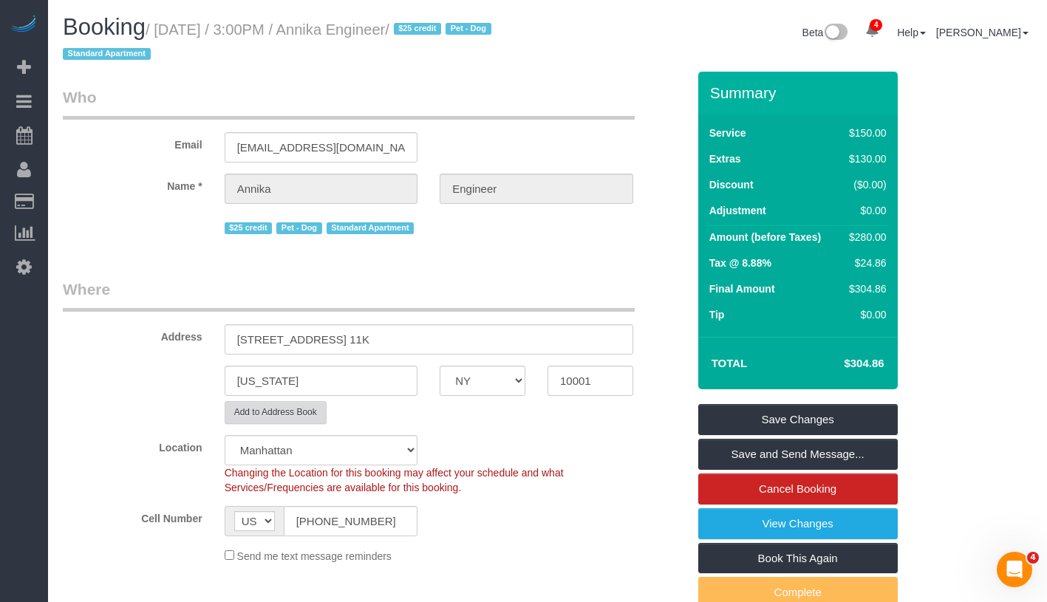
click at [287, 412] on button "Add to Address Book" at bounding box center [276, 412] width 102 height 23
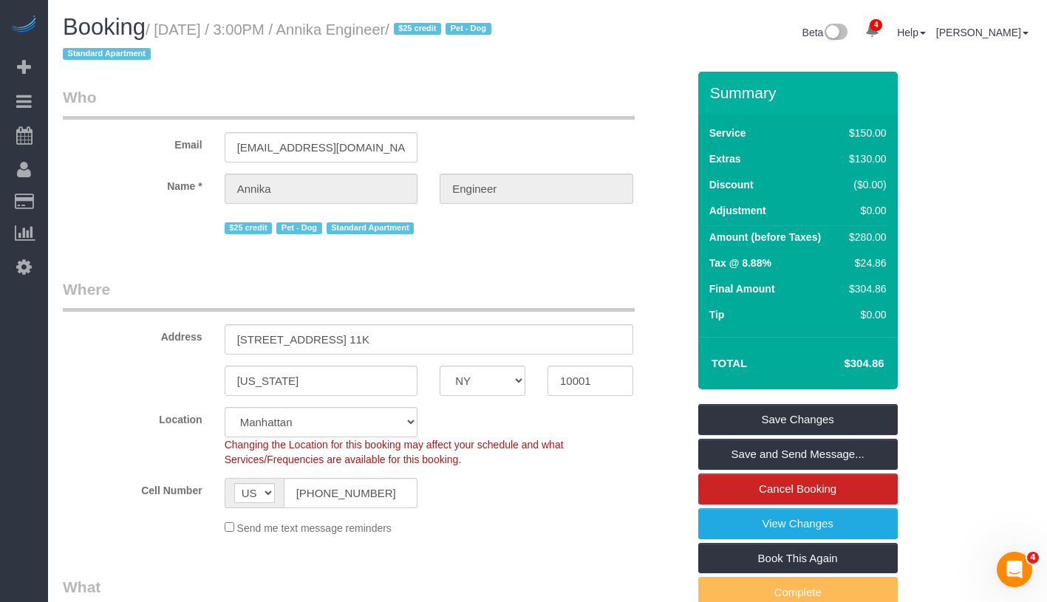
drag, startPoint x: 353, startPoint y: 32, endPoint x: 465, endPoint y: 30, distance: 111.6
click at [465, 30] on small "/ [DATE] / 3:00PM / Annika Engineer / $25 credit Pet - Dog Standard Apartment" at bounding box center [279, 41] width 433 height 41
copy small "Annika Engineer"
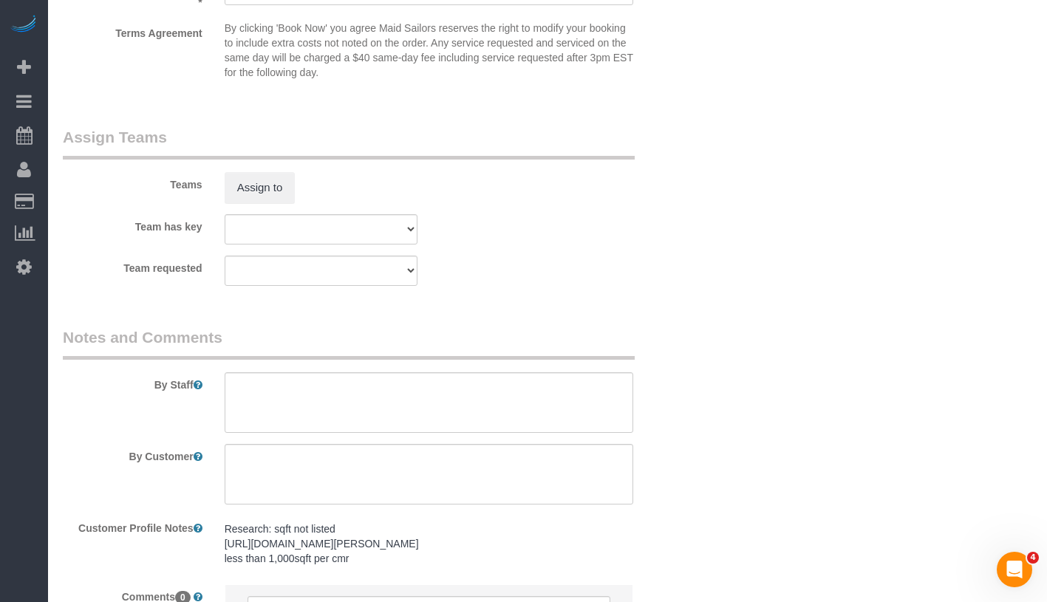
scroll to position [2040, 0]
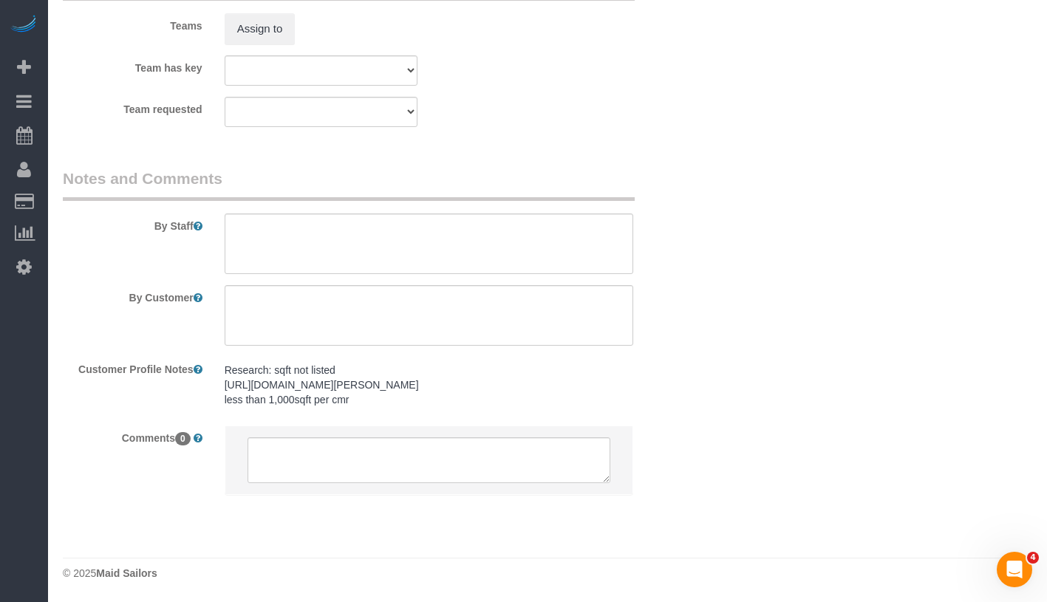
drag, startPoint x: 220, startPoint y: 373, endPoint x: 303, endPoint y: 389, distance: 84.3
click at [303, 389] on div "Research: sqft not listed [URL][DOMAIN_NAME][PERSON_NAME] less than 1,000sqft p…" at bounding box center [429, 386] width 431 height 58
copy pre "[URL][DOMAIN_NAME][PERSON_NAME]"
